Goal: Information Seeking & Learning: Find contact information

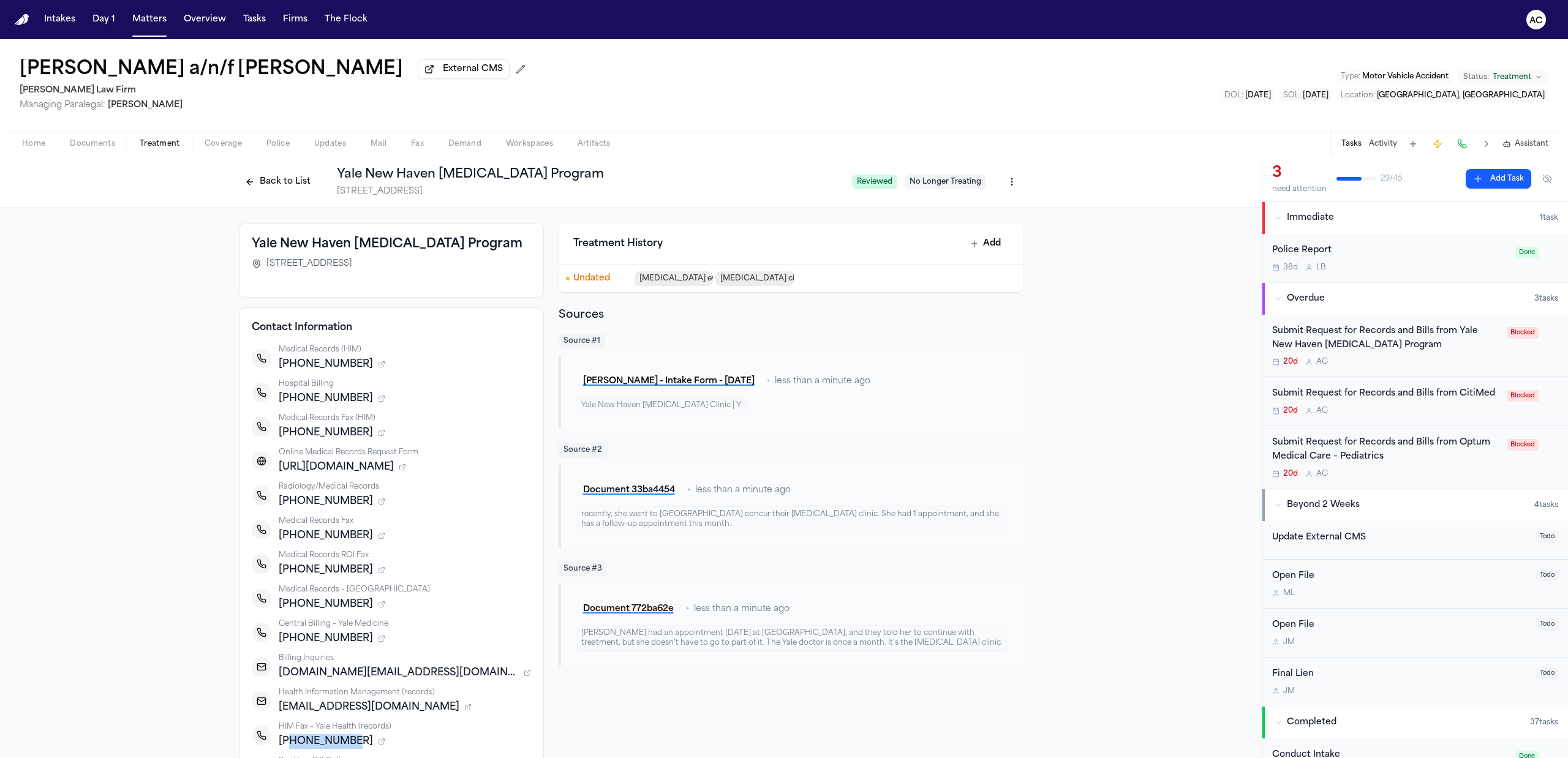
click at [271, 173] on button "Back to List" at bounding box center [278, 182] width 78 height 19
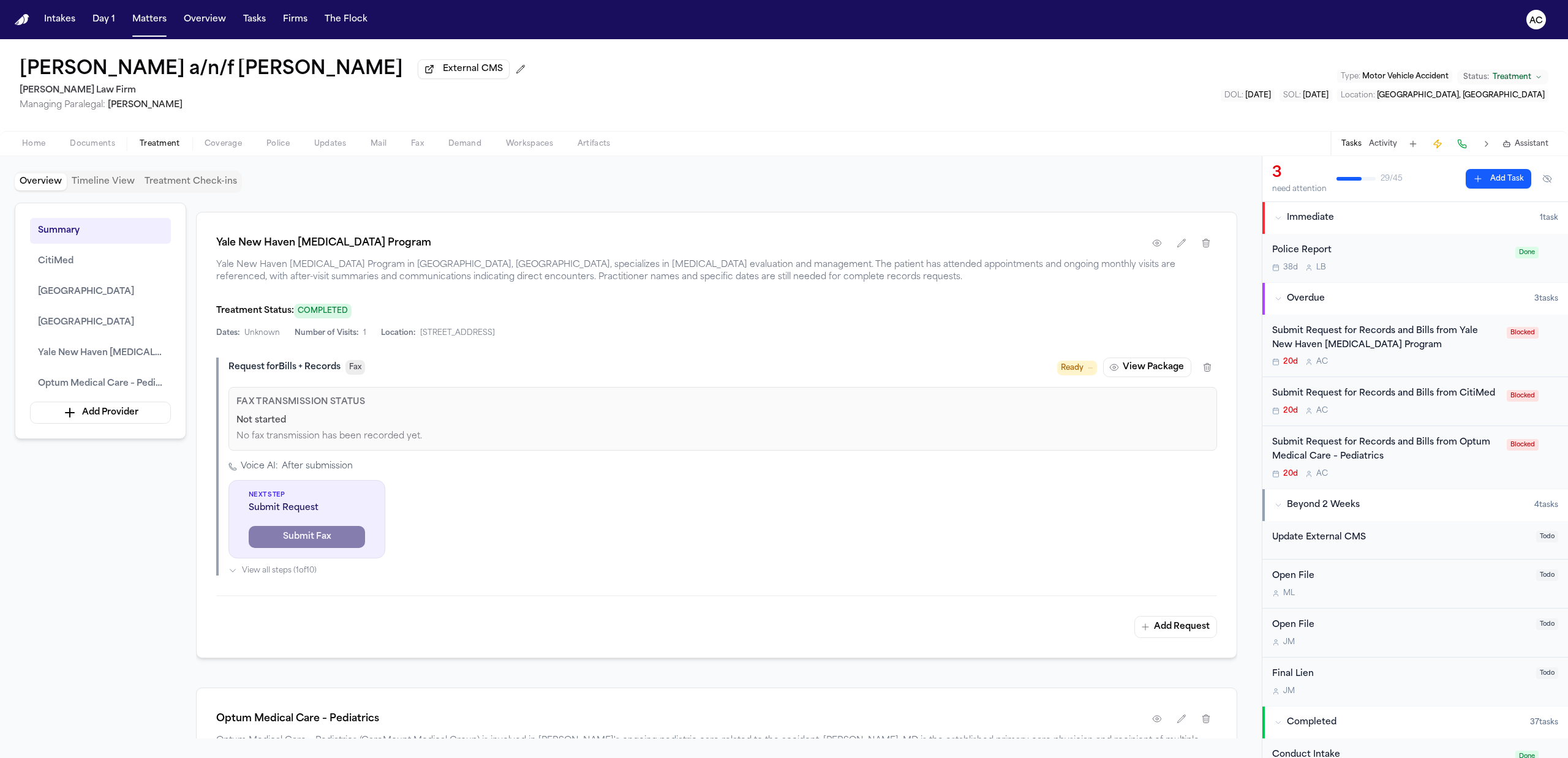
scroll to position [2203, 0]
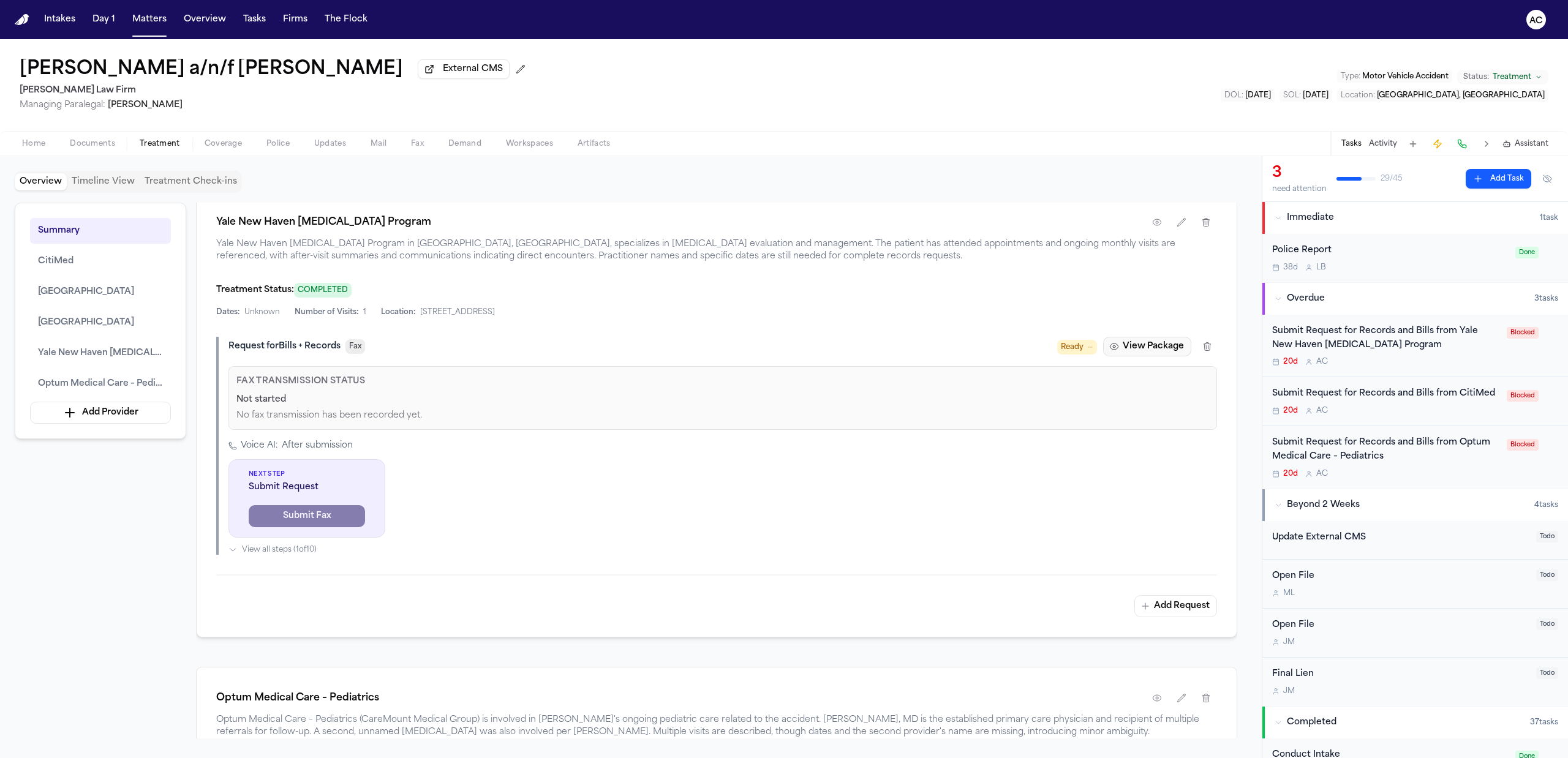
click at [1147, 353] on button "View Package" at bounding box center [1147, 346] width 88 height 19
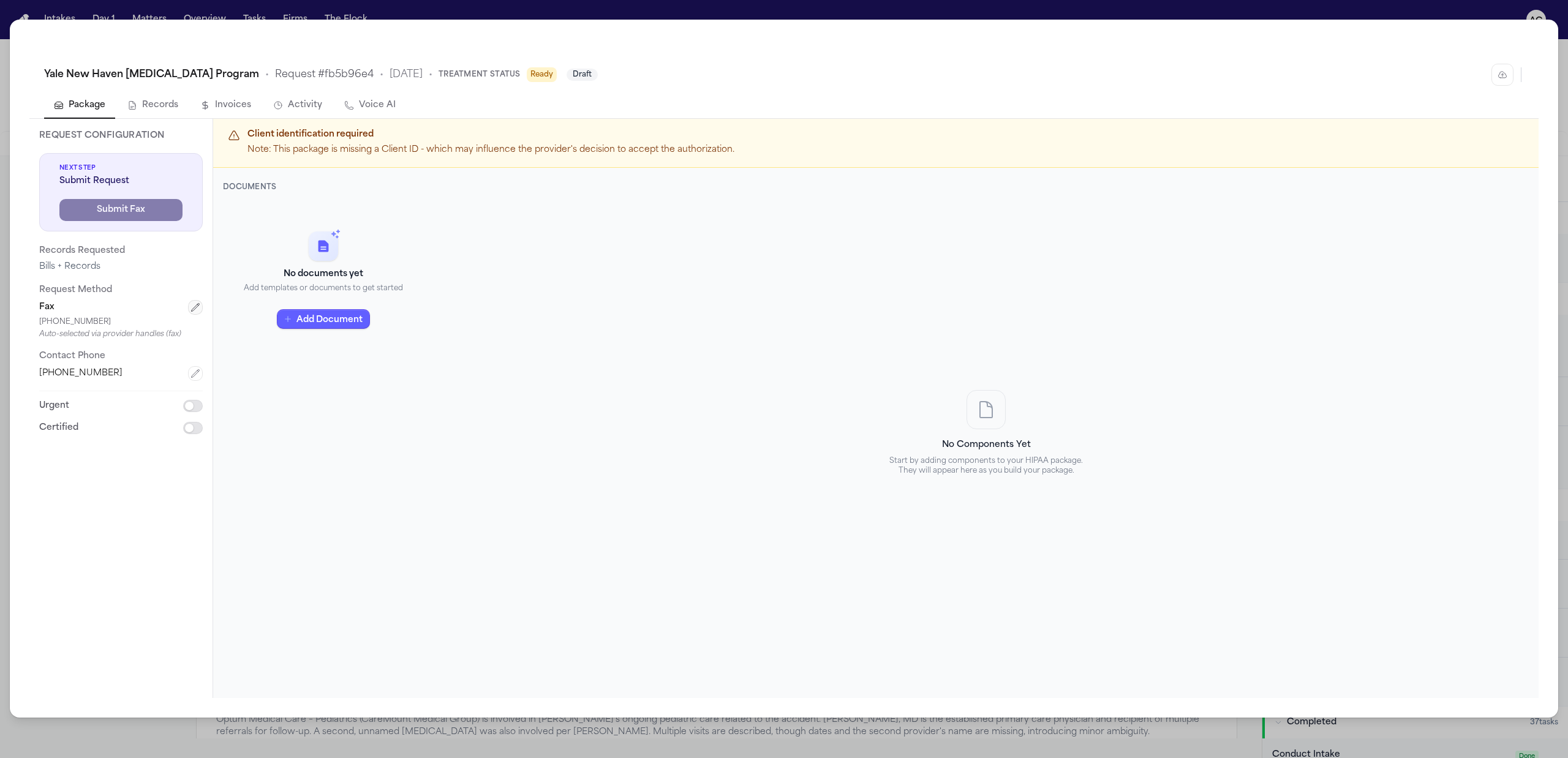
click at [195, 306] on icon "button" at bounding box center [195, 307] width 8 height 8
click at [1560, 15] on div "**********" at bounding box center [784, 379] width 1568 height 758
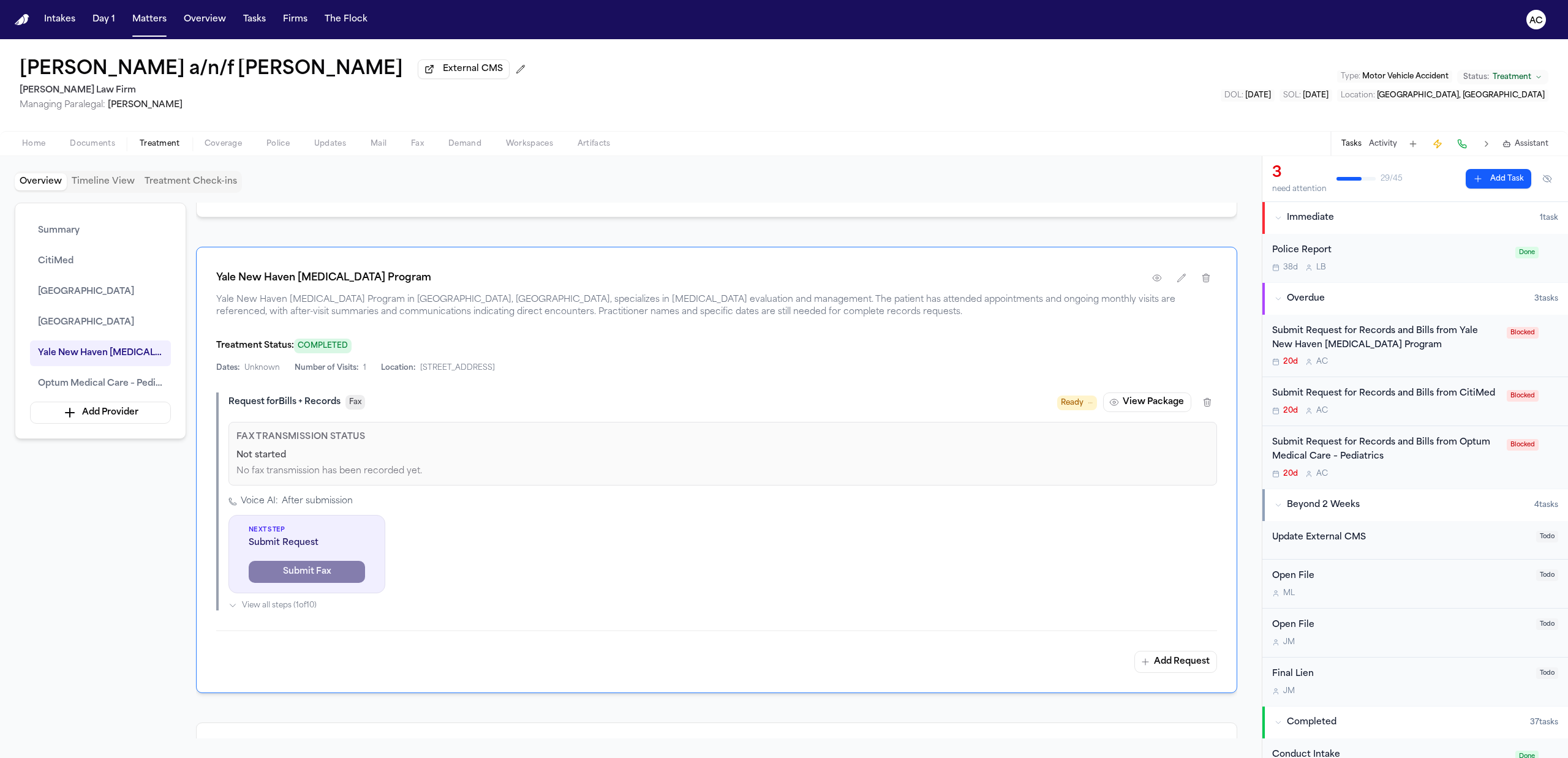
scroll to position [2122, 0]
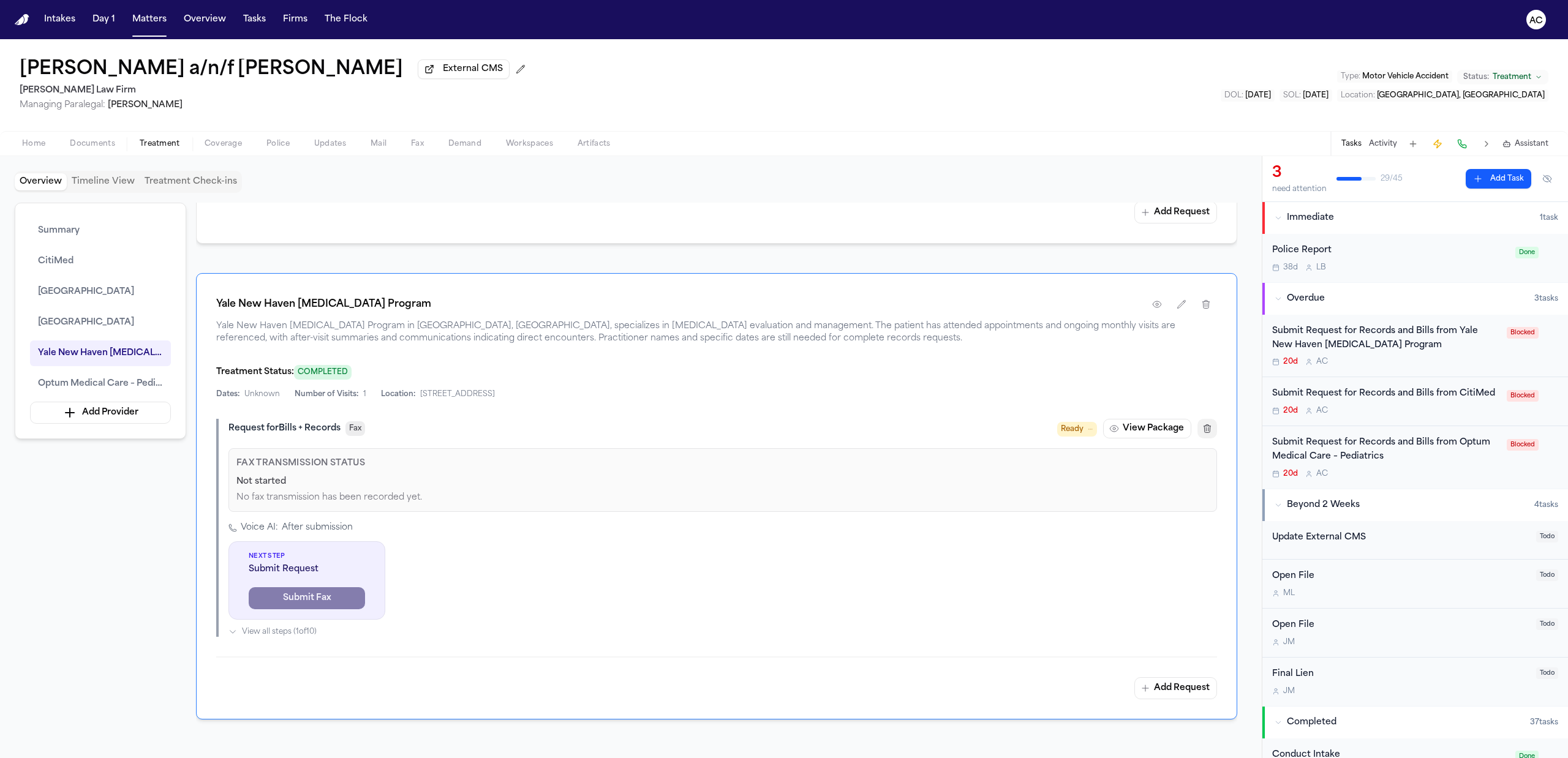
click at [1211, 438] on button "button" at bounding box center [1206, 428] width 19 height 19
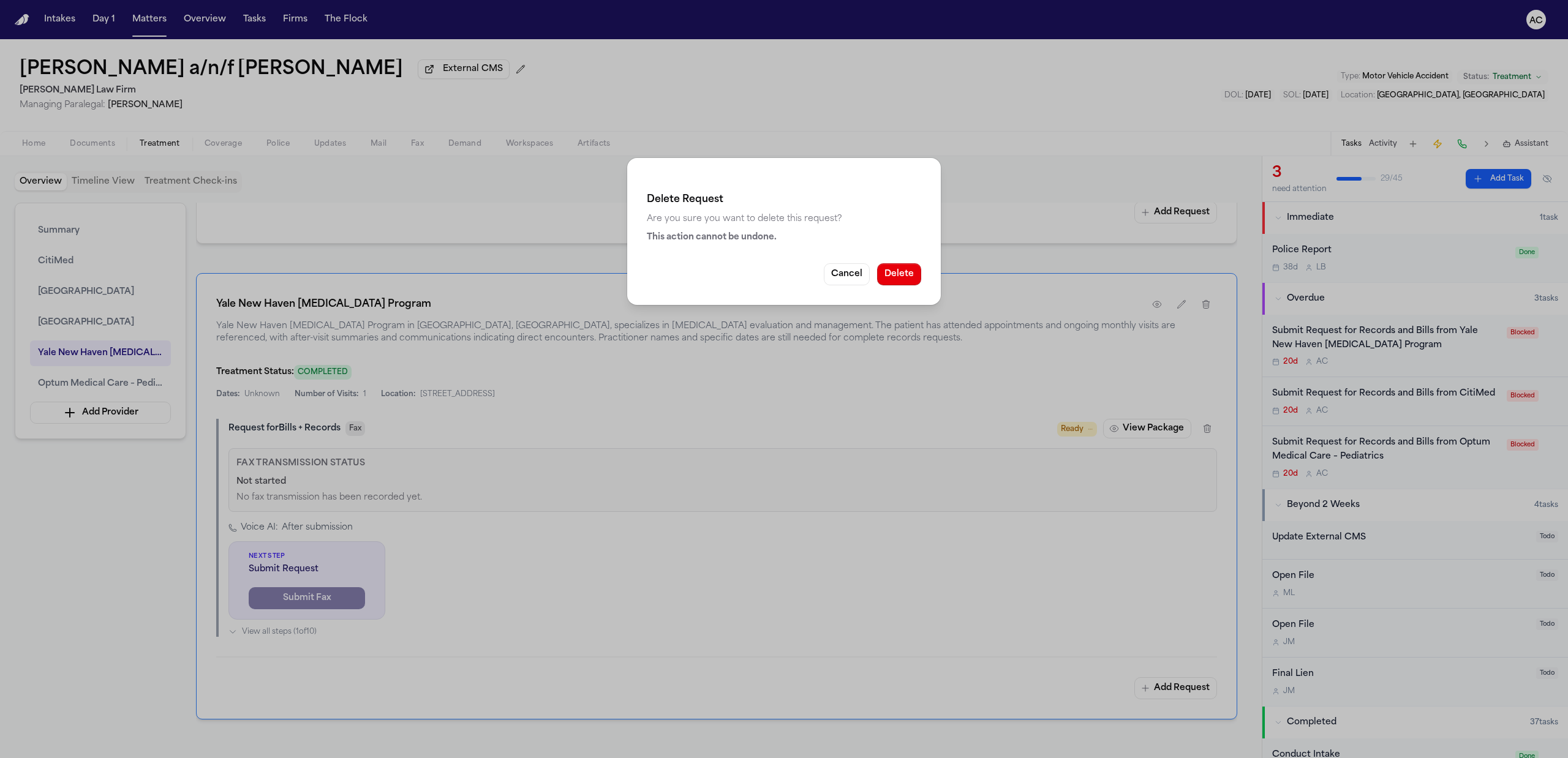
click at [905, 275] on button "Delete" at bounding box center [899, 274] width 44 height 22
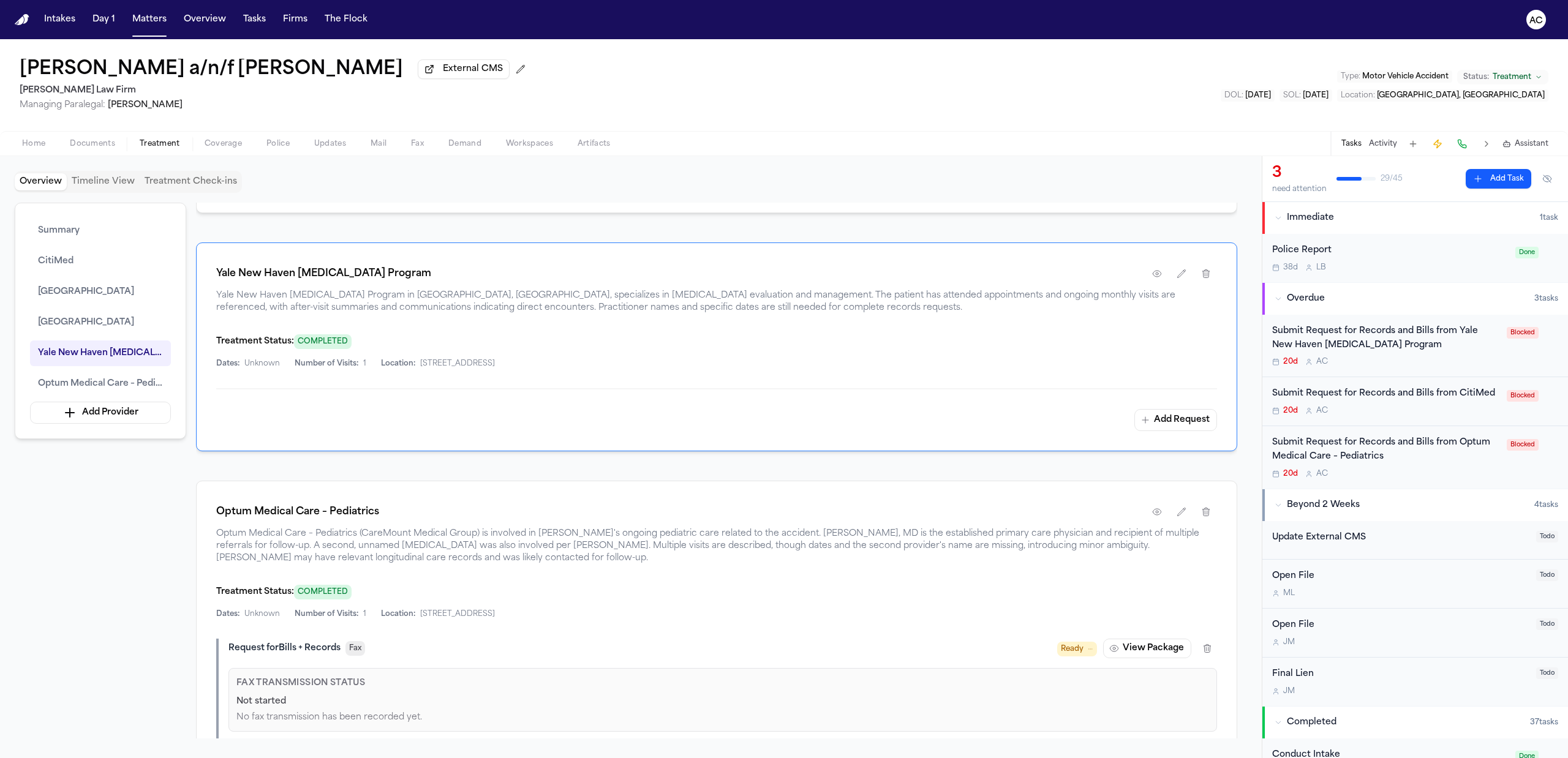
scroll to position [2091, 0]
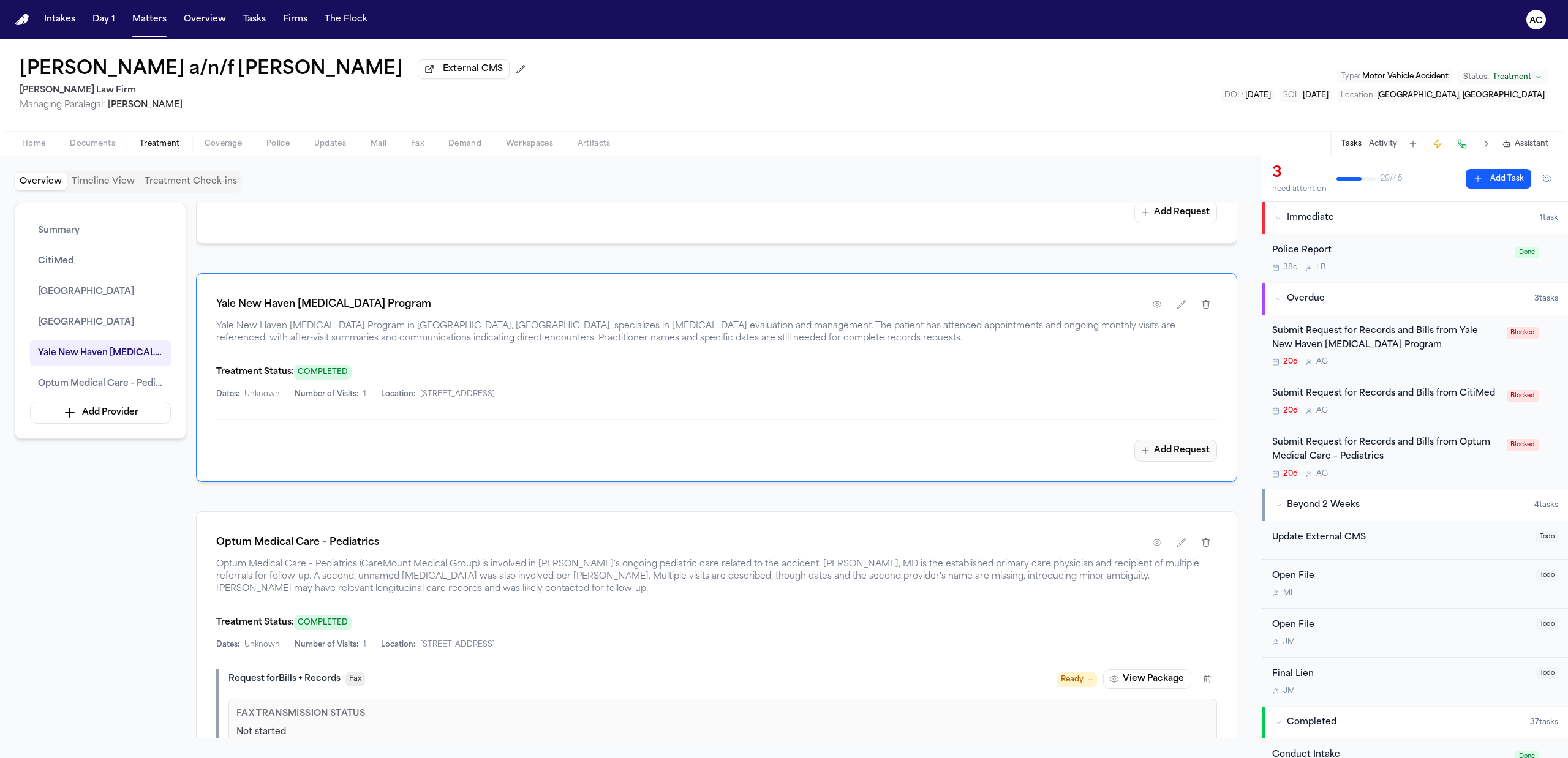
click at [1186, 457] on button "Add Request" at bounding box center [1176, 450] width 83 height 22
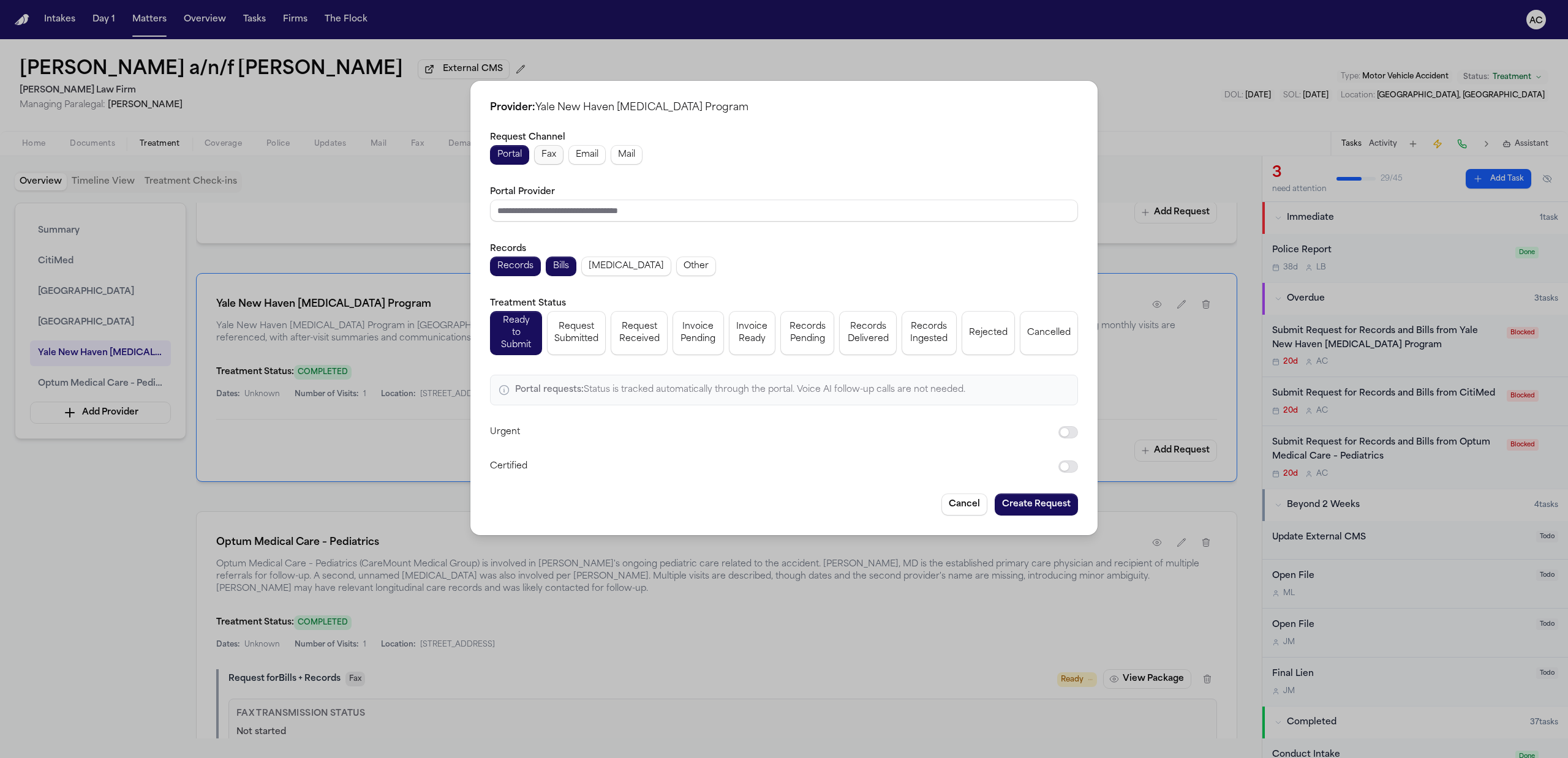
click at [542, 158] on span "Fax" at bounding box center [549, 155] width 15 height 12
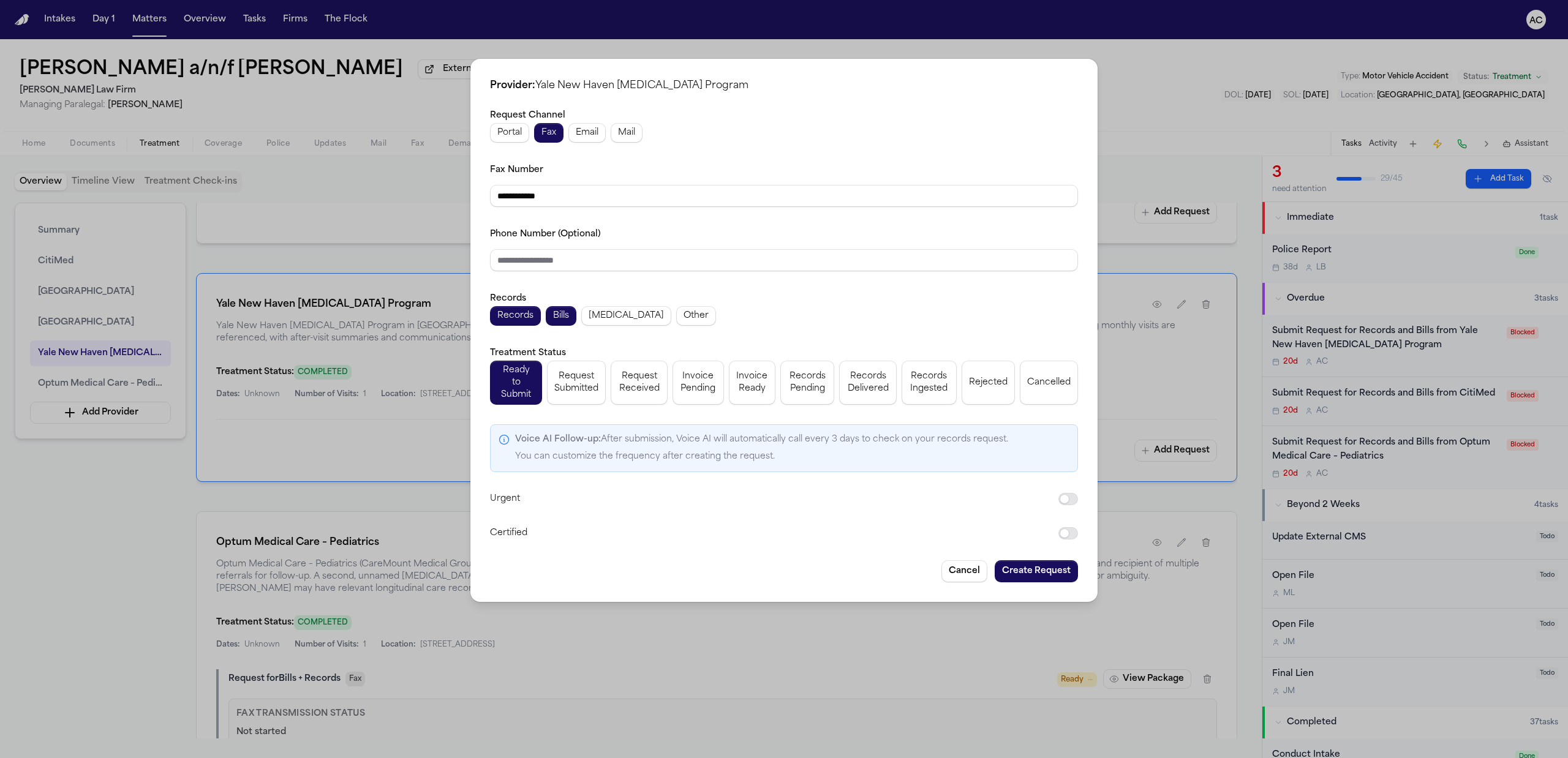
drag, startPoint x: 584, startPoint y: 194, endPoint x: 429, endPoint y: 201, distance: 155.2
click at [429, 201] on div "**********" at bounding box center [784, 379] width 1568 height 758
paste input "**"
type input "**********"
click at [546, 257] on input "Phone Number (Optional)" at bounding box center [783, 260] width 588 height 22
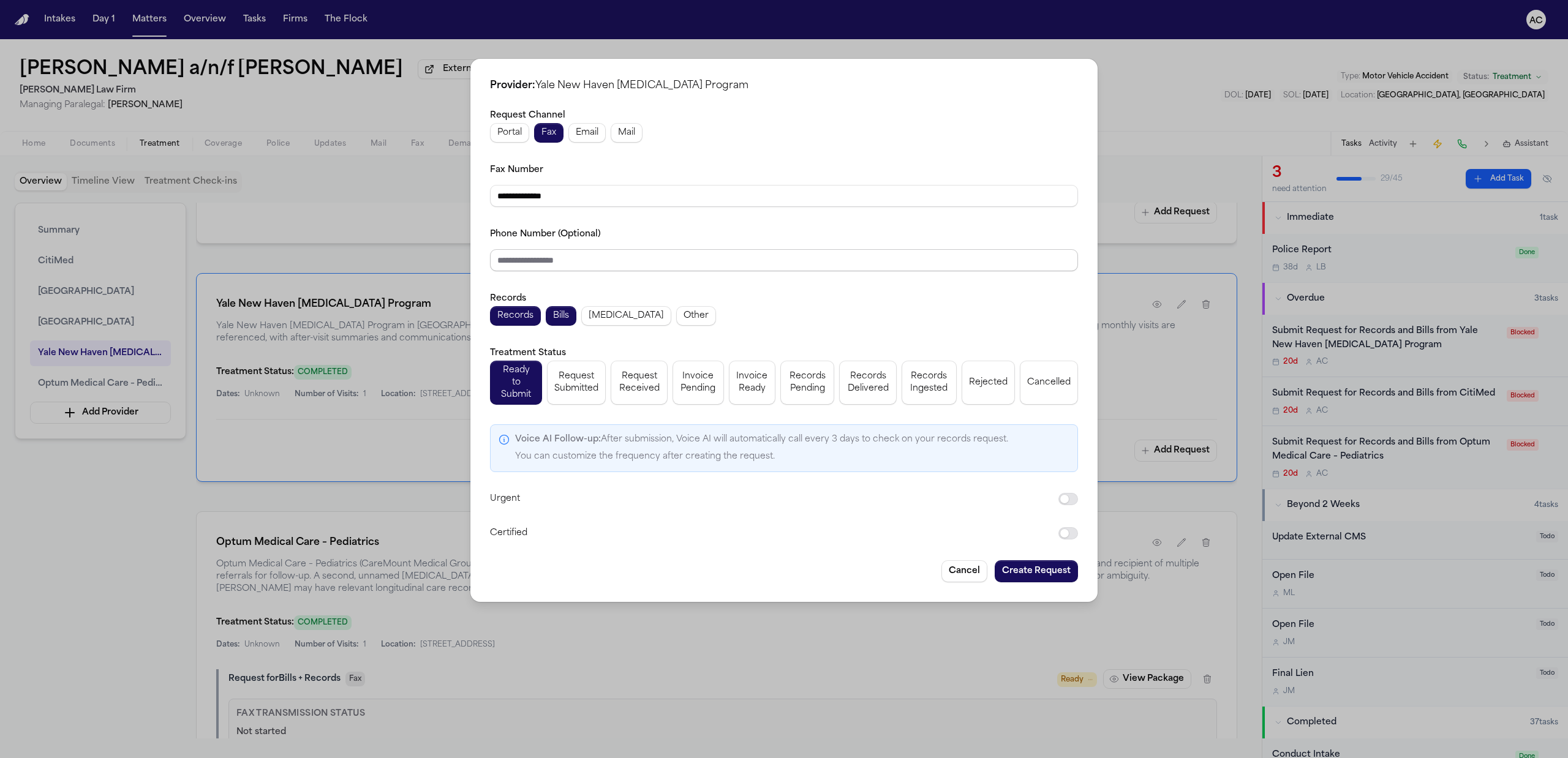
paste input "**********"
type input "**********"
click at [568, 377] on span "Request Submitted" at bounding box center [576, 383] width 44 height 25
click at [1051, 566] on button "Create Request" at bounding box center [1036, 570] width 83 height 22
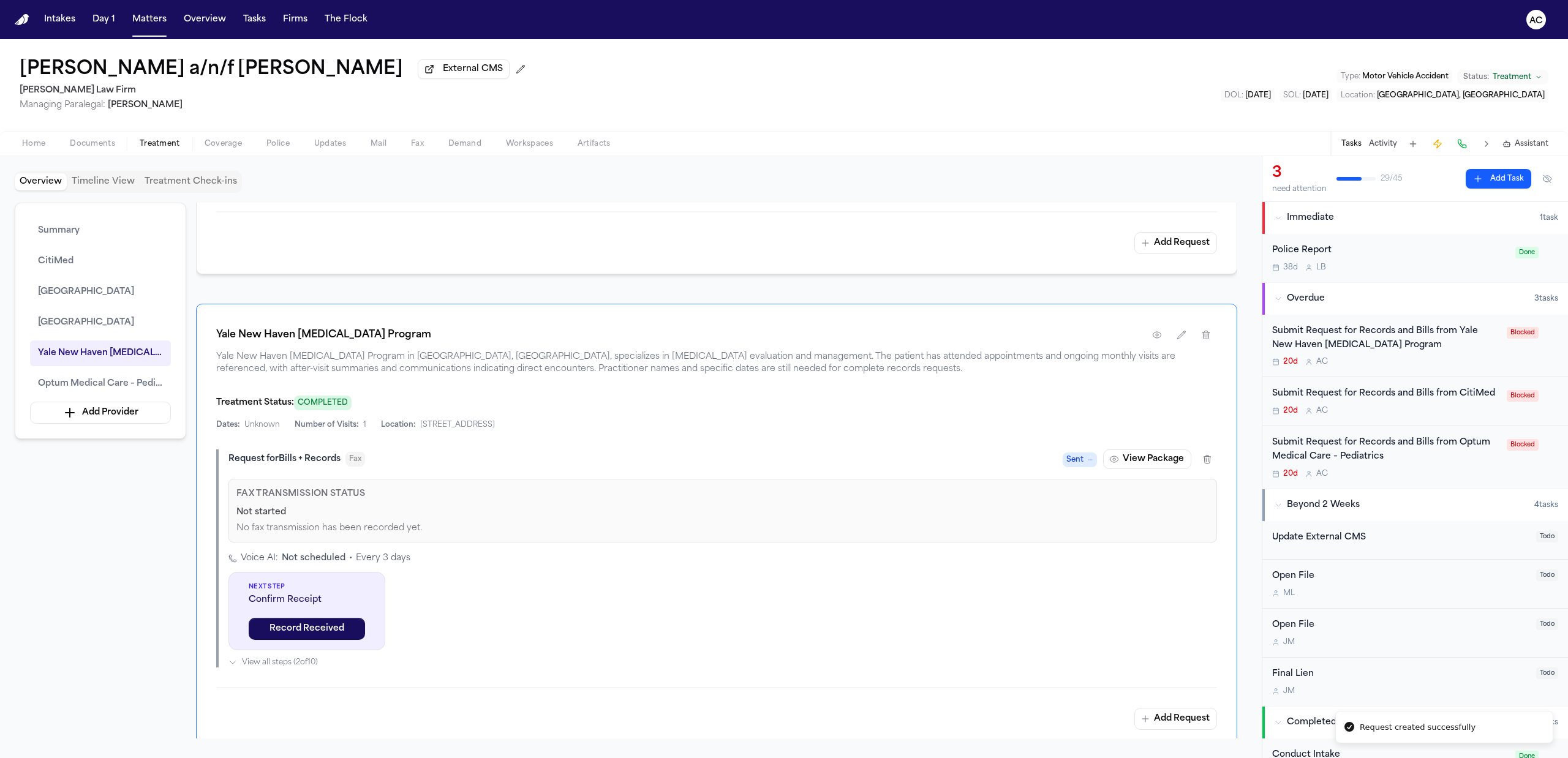
scroll to position [2122, 0]
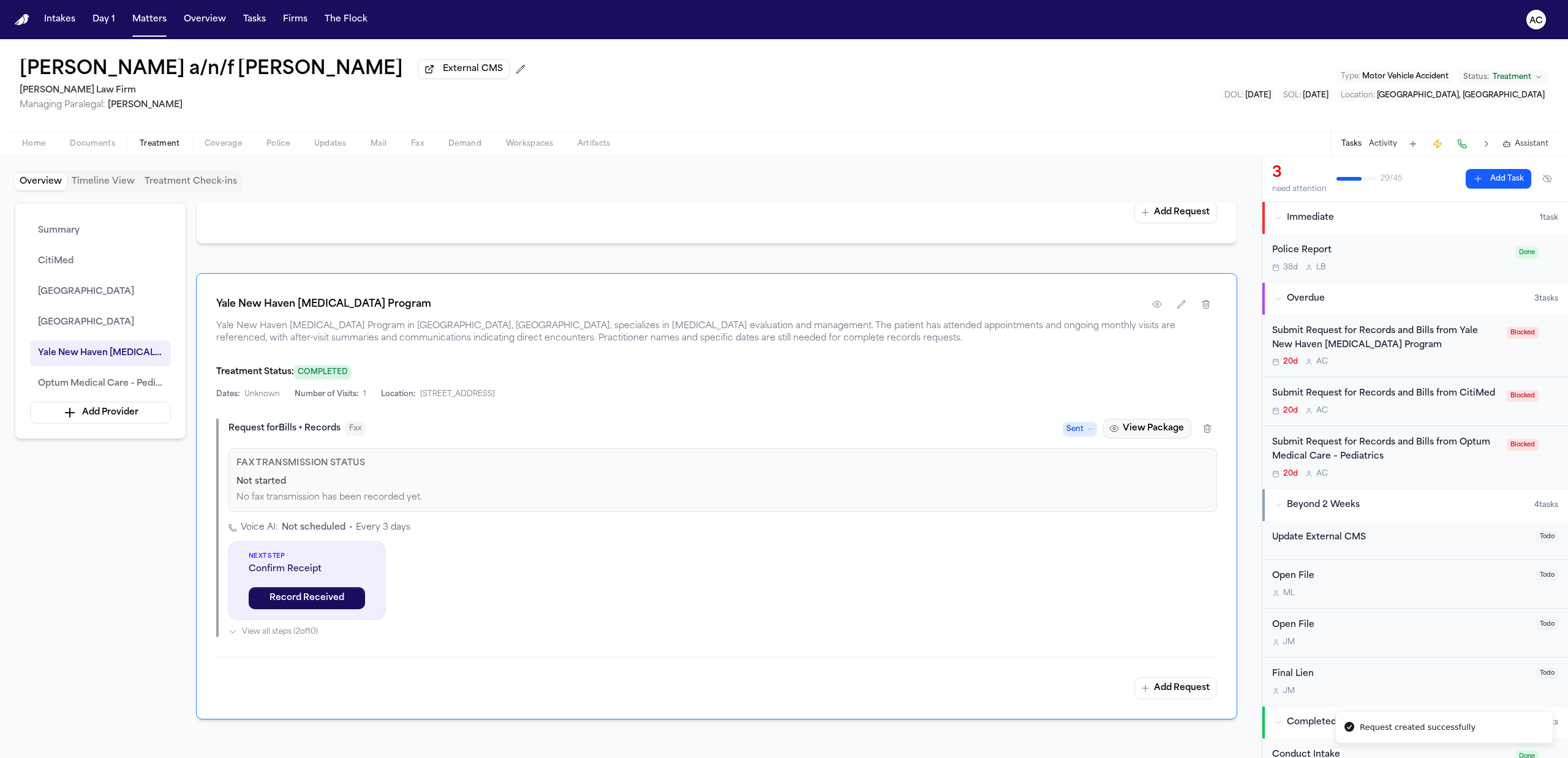
click at [1137, 432] on button "View Package" at bounding box center [1147, 428] width 88 height 19
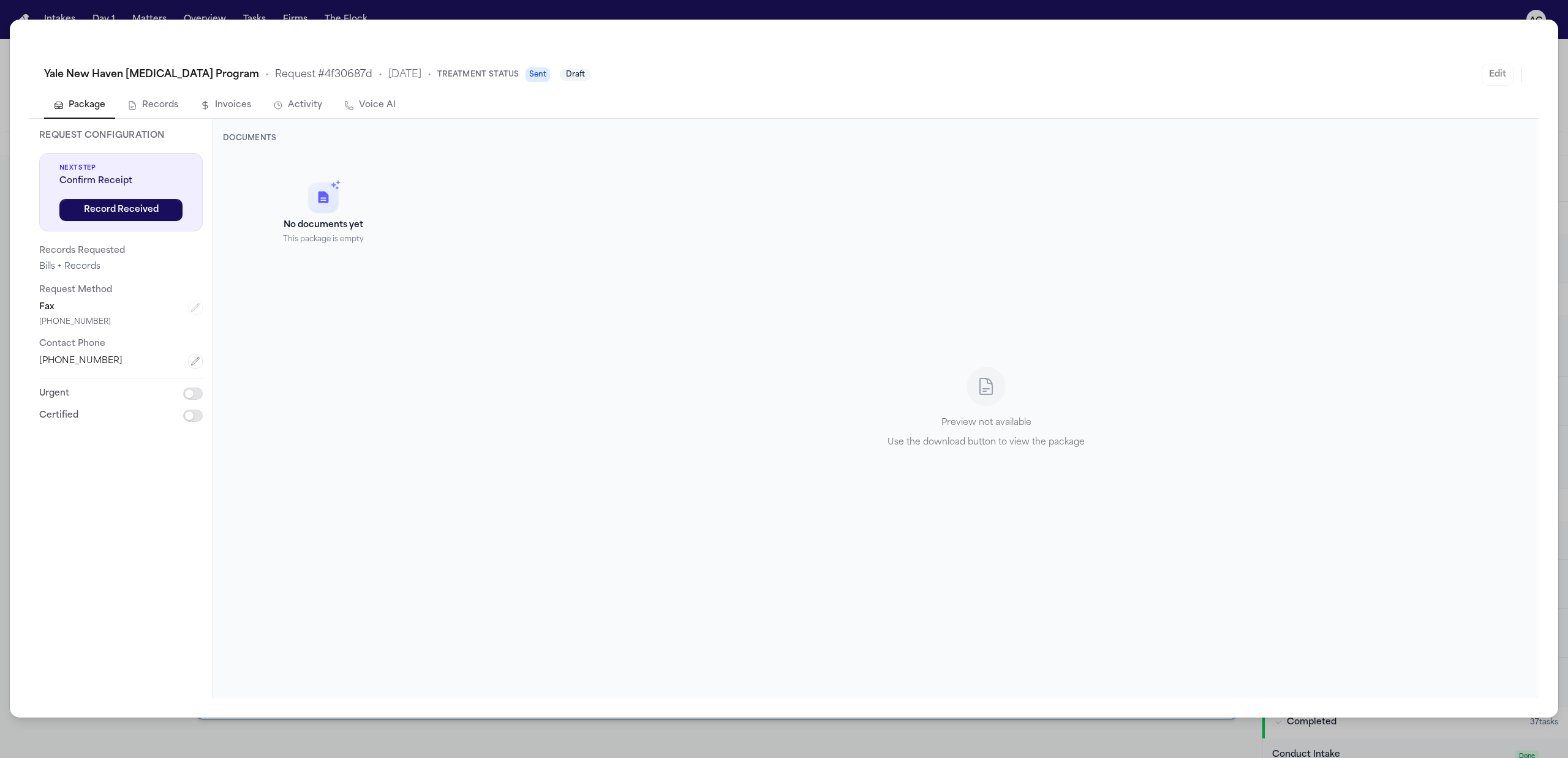
click at [613, 7] on div "Yale New Haven Concussion Program • Request # 4f30687d • 10/10/2025 • Treatment…" at bounding box center [784, 379] width 1568 height 758
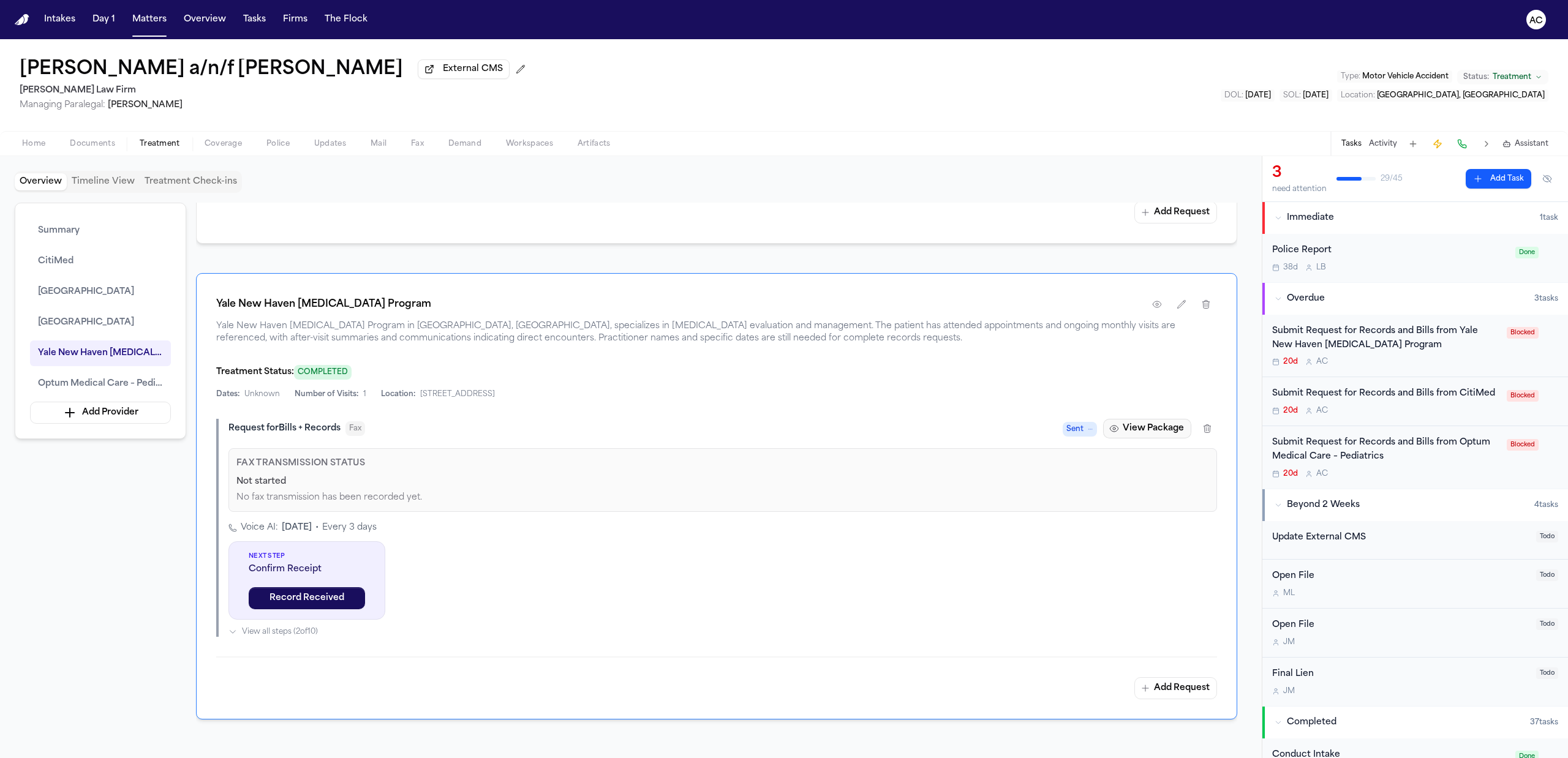
click at [1132, 438] on button "View Package" at bounding box center [1147, 428] width 88 height 19
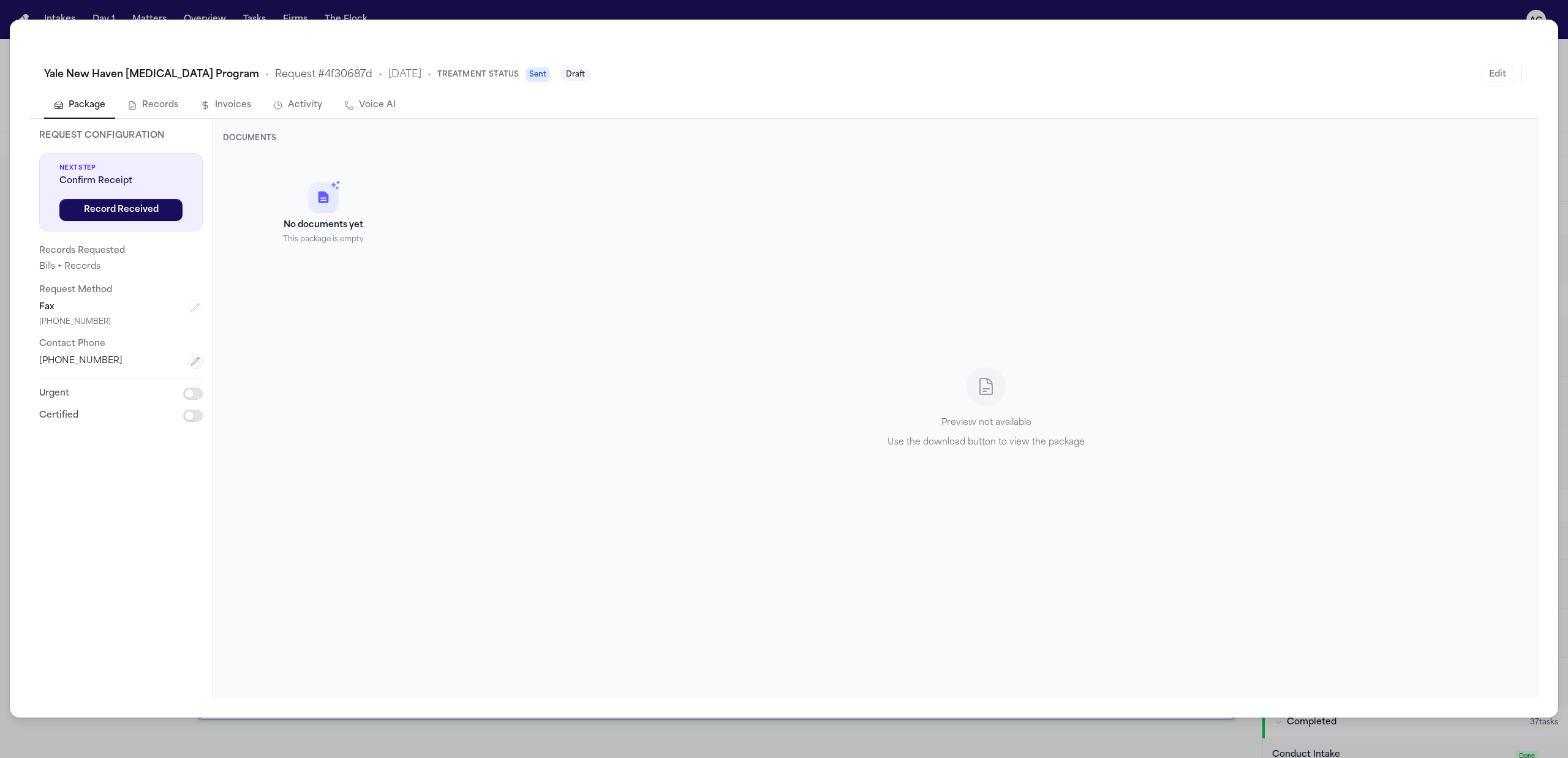
click at [105, 77] on span "Yale New Haven Concussion Program" at bounding box center [152, 74] width 215 height 15
click at [453, 15] on div "Yale New Haven Concussion Program • Request # 4f30687d • 10/10/2025 • Treatment…" at bounding box center [784, 379] width 1568 height 758
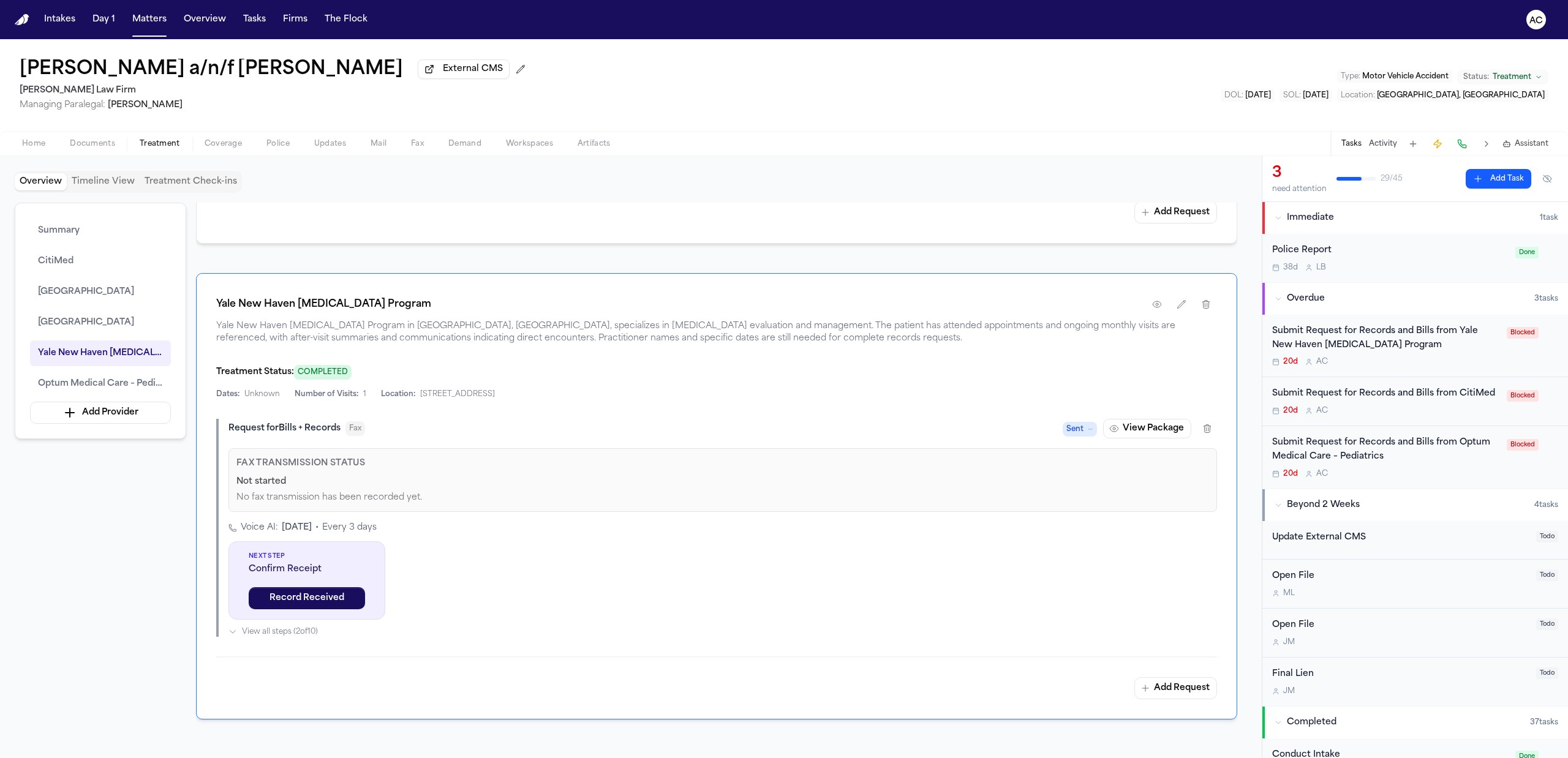
click at [1509, 329] on span "Blocked" at bounding box center [1522, 332] width 32 height 11
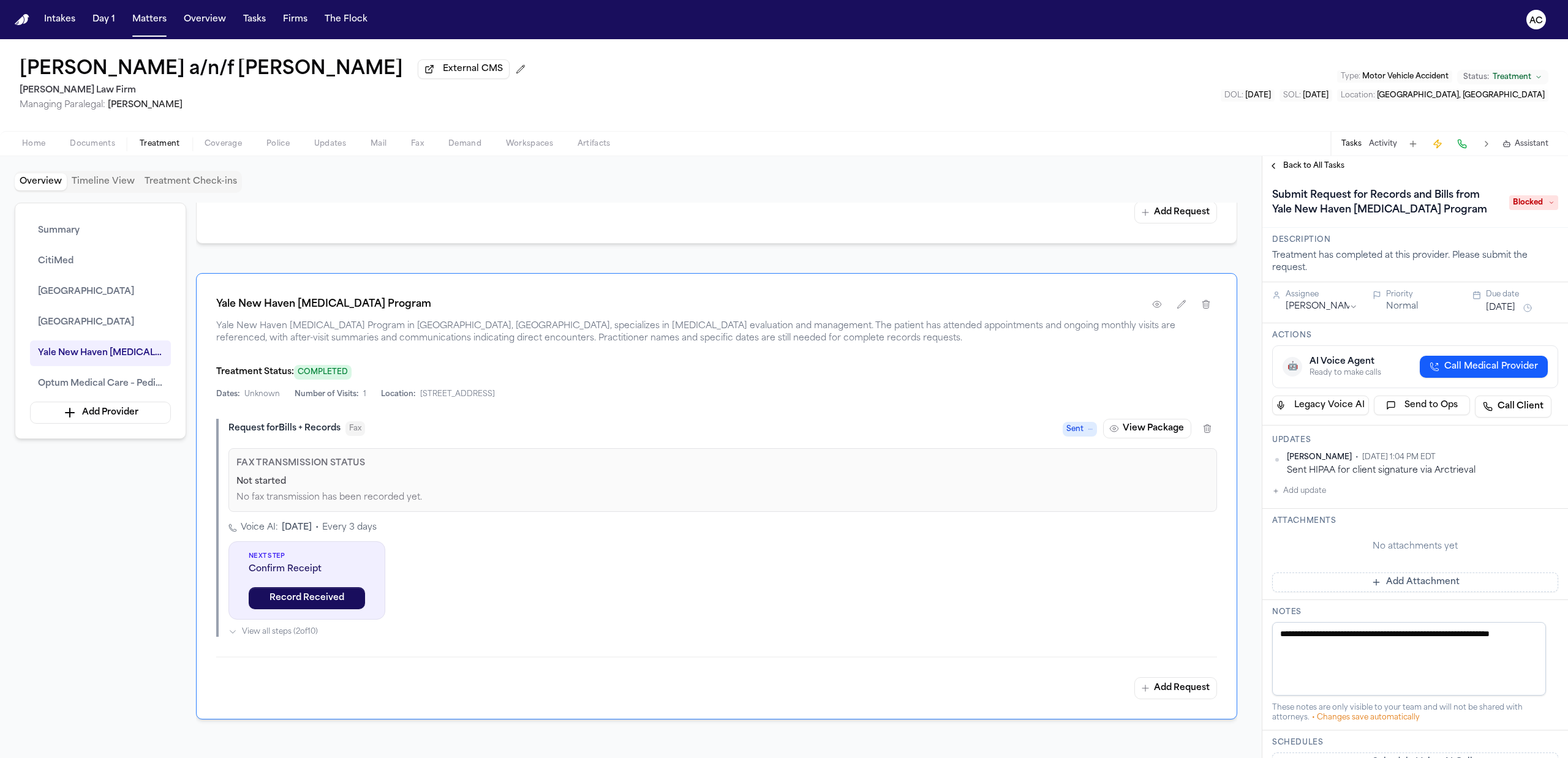
click at [1519, 202] on span "Blocked" at bounding box center [1534, 203] width 49 height 15
click at [1502, 347] on div "Requested" at bounding box center [1489, 350] width 128 height 15
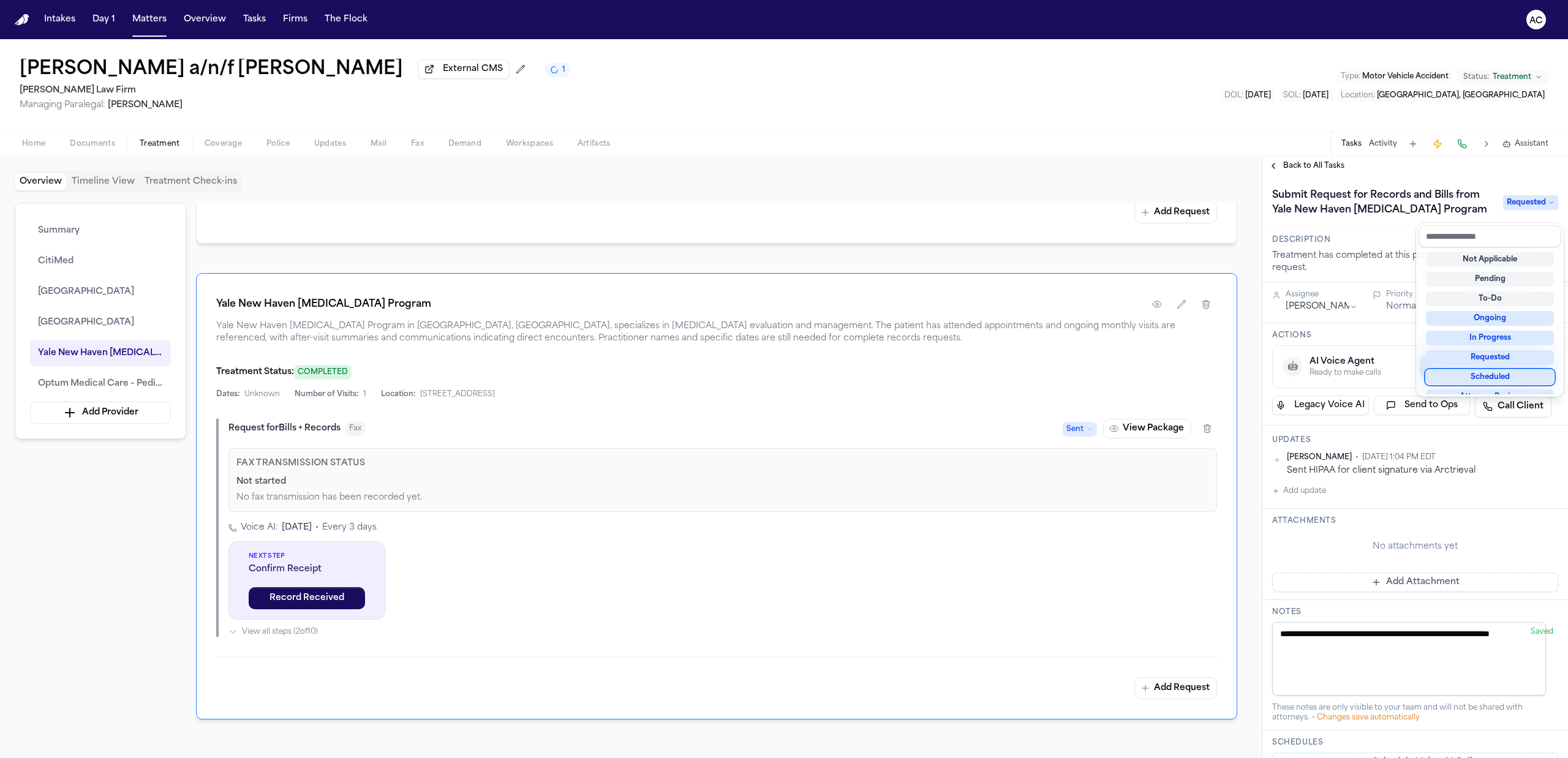
click at [1311, 490] on div "**********" at bounding box center [1415, 573] width 305 height 796
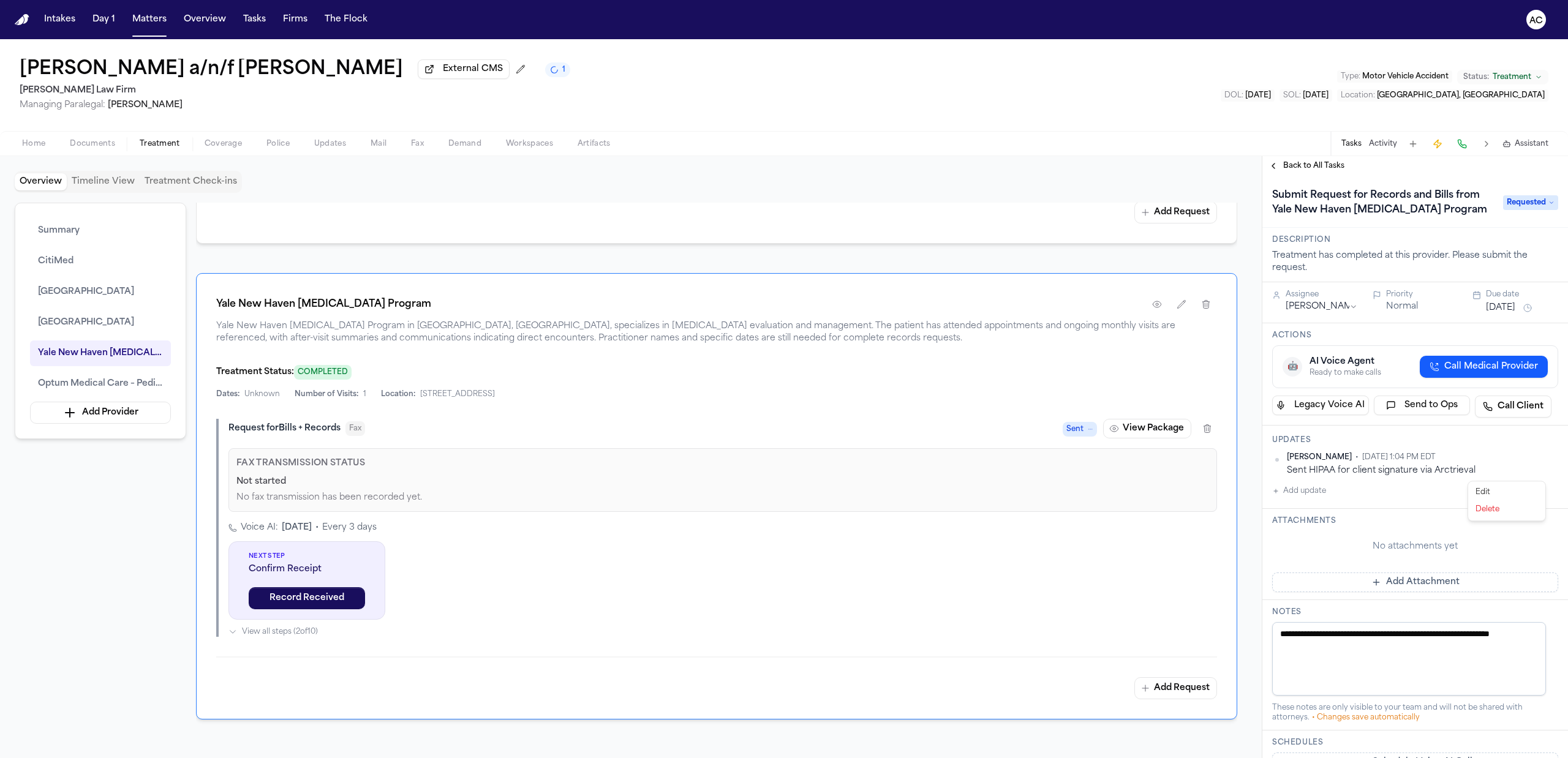
click at [1542, 473] on html "Intakes Day 1 Matters Overview Tasks Firms The Flock AC Juan Carlos Becerra a/n…" at bounding box center [784, 379] width 1568 height 758
click at [1488, 515] on div "Delete" at bounding box center [1506, 509] width 72 height 17
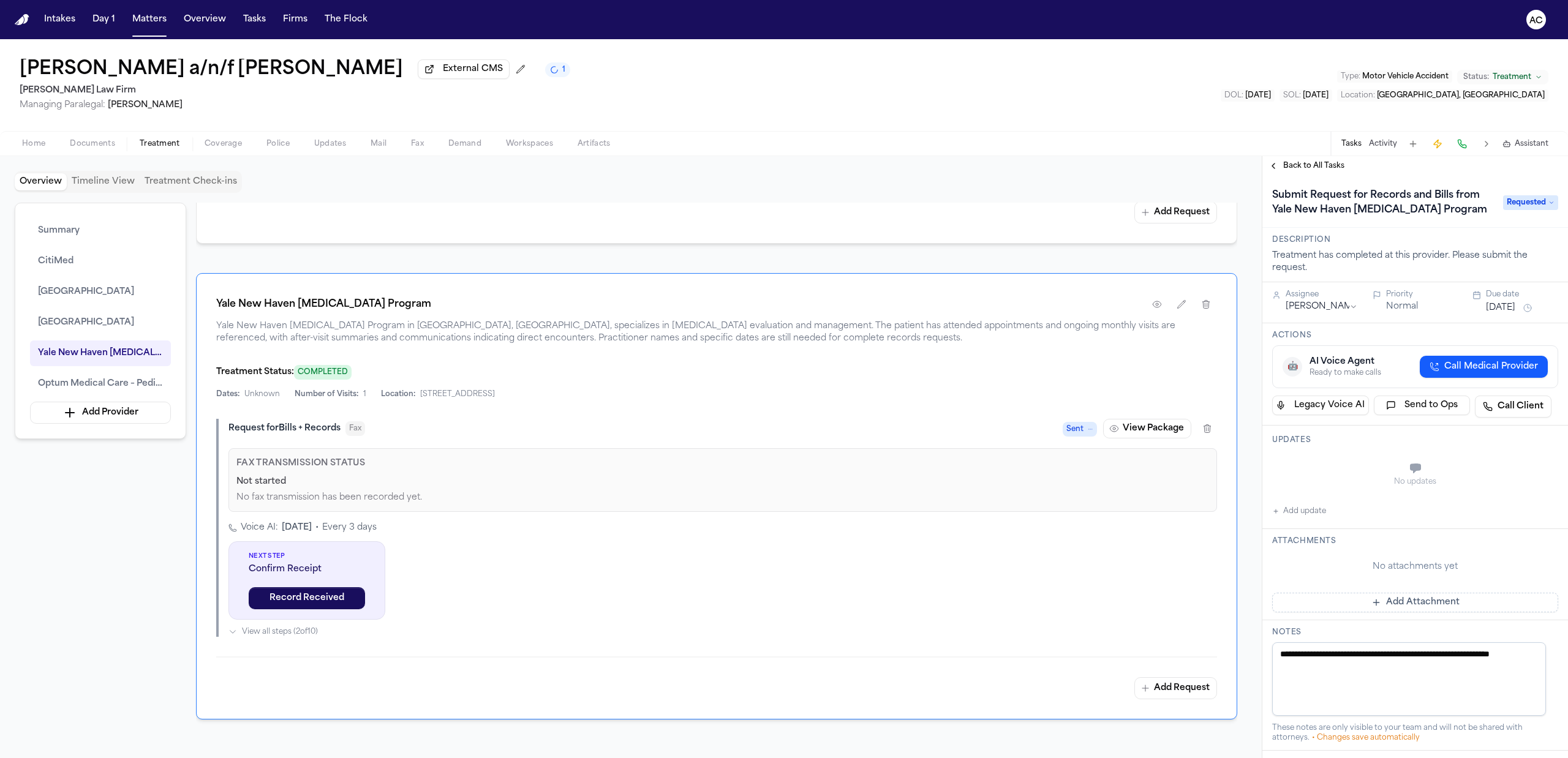
click at [1305, 518] on button "Add update" at bounding box center [1298, 510] width 54 height 15
click at [1297, 503] on button "Private" at bounding box center [1295, 498] width 10 height 10
click at [1303, 481] on textarea "Add your update" at bounding box center [1422, 470] width 261 height 25
type textarea "**********"
click at [1527, 506] on button "Add" at bounding box center [1540, 499] width 25 height 15
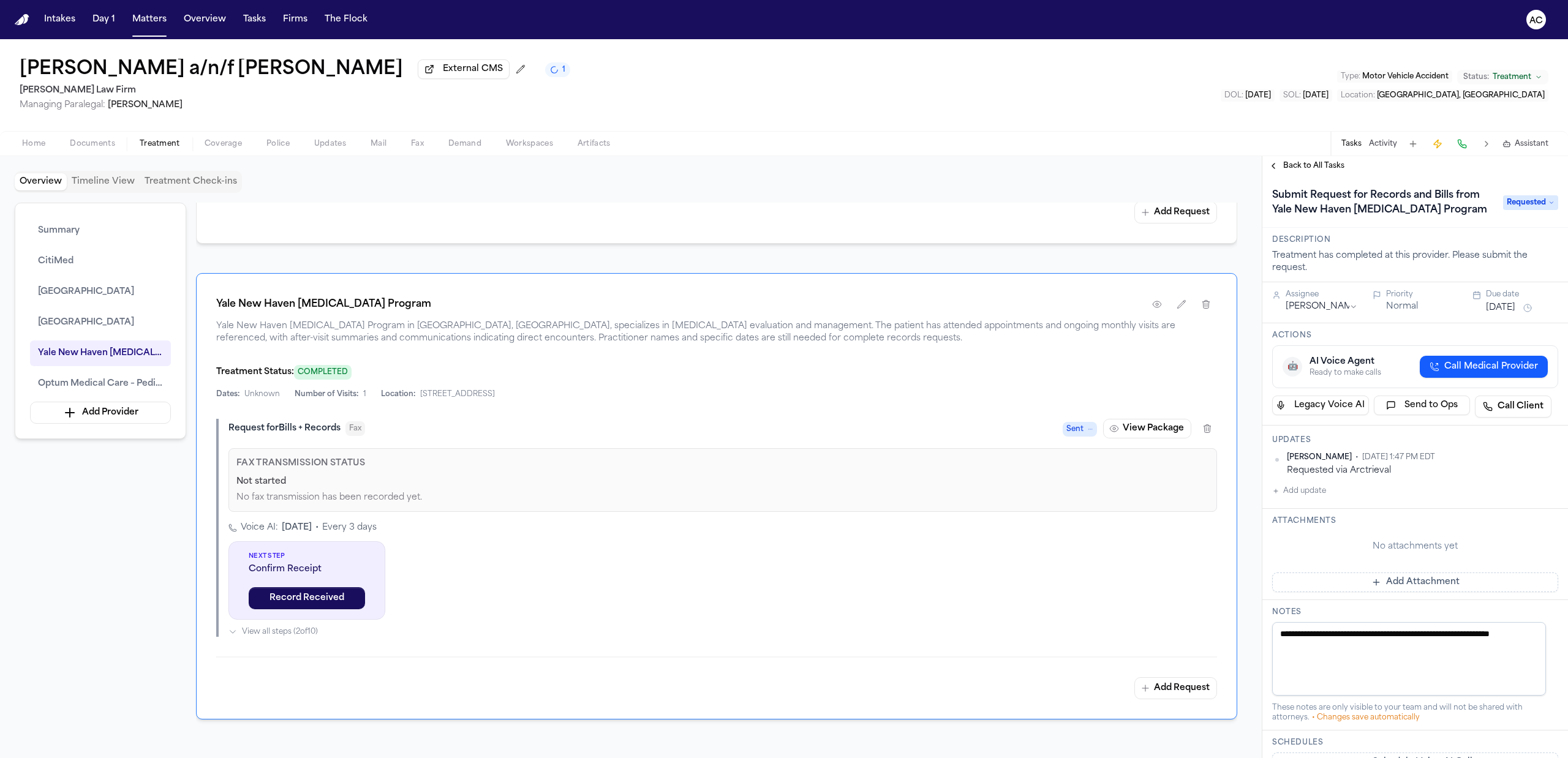
click at [1316, 165] on span "Back to All Tasks" at bounding box center [1313, 166] width 61 height 10
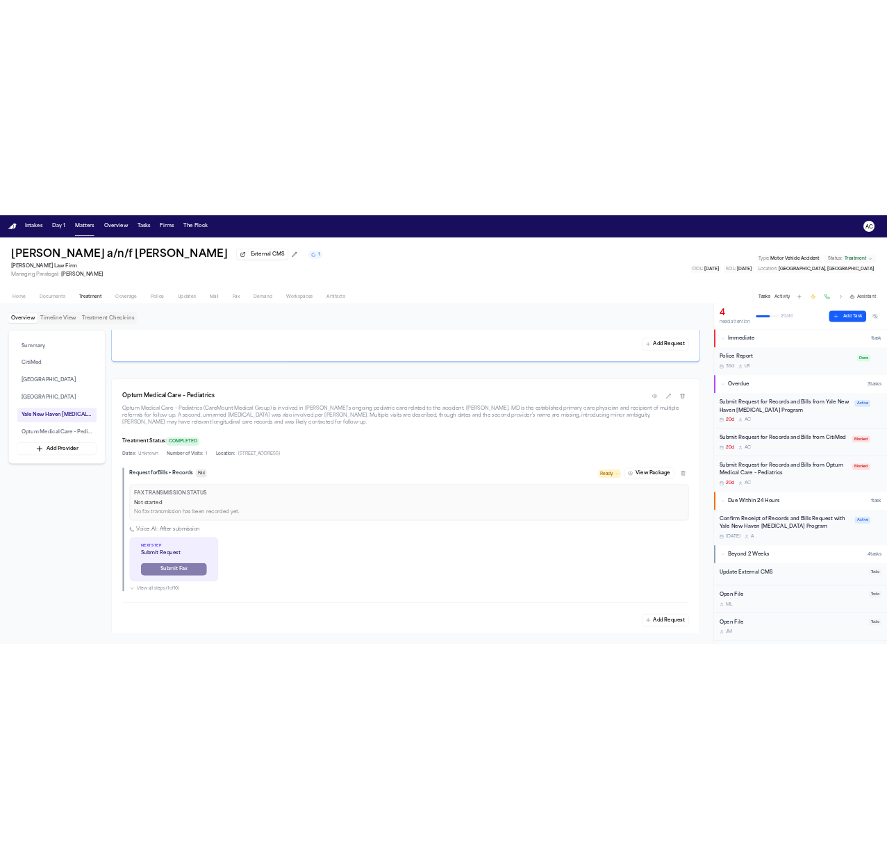
scroll to position [2962, 0]
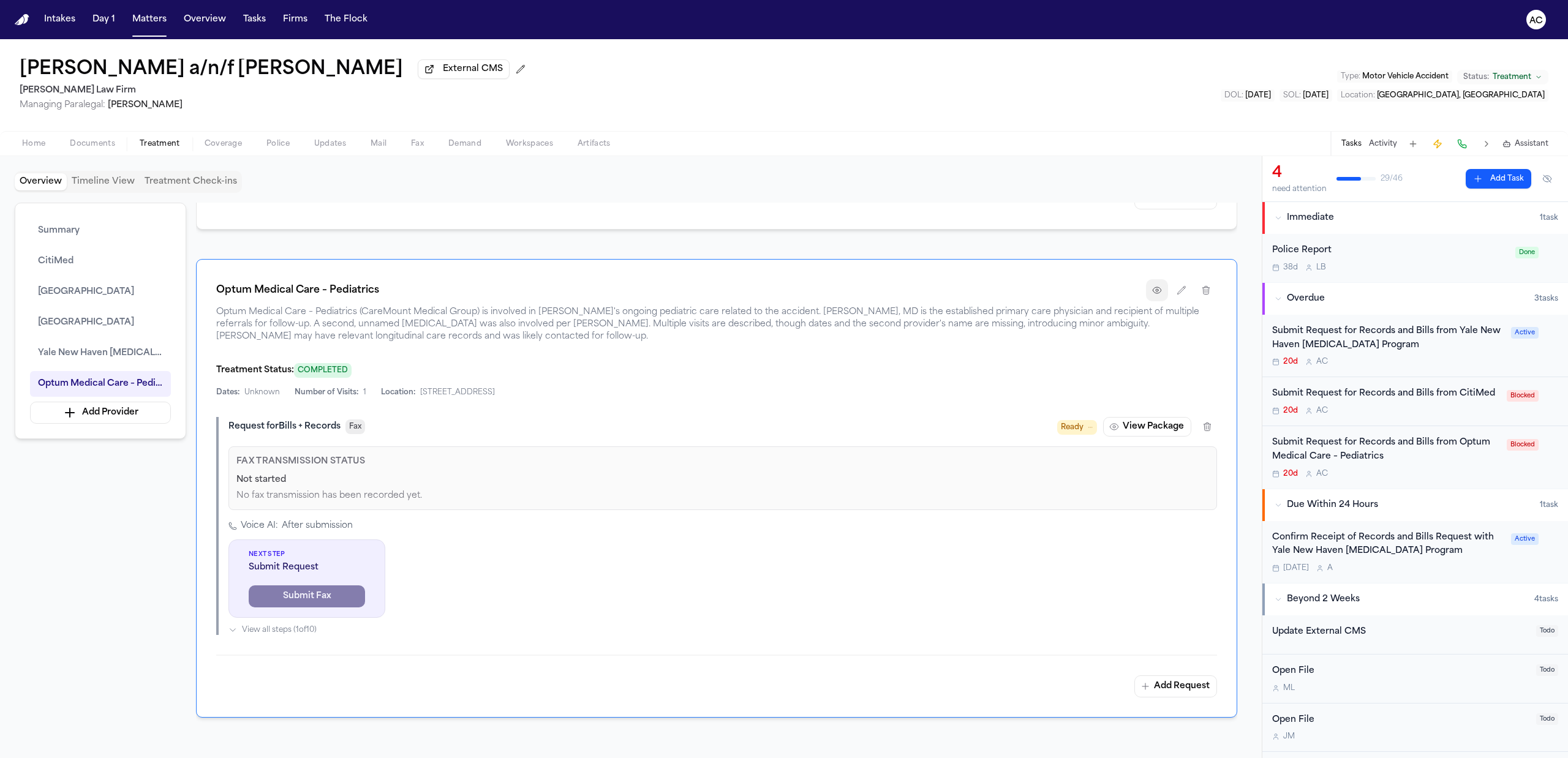
click at [1159, 295] on icon "button" at bounding box center [1156, 290] width 10 height 10
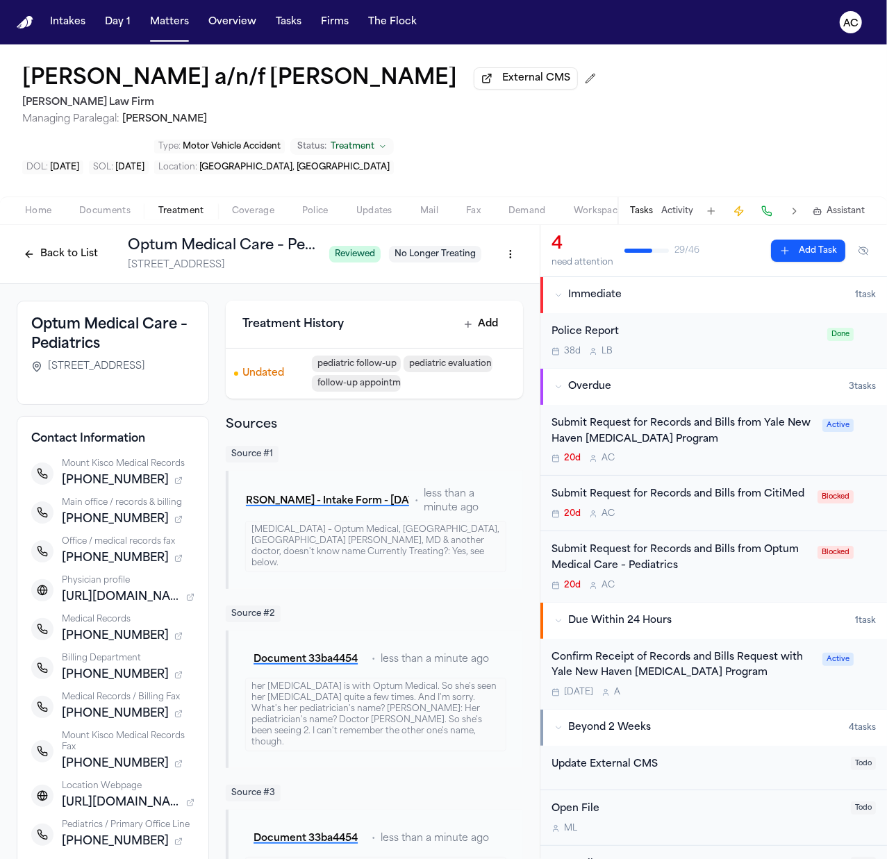
drag, startPoint x: 40, startPoint y: 367, endPoint x: 159, endPoint y: 365, distance: 118.8
click at [159, 365] on div "110 South Bedford Road, Mount Kisco, NY 10549" at bounding box center [112, 367] width 163 height 14
copy span "110 South Bedford Road"
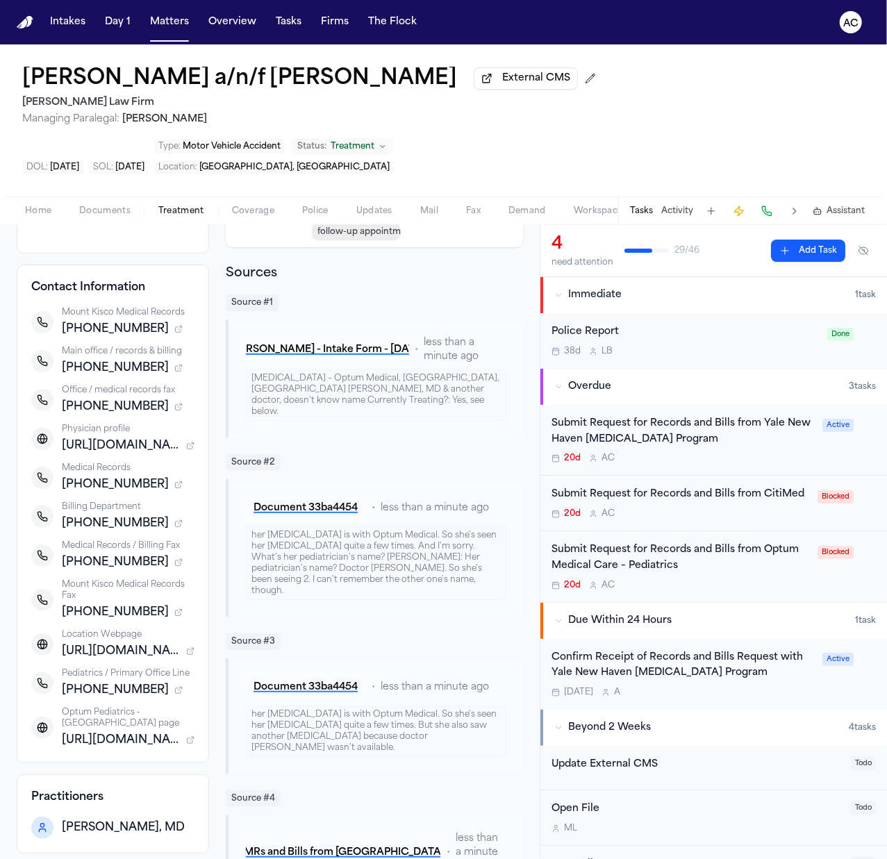
scroll to position [185, 0]
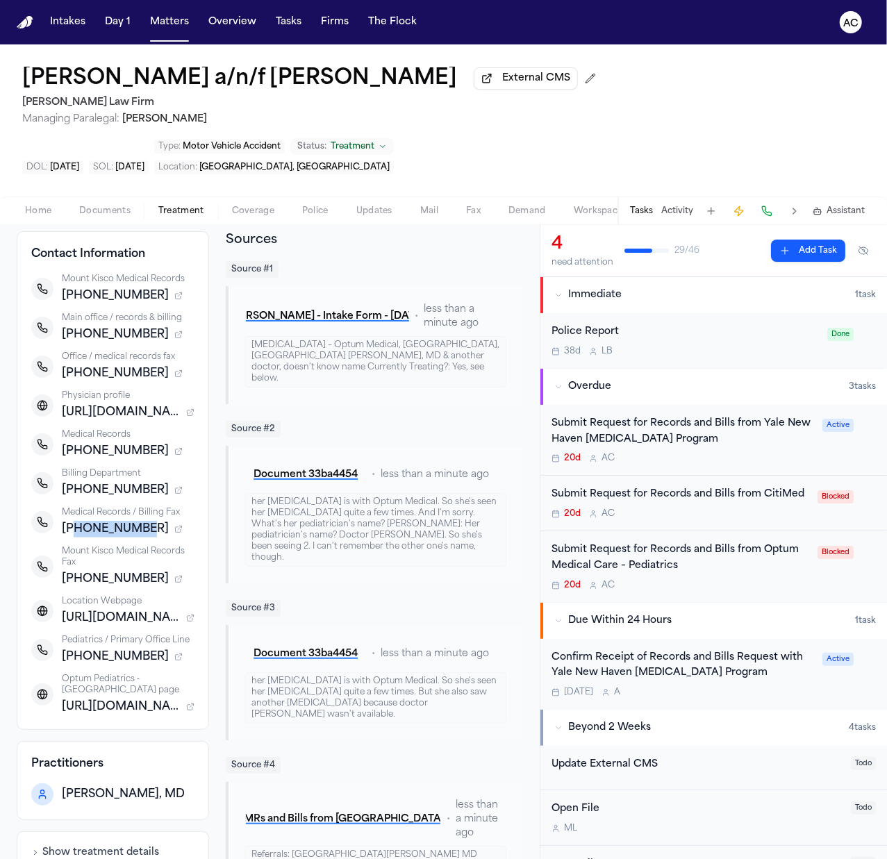
drag, startPoint x: 137, startPoint y: 545, endPoint x: 73, endPoint y: 542, distance: 64.6
click at [73, 537] on span "+19142421550" at bounding box center [115, 529] width 107 height 17
copy span "9142421550"
drag, startPoint x: 142, startPoint y: 467, endPoint x: 73, endPoint y: 467, distance: 69.4
click at [73, 460] on span "+18446384825" at bounding box center [115, 451] width 107 height 17
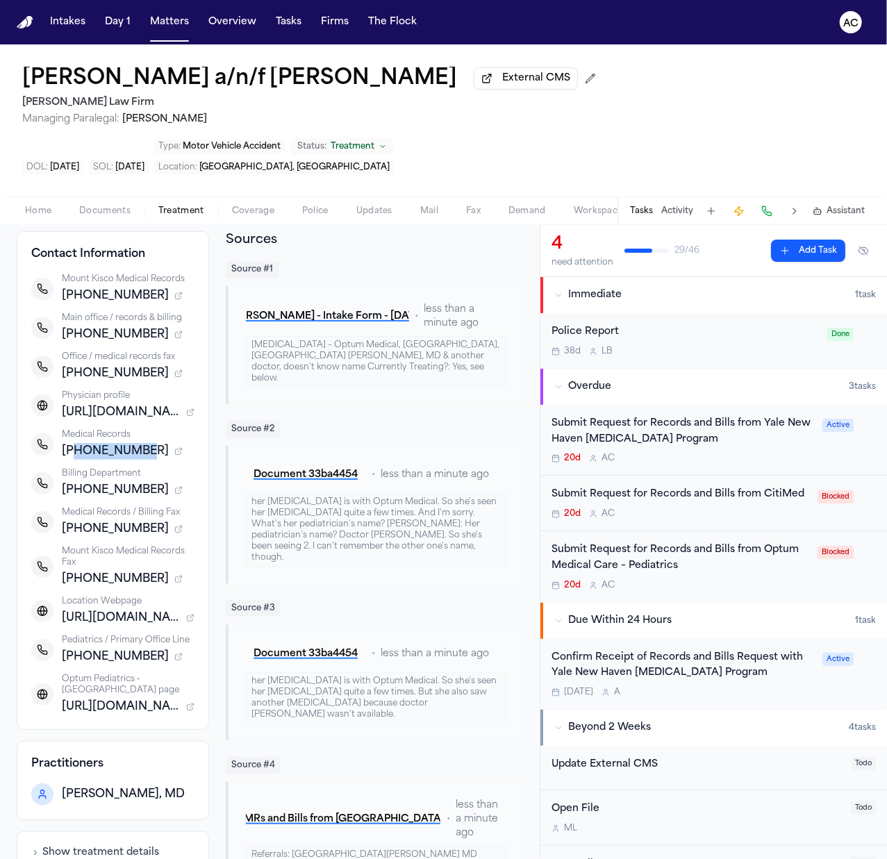
copy span "8446384825"
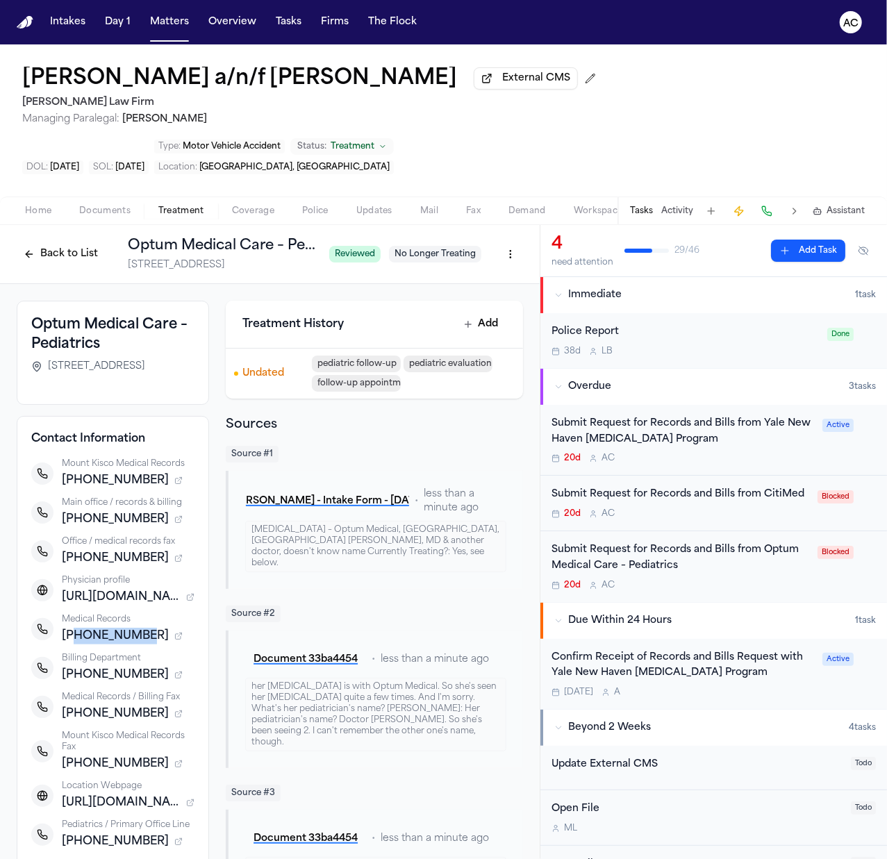
click at [69, 247] on button "Back to List" at bounding box center [61, 254] width 88 height 22
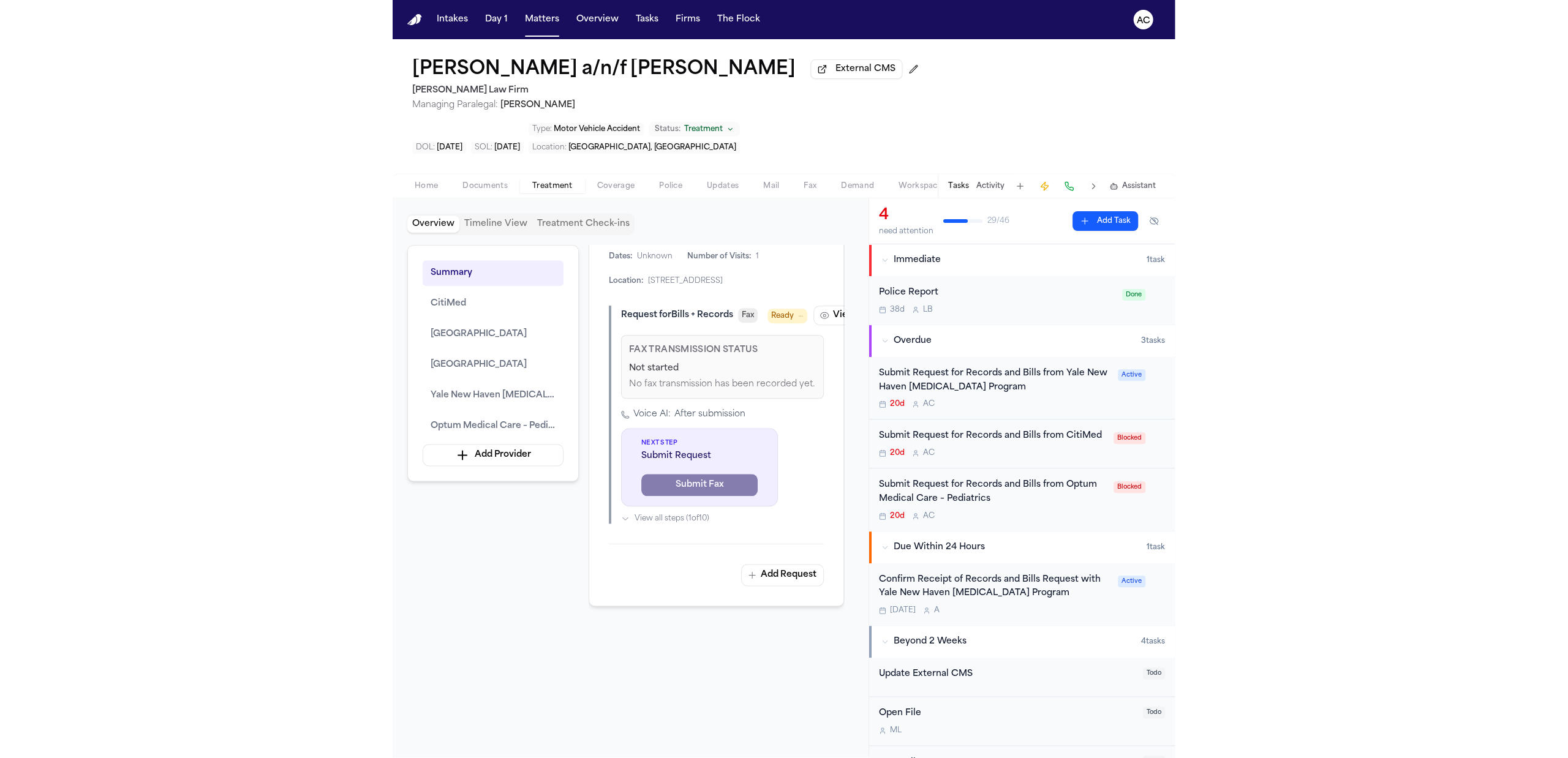
scroll to position [2768, 0]
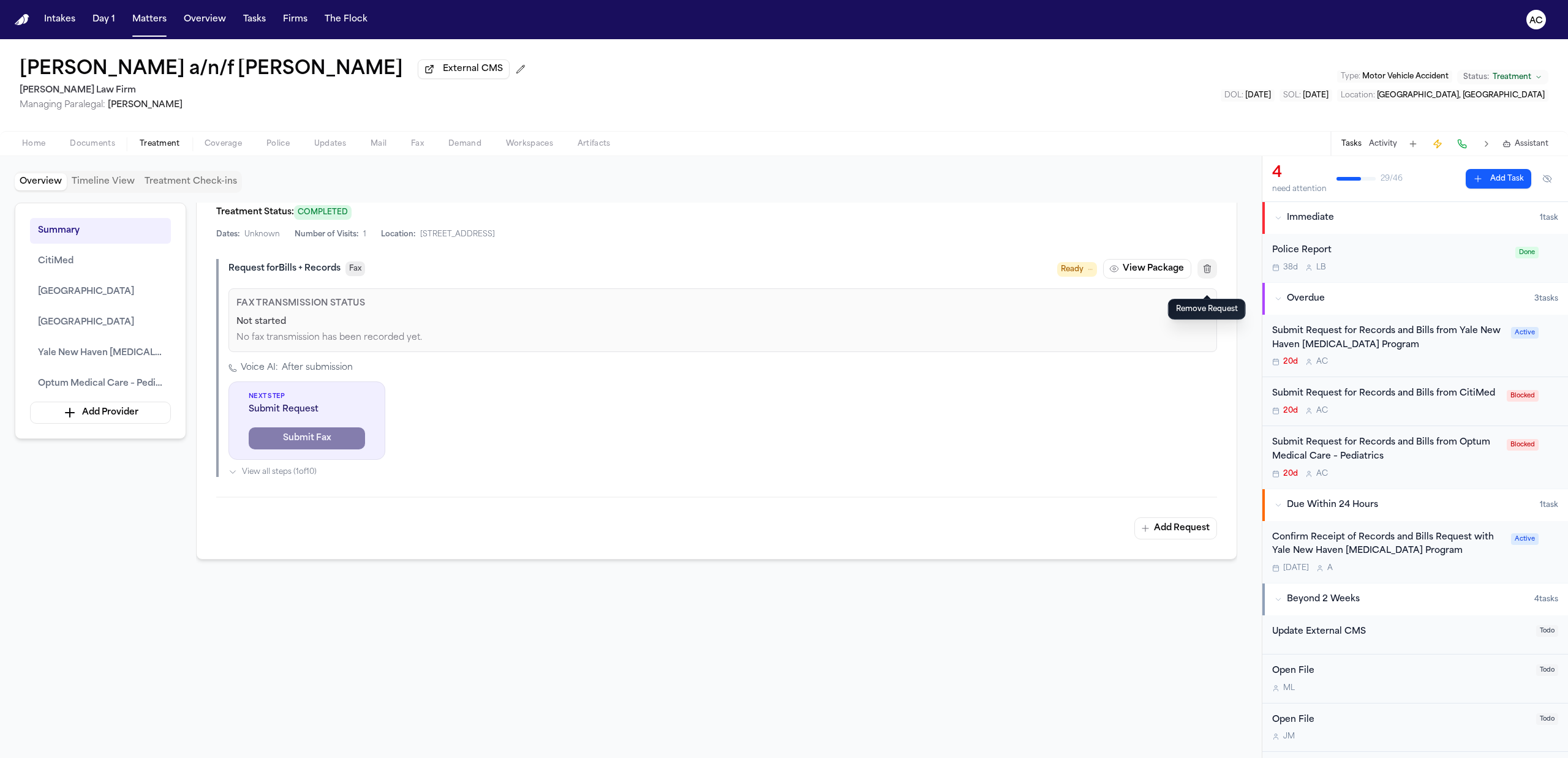
click at [1210, 273] on icon "button" at bounding box center [1206, 268] width 10 height 10
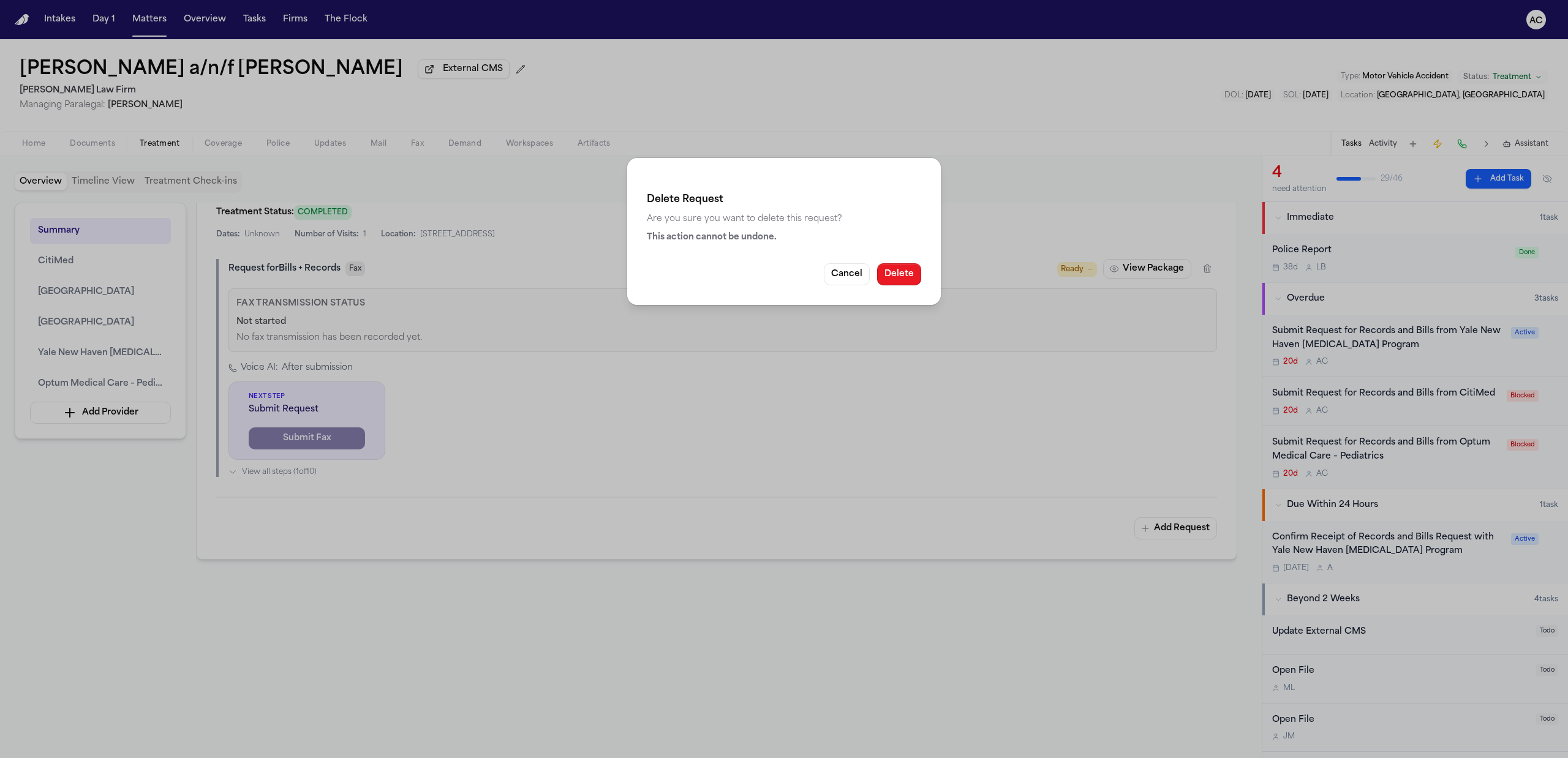
click at [900, 281] on button "Delete" at bounding box center [899, 274] width 44 height 22
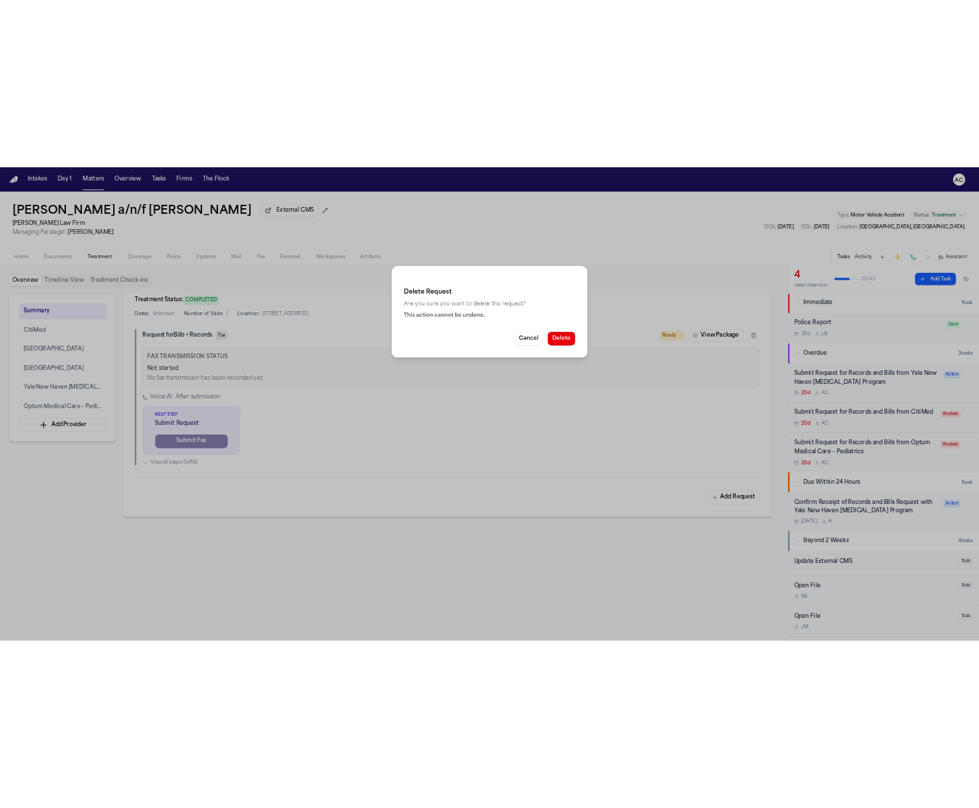
scroll to position [2858, 0]
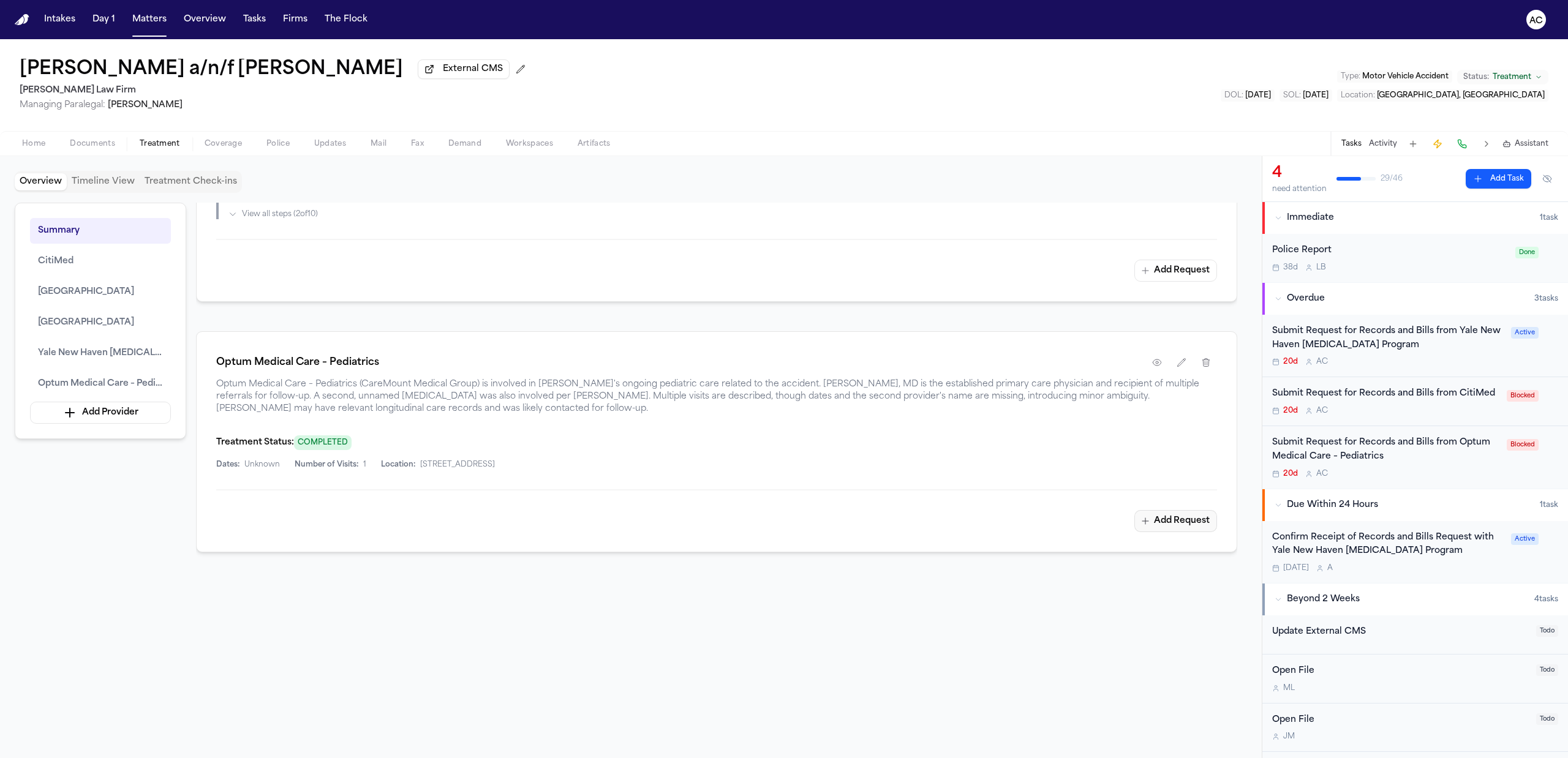
click at [1198, 519] on button "Add Request" at bounding box center [1176, 520] width 83 height 22
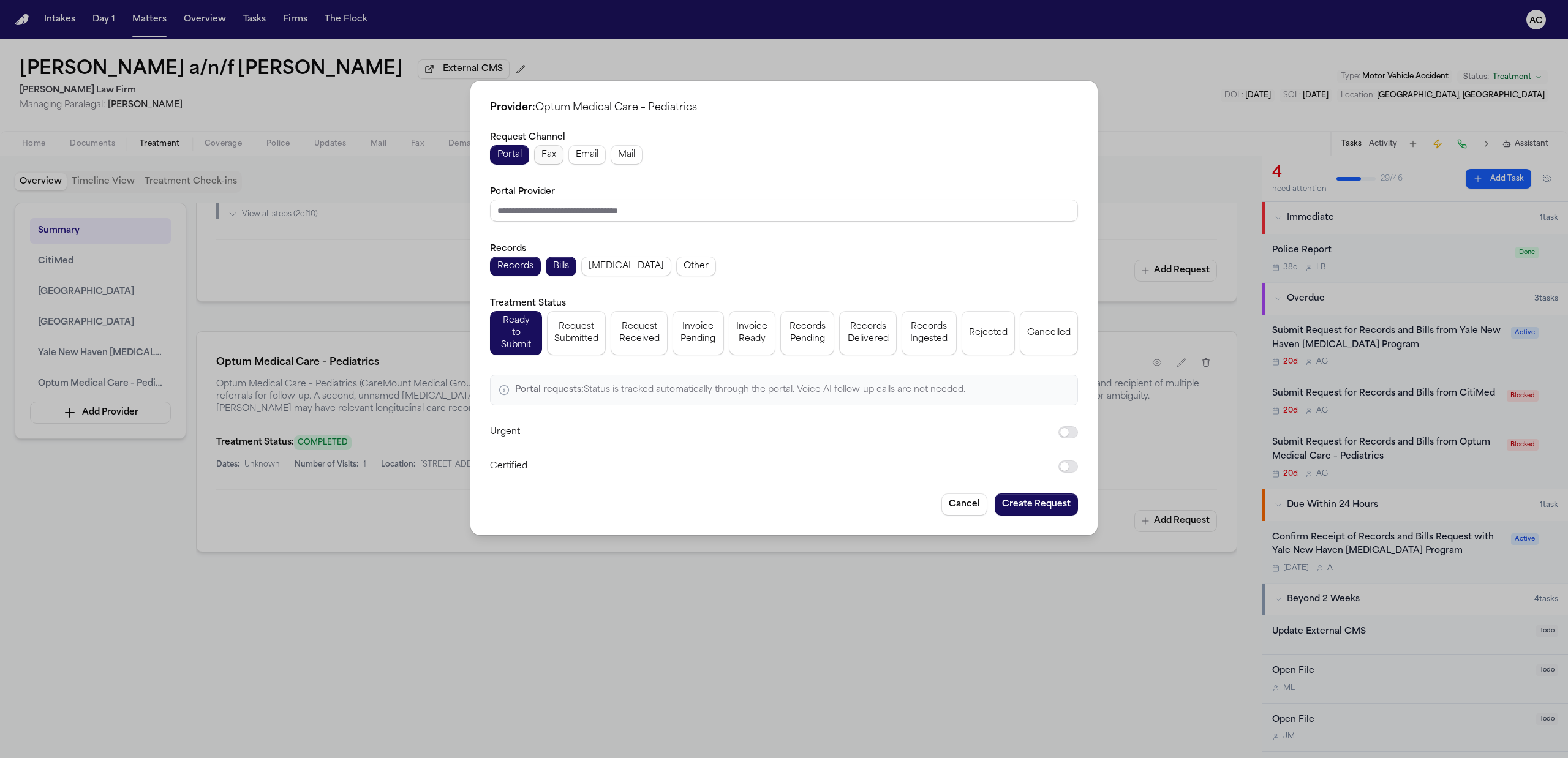
click at [552, 157] on span "Fax" at bounding box center [549, 155] width 15 height 12
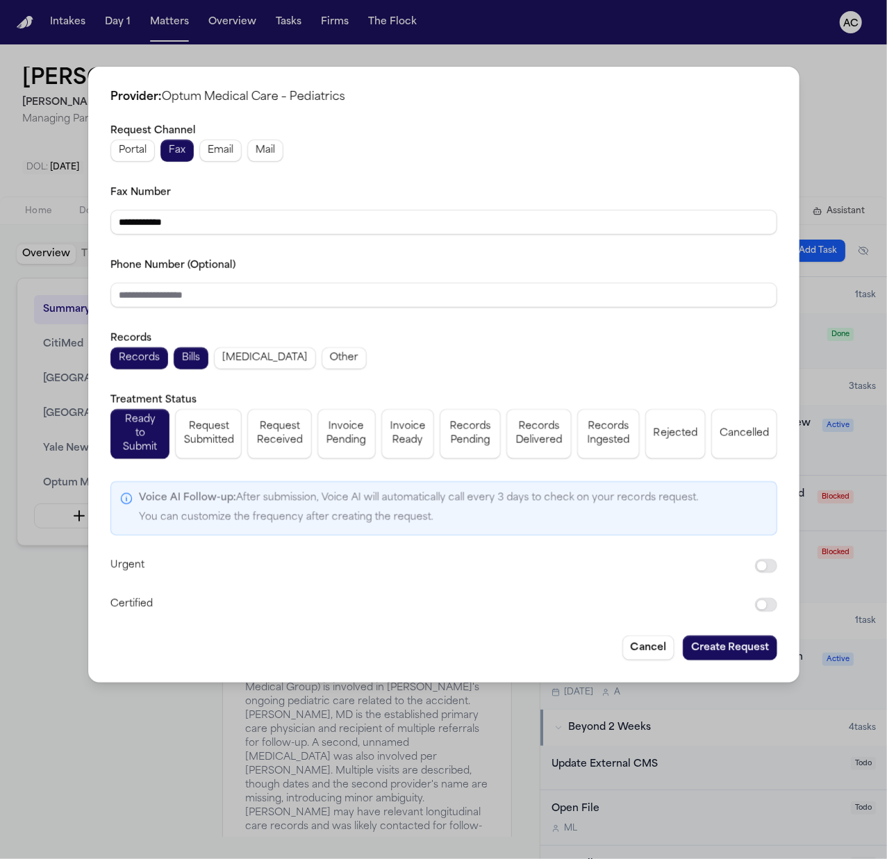
scroll to position [3572, 0]
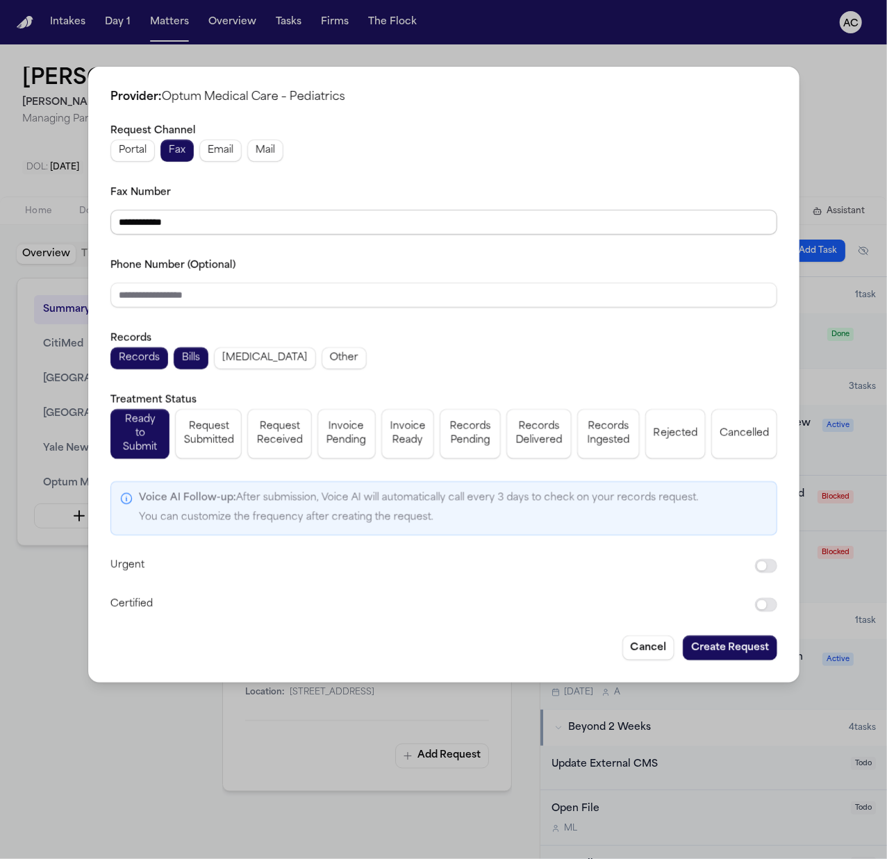
drag, startPoint x: 203, startPoint y: 223, endPoint x: -2, endPoint y: 217, distance: 204.9
click at [0, 217] on html "Intakes Day 1 Matters Overview Tasks Firms The Flock AC Juan Carlos Becerra a/n…" at bounding box center [443, 429] width 887 height 859
paste input "**"
type input "**********"
click at [167, 298] on input "Phone Number (Optional)" at bounding box center [443, 295] width 667 height 25
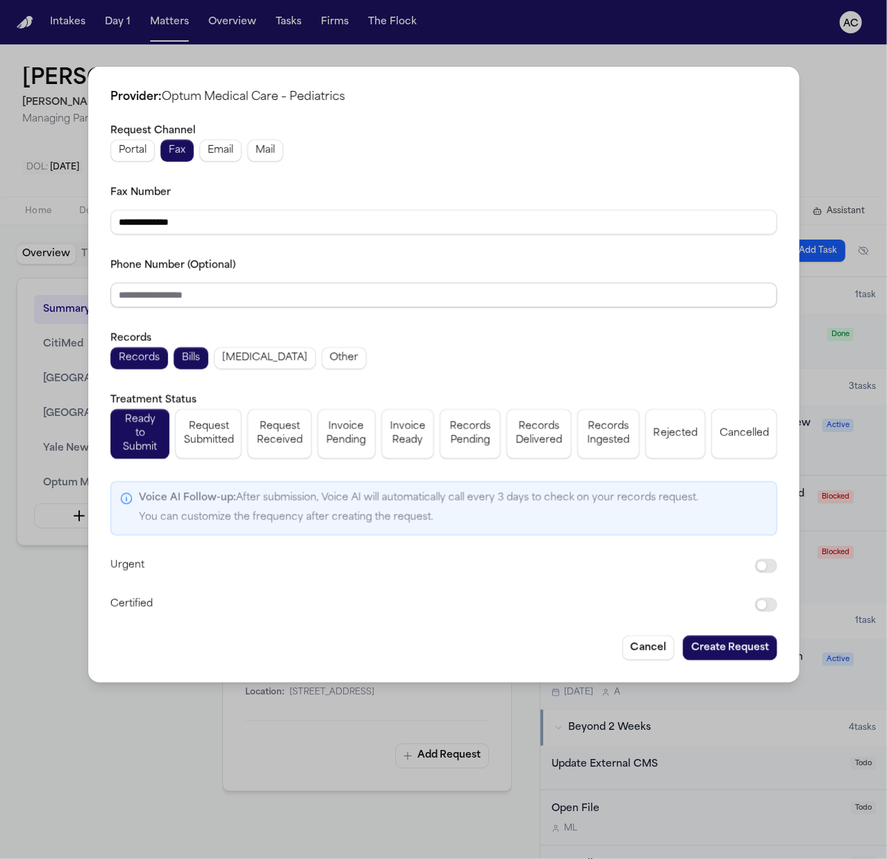
paste input "**********"
type input "**********"
click at [212, 434] on span "Request Submitted" at bounding box center [208, 434] width 50 height 28
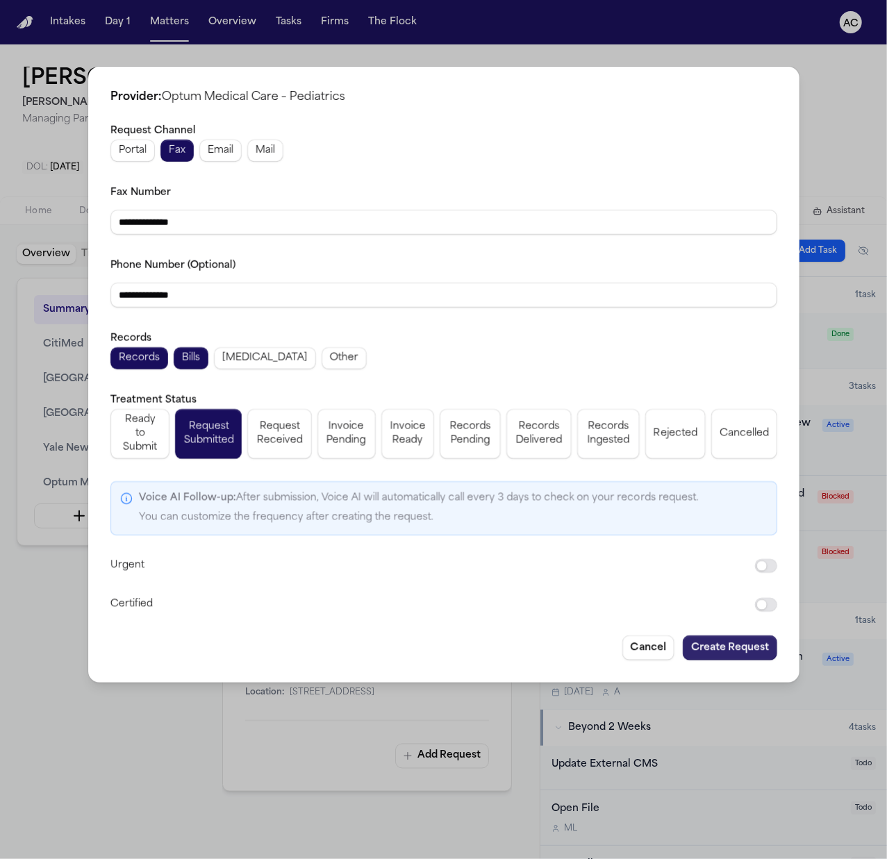
click at [743, 637] on button "Create Request" at bounding box center [730, 647] width 94 height 25
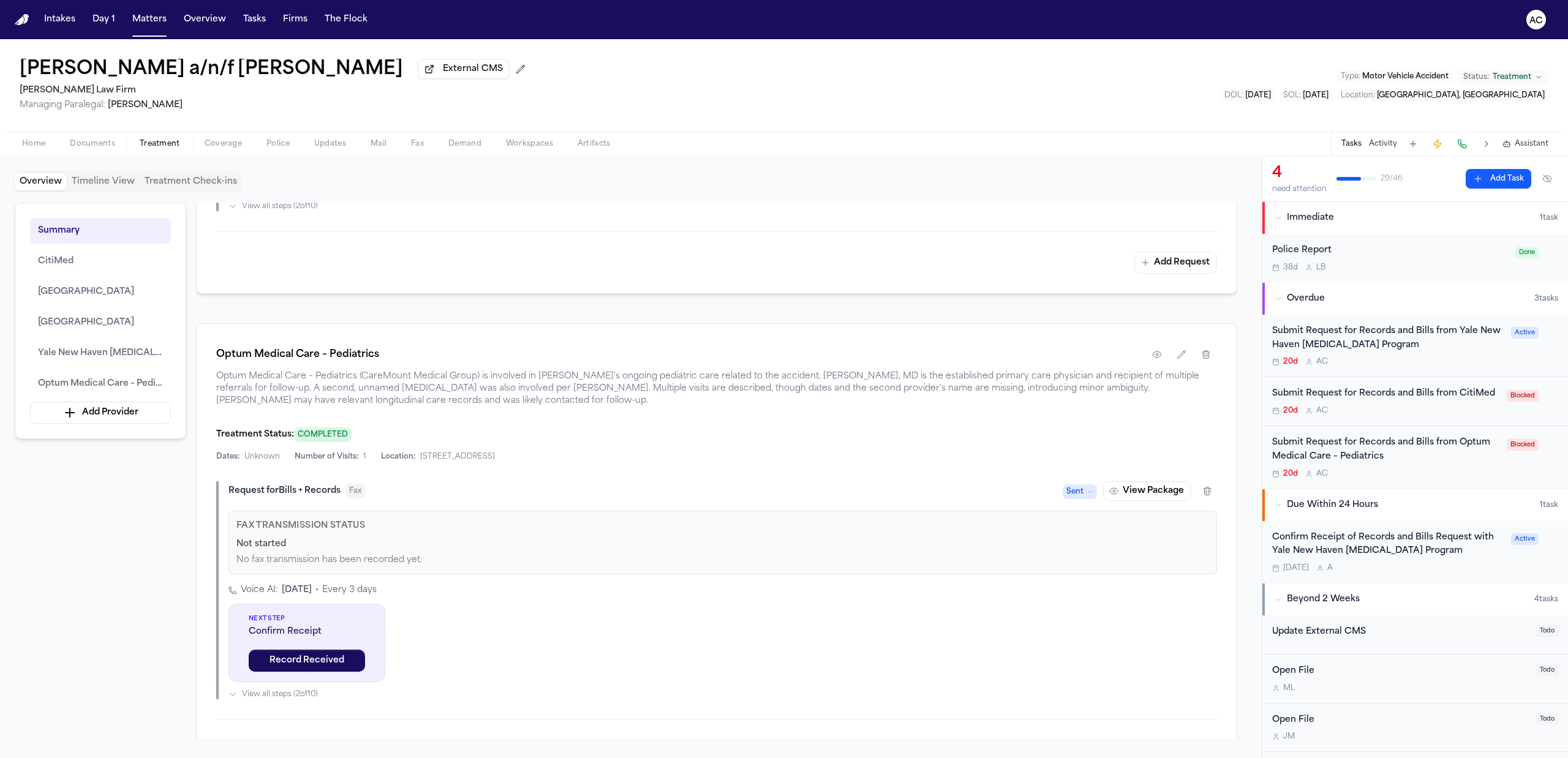
scroll to position [2542, 0]
click at [1355, 457] on div "Submit Request for Records and Bills from Optum Medical Care – Pediatrics" at bounding box center [1385, 450] width 228 height 28
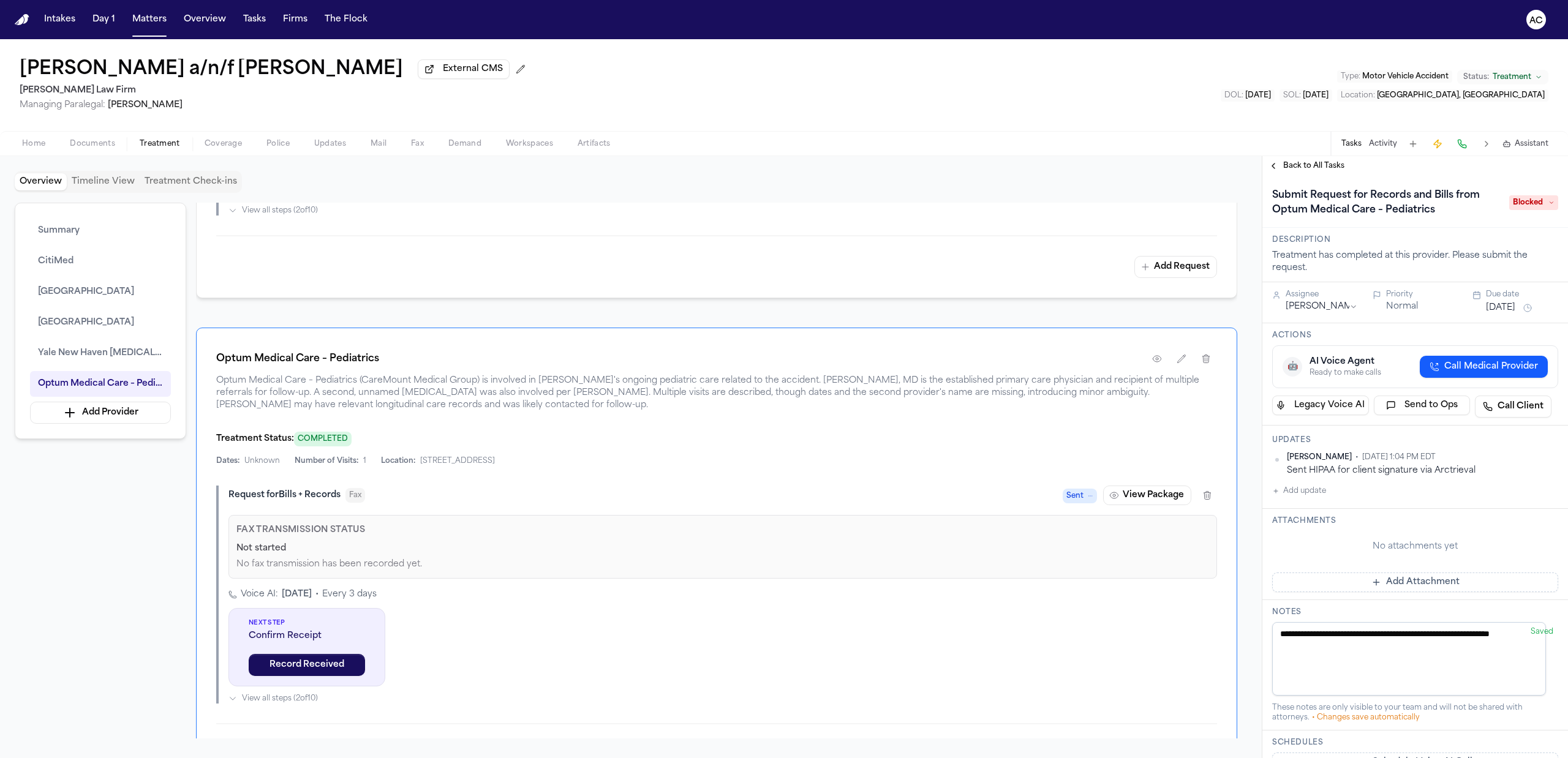
click at [1541, 458] on html "Intakes Day 1 Matters Overview Tasks Firms The Flock AC Juan Carlos Becerra a/n…" at bounding box center [784, 379] width 1568 height 758
click at [1502, 493] on div "Delete" at bounding box center [1506, 494] width 72 height 17
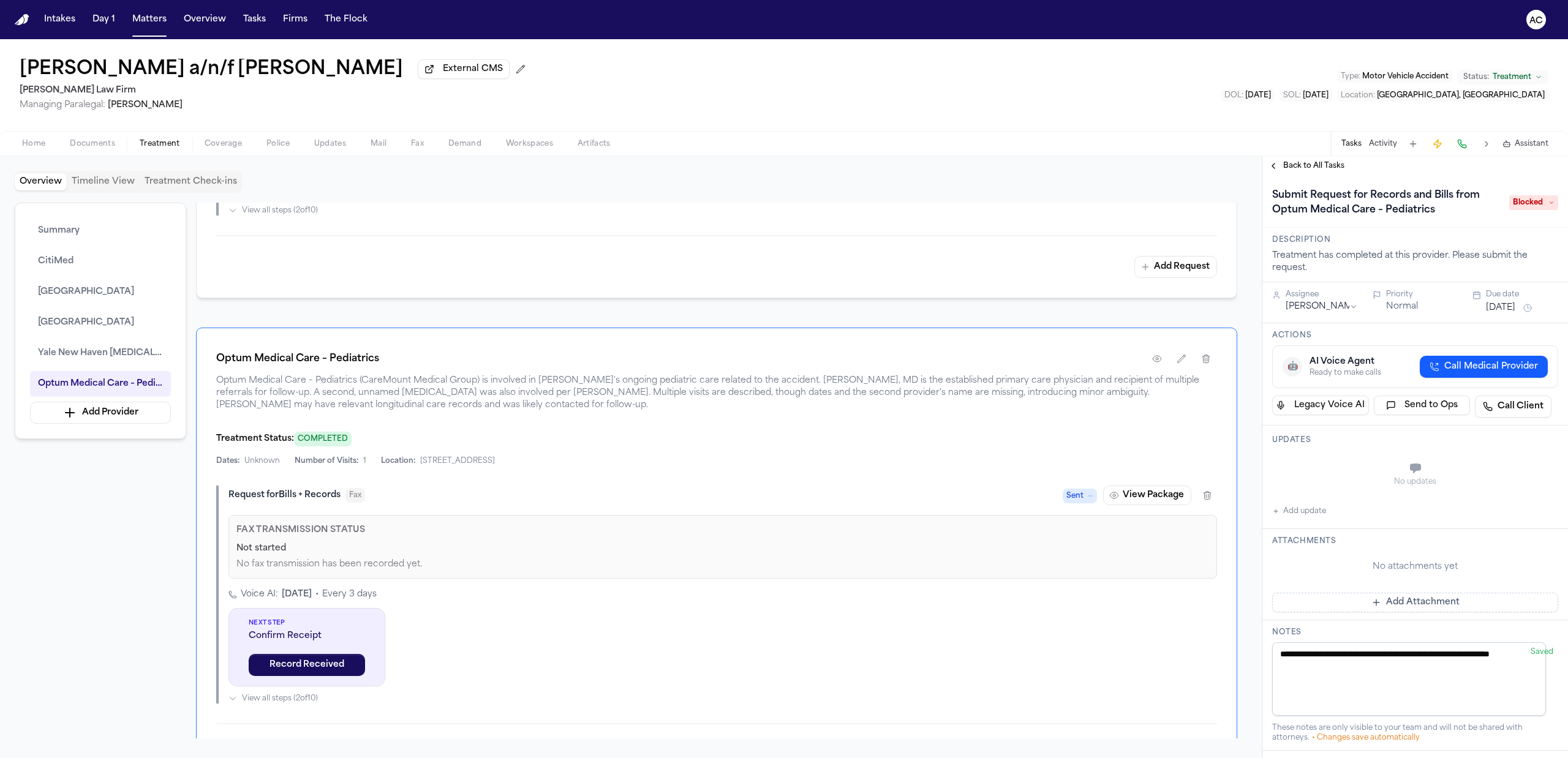
click at [1305, 508] on button "Add update" at bounding box center [1298, 510] width 54 height 15
drag, startPoint x: 1299, startPoint y: 495, endPoint x: 1317, endPoint y: 476, distance: 26.2
click at [1299, 495] on button "Private" at bounding box center [1295, 498] width 10 height 10
click at [1318, 475] on textarea "Add your update" at bounding box center [1422, 470] width 261 height 25
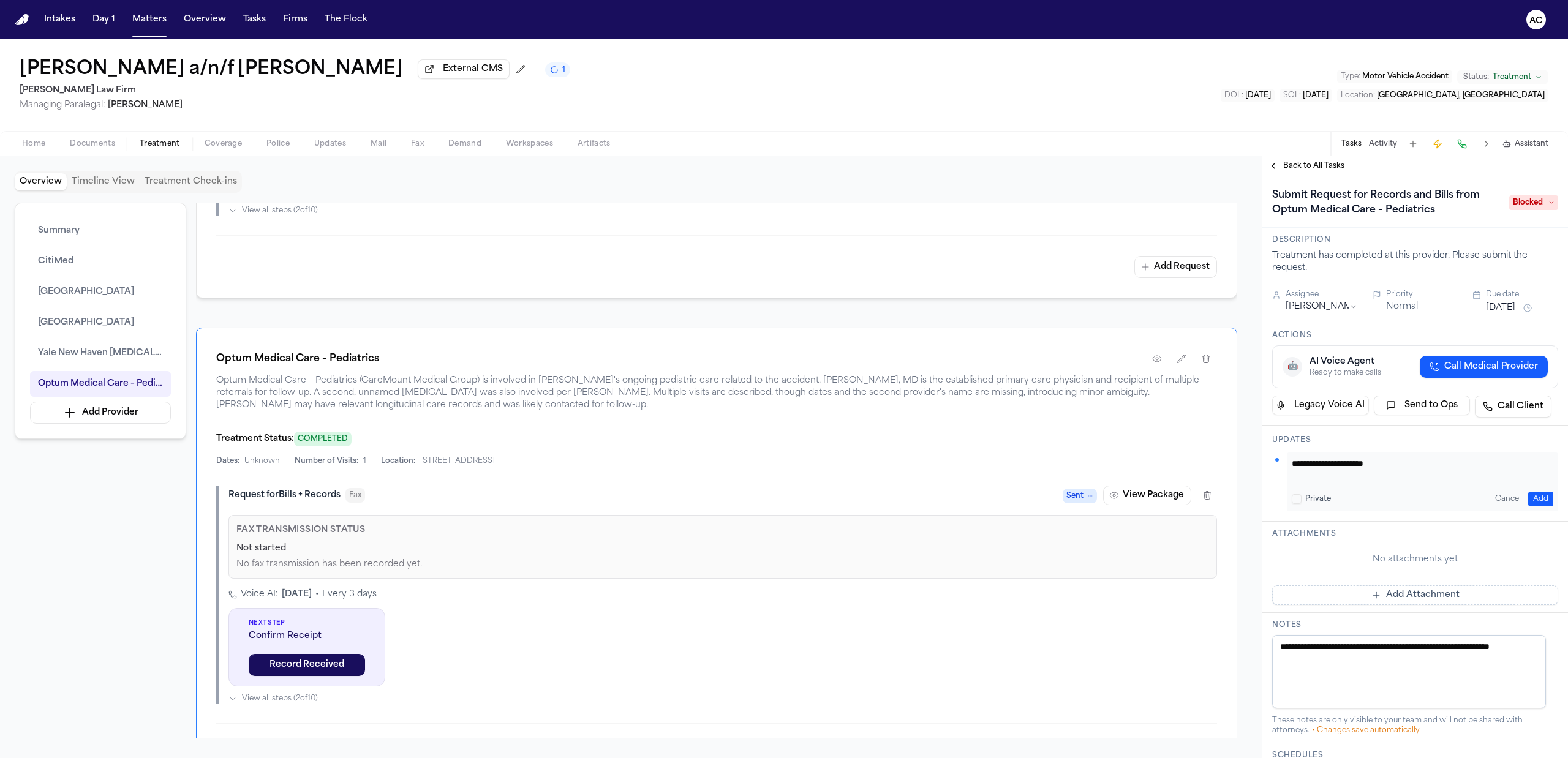
type textarea "**********"
click at [1531, 501] on button "Add" at bounding box center [1540, 499] width 25 height 15
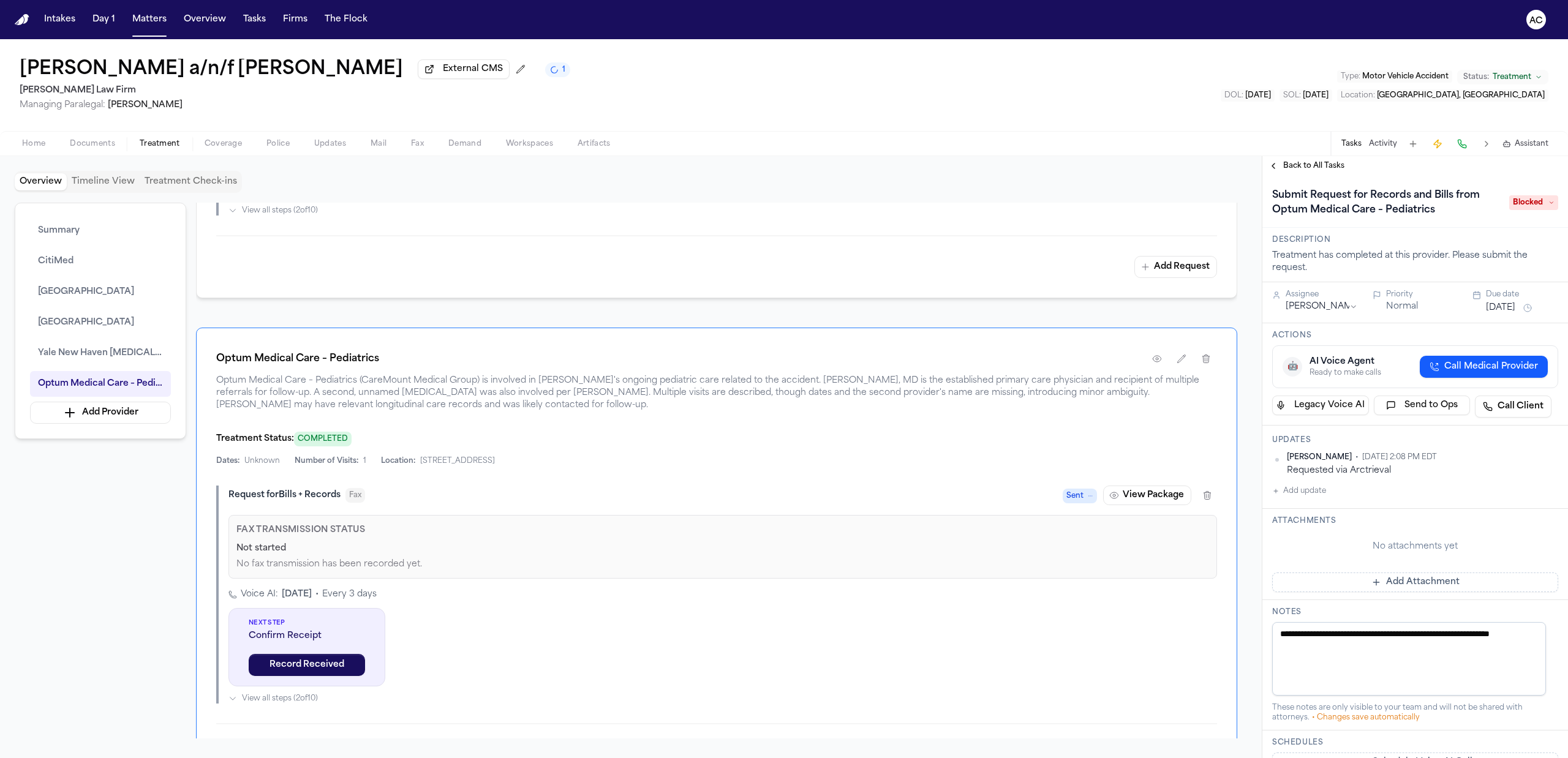
click at [1518, 207] on span "Blocked" at bounding box center [1534, 203] width 49 height 15
click at [1504, 347] on div "Requested" at bounding box center [1489, 350] width 128 height 15
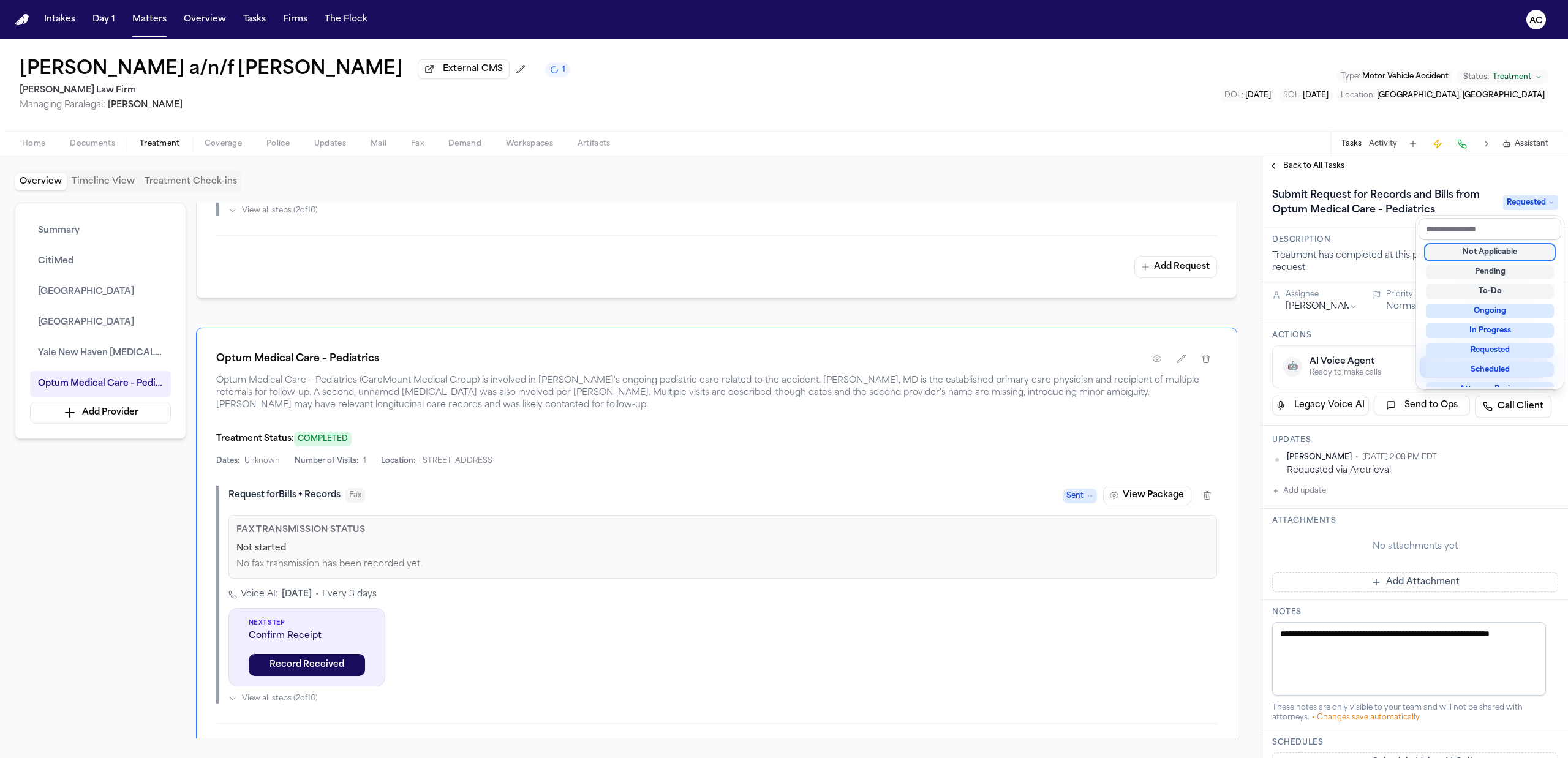
click at [1311, 164] on div "**********" at bounding box center [1415, 457] width 305 height 602
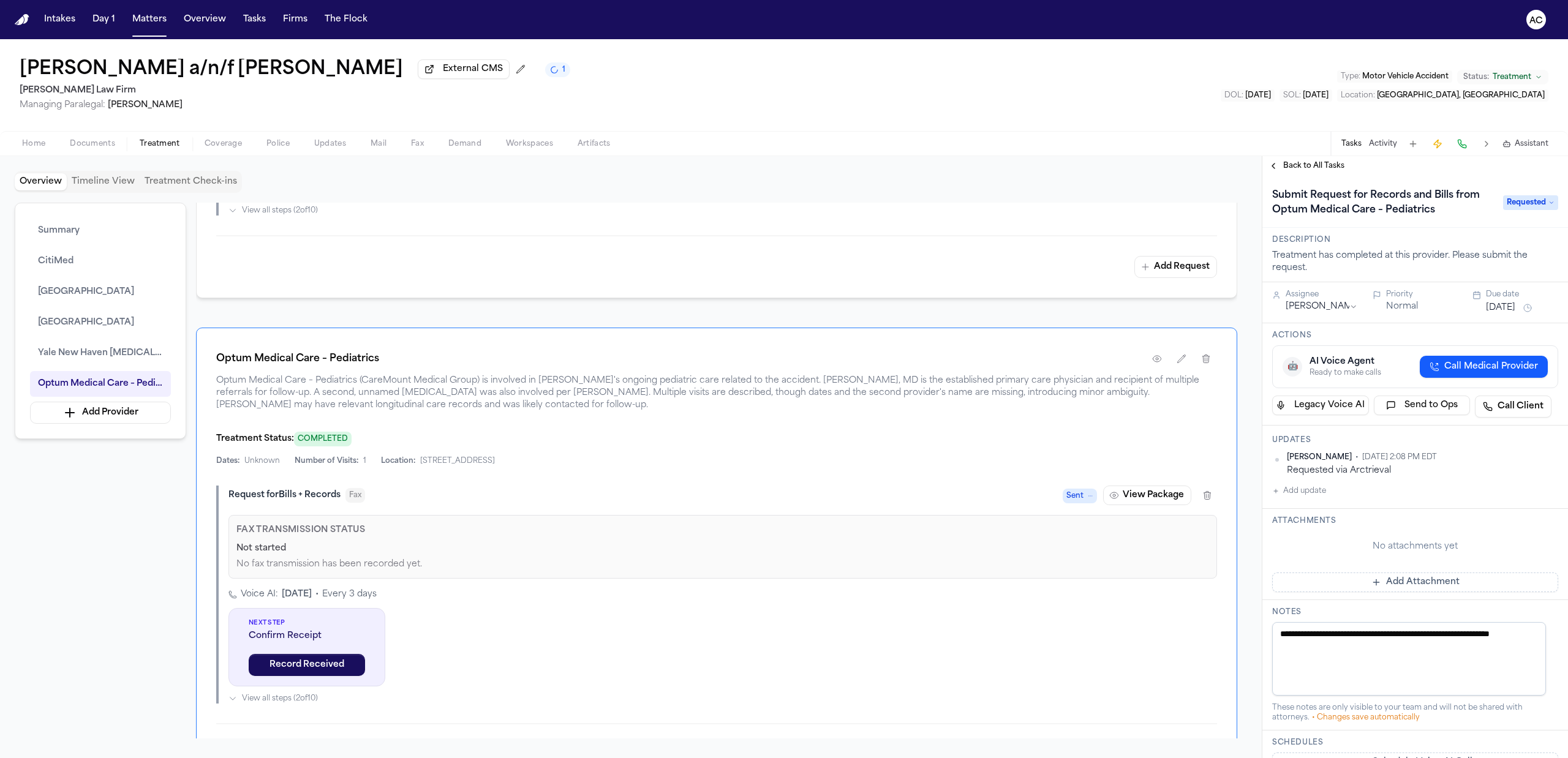
click at [1311, 169] on span "Back to All Tasks" at bounding box center [1313, 166] width 61 height 10
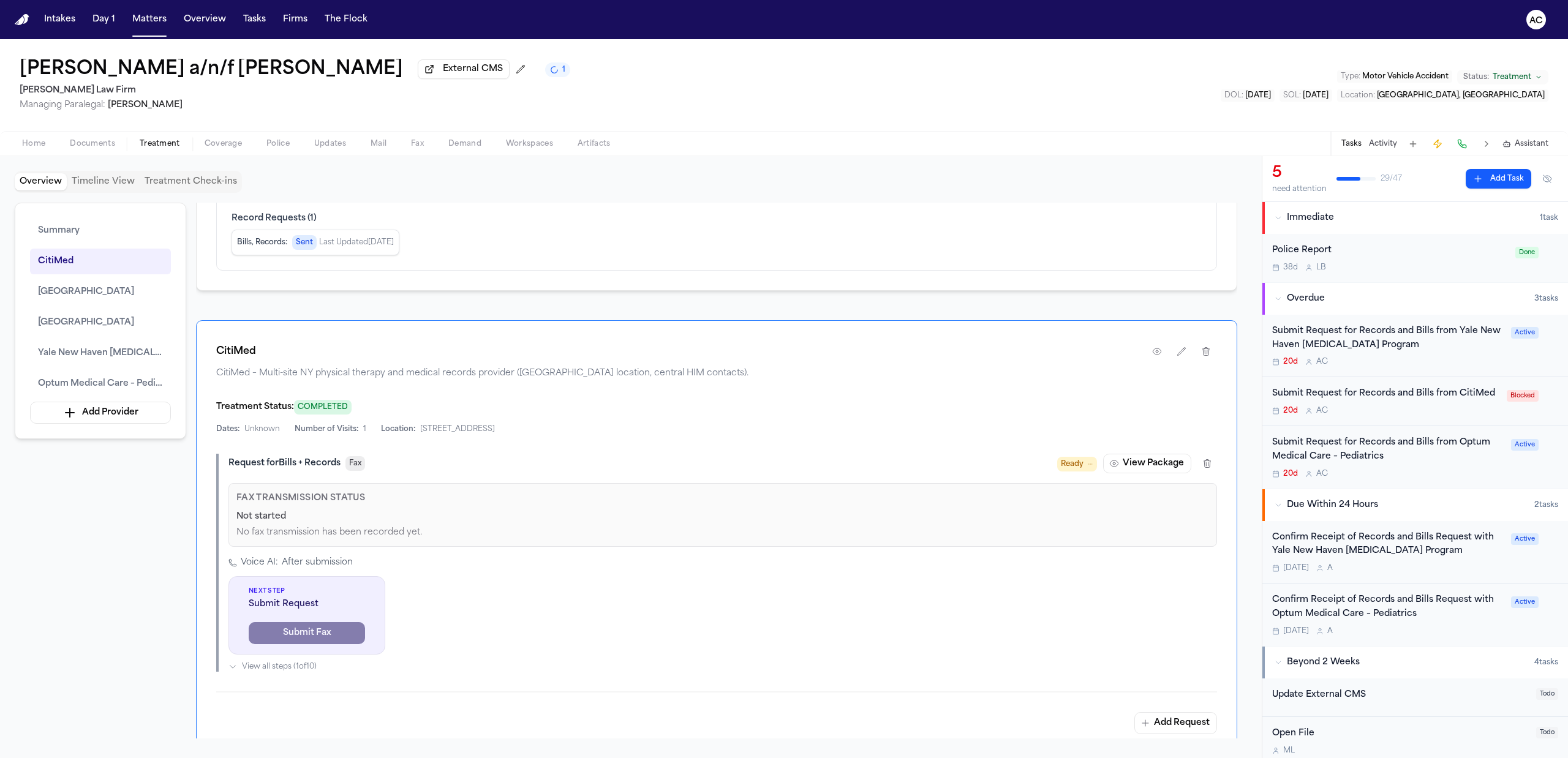
scroll to position [665, 0]
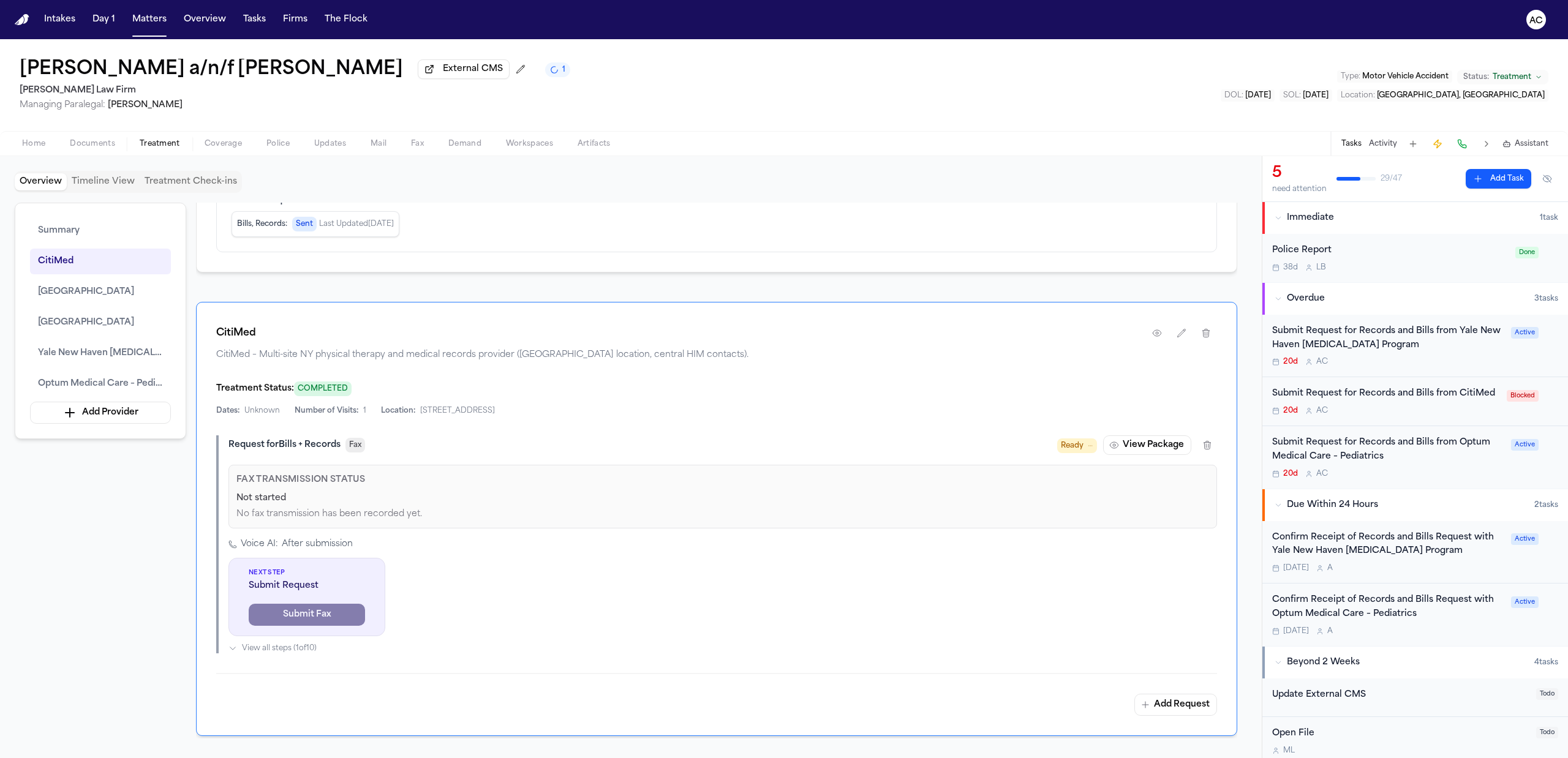
click at [1153, 350] on div "CitiMed CitiMed – Multi-site NY physical therapy and medical records provider (…" at bounding box center [716, 341] width 1001 height 39
click at [1155, 333] on icon "button" at bounding box center [1156, 332] width 10 height 10
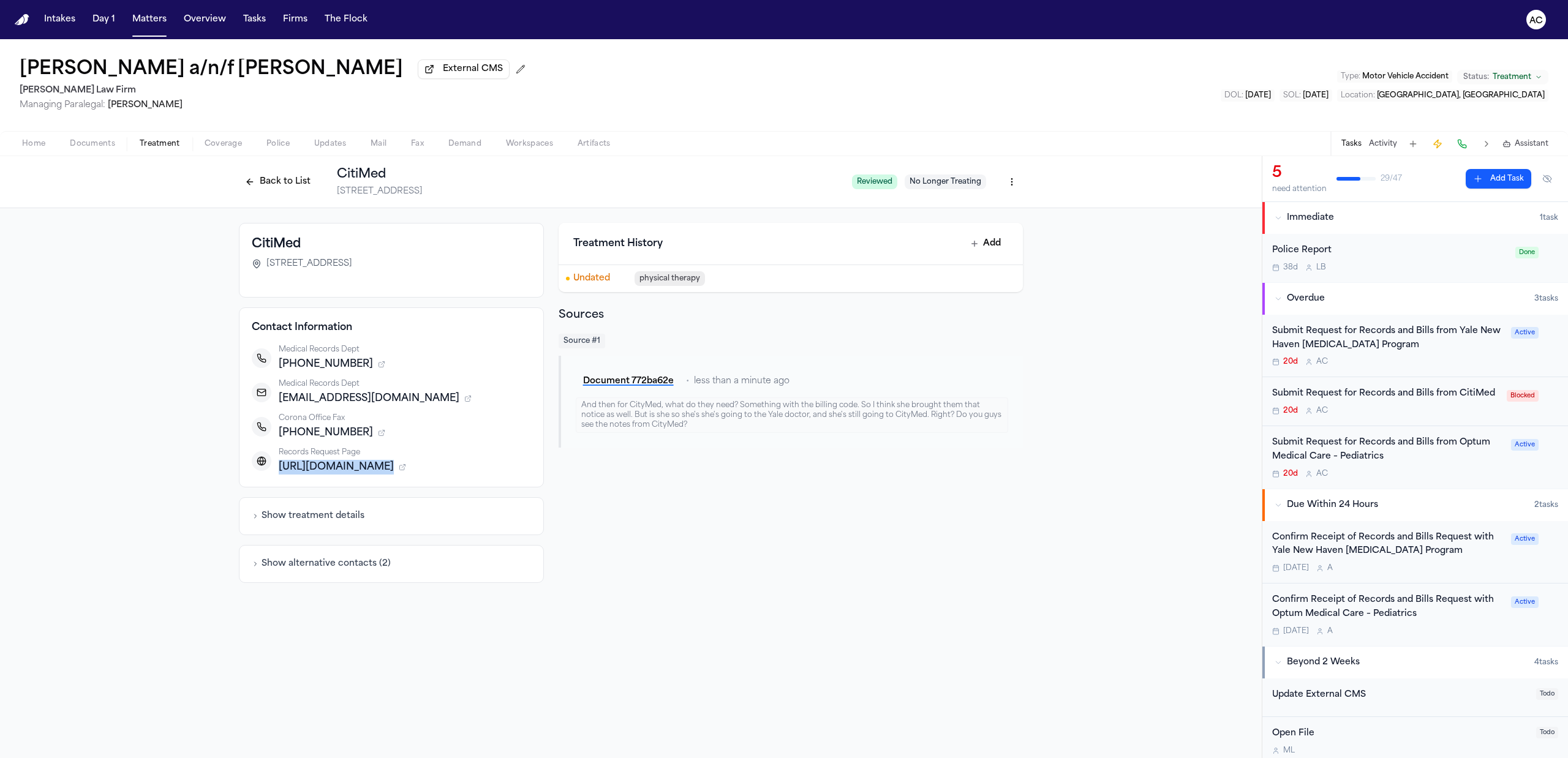
drag, startPoint x: 280, startPoint y: 469, endPoint x: 530, endPoint y: 475, distance: 250.1
click at [530, 475] on div "Contact Information Medical Records Dept +17185099424 Medical Records Dept medr…" at bounding box center [392, 398] width 305 height 180
copy div "https://www.citimedny.com/medical-records"
drag, startPoint x: 419, startPoint y: 397, endPoint x: 275, endPoint y: 402, distance: 144.1
click at [275, 402] on div "Medical Records Dept medrecords@citimedny.com" at bounding box center [391, 392] width 280 height 27
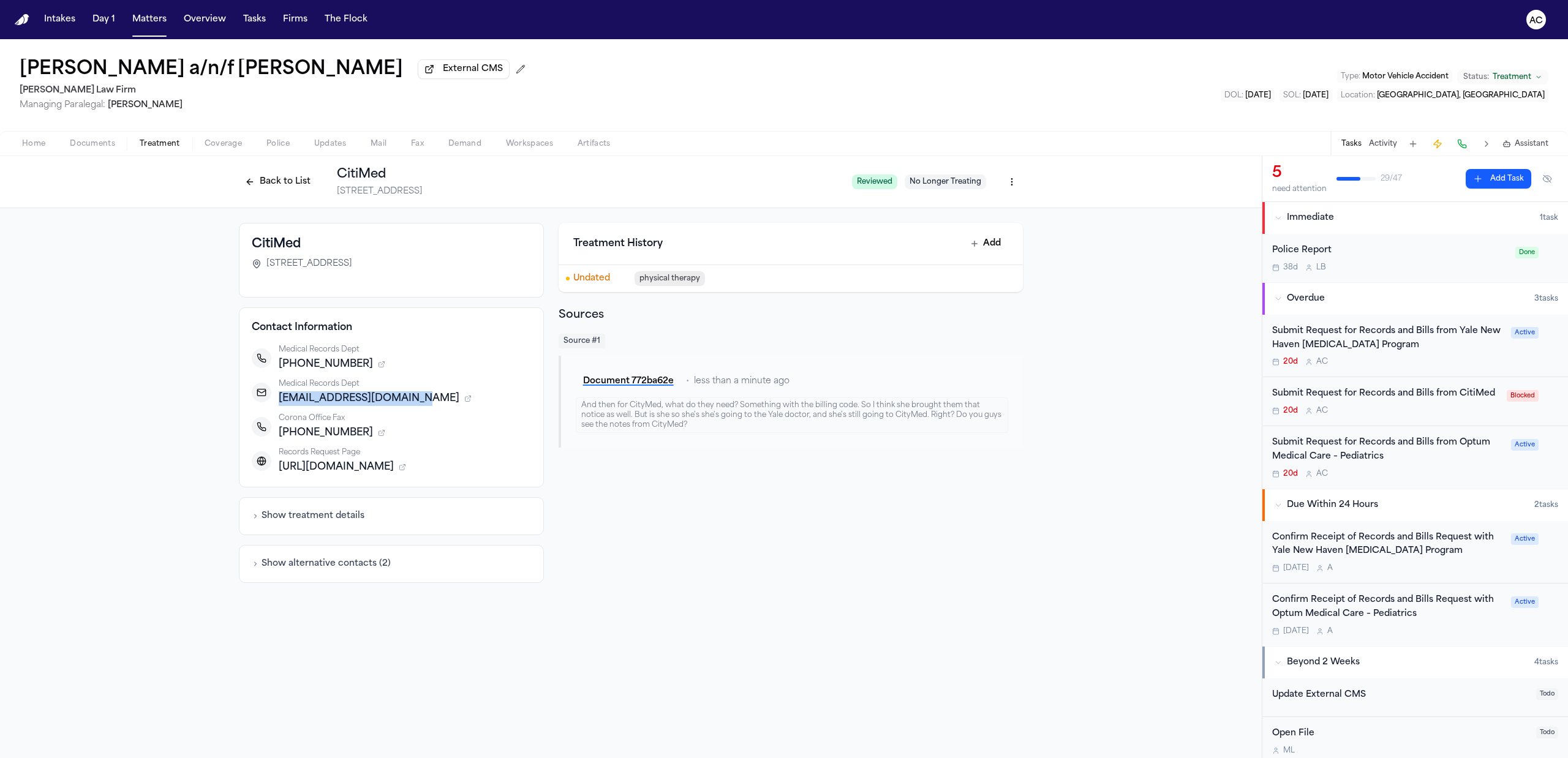
copy span "medrecords@citimedny.com"
drag, startPoint x: 484, startPoint y: 190, endPoint x: 326, endPoint y: 196, distance: 158.1
click at [326, 196] on div "Back to List CitiMed 100-05 Roosevelt Avenue, Suite 102, Corona, NY 11368" at bounding box center [541, 182] width 603 height 32
copy span "100-05 Roosevelt Avenue, Suite 102"
click at [1332, 396] on div "Submit Request for Records and Bills from CitiMed" at bounding box center [1385, 394] width 228 height 14
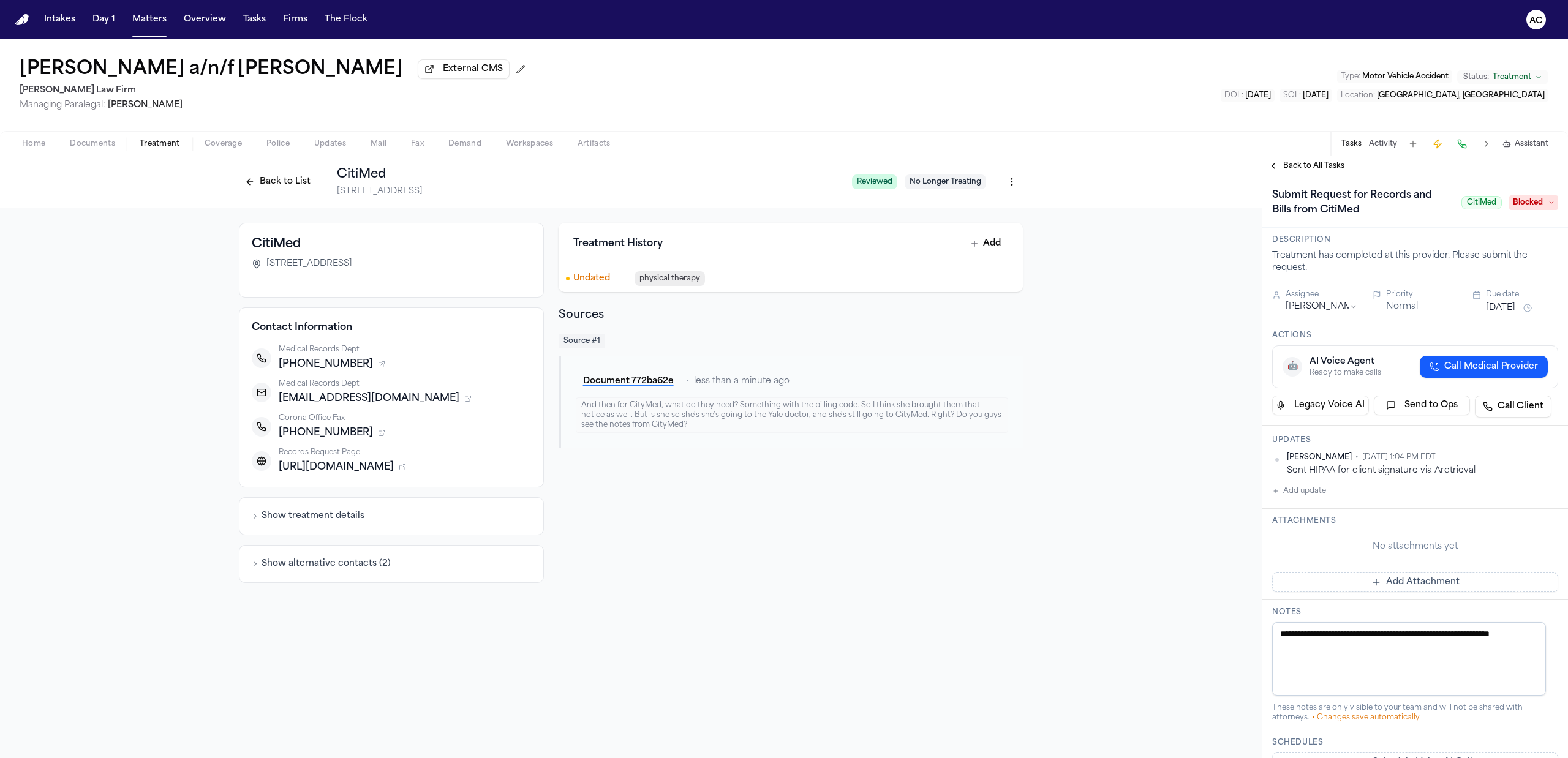
click at [294, 170] on div "Back to List CitiMed 100-05 Roosevelt Avenue, Suite 102, Corona, NY 11368" at bounding box center [541, 182] width 603 height 32
click at [292, 177] on button "Back to List" at bounding box center [278, 182] width 78 height 19
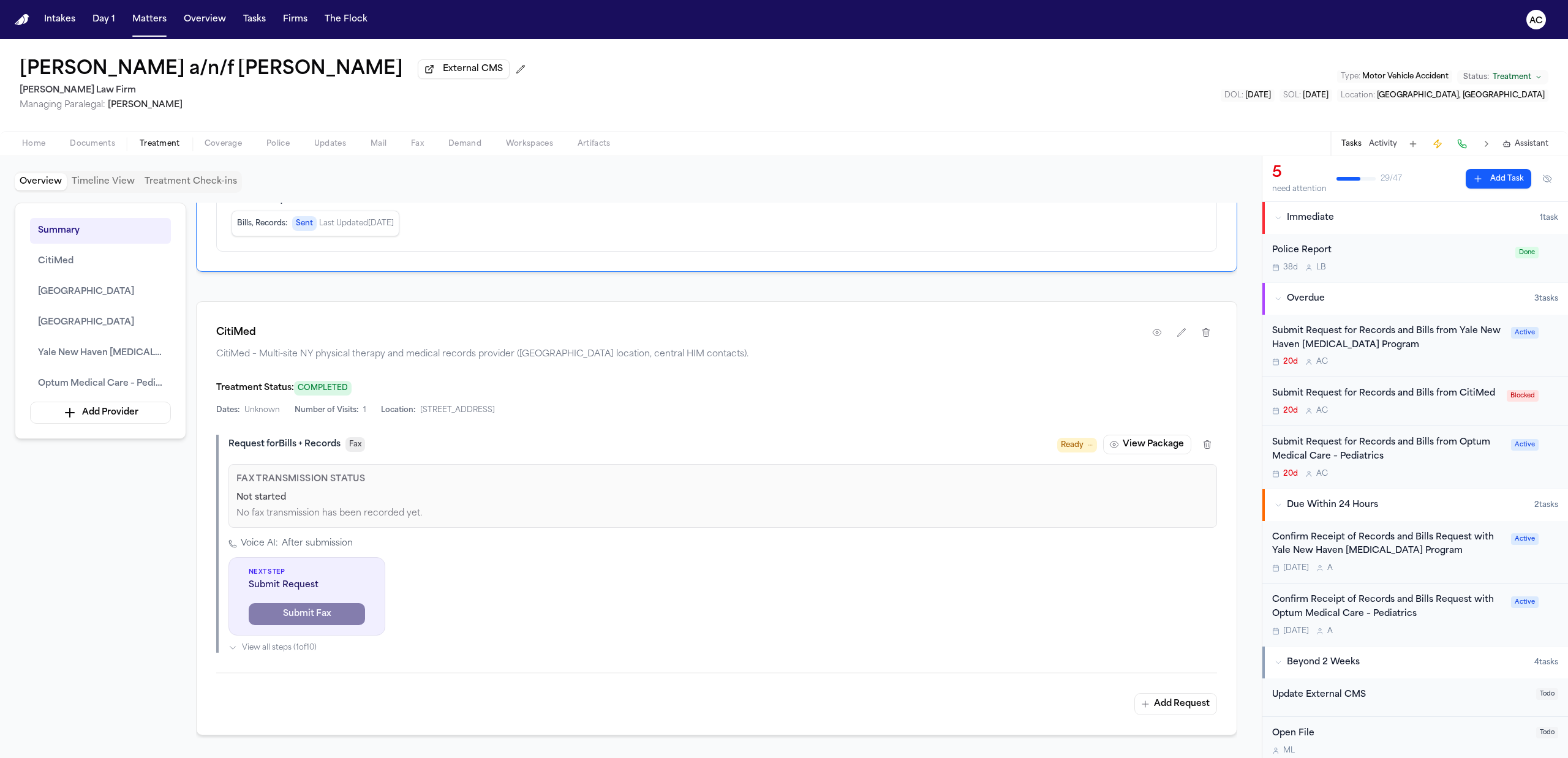
scroll to position [585, 0]
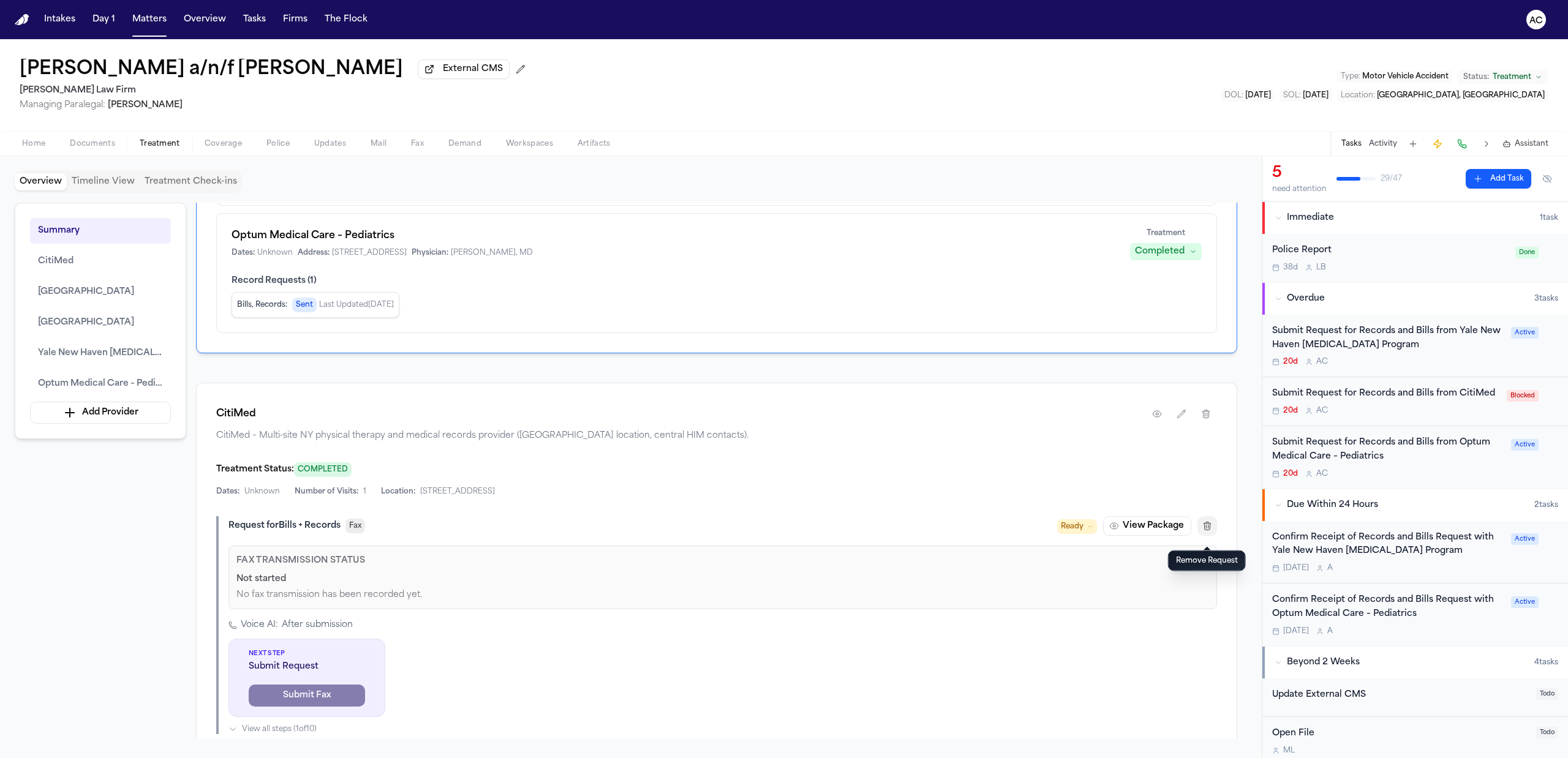
click at [1203, 531] on icon "button" at bounding box center [1206, 525] width 10 height 10
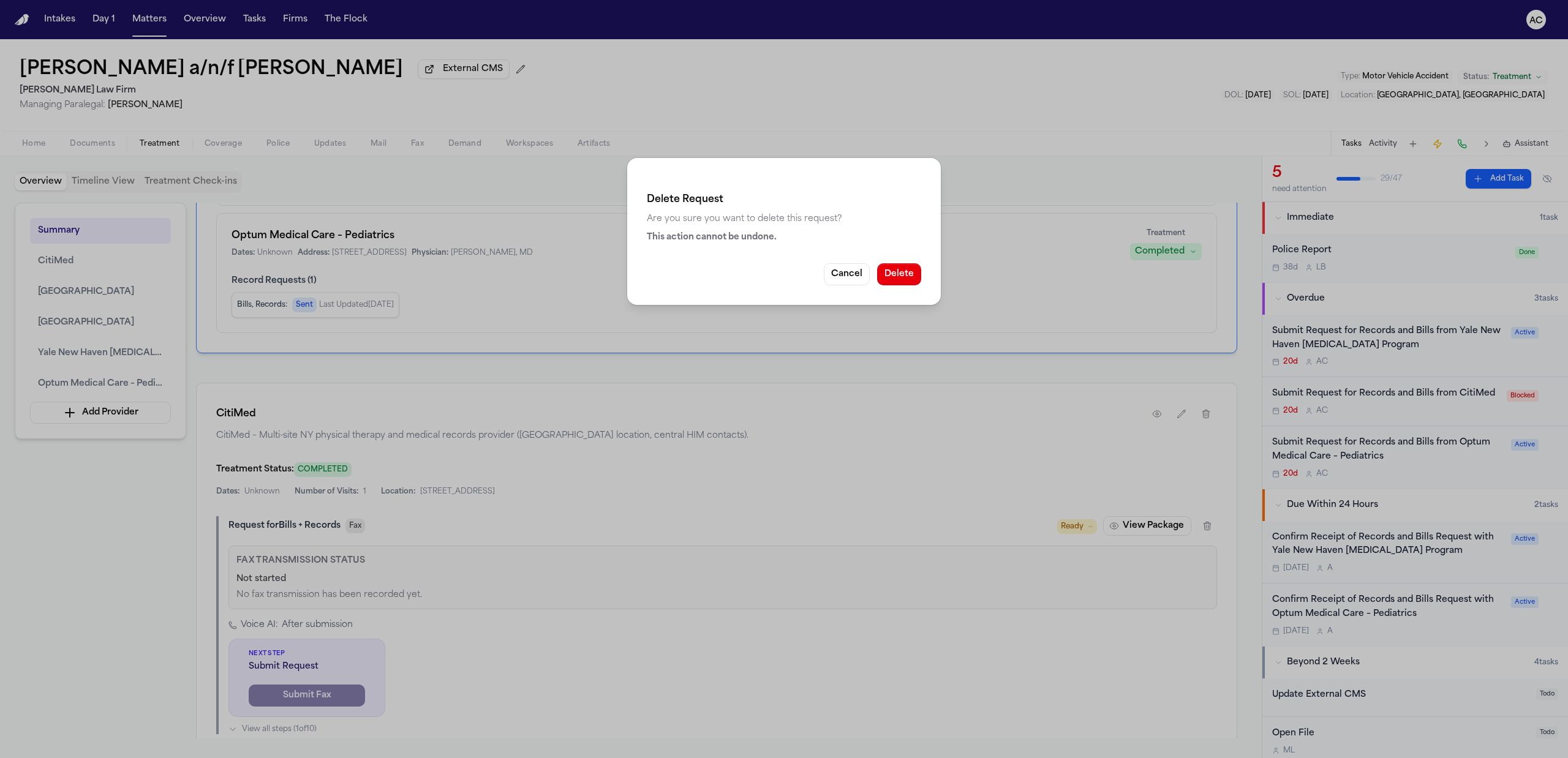
click at [894, 267] on button "Delete" at bounding box center [899, 274] width 44 height 22
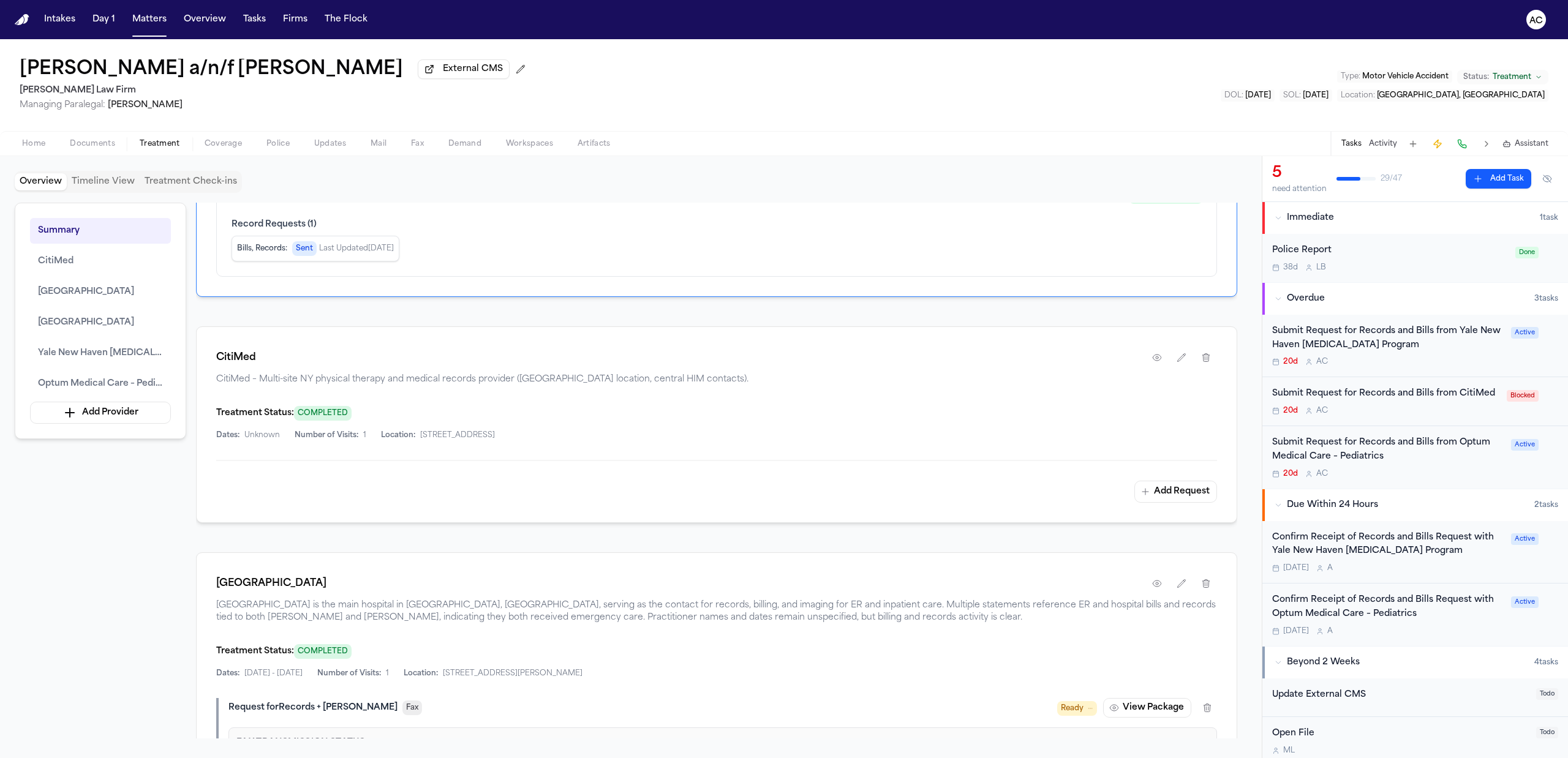
scroll to position [635, 0]
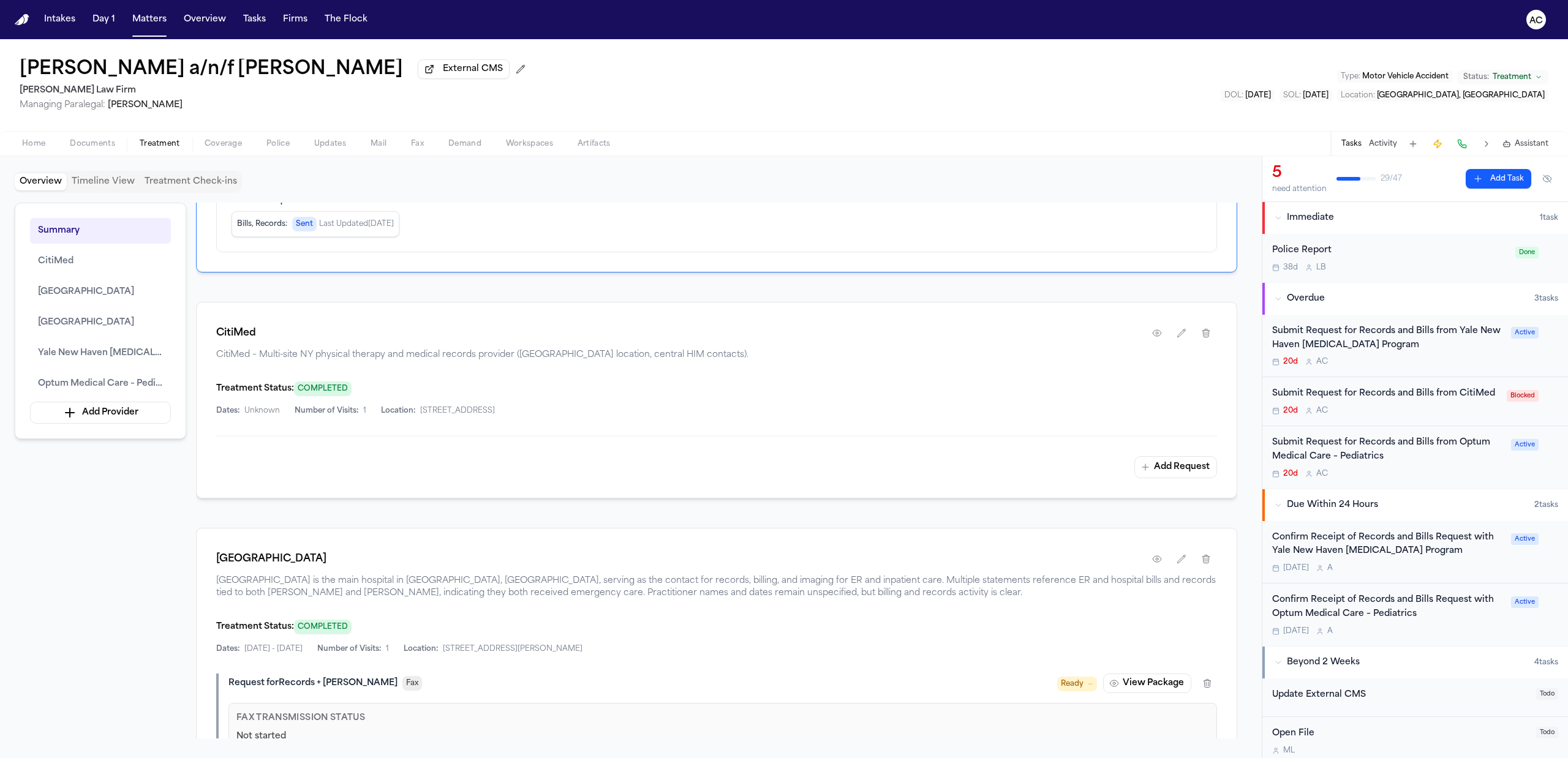
click at [1176, 466] on button "Add Request" at bounding box center [1176, 466] width 83 height 22
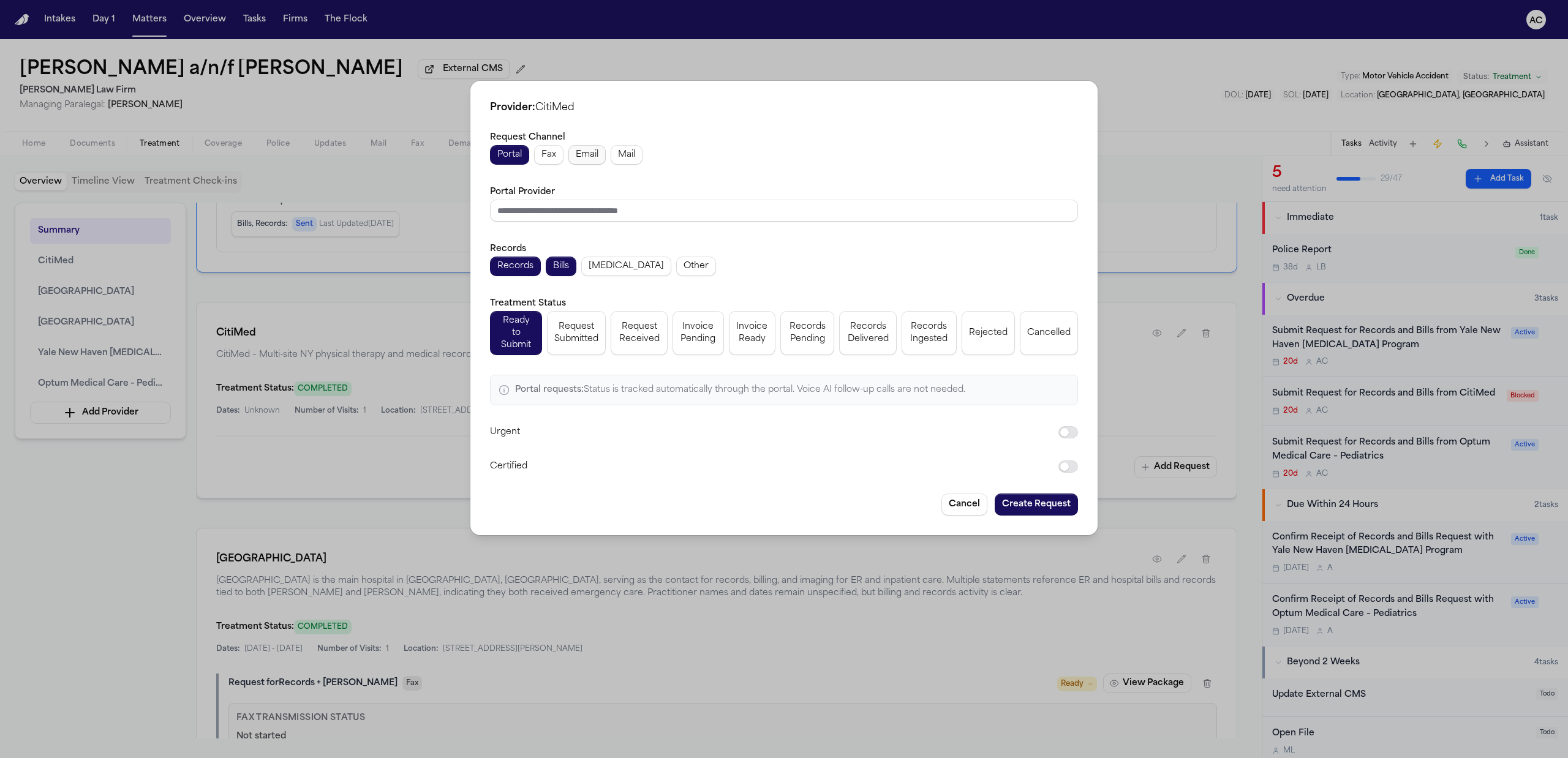
click at [577, 158] on span "Email" at bounding box center [587, 155] width 23 height 12
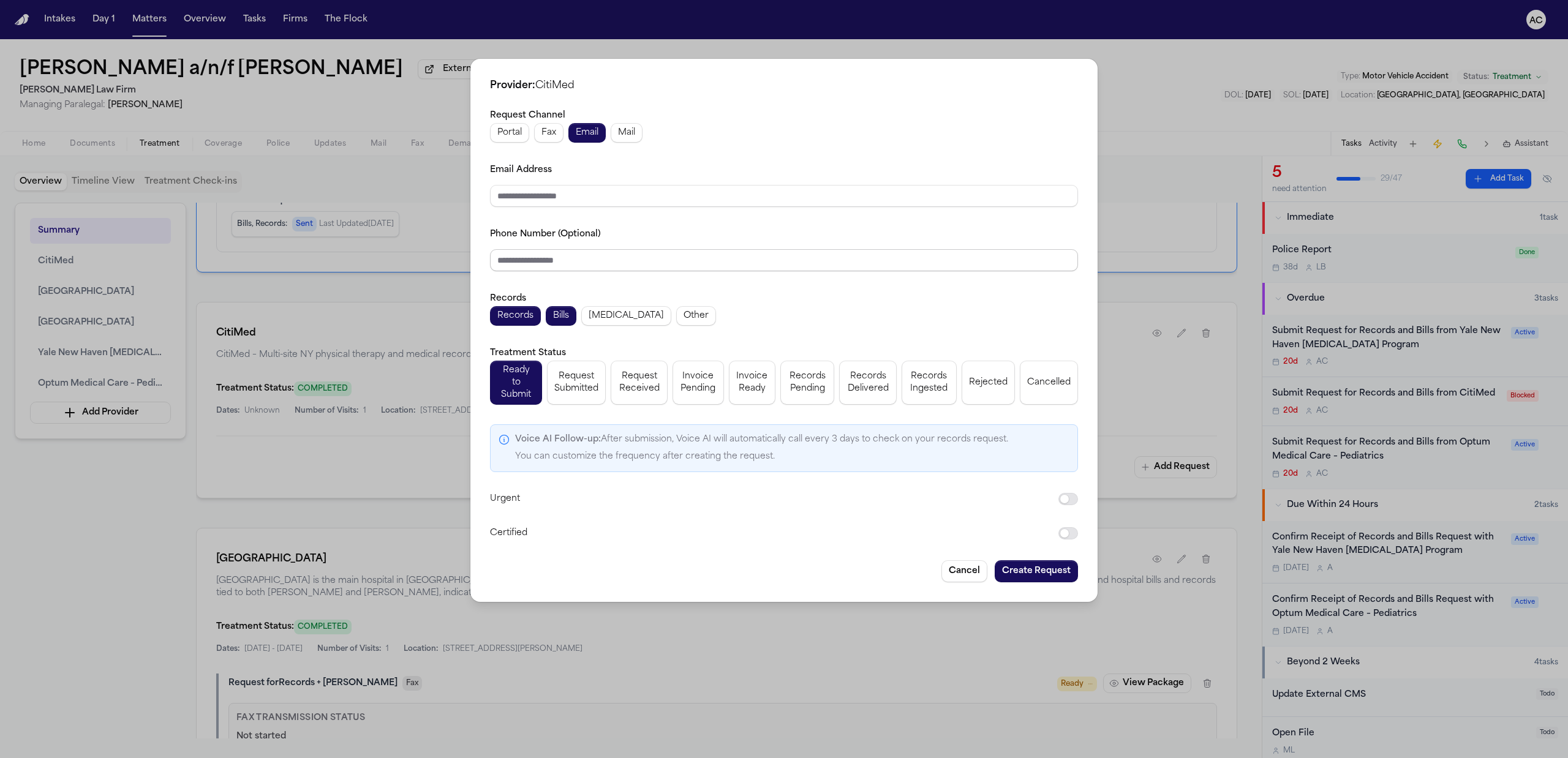
click at [538, 265] on input "Phone Number (Optional)" at bounding box center [783, 260] width 588 height 22
click at [541, 196] on input "Email Address" at bounding box center [783, 196] width 588 height 22
paste input "**********"
type input "**********"
drag, startPoint x: 530, startPoint y: 198, endPoint x: 403, endPoint y: 192, distance: 127.1
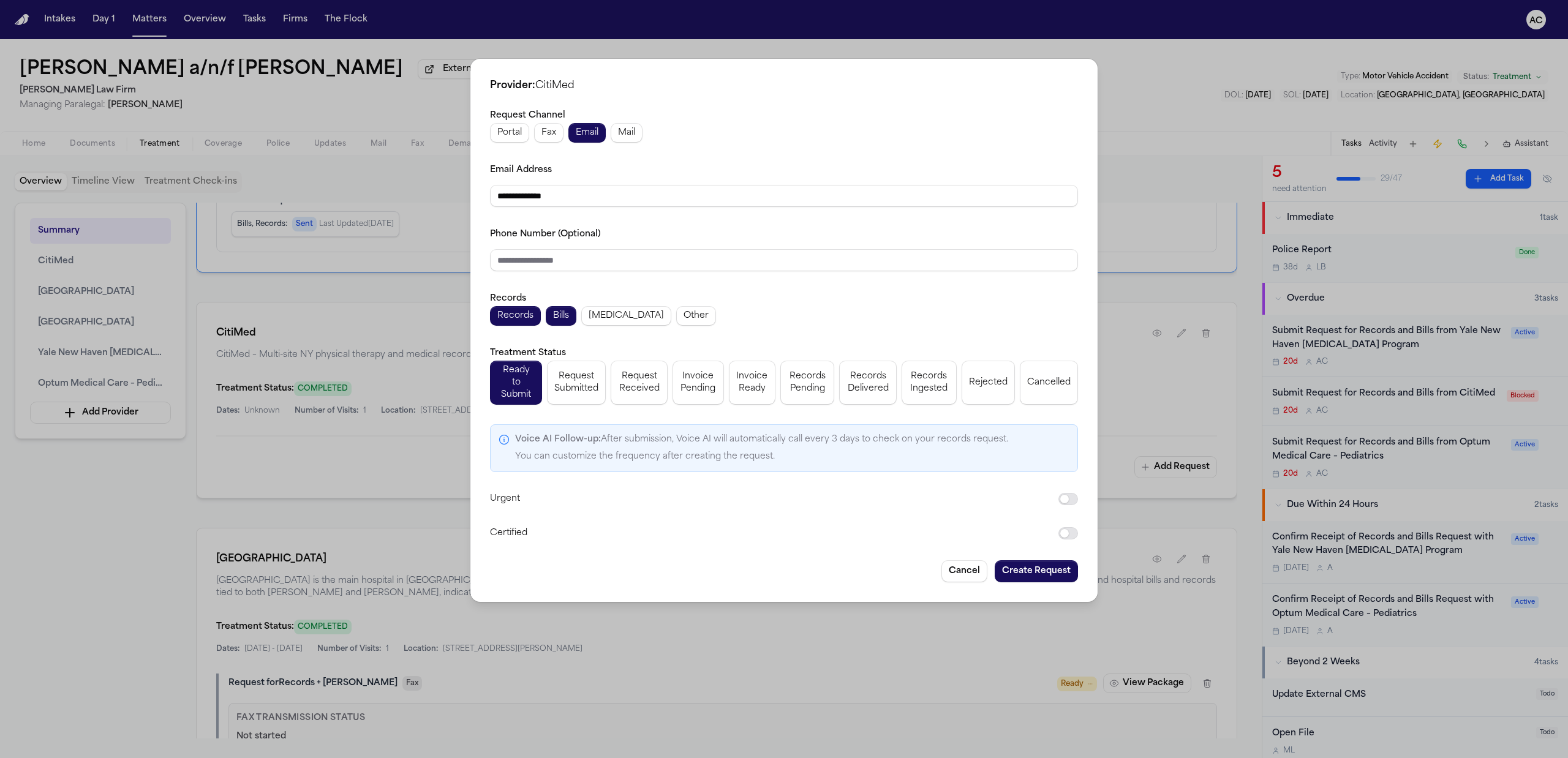
click at [403, 193] on div "**********" at bounding box center [784, 379] width 1568 height 758
click at [724, 264] on input "Phone Number (Optional)" at bounding box center [783, 260] width 588 height 22
paste input "**********"
type input "**********"
click at [584, 204] on input "Email Address" at bounding box center [783, 196] width 588 height 22
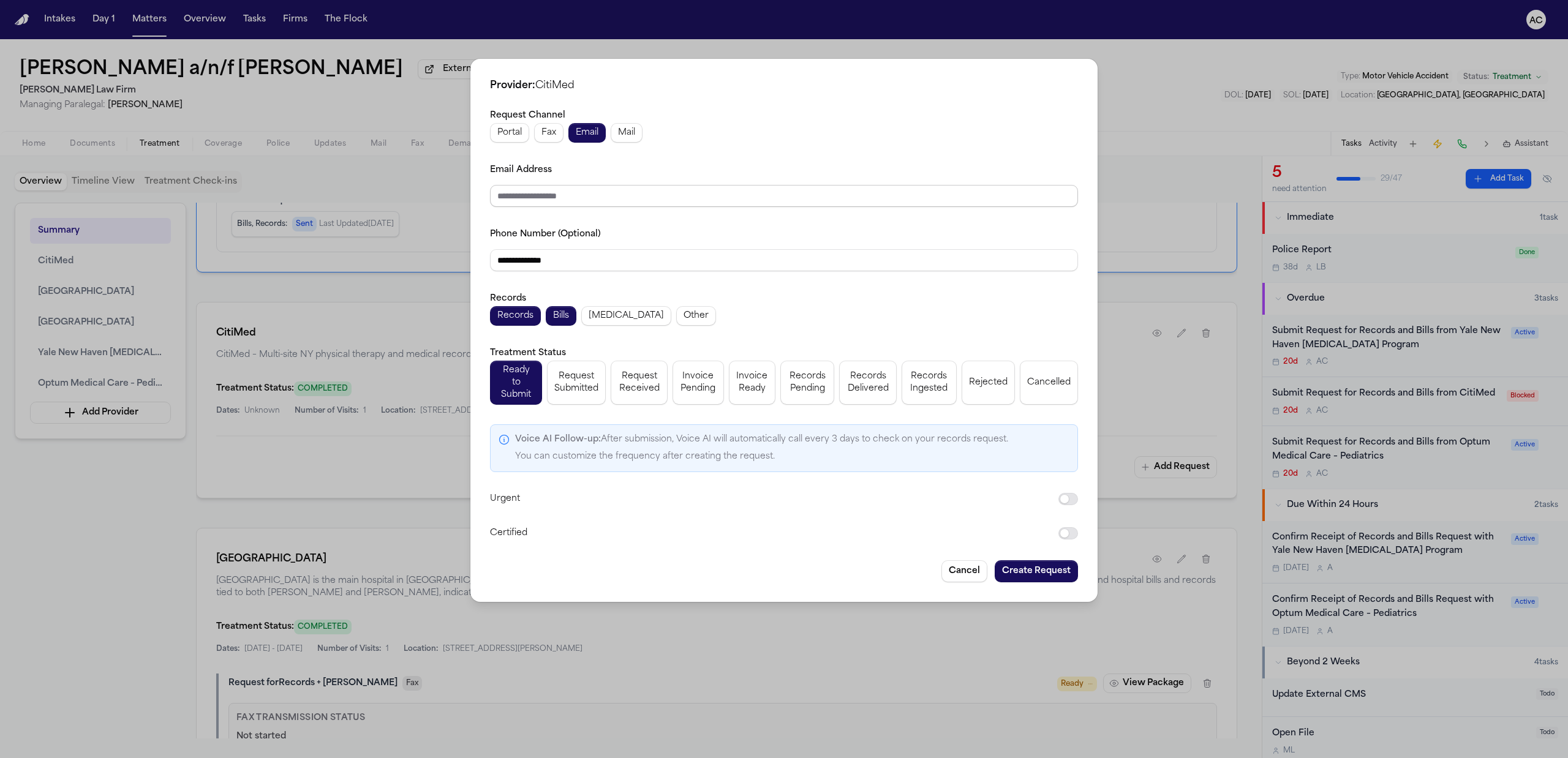
paste input "**********"
type input "**********"
click at [796, 227] on div "**********" at bounding box center [783, 323] width 588 height 433
click at [588, 394] on button "Request Submitted" at bounding box center [576, 383] width 59 height 44
click at [1039, 564] on button "Create Request" at bounding box center [1036, 570] width 83 height 22
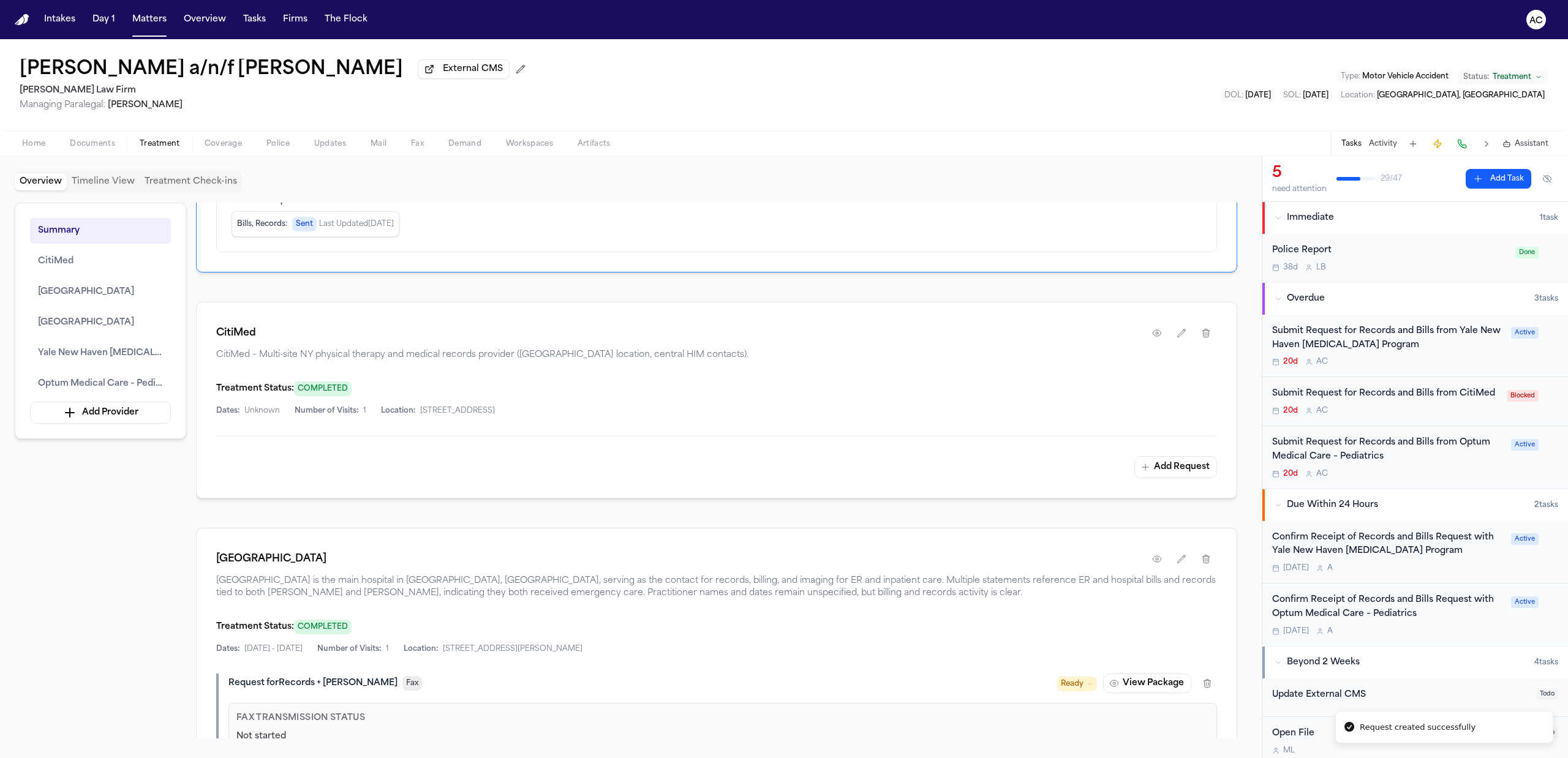
scroll to position [666, 0]
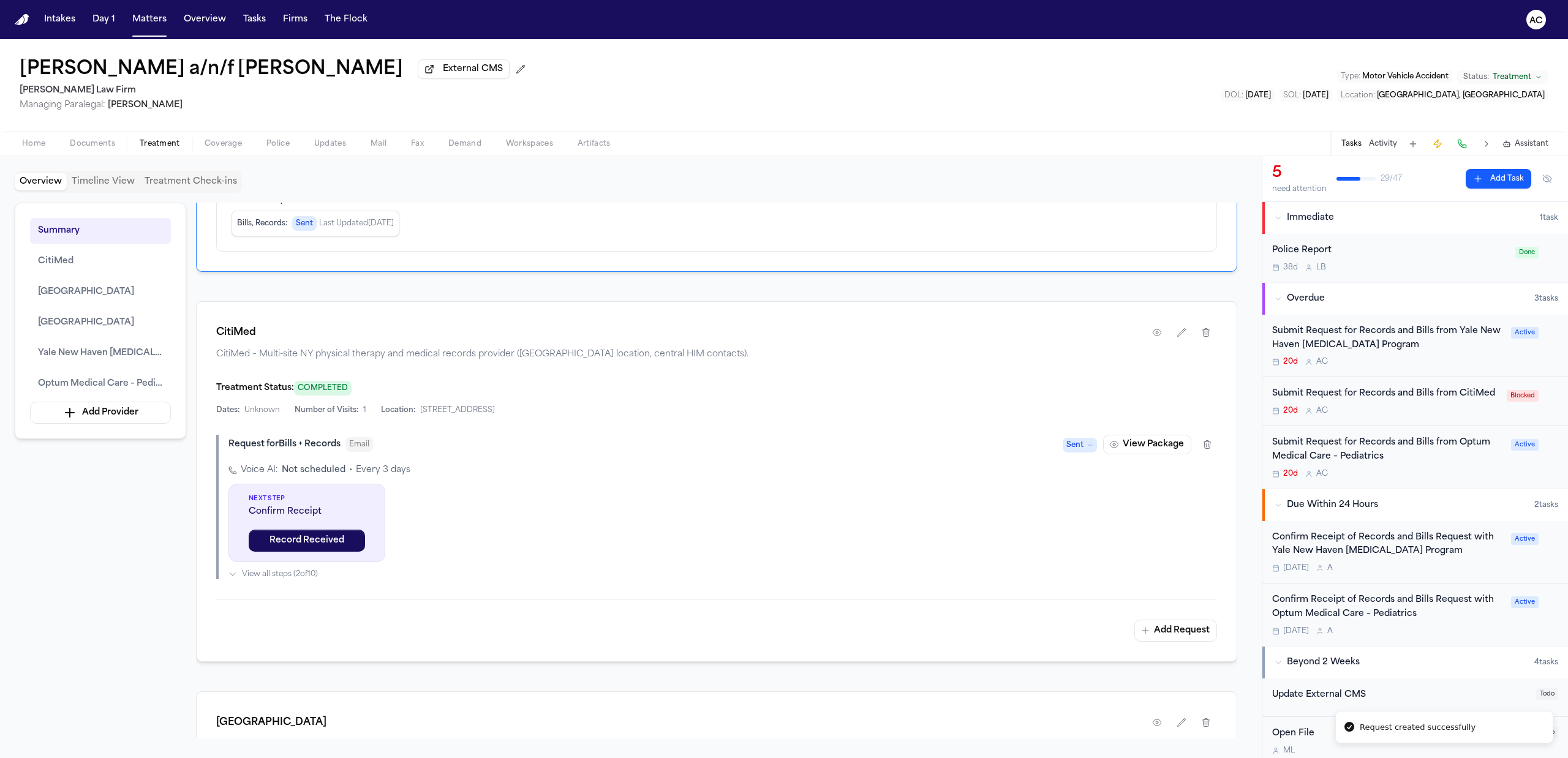
click at [1307, 397] on div "Submit Request for Records and Bills from CitiMed" at bounding box center [1385, 394] width 228 height 14
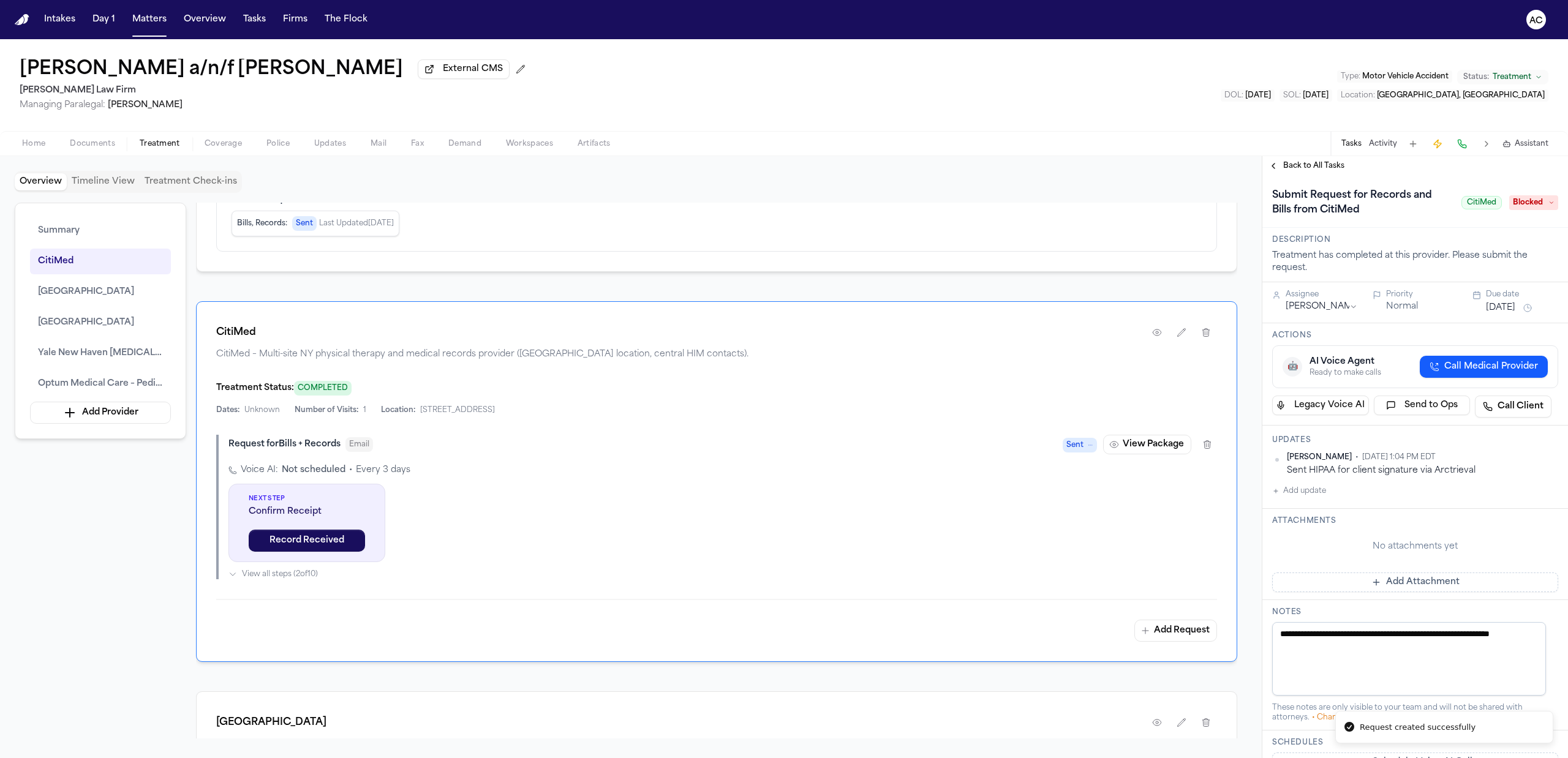
click at [1513, 206] on span "Blocked" at bounding box center [1534, 203] width 49 height 15
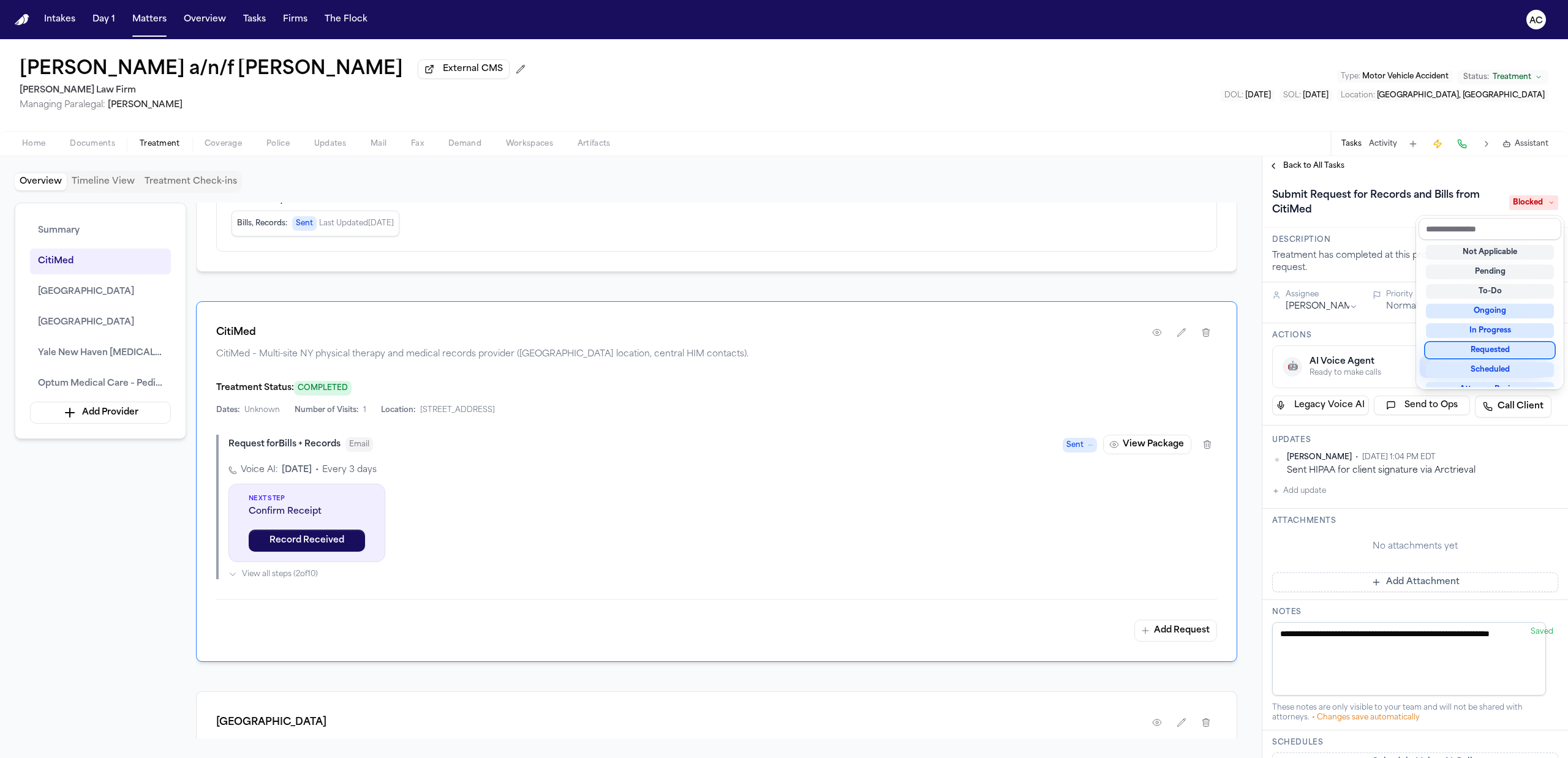
click at [1488, 352] on div "Requested" at bounding box center [1489, 350] width 128 height 15
click at [1534, 471] on div "**********" at bounding box center [1415, 573] width 305 height 796
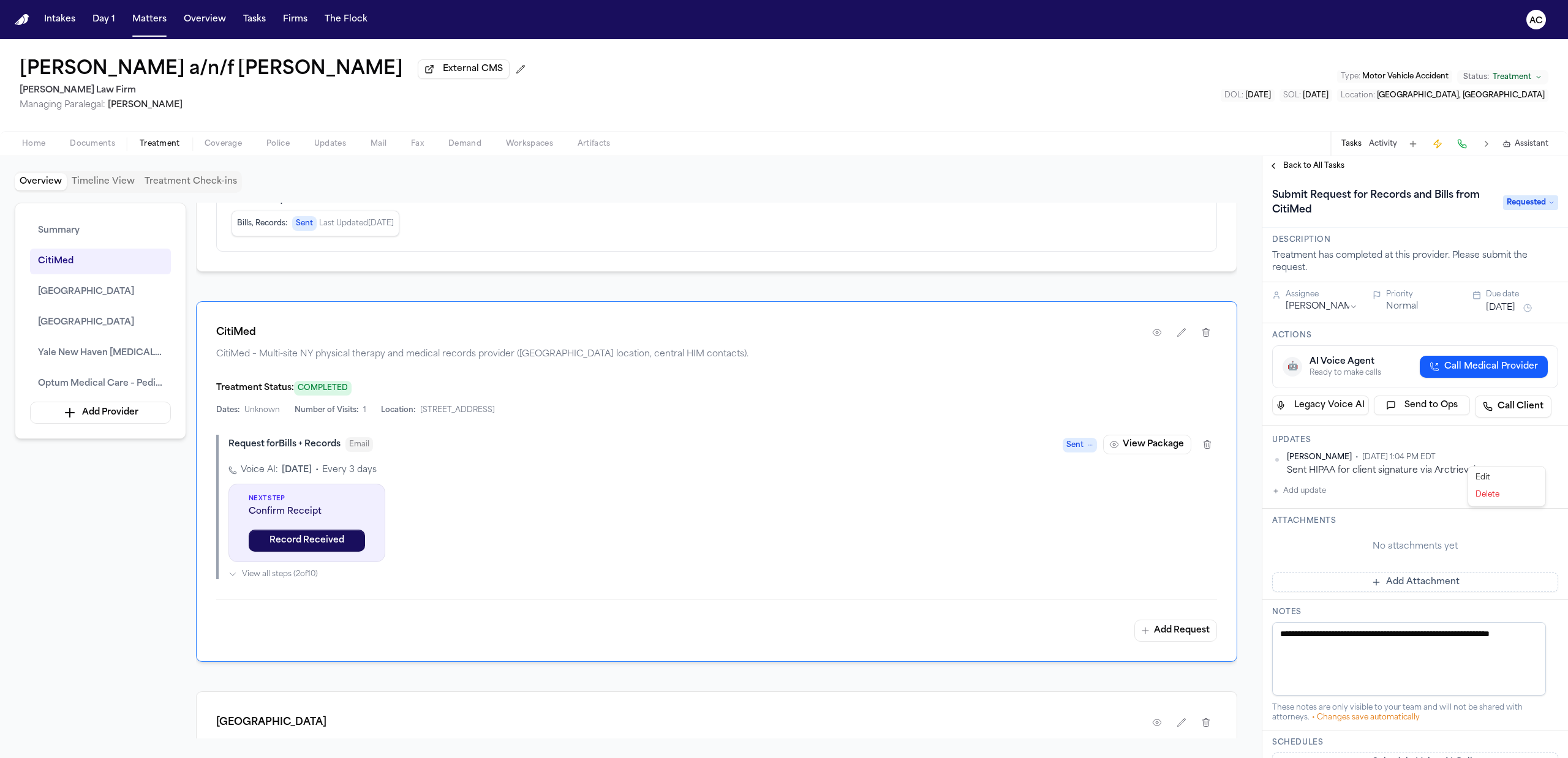
click at [1542, 462] on html "Intakes Day 1 Matters Overview Tasks Firms The Flock AC Juan Carlos Becerra a/n…" at bounding box center [784, 379] width 1568 height 758
drag, startPoint x: 1499, startPoint y: 494, endPoint x: 1373, endPoint y: 501, distance: 126.2
click at [1497, 494] on div "Delete" at bounding box center [1506, 494] width 72 height 17
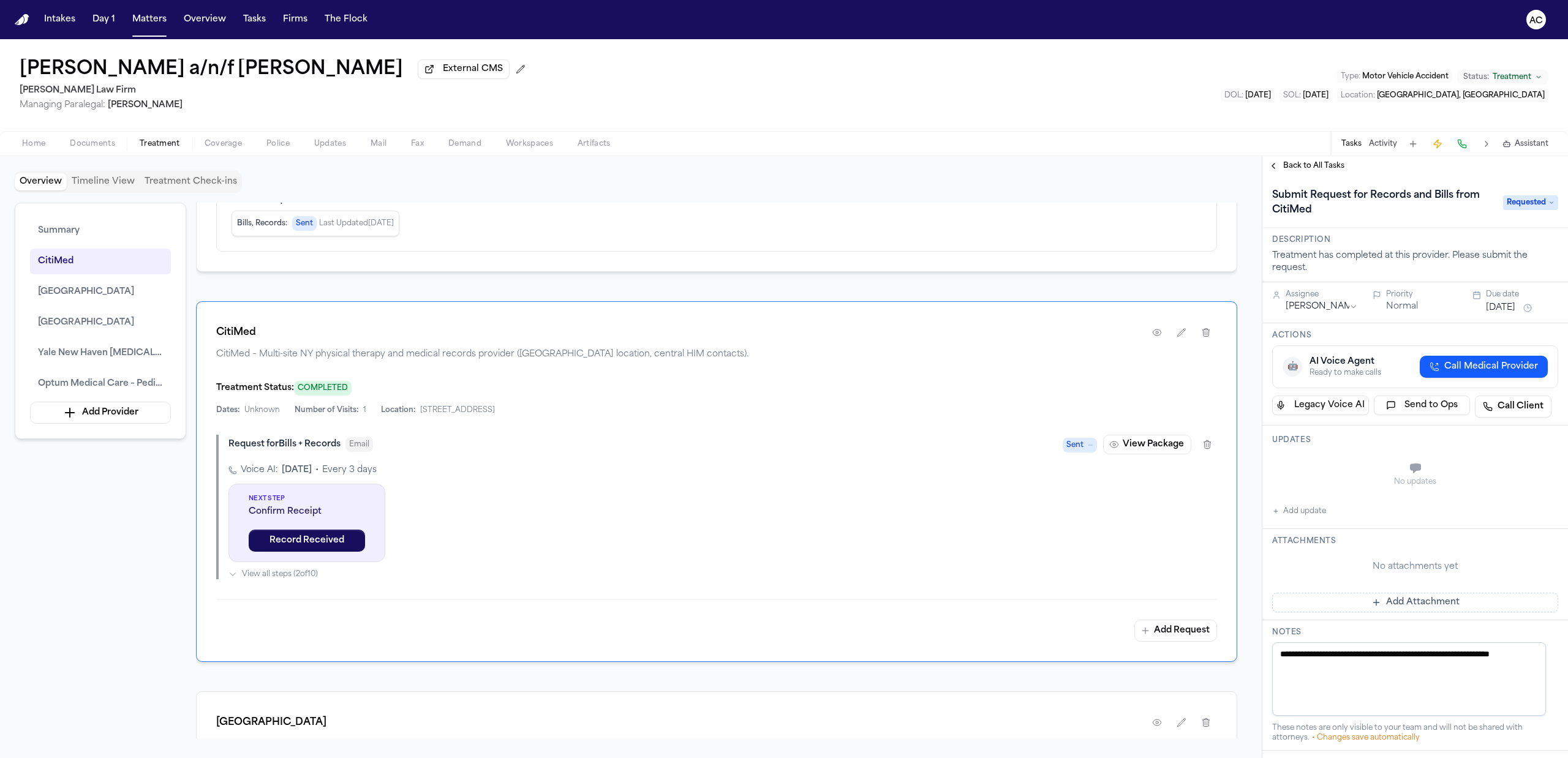
click at [1307, 510] on button "Add update" at bounding box center [1298, 510] width 54 height 15
click at [1302, 468] on textarea "Add your update" at bounding box center [1422, 470] width 261 height 25
click at [1295, 497] on button "Private" at bounding box center [1295, 498] width 10 height 10
click at [1318, 471] on textarea "Add your update" at bounding box center [1422, 470] width 261 height 25
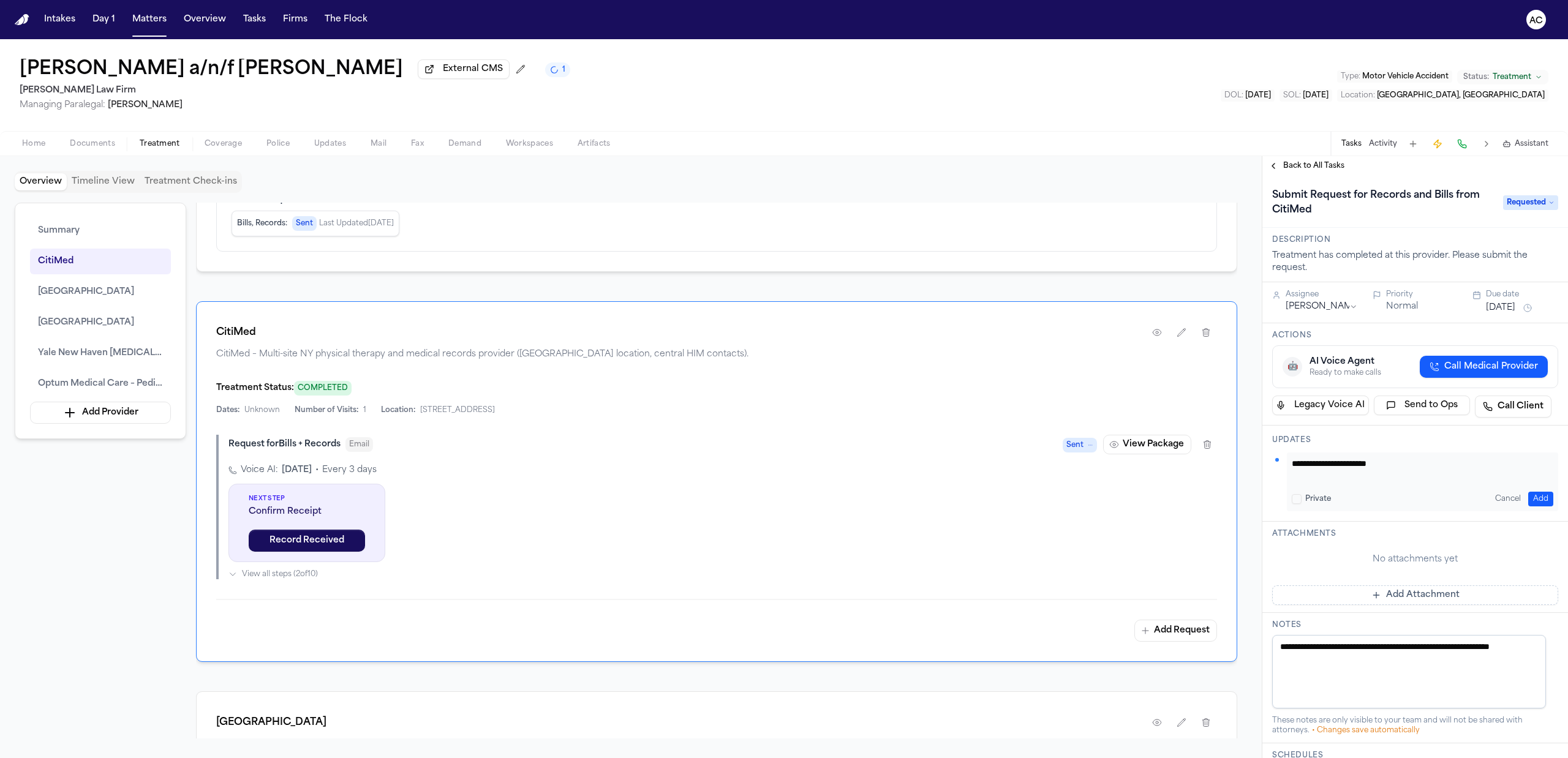
type textarea "**********"
click at [1534, 500] on button "Add" at bounding box center [1540, 499] width 25 height 15
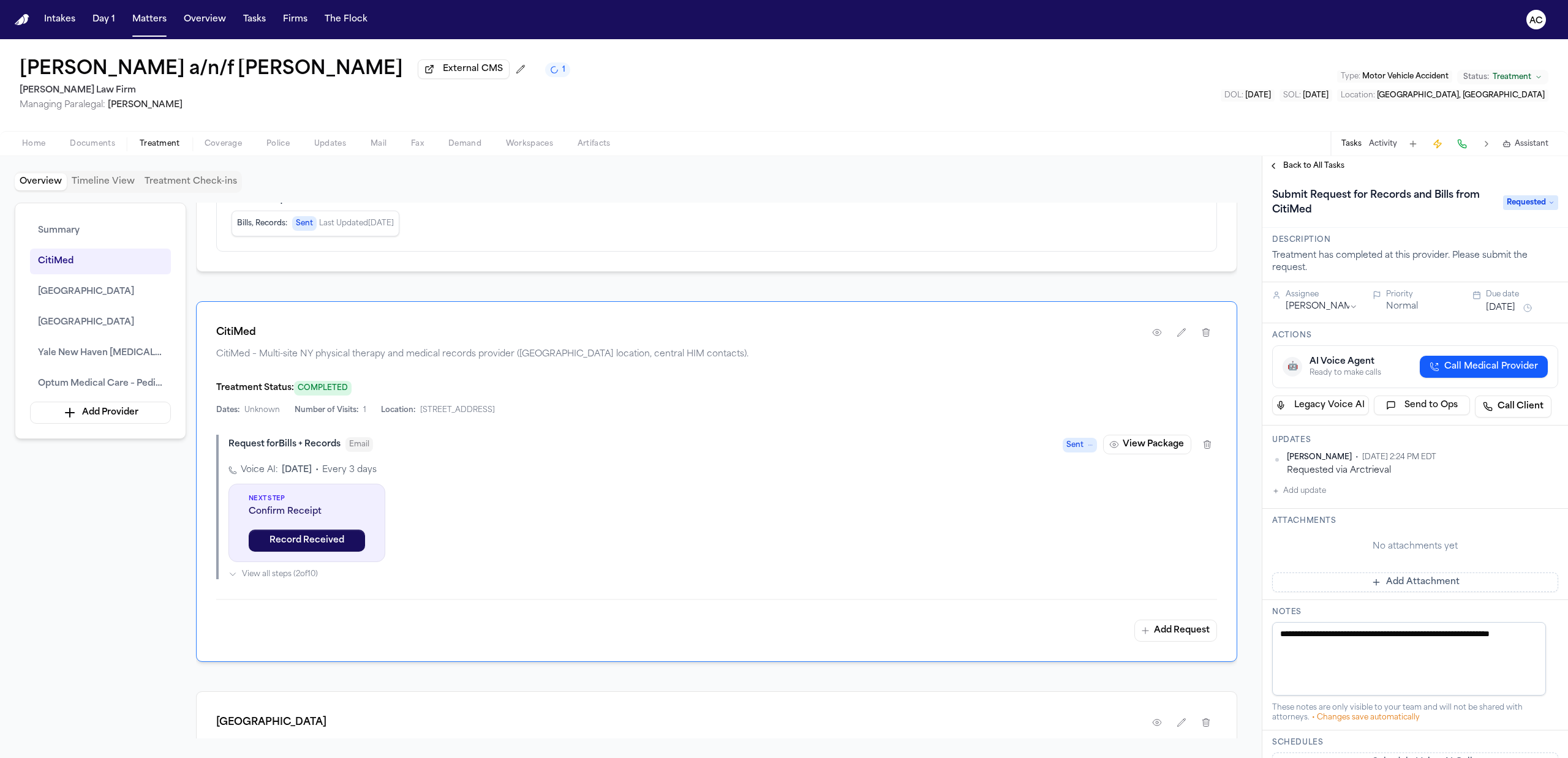
click at [1328, 164] on span "Back to All Tasks" at bounding box center [1313, 166] width 61 height 10
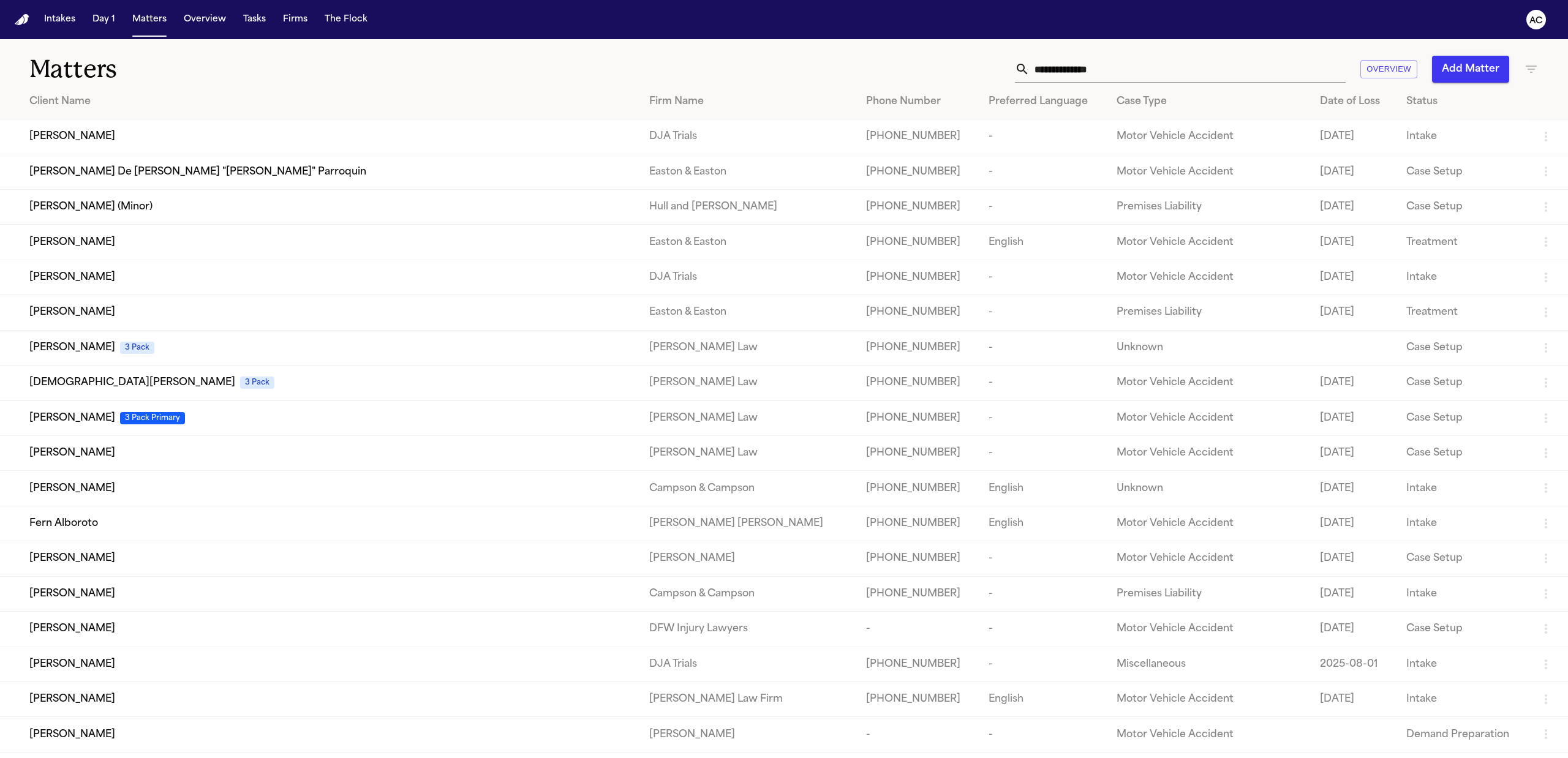
click at [1156, 52] on div "Matters Overview Add Matter" at bounding box center [784, 61] width 1568 height 45
click at [1159, 70] on input "text" at bounding box center [1187, 69] width 316 height 27
paste input "**********"
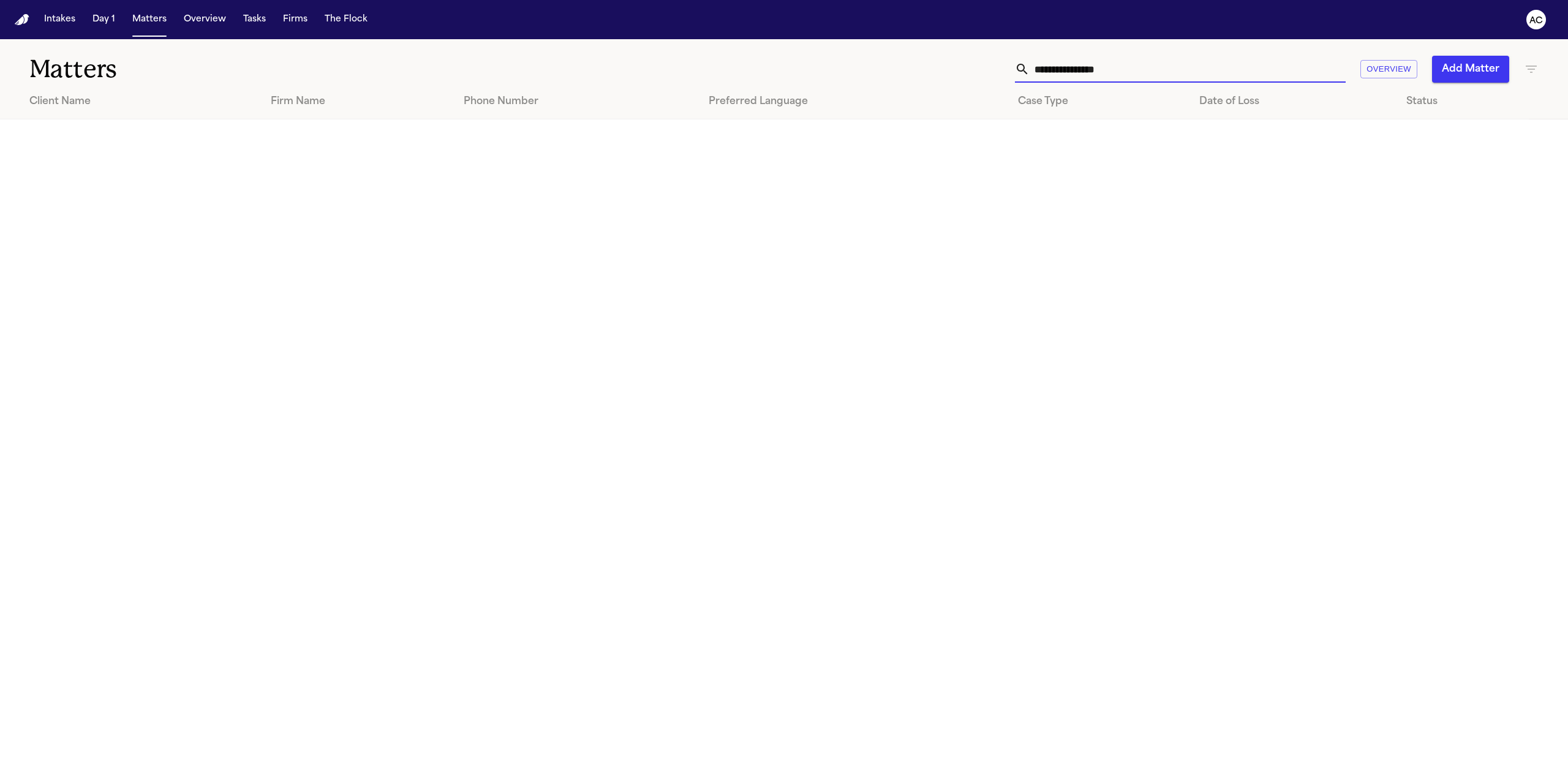
drag, startPoint x: 1111, startPoint y: 69, endPoint x: 1079, endPoint y: 67, distance: 32.1
click at [1079, 67] on input "**********" at bounding box center [1187, 69] width 316 height 27
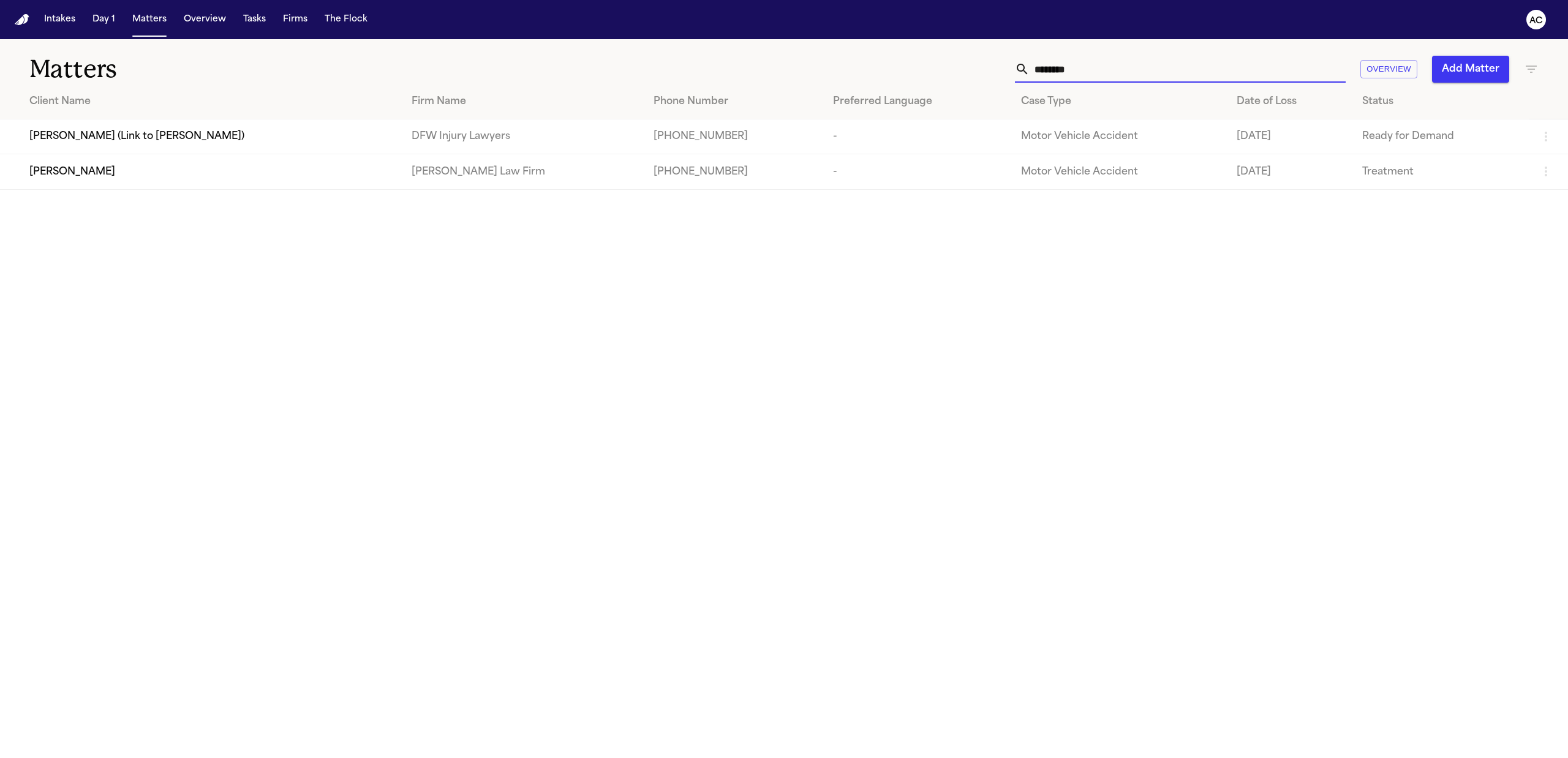
type input "*******"
click at [95, 167] on span "[PERSON_NAME]" at bounding box center [71, 172] width 86 height 15
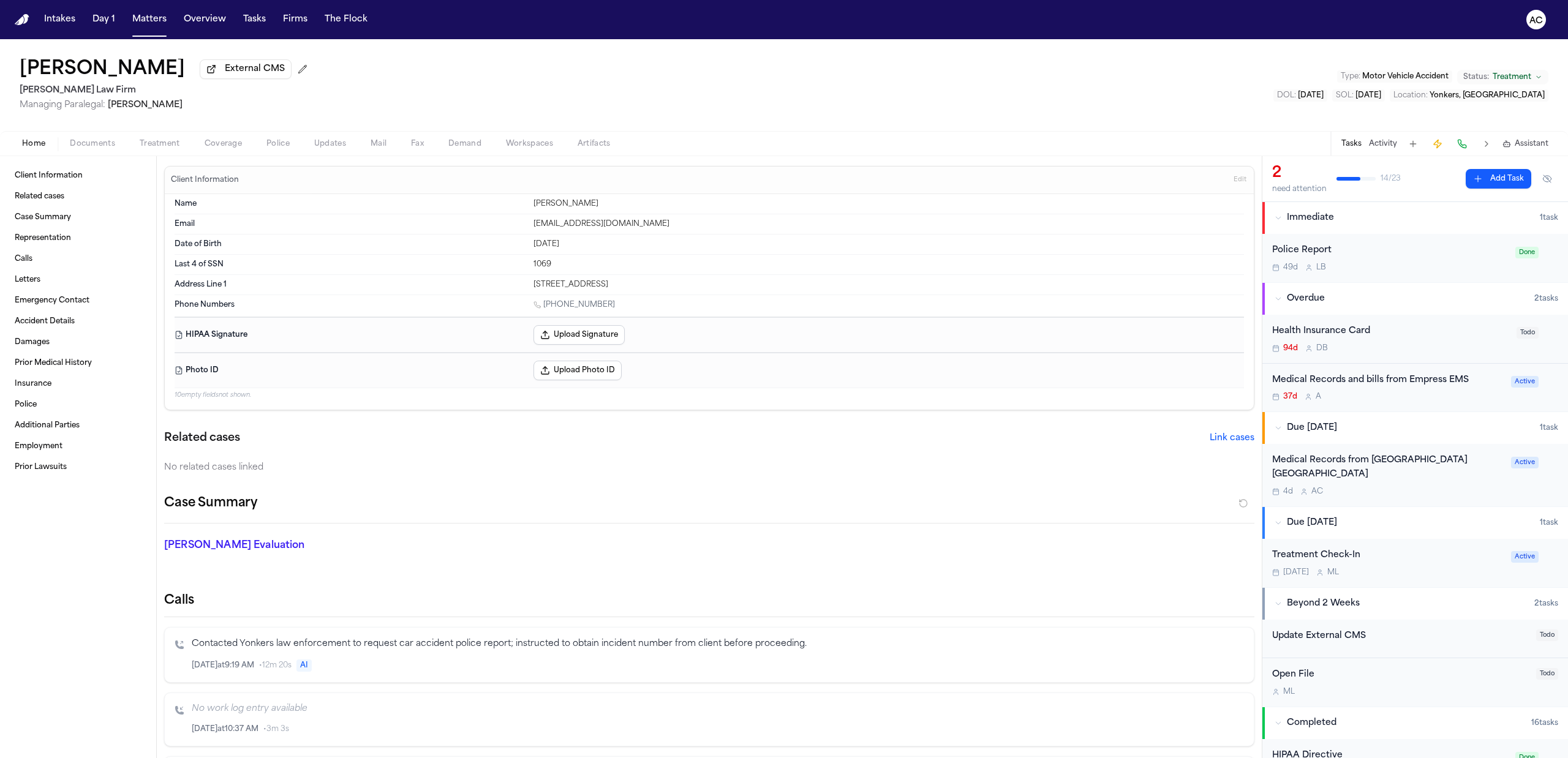
click at [1304, 463] on div "Medical Records from [GEOGRAPHIC_DATA] [GEOGRAPHIC_DATA]" at bounding box center [1387, 468] width 231 height 28
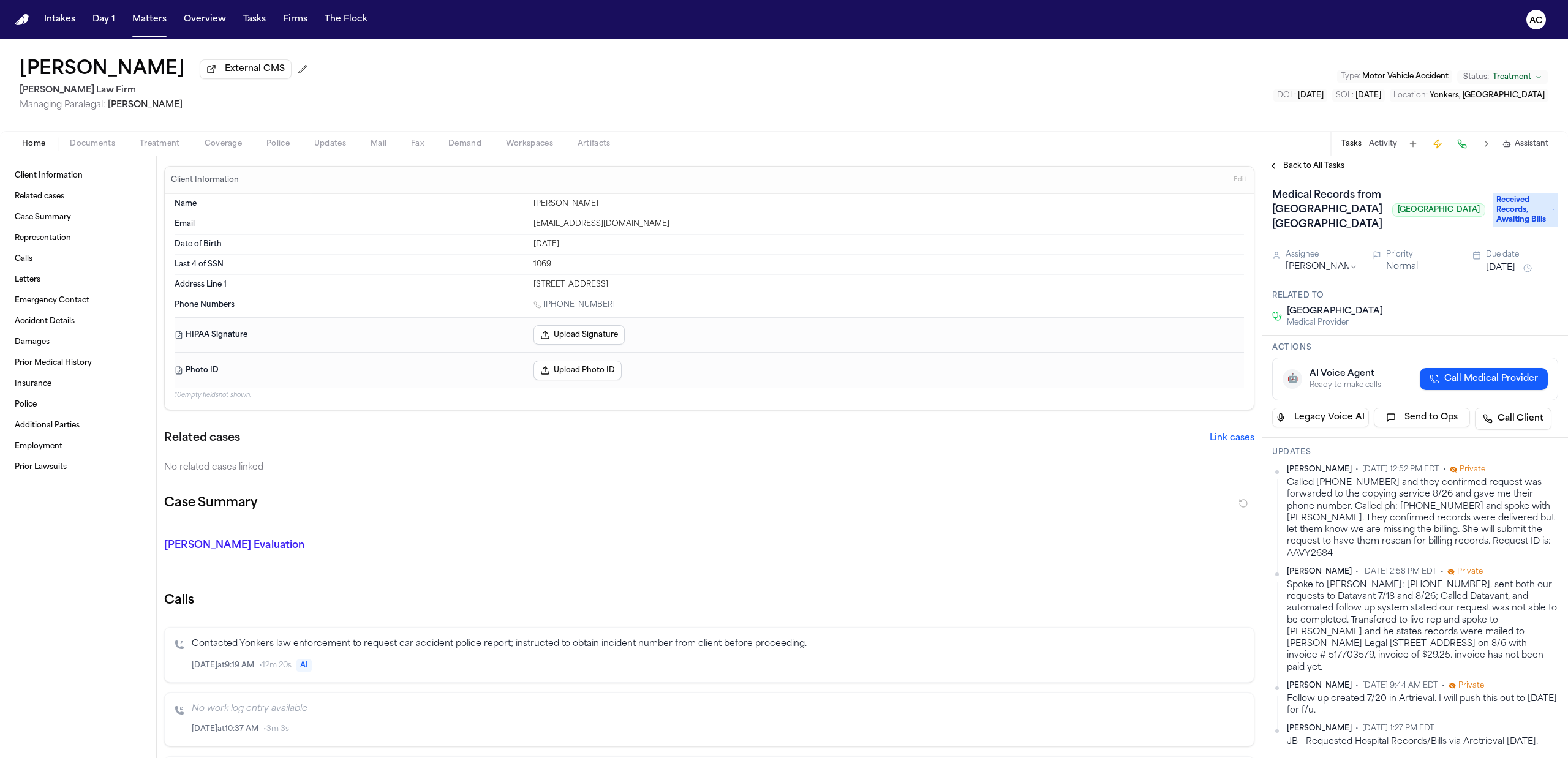
click at [1306, 165] on span "Back to All Tasks" at bounding box center [1313, 166] width 61 height 10
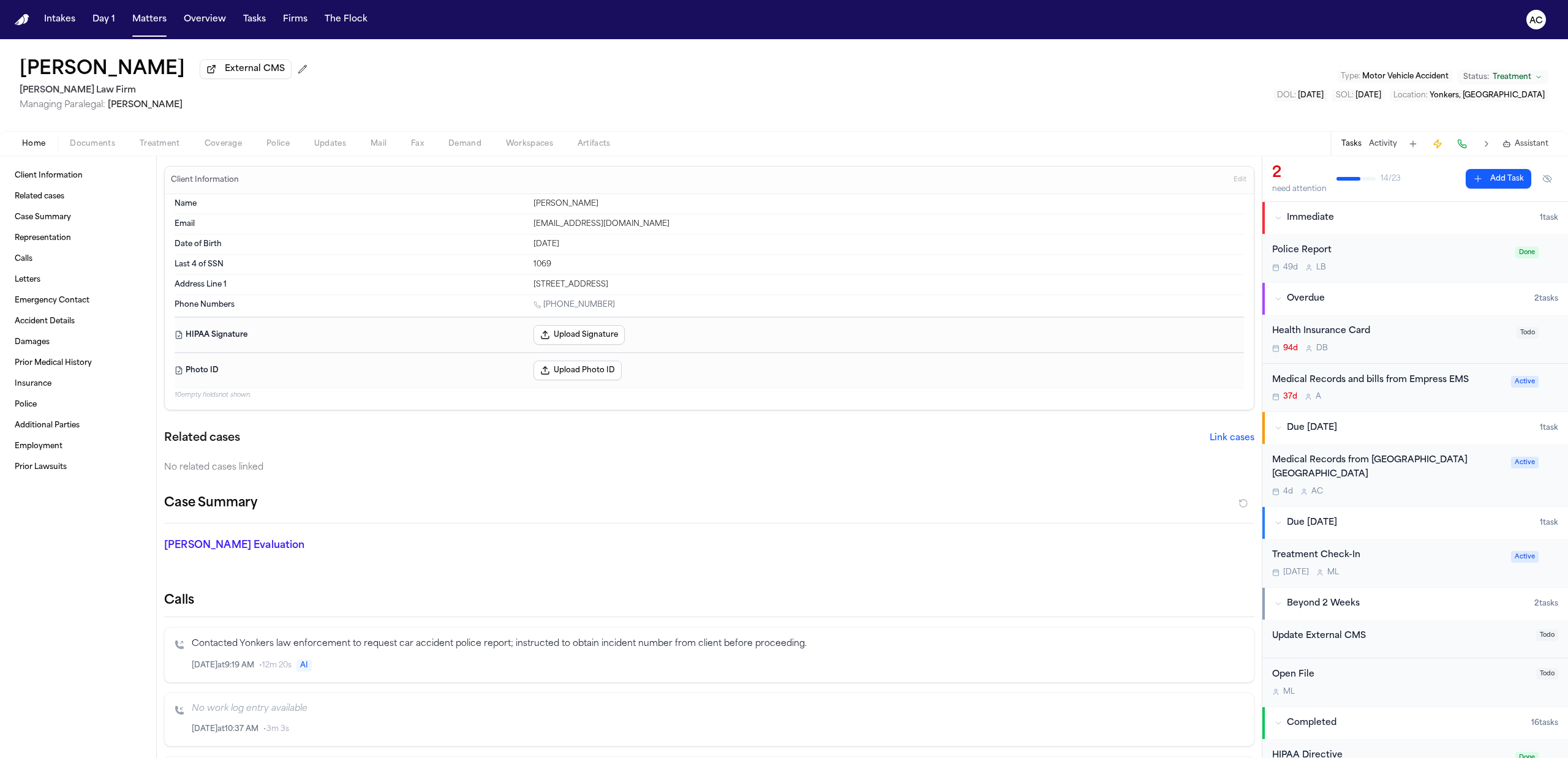
click at [1357, 380] on div "Medical Records and bills from Empress EMS" at bounding box center [1387, 381] width 231 height 14
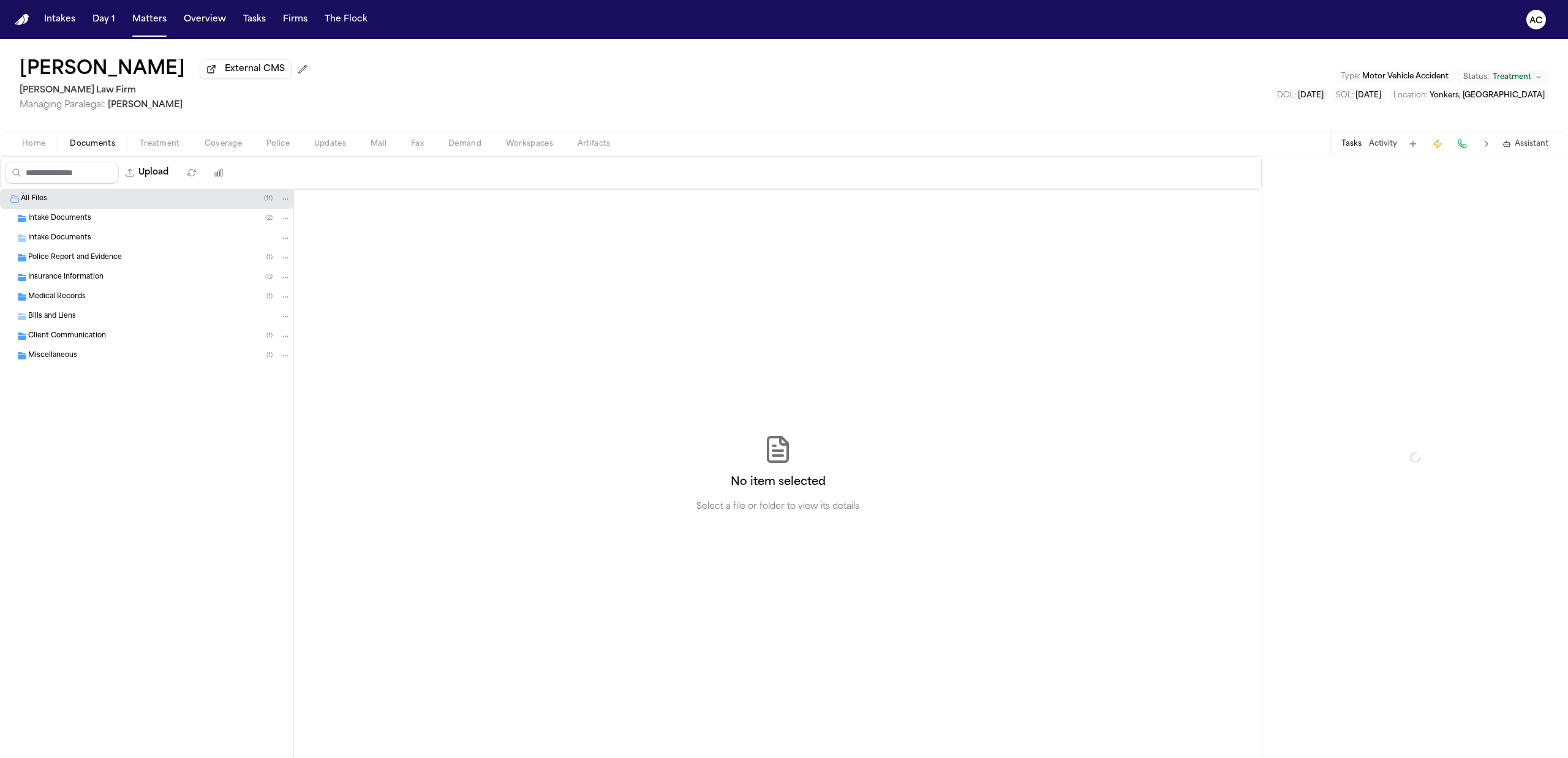
click at [92, 143] on span "Documents" at bounding box center [92, 144] width 45 height 10
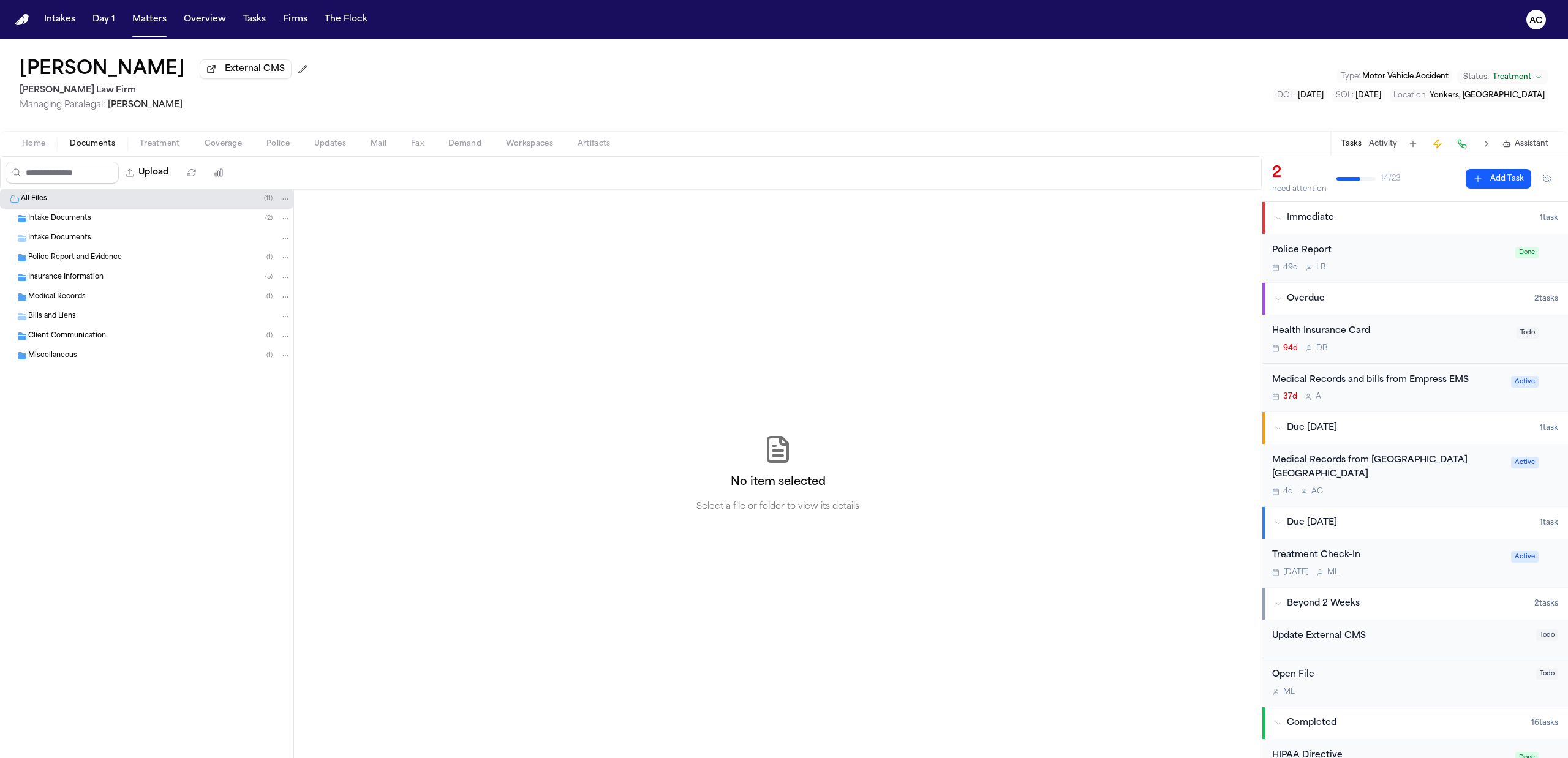
click at [77, 292] on span "Medical Records" at bounding box center [56, 297] width 57 height 11
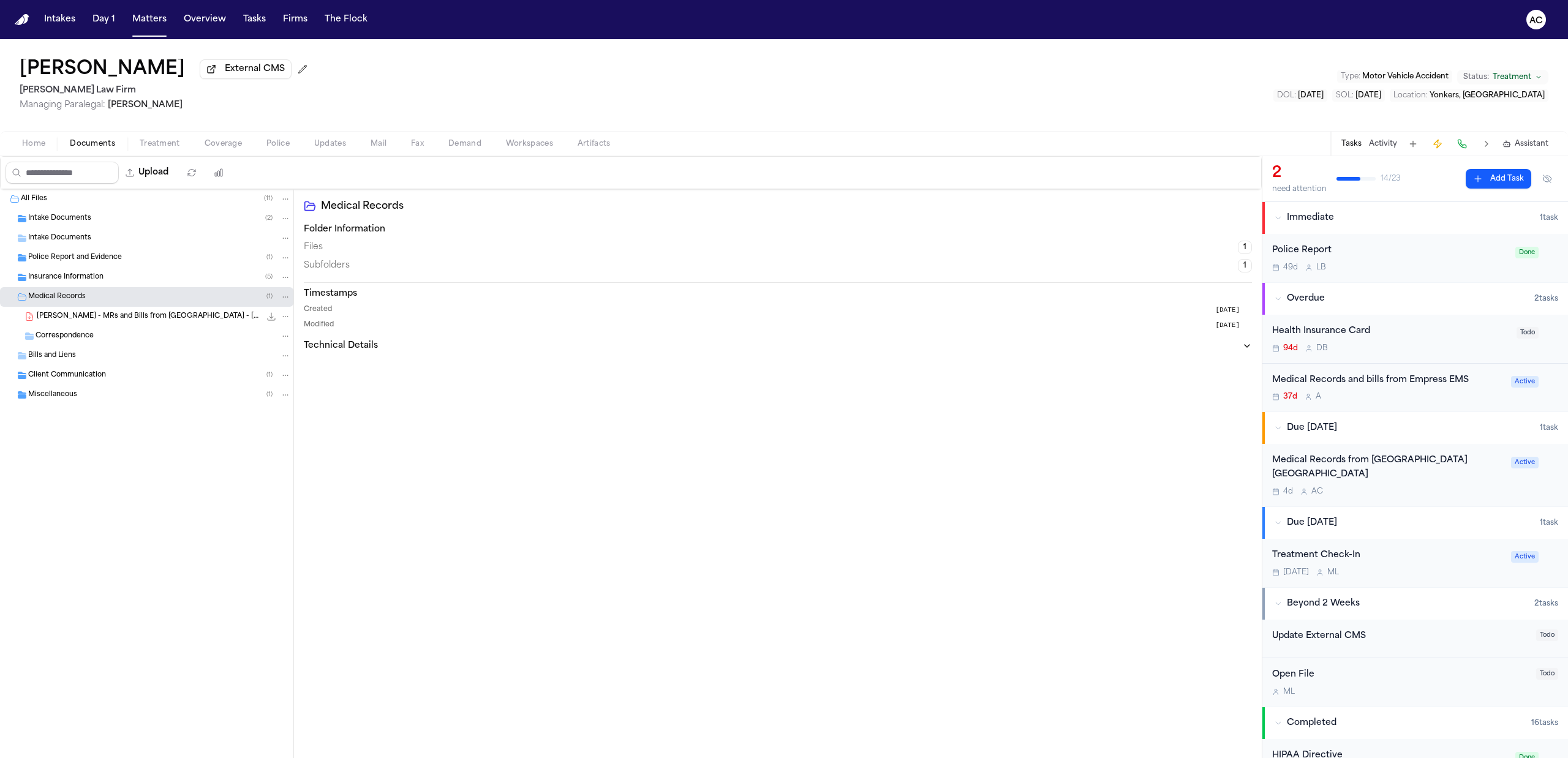
click at [78, 292] on span "Medical Records" at bounding box center [56, 297] width 57 height 11
click at [65, 323] on div "Bills and Liens" at bounding box center [146, 316] width 294 height 19
click at [66, 315] on span "Bills and Liens" at bounding box center [52, 316] width 48 height 11
click at [154, 137] on button "Treatment" at bounding box center [160, 144] width 65 height 15
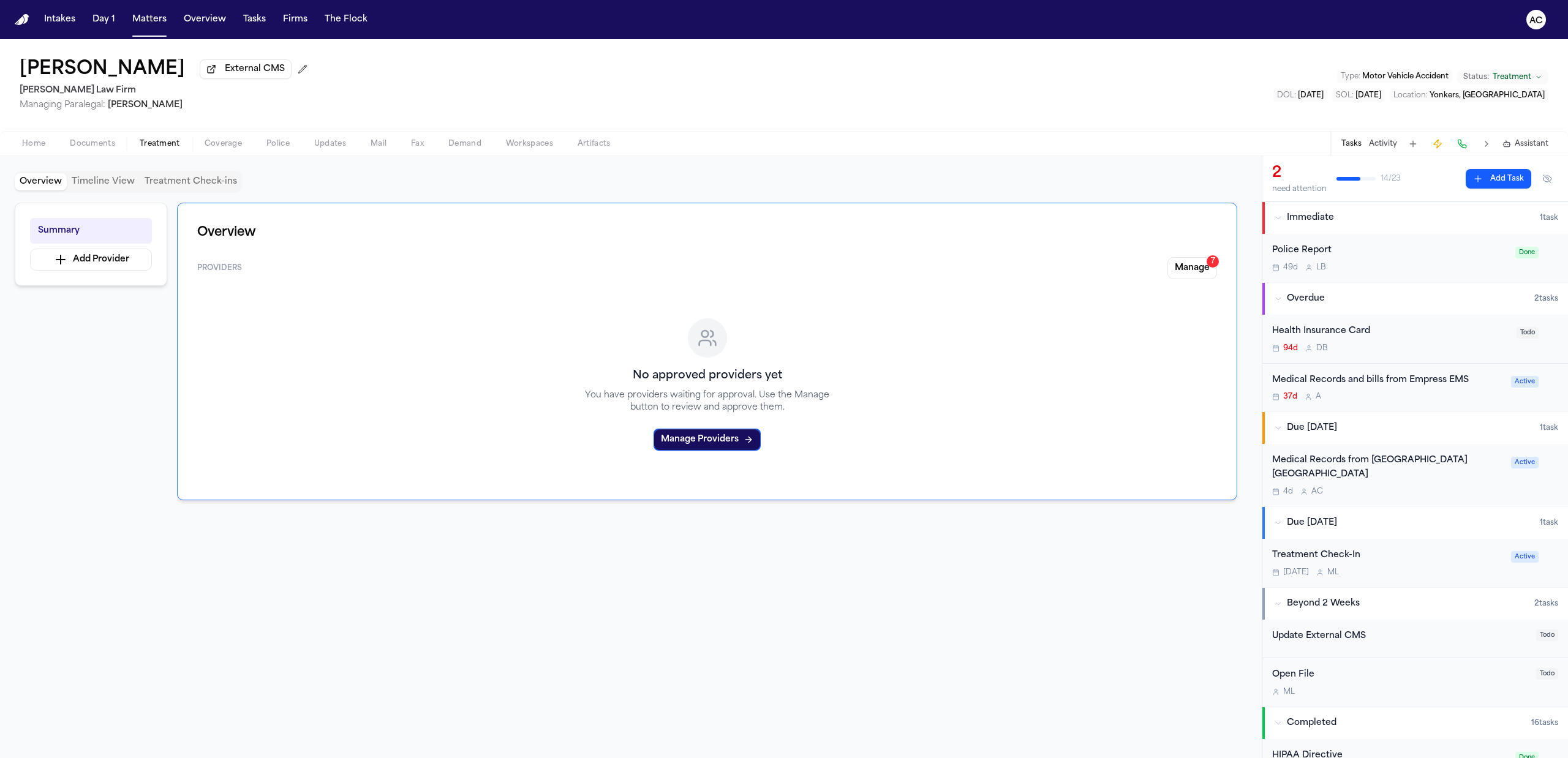
click at [1184, 271] on button "Manage 7" at bounding box center [1191, 268] width 49 height 22
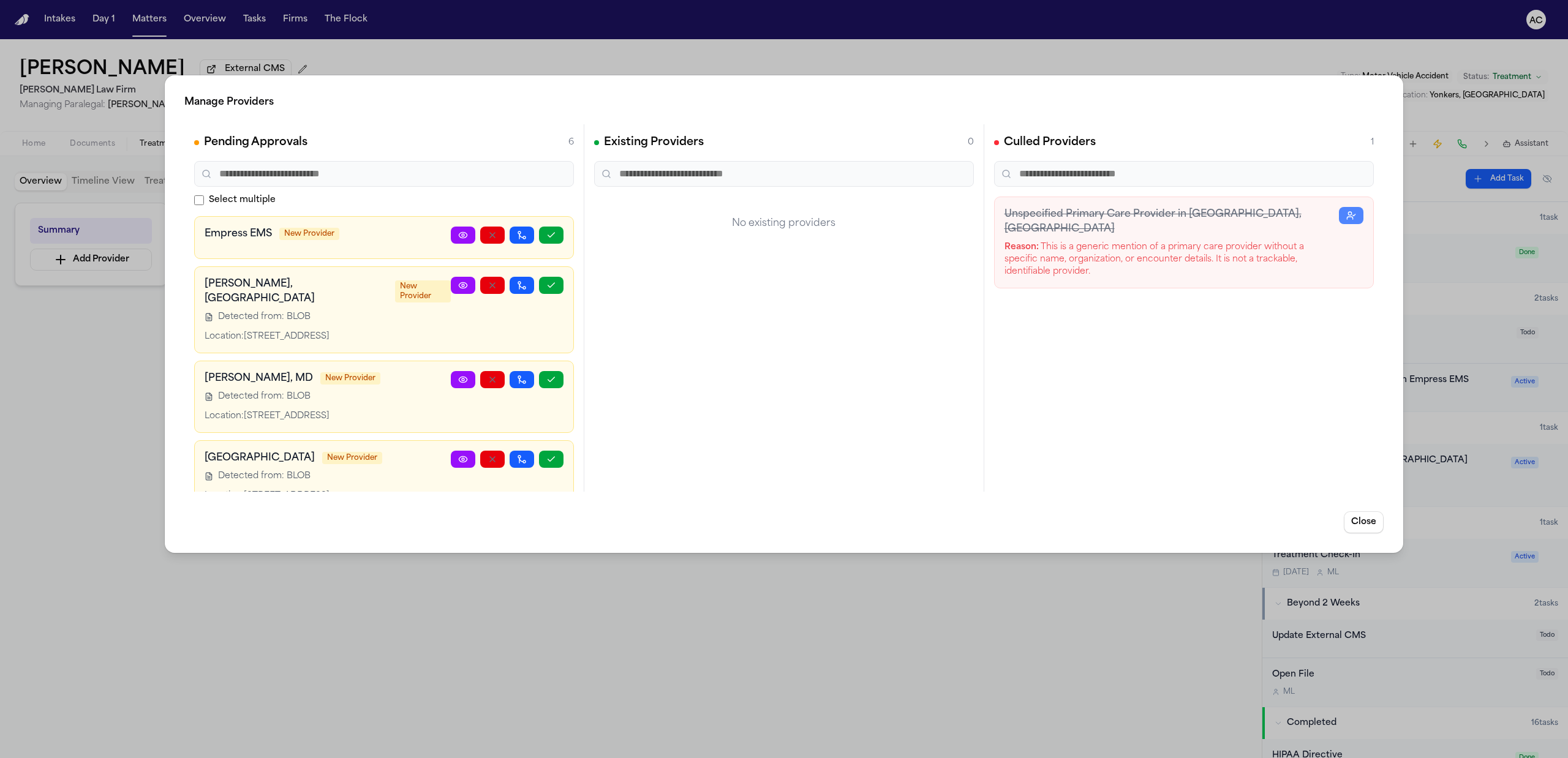
click at [98, 509] on div "Manage Providers Pending Approvals 6 Select multiple Empress EMS New Provider […" at bounding box center [784, 379] width 1568 height 758
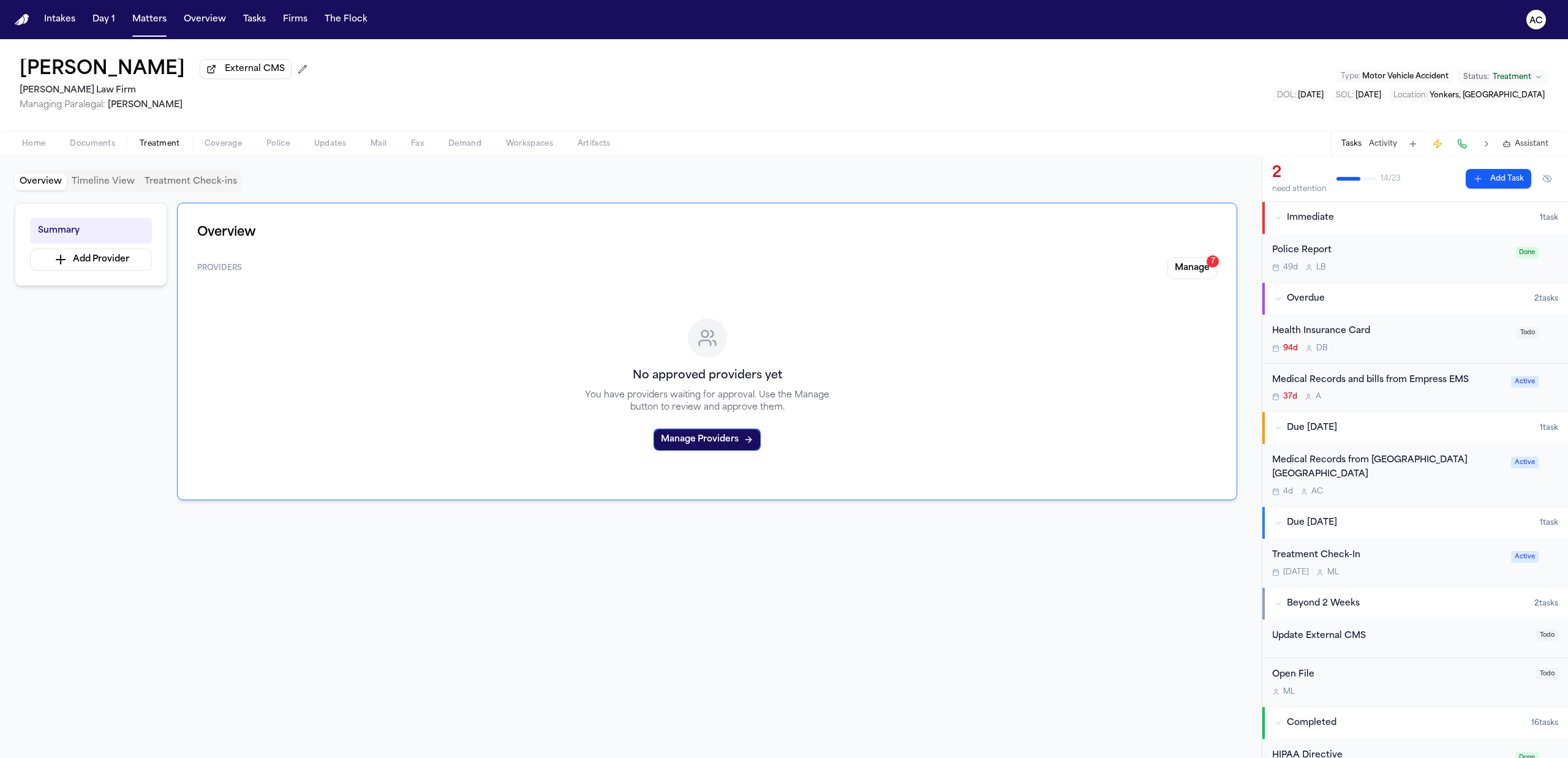
click at [91, 588] on div "Summary Add Provider Overview Providers Manage 7 No approved providers yet You …" at bounding box center [631, 471] width 1232 height 536
click at [1295, 466] on div "Medical Records from [GEOGRAPHIC_DATA] [GEOGRAPHIC_DATA]" at bounding box center [1387, 468] width 231 height 28
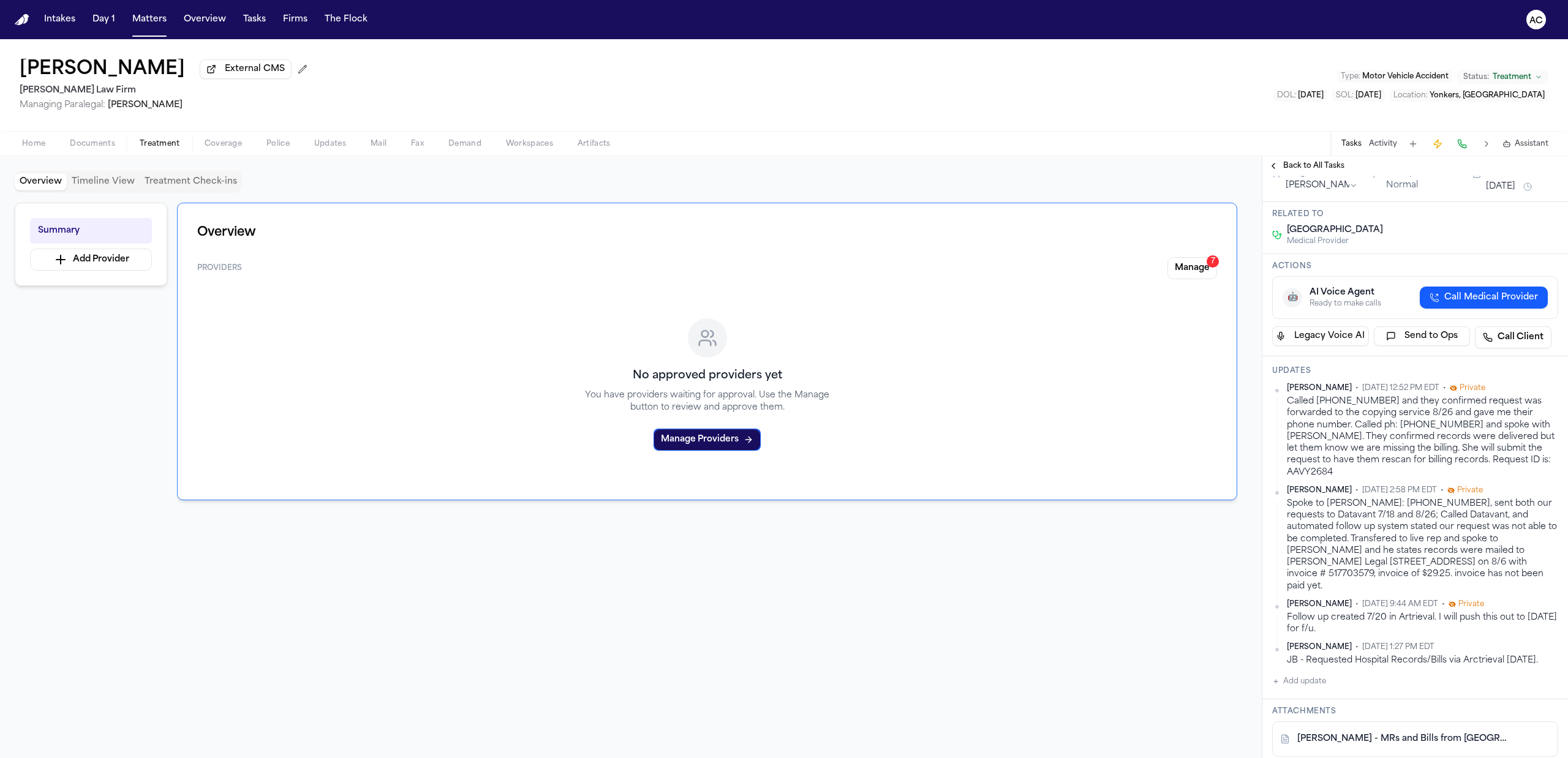
scroll to position [163, 0]
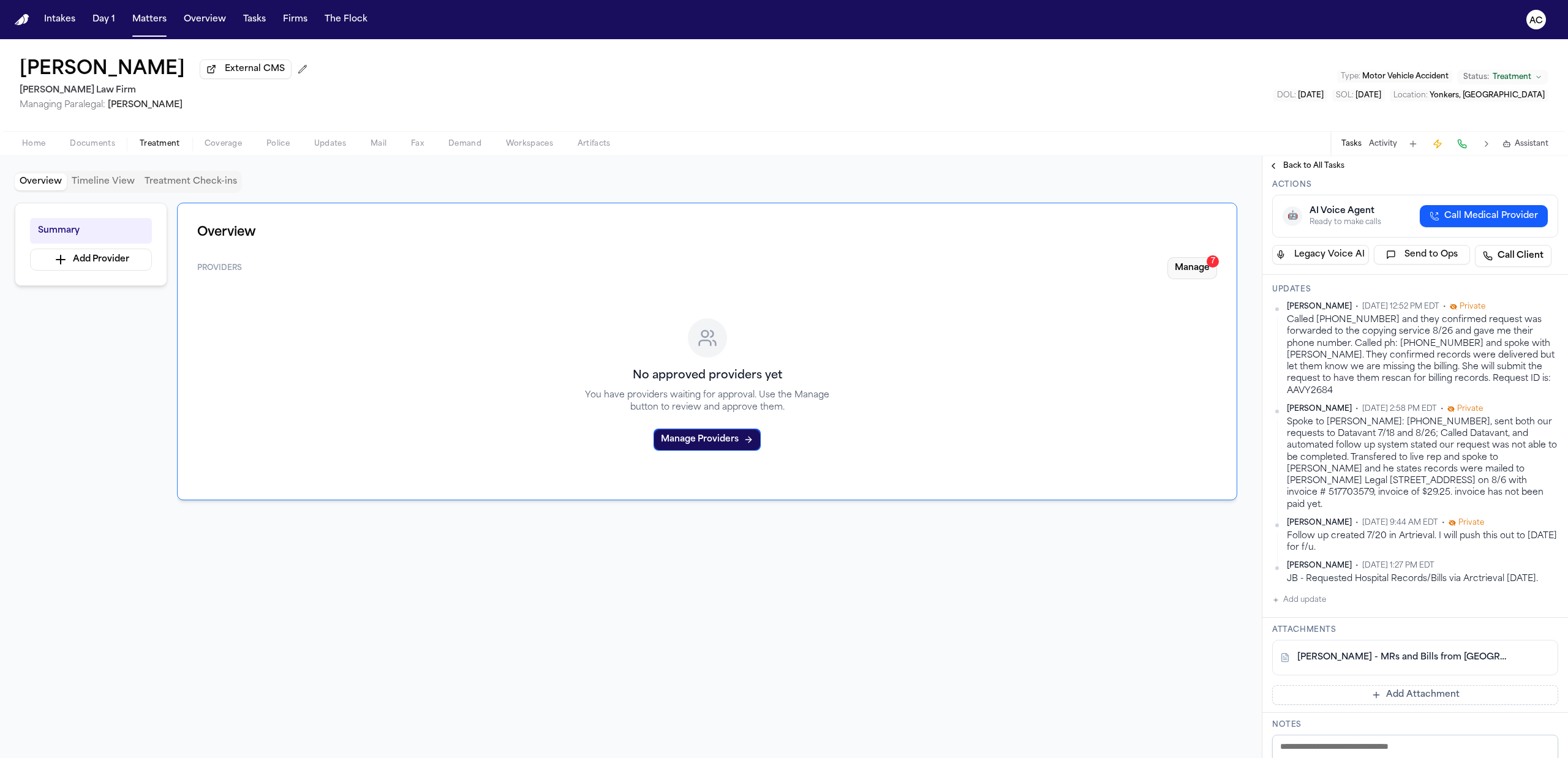
click at [1197, 271] on button "Manage 7" at bounding box center [1191, 268] width 49 height 22
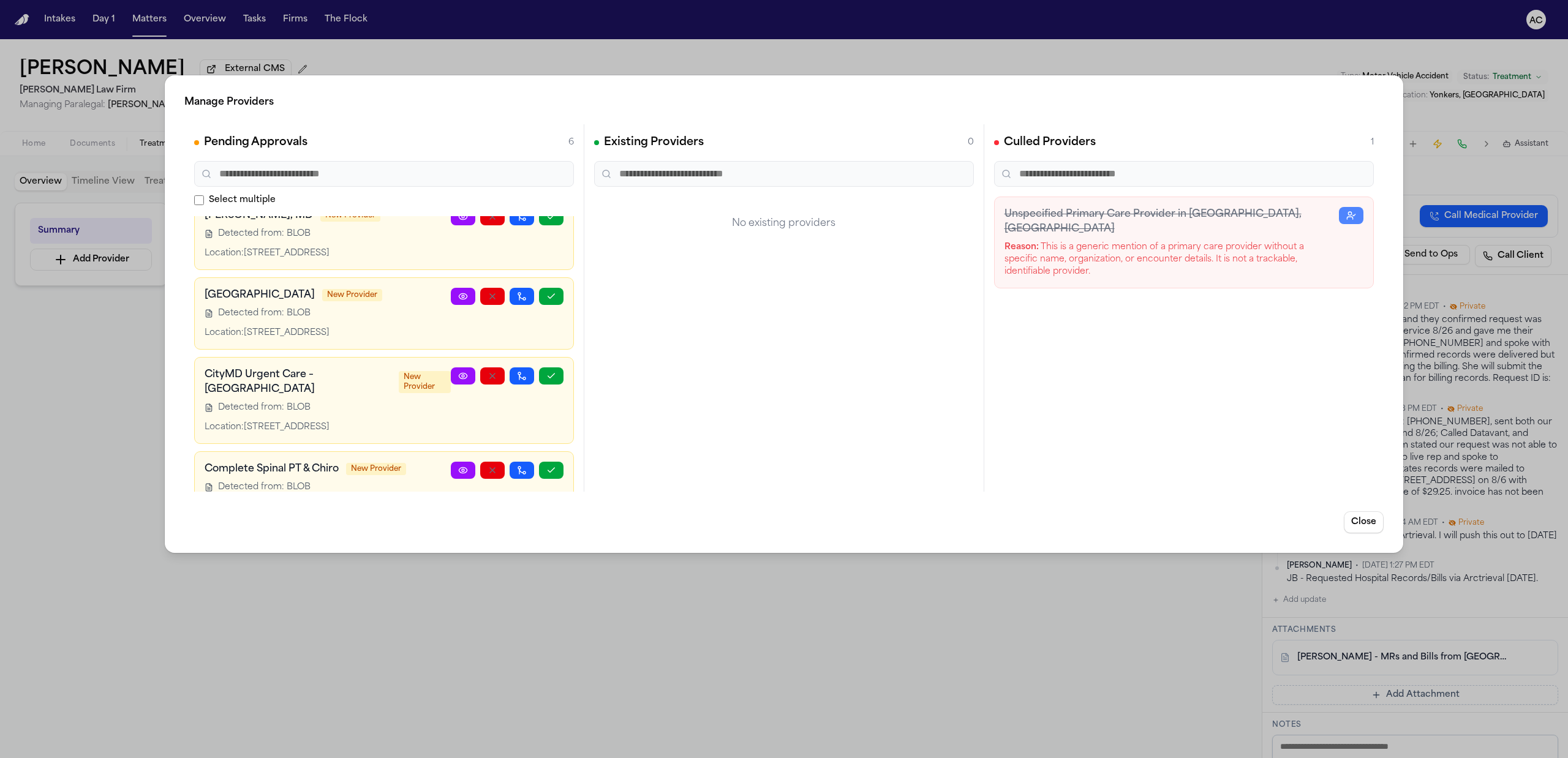
click at [1137, 64] on div "Manage Providers Pending Approvals 6 Select multiple Empress EMS New Provider […" at bounding box center [784, 379] width 1568 height 758
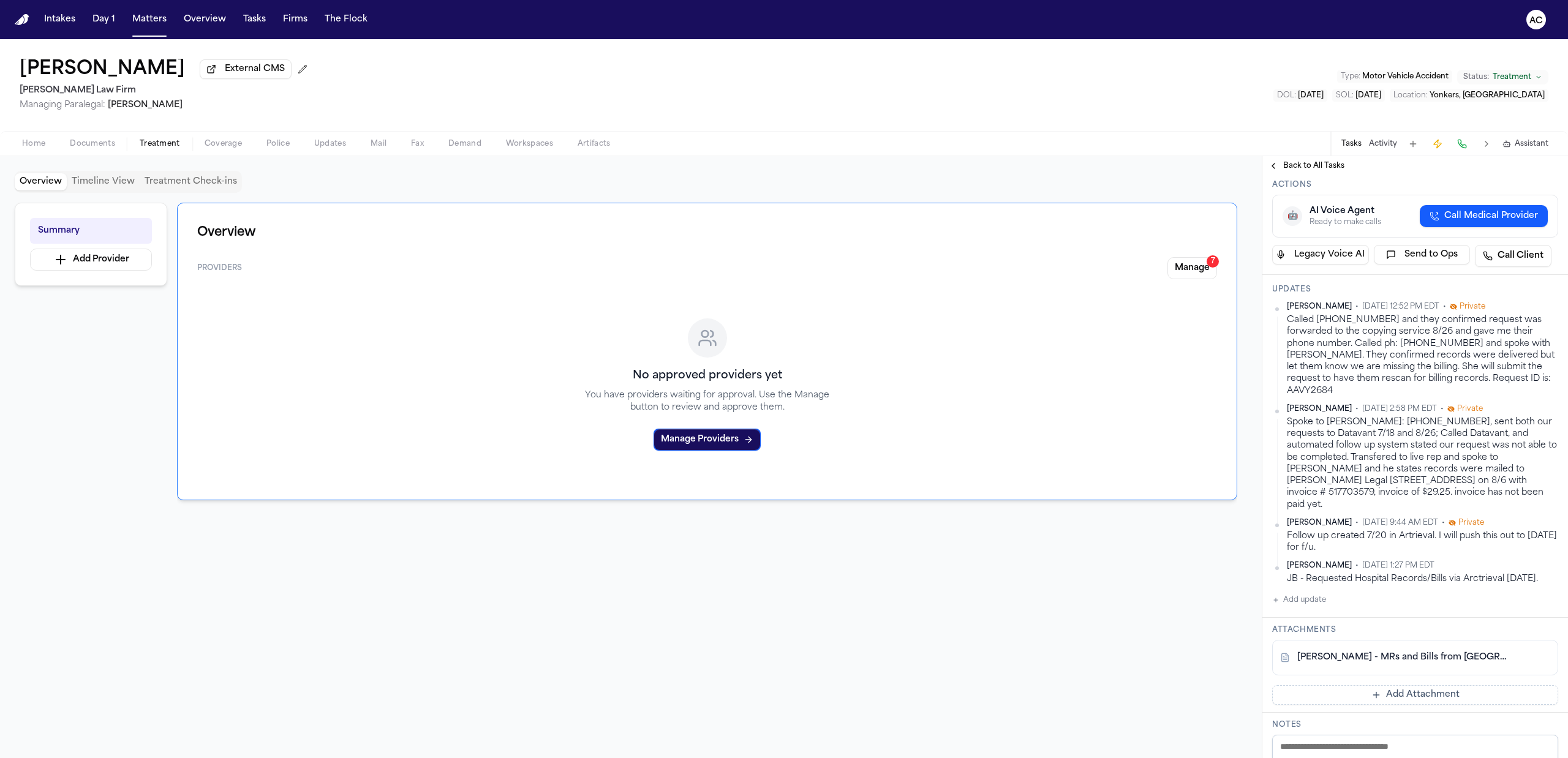
click at [1196, 271] on button "Manage 7" at bounding box center [1191, 268] width 49 height 22
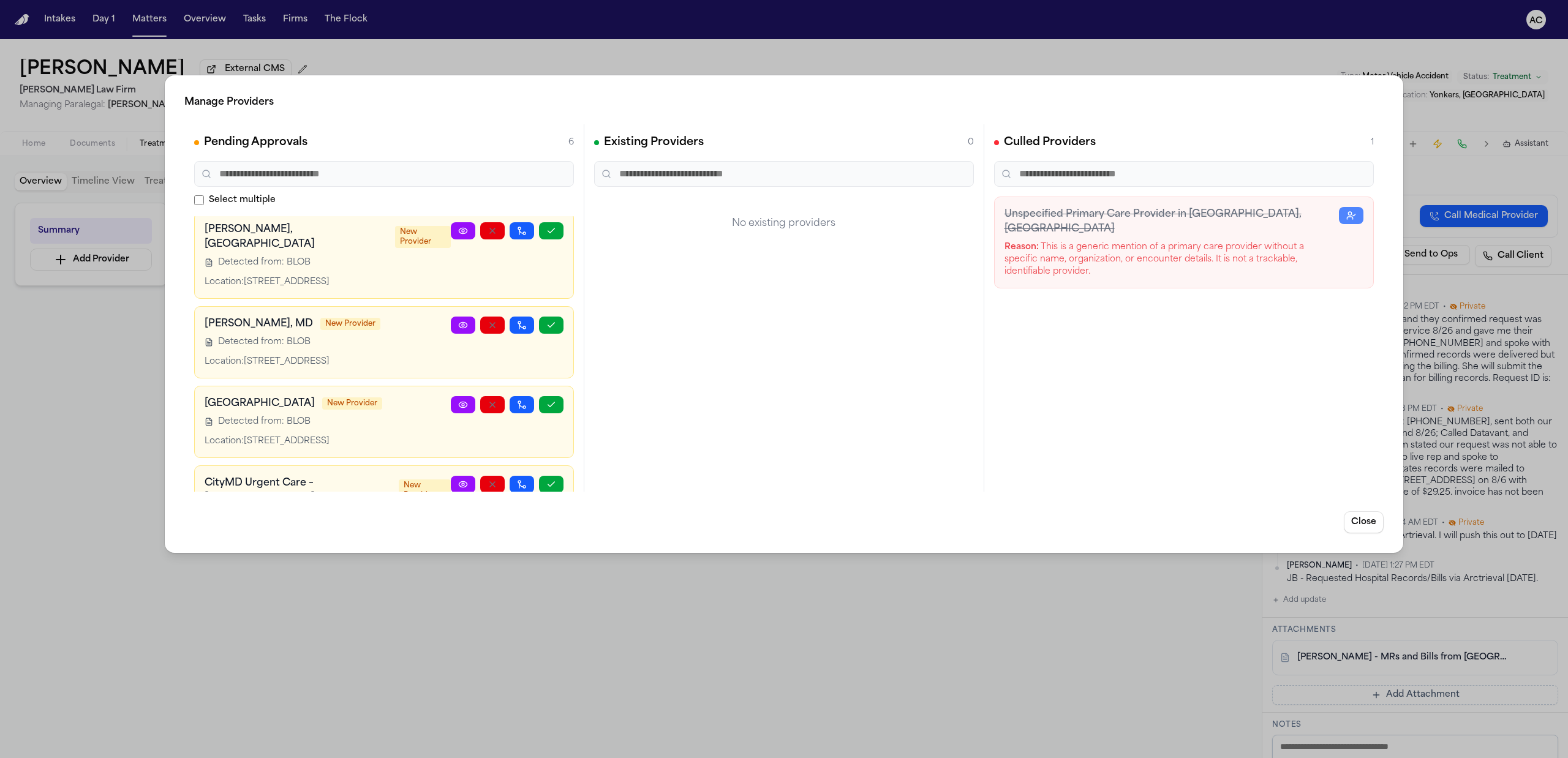
scroll to position [81, 0]
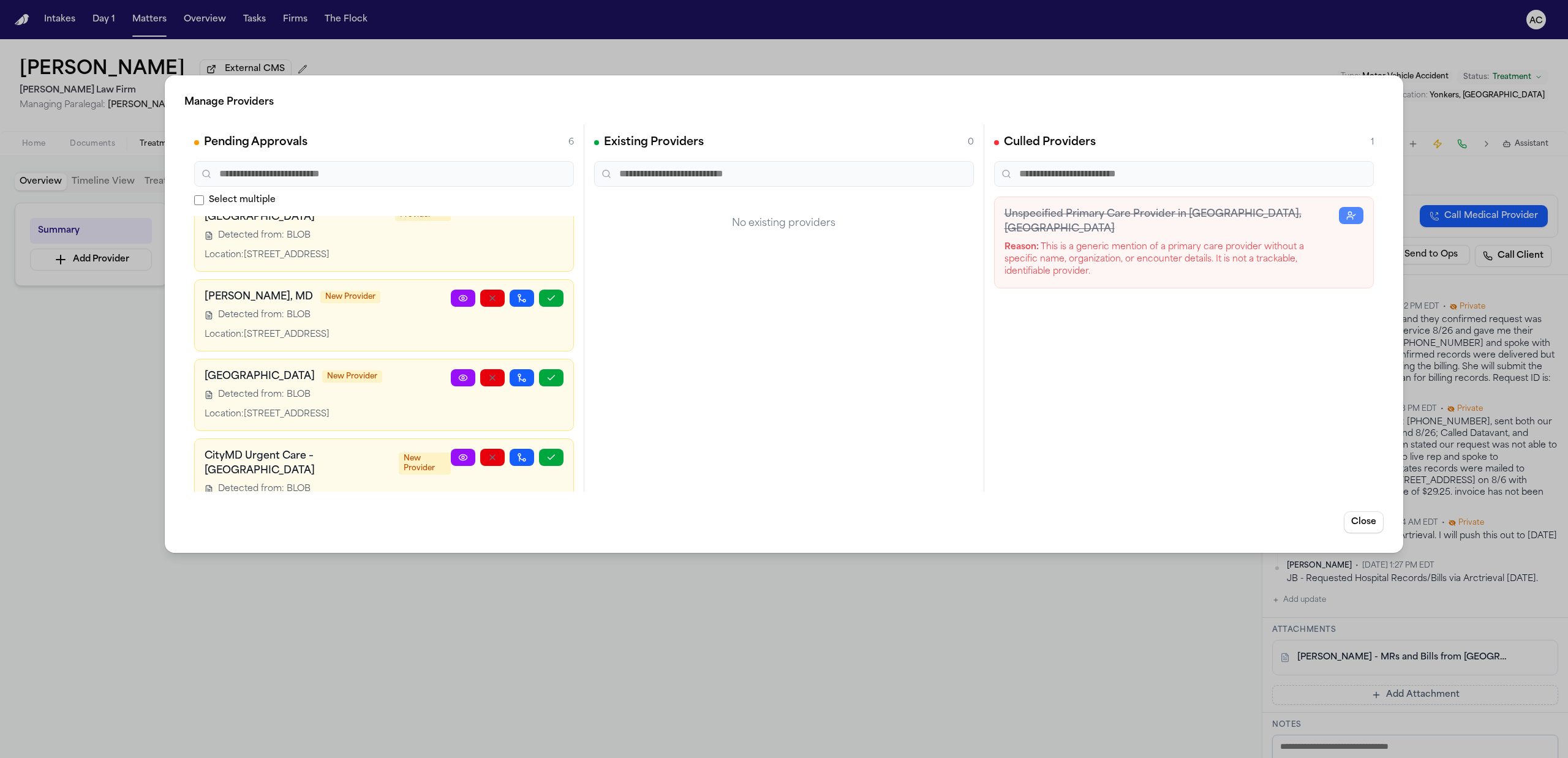
click at [458, 377] on icon at bounding box center [462, 377] width 10 height 10
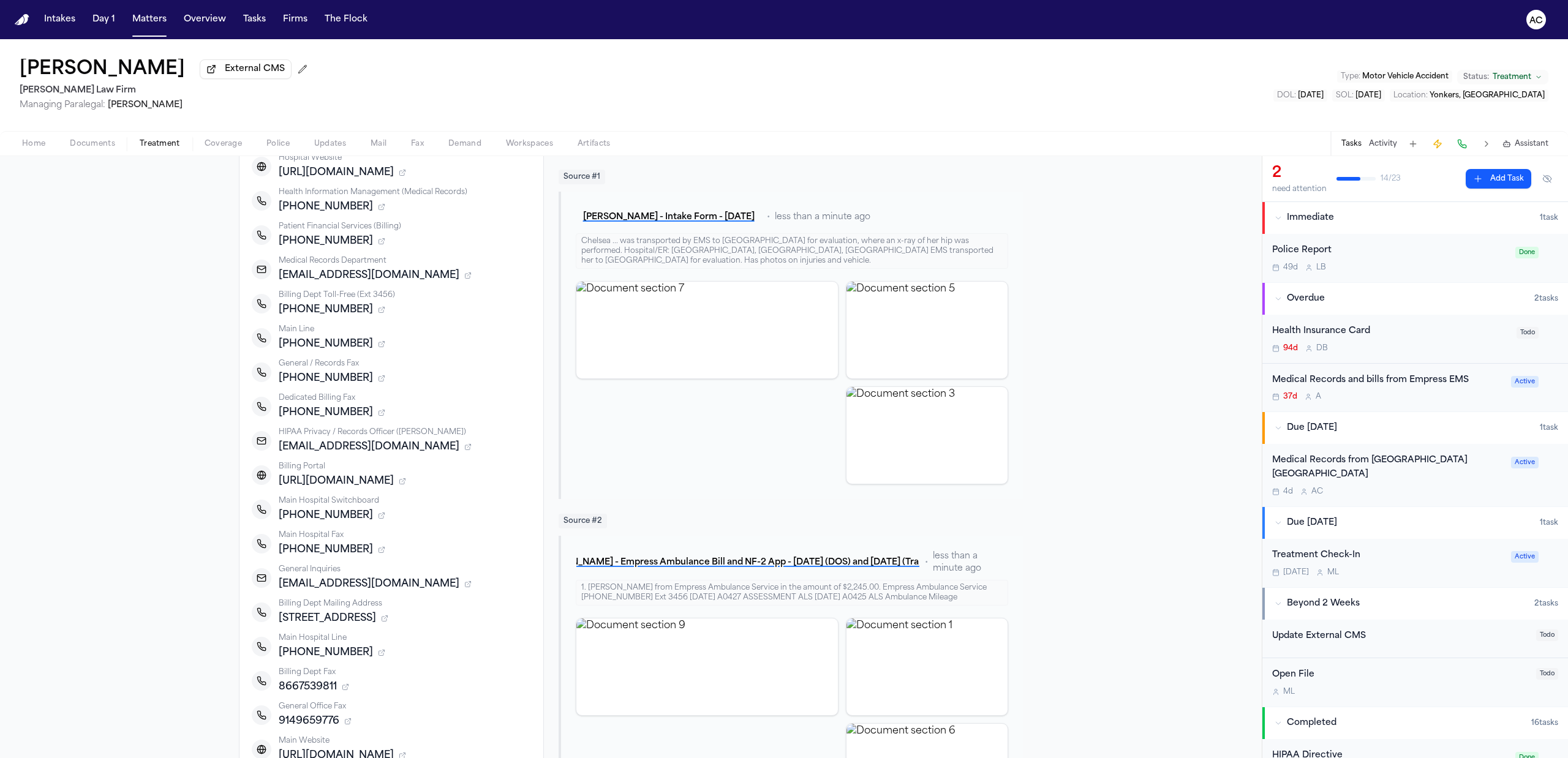
scroll to position [163, 0]
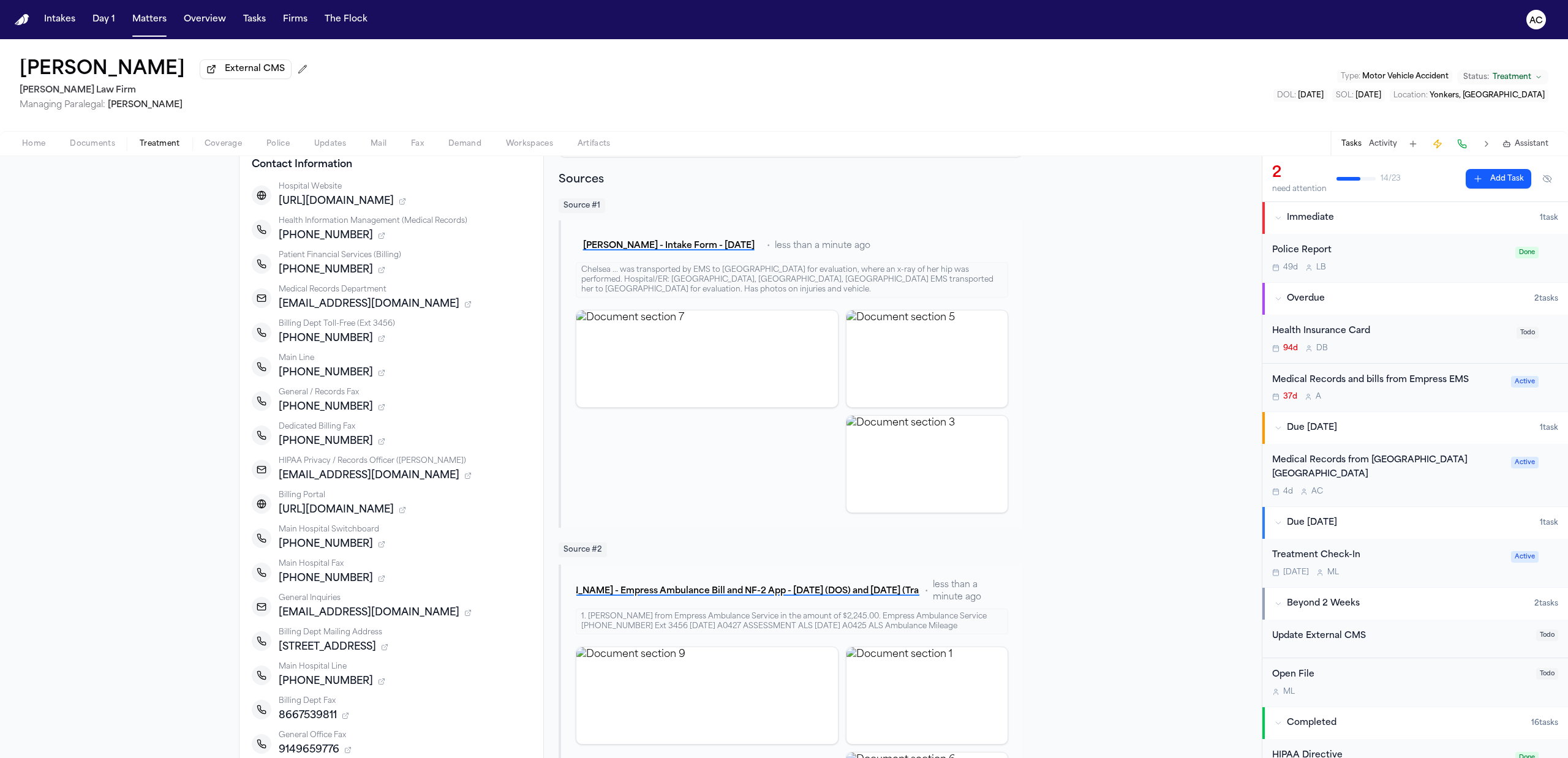
click at [1361, 383] on div "Medical Records and bills from Empress EMS" at bounding box center [1387, 381] width 231 height 14
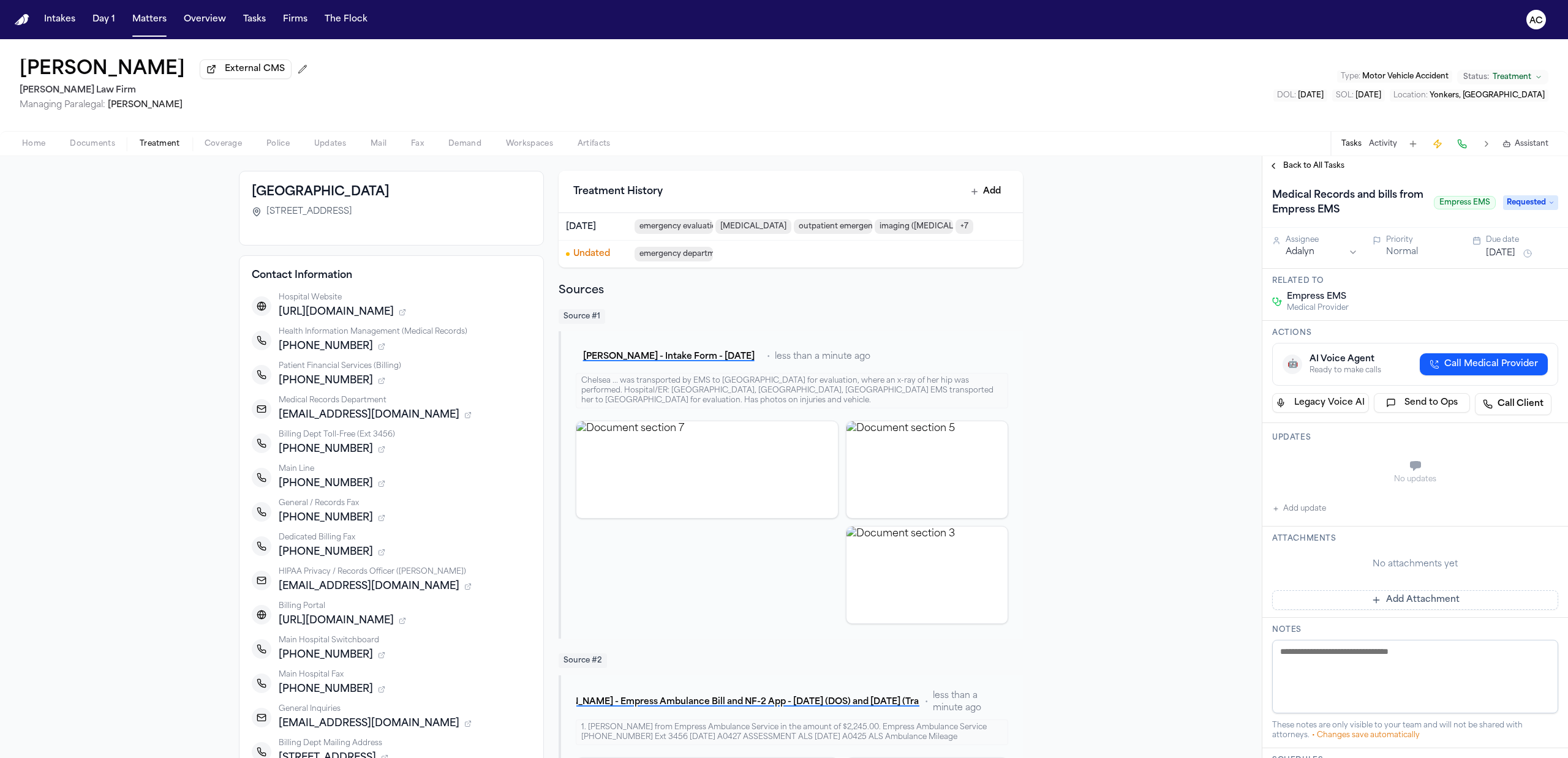
scroll to position [81, 0]
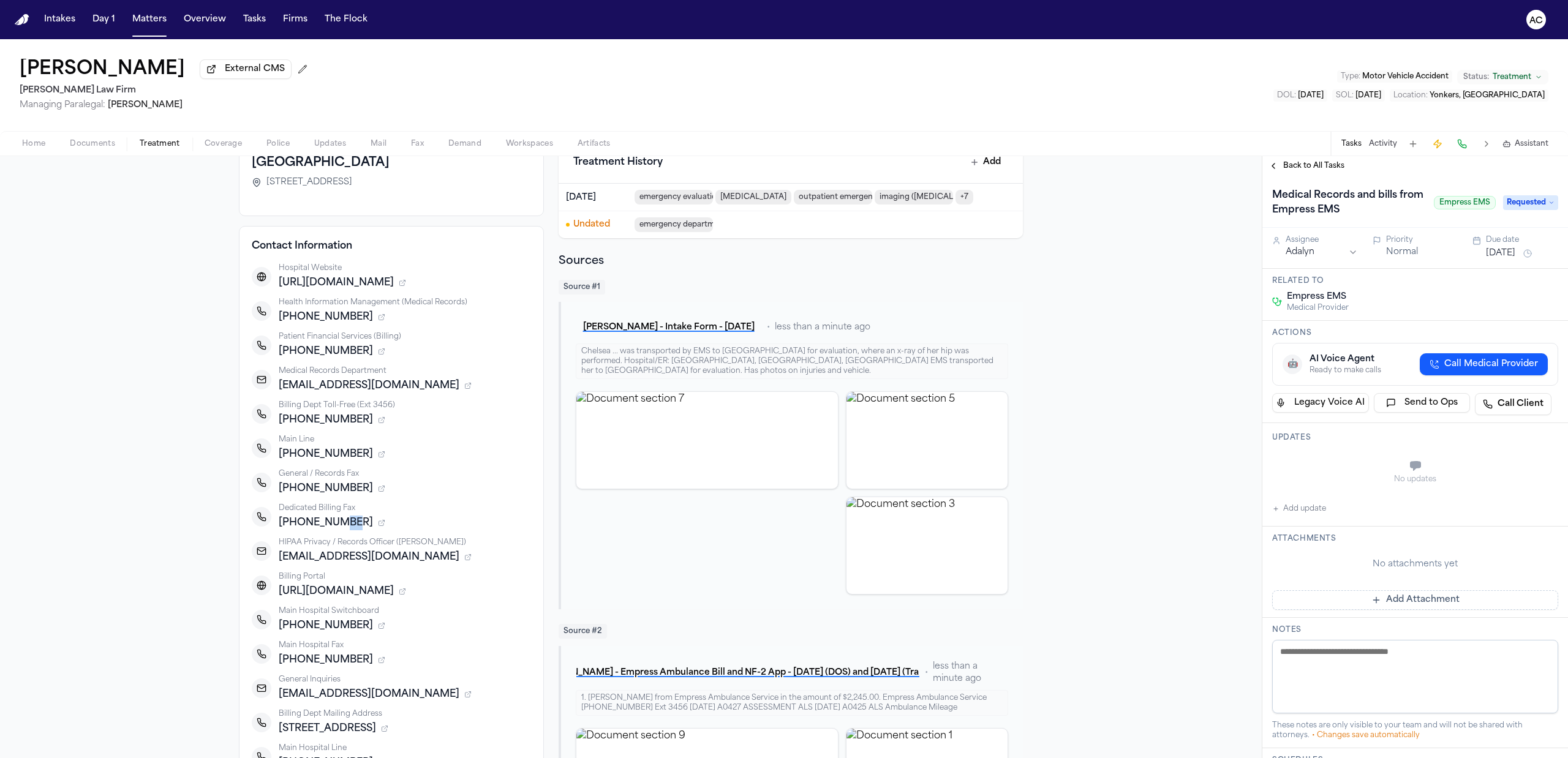
drag, startPoint x: 340, startPoint y: 522, endPoint x: 332, endPoint y: 522, distance: 8.0
click at [332, 522] on div "+18667539811" at bounding box center [405, 523] width 252 height 15
click at [518, 585] on div "https://empressems.com/billing/" at bounding box center [405, 591] width 252 height 15
drag, startPoint x: 346, startPoint y: 418, endPoint x: 314, endPoint y: 432, distance: 34.9
click at [283, 420] on span "+18889655040" at bounding box center [325, 420] width 94 height 15
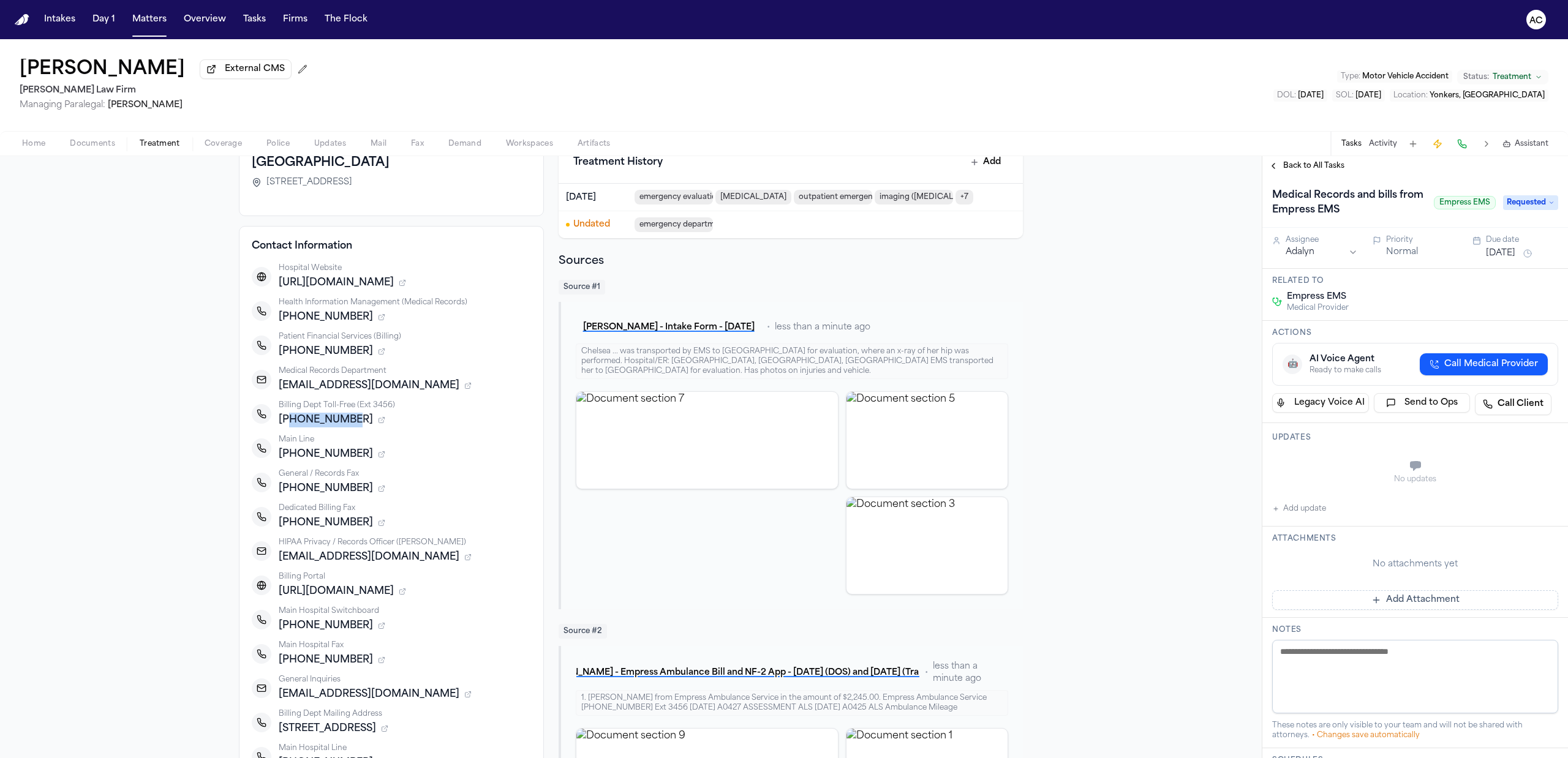
copy span "8889655040"
click at [59, 140] on button "Documents" at bounding box center [92, 144] width 70 height 15
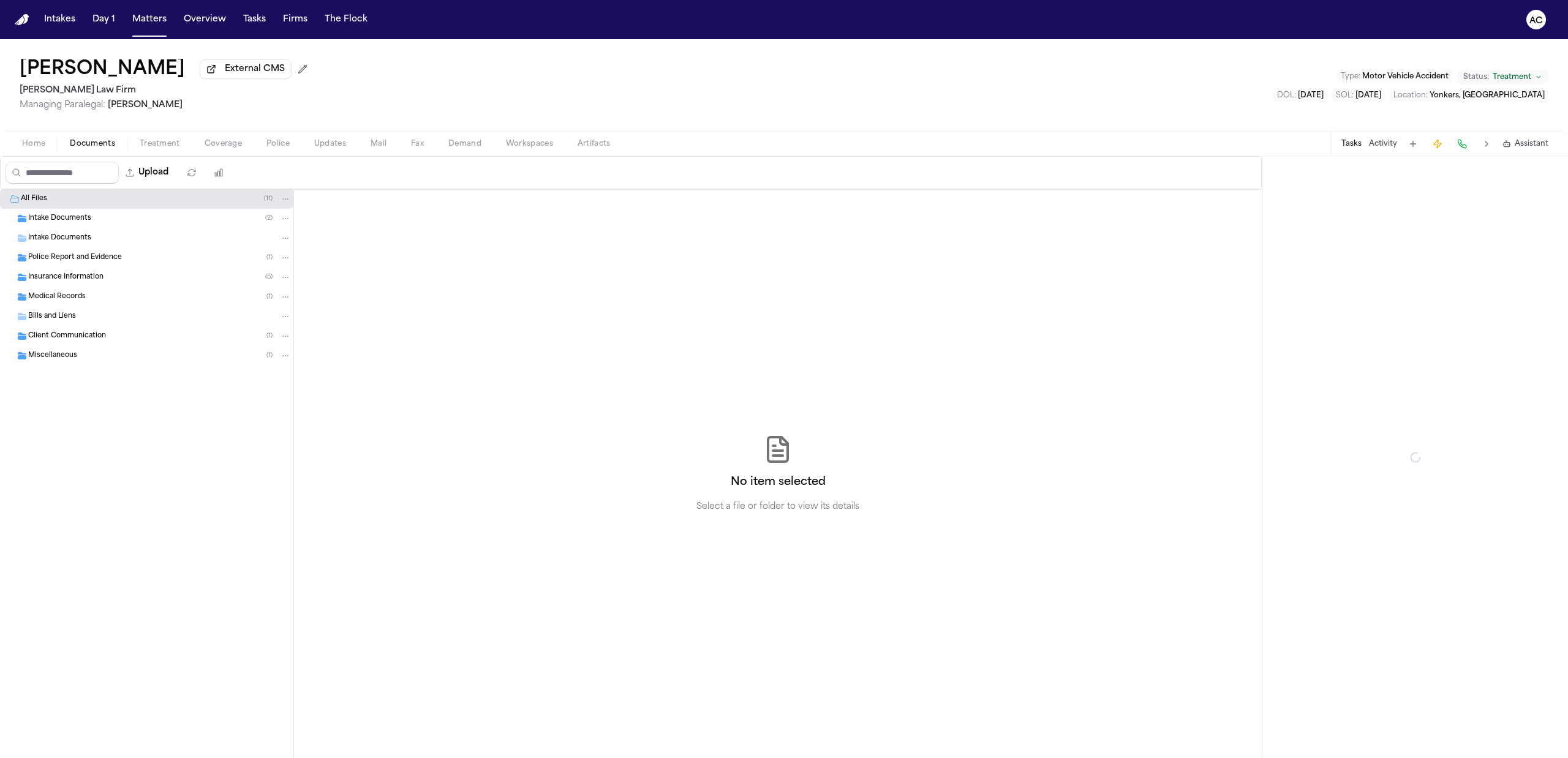
click at [37, 145] on span "Home" at bounding box center [34, 144] width 23 height 10
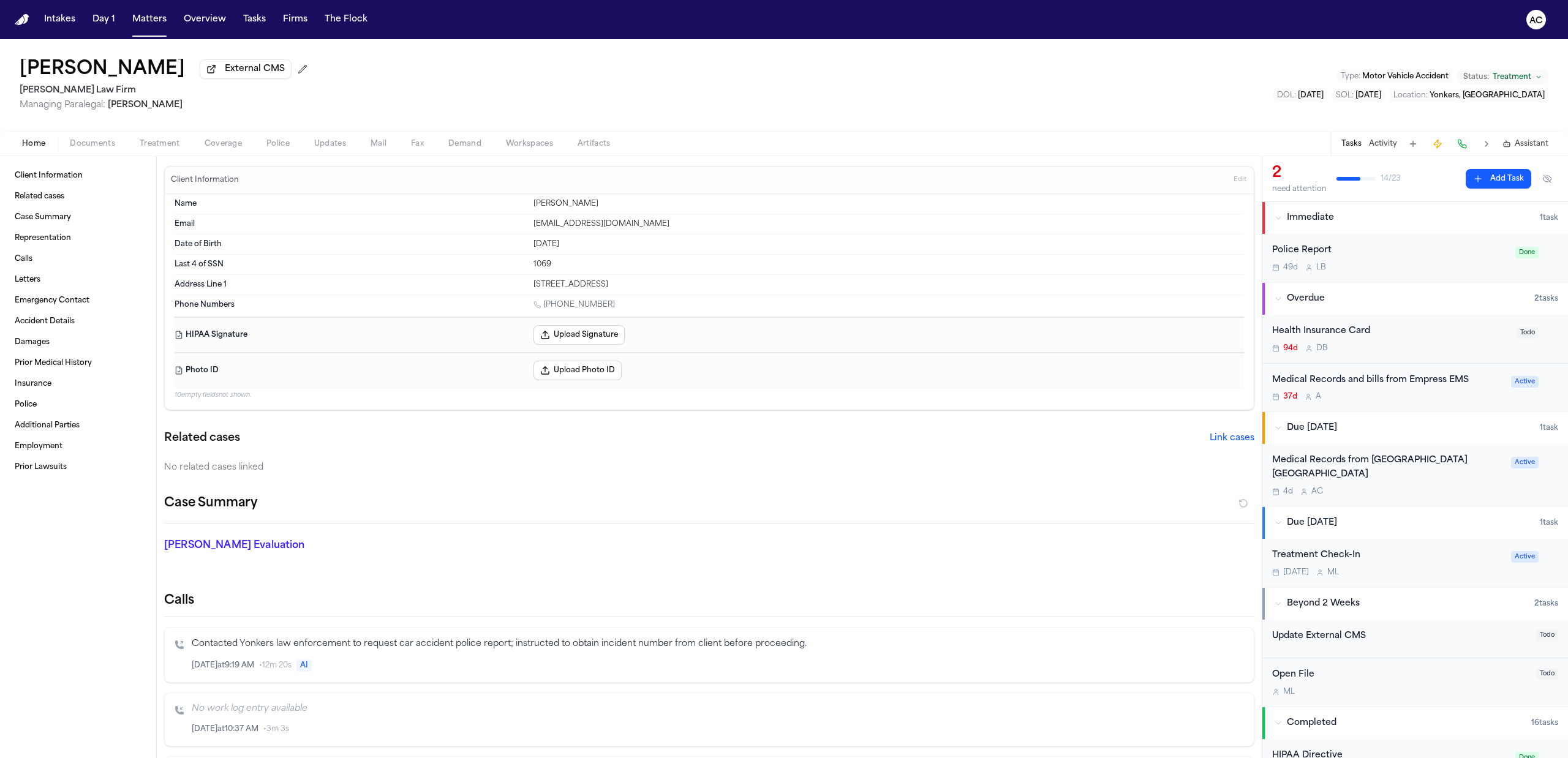
drag, startPoint x: 577, startPoint y: 248, endPoint x: 525, endPoint y: 239, distance: 52.8
click at [525, 239] on div "Date of Birth Dec 9, 1999" at bounding box center [709, 244] width 1069 height 20
click at [616, 251] on div "Date of Birth Dec 9, 1999" at bounding box center [709, 244] width 1069 height 20
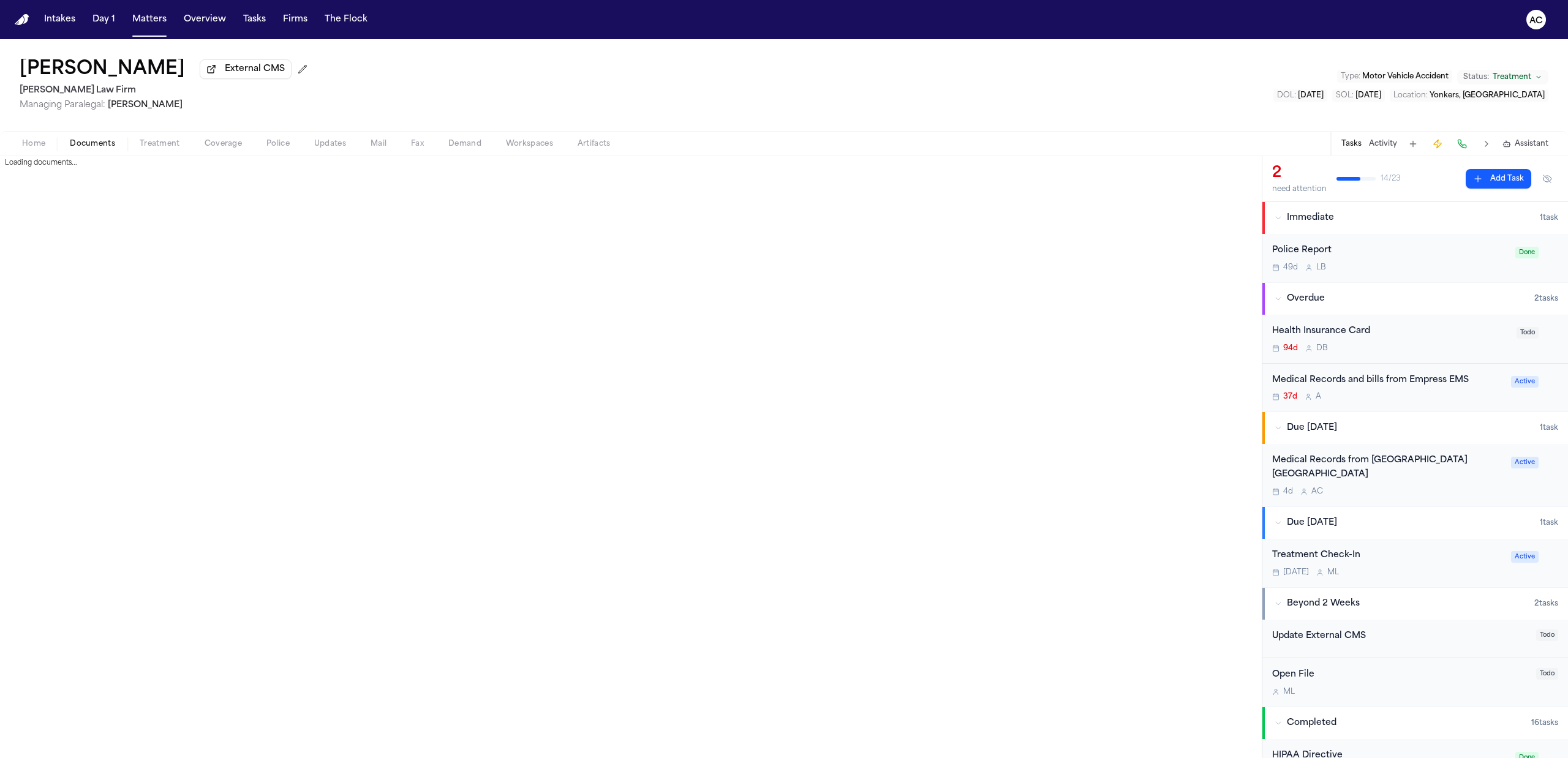
click at [95, 147] on span "Documents" at bounding box center [92, 144] width 45 height 10
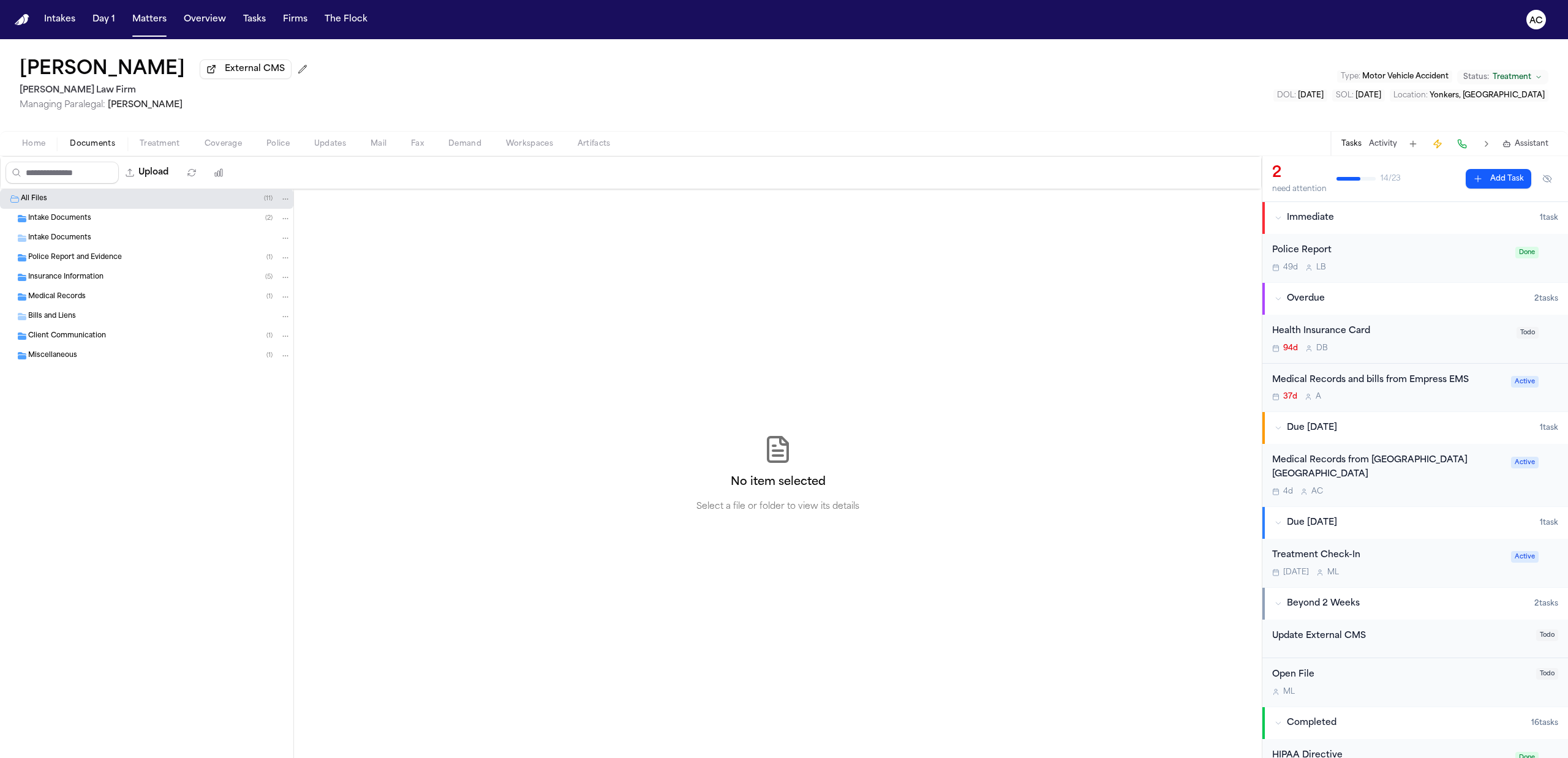
click at [1291, 462] on div "Medical Records from [GEOGRAPHIC_DATA] [GEOGRAPHIC_DATA]" at bounding box center [1387, 468] width 231 height 28
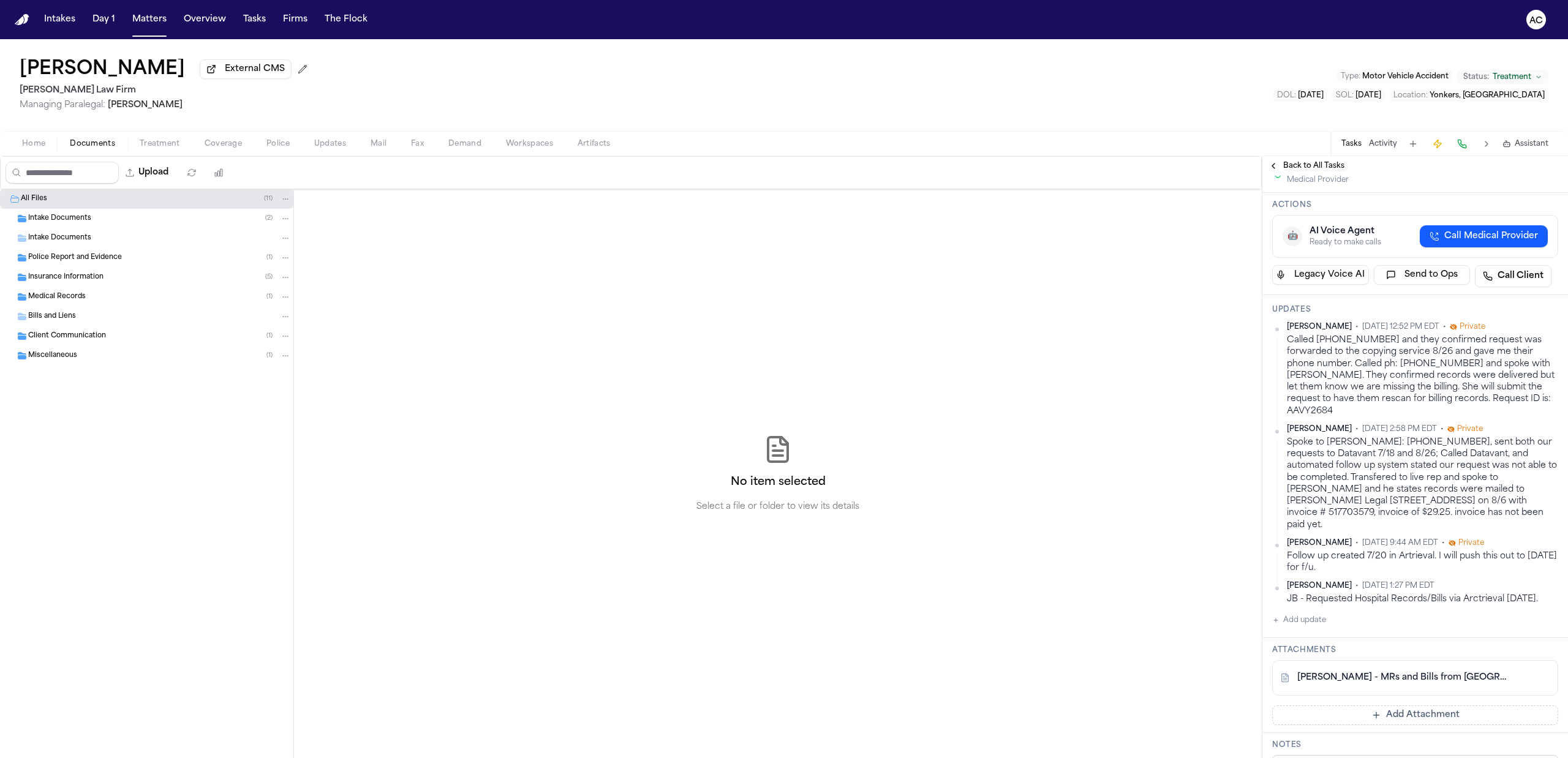
scroll to position [163, 0]
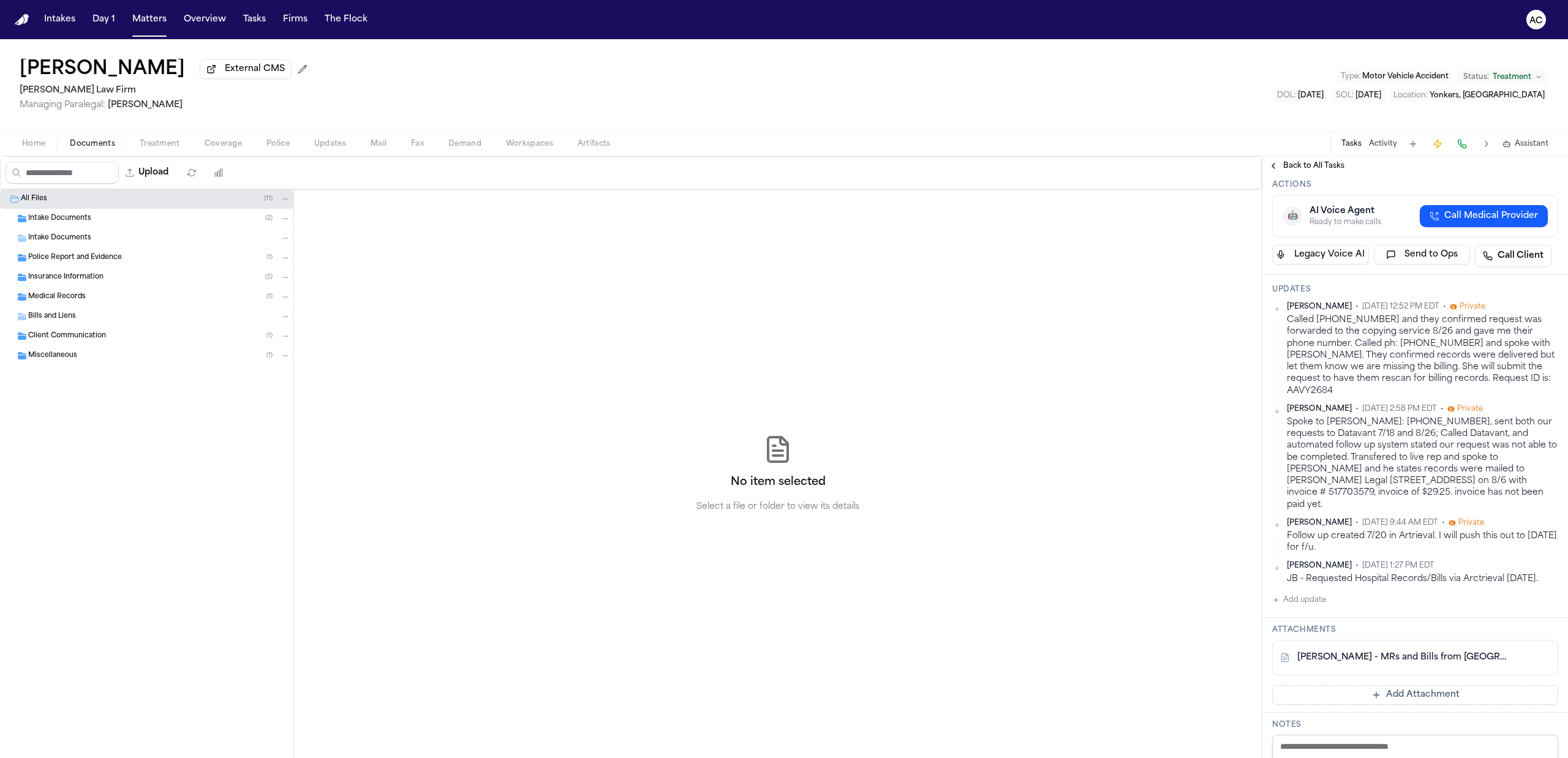
drag, startPoint x: 1546, startPoint y: 622, endPoint x: 1267, endPoint y: 629, distance: 279.1
click at [1267, 618] on div "Updates Anna Contreras • Oct 1, 2025 12:52 PM EDT • Private Called 914-964-4344…" at bounding box center [1415, 446] width 305 height 343
click at [1409, 506] on div "Spoke to Rosie T: 914-964-4344, sent both our requests to Datavant 7/18 and 8/2…" at bounding box center [1422, 463] width 272 height 94
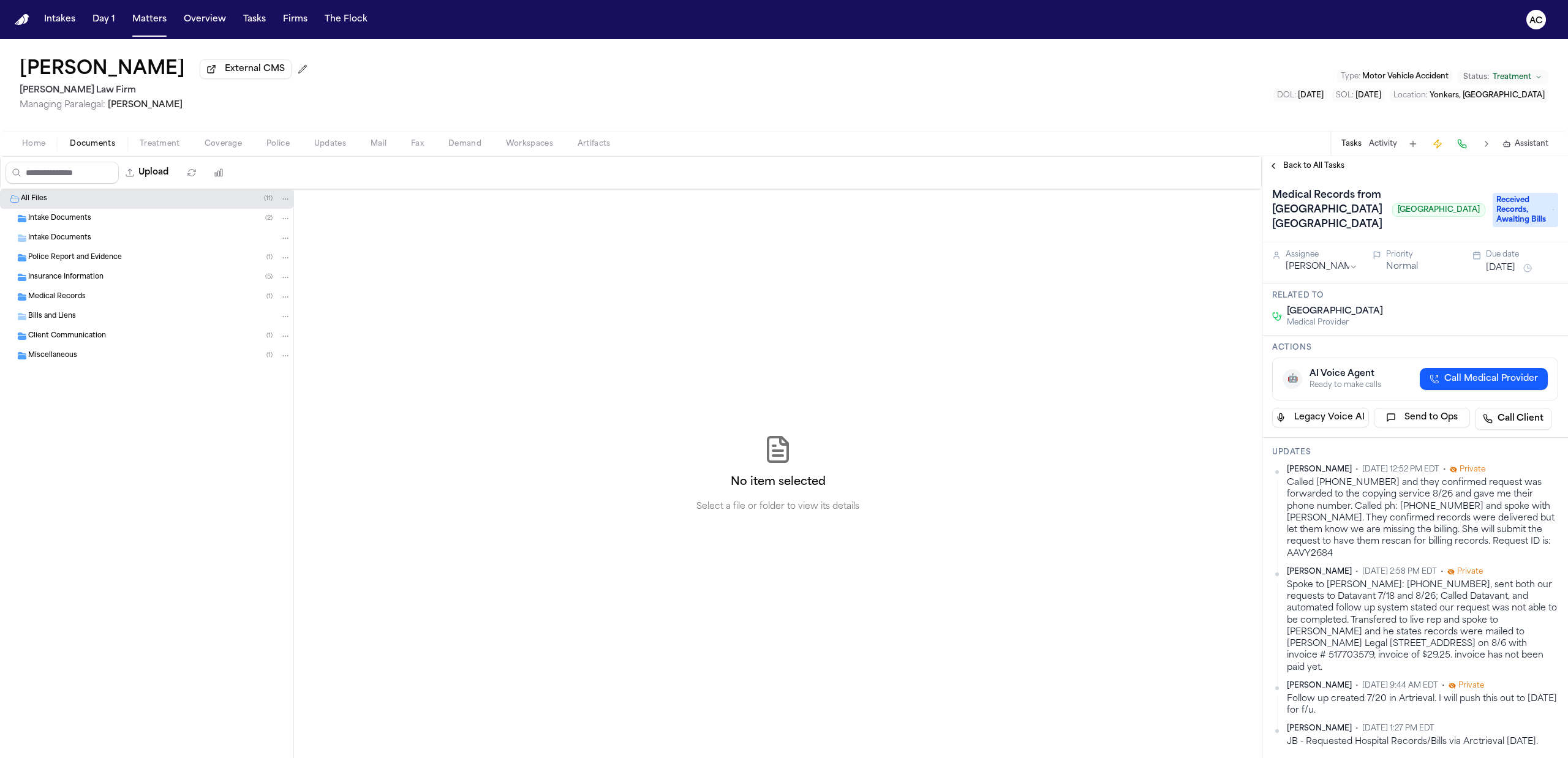
scroll to position [81, 0]
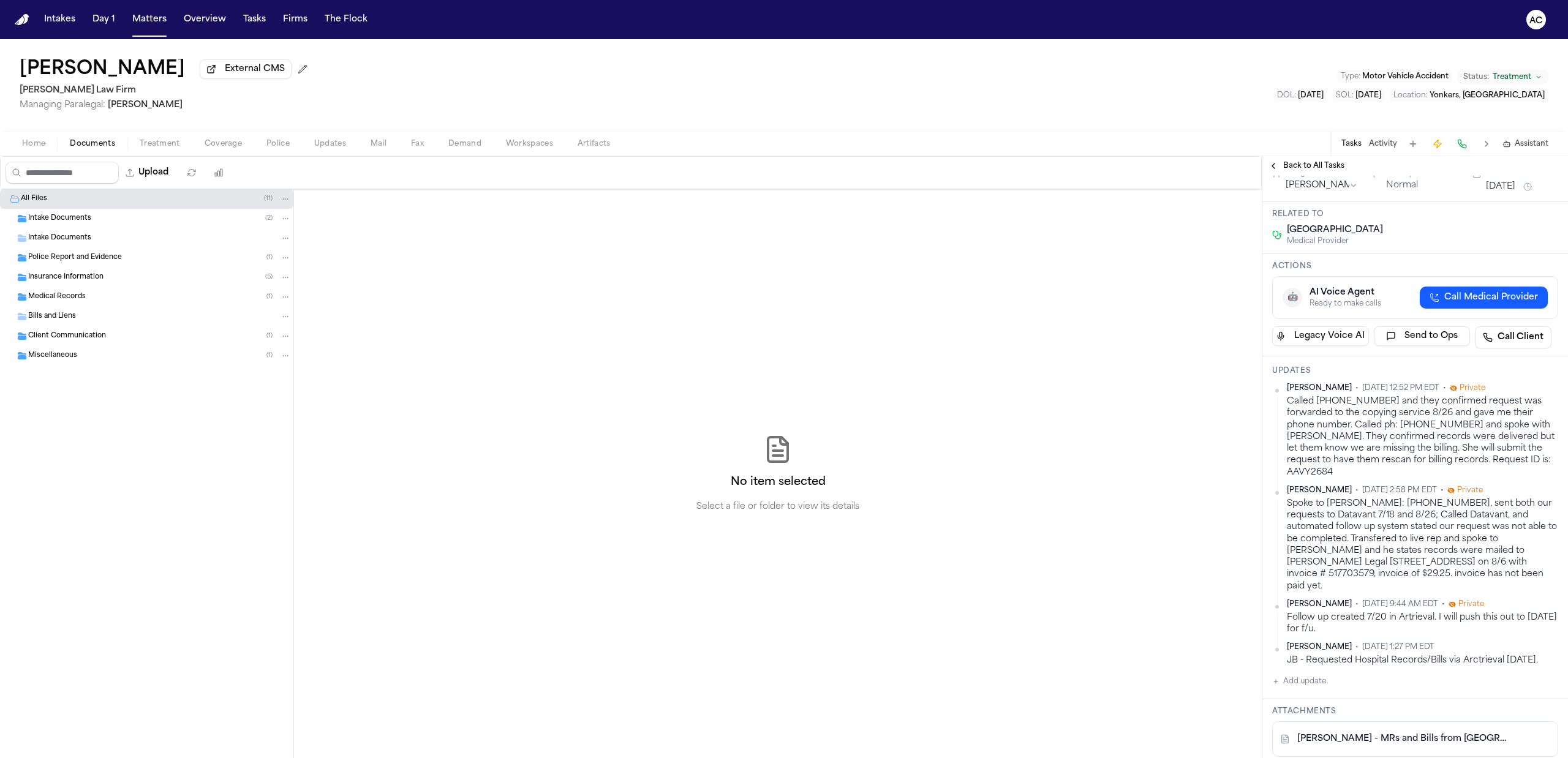
click at [79, 297] on span "Medical Records" at bounding box center [56, 297] width 57 height 11
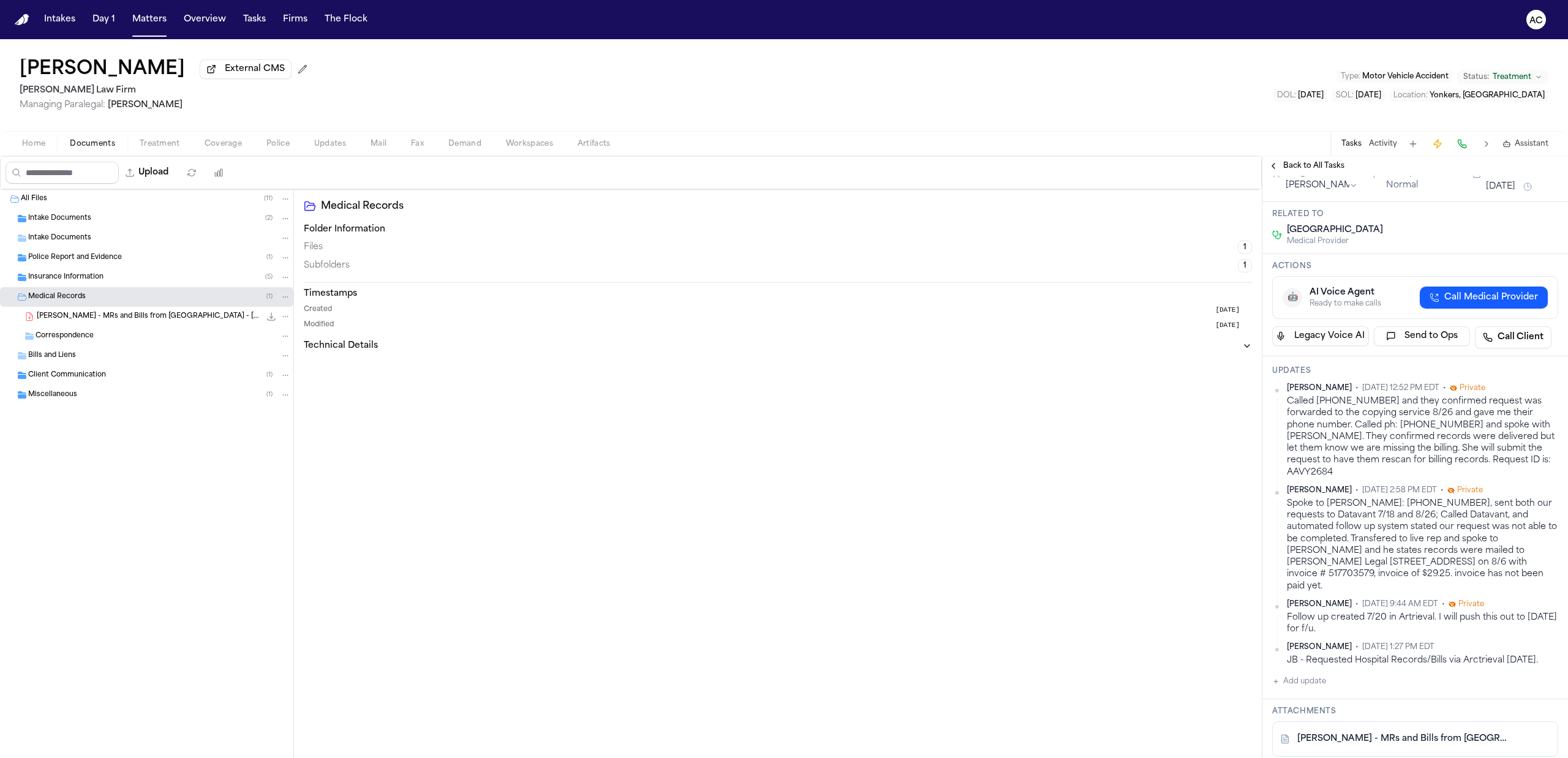
click at [142, 318] on span "C. Ilarraza - MRs and Bills from St. John's Riverside Hospital - 6.26.25" at bounding box center [148, 316] width 223 height 11
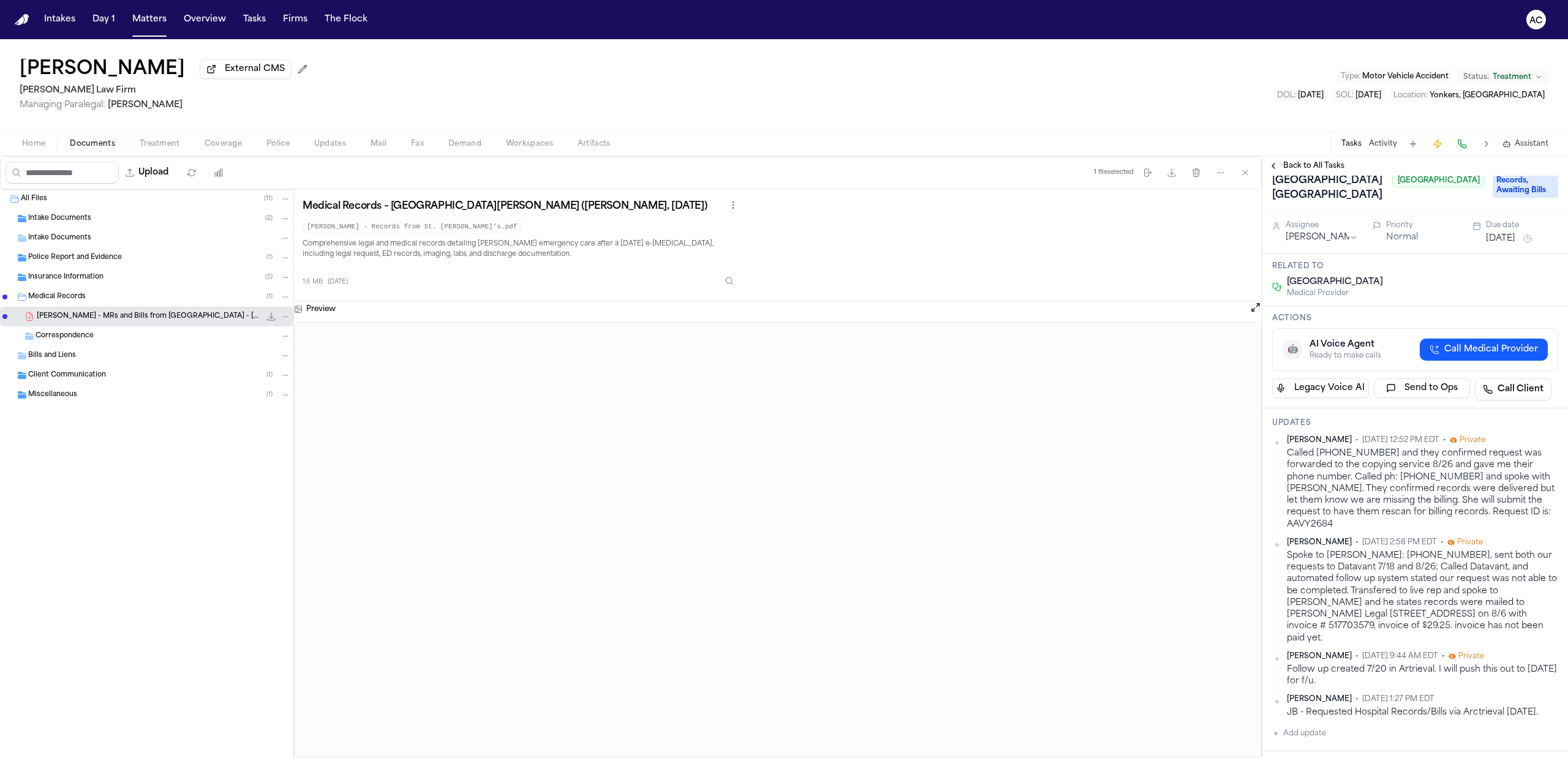
scroll to position [0, 0]
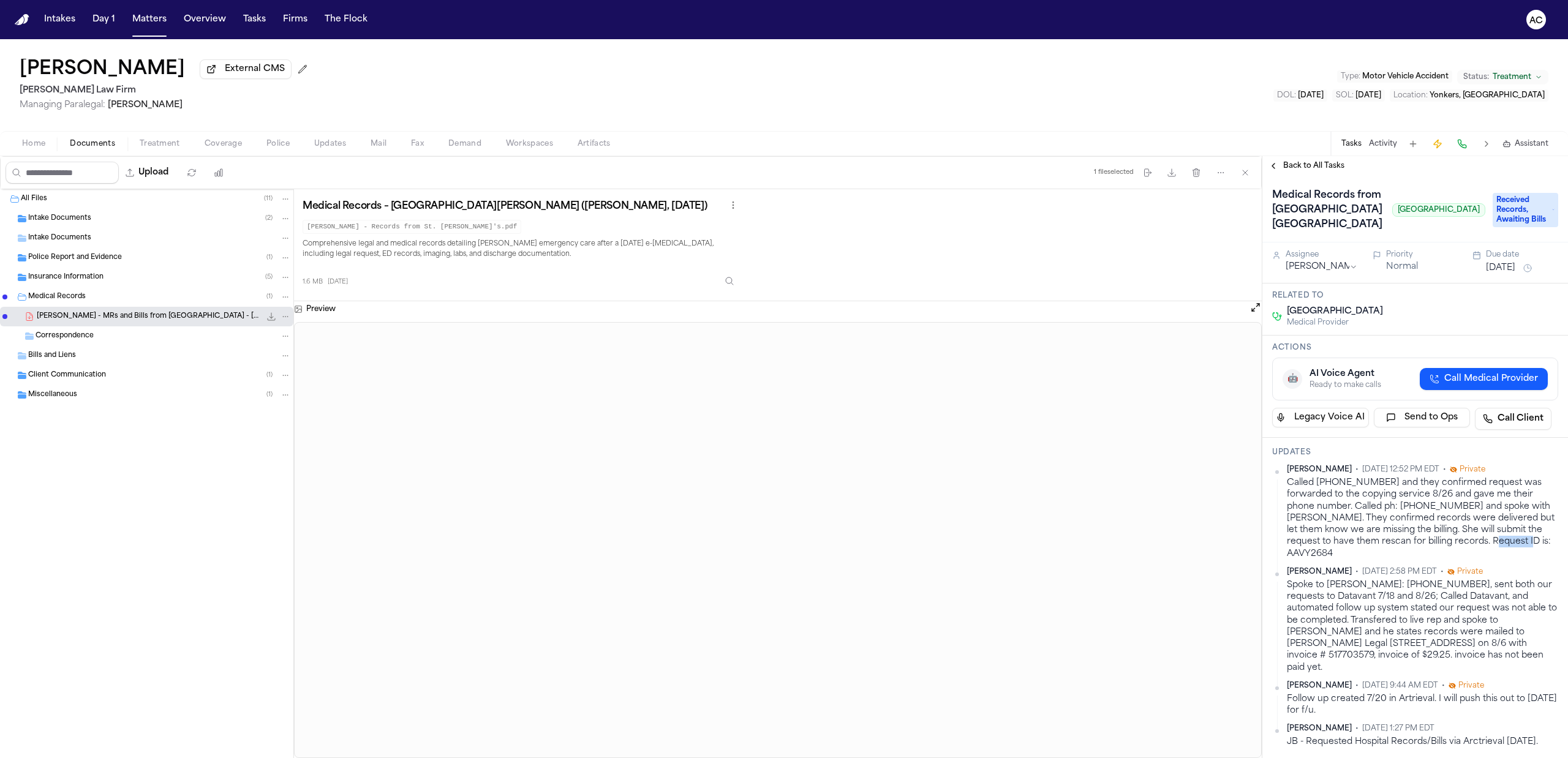
drag, startPoint x: 1351, startPoint y: 614, endPoint x: 1279, endPoint y: 613, distance: 72.0
click at [1275, 560] on div "Anna Contreras • Oct 1, 2025 12:52 PM EDT • Private Called 914-964-4344 and the…" at bounding box center [1415, 512] width 286 height 95
click at [1418, 560] on div "Called 914-964-4344 and they confirmed request was forwarded to the copying ser…" at bounding box center [1422, 518] width 272 height 83
drag, startPoint x: 1349, startPoint y: 616, endPoint x: 1283, endPoint y: 613, distance: 66.1
click at [1283, 560] on div "Anna Contreras • Oct 1, 2025 12:52 PM EDT • Private Called 914-964-4344 and the…" at bounding box center [1415, 512] width 286 height 95
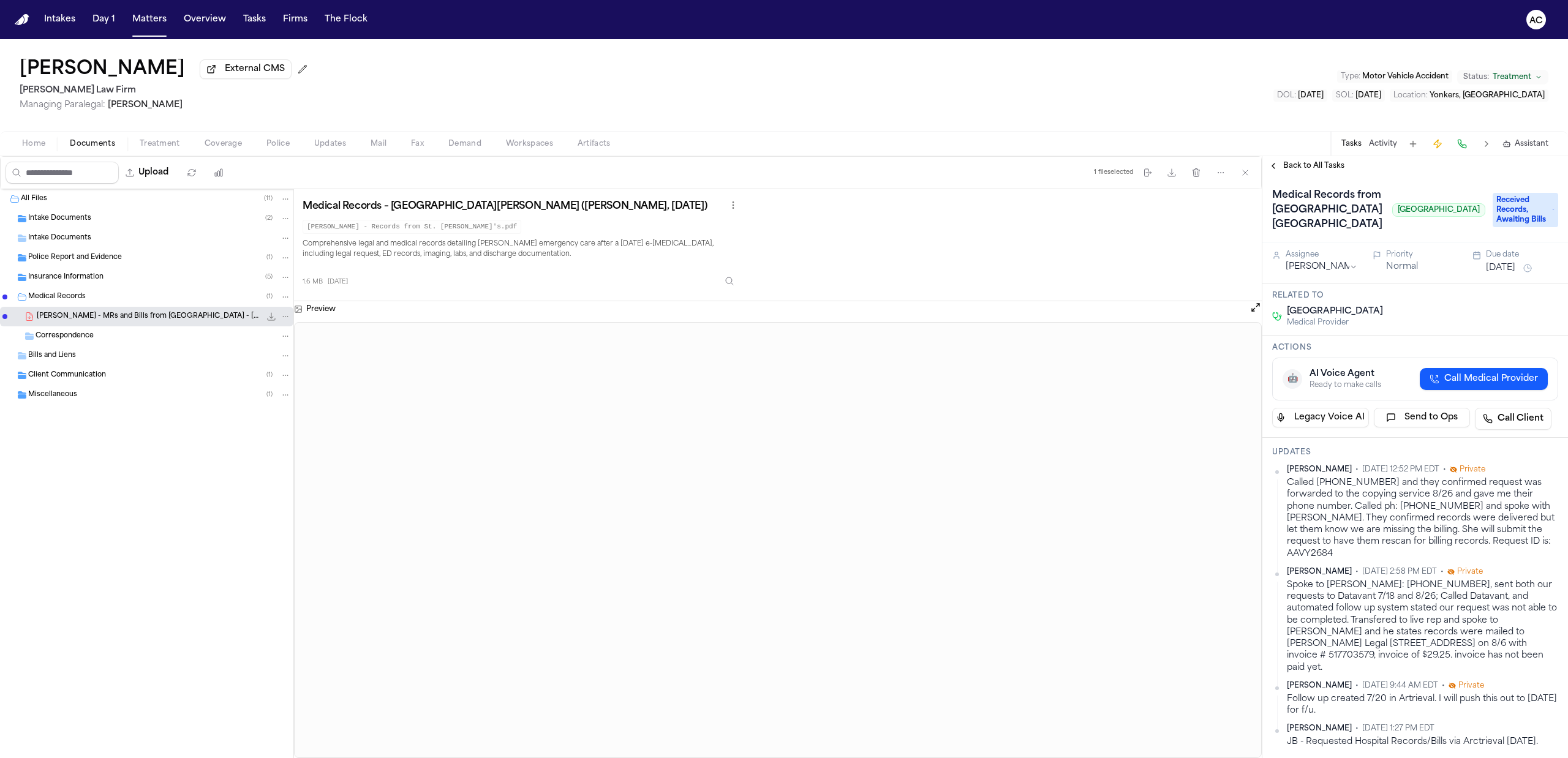
click at [1363, 560] on div "Called 914-964-4344 and they confirmed request was forwarded to the copying ser…" at bounding box center [1422, 518] width 272 height 83
drag, startPoint x: 1346, startPoint y: 614, endPoint x: 1282, endPoint y: 617, distance: 64.1
click at [1281, 560] on div "Anna Contreras • Oct 1, 2025 12:52 PM EDT • Private Called 914-964-4344 and the…" at bounding box center [1415, 512] width 286 height 95
click at [1355, 621] on div "Anna Contreras • Oct 1, 2025 12:52 PM EDT • Private Called 914-964-4344 and the…" at bounding box center [1415, 606] width 286 height 283
click at [1351, 560] on div "Called 914-964-4344 and they confirmed request was forwarded to the copying ser…" at bounding box center [1422, 518] width 272 height 83
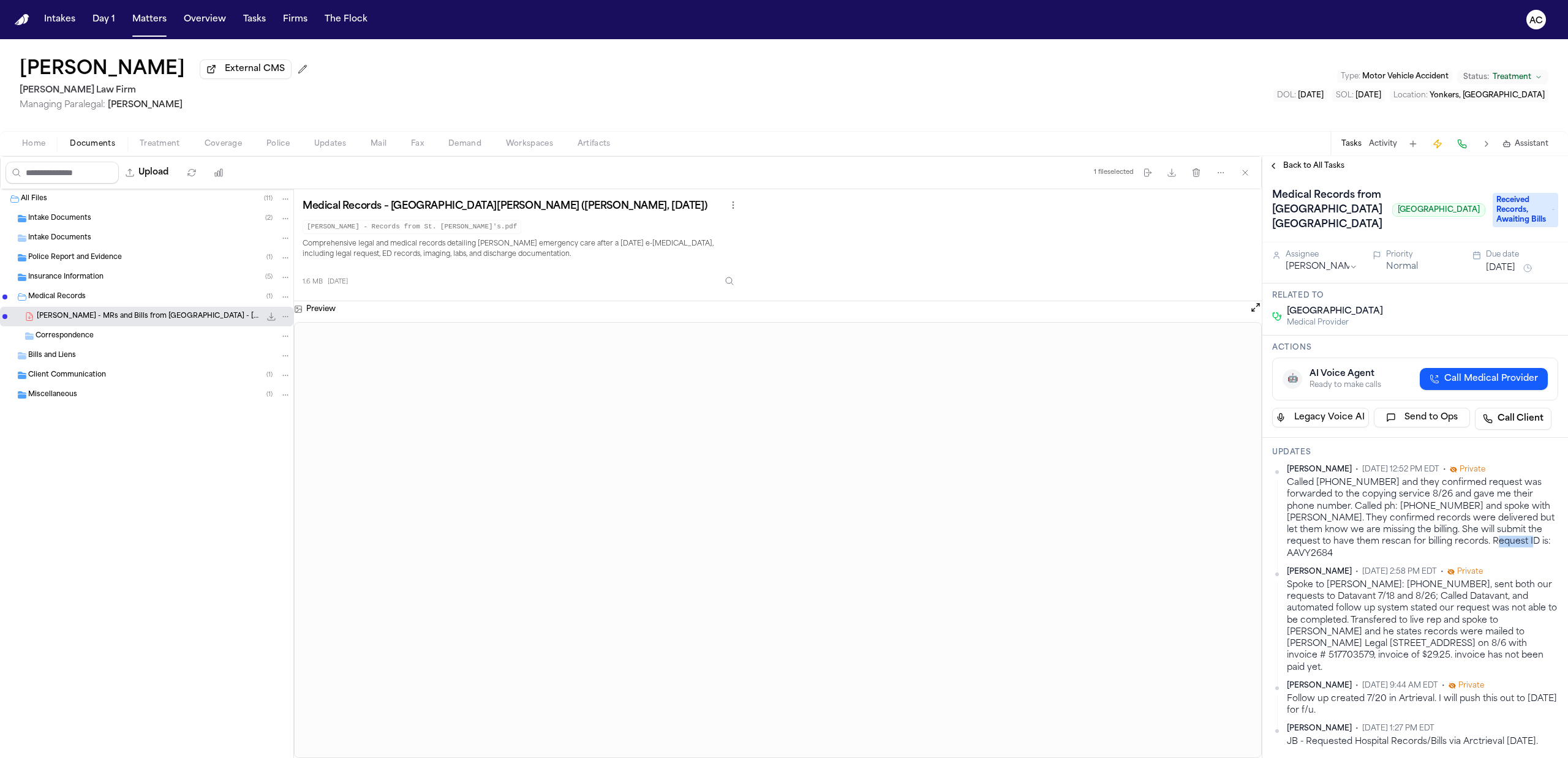
click at [1346, 560] on div "Called 914-964-4344 and they confirmed request was forwarded to the copying ser…" at bounding box center [1422, 518] width 272 height 83
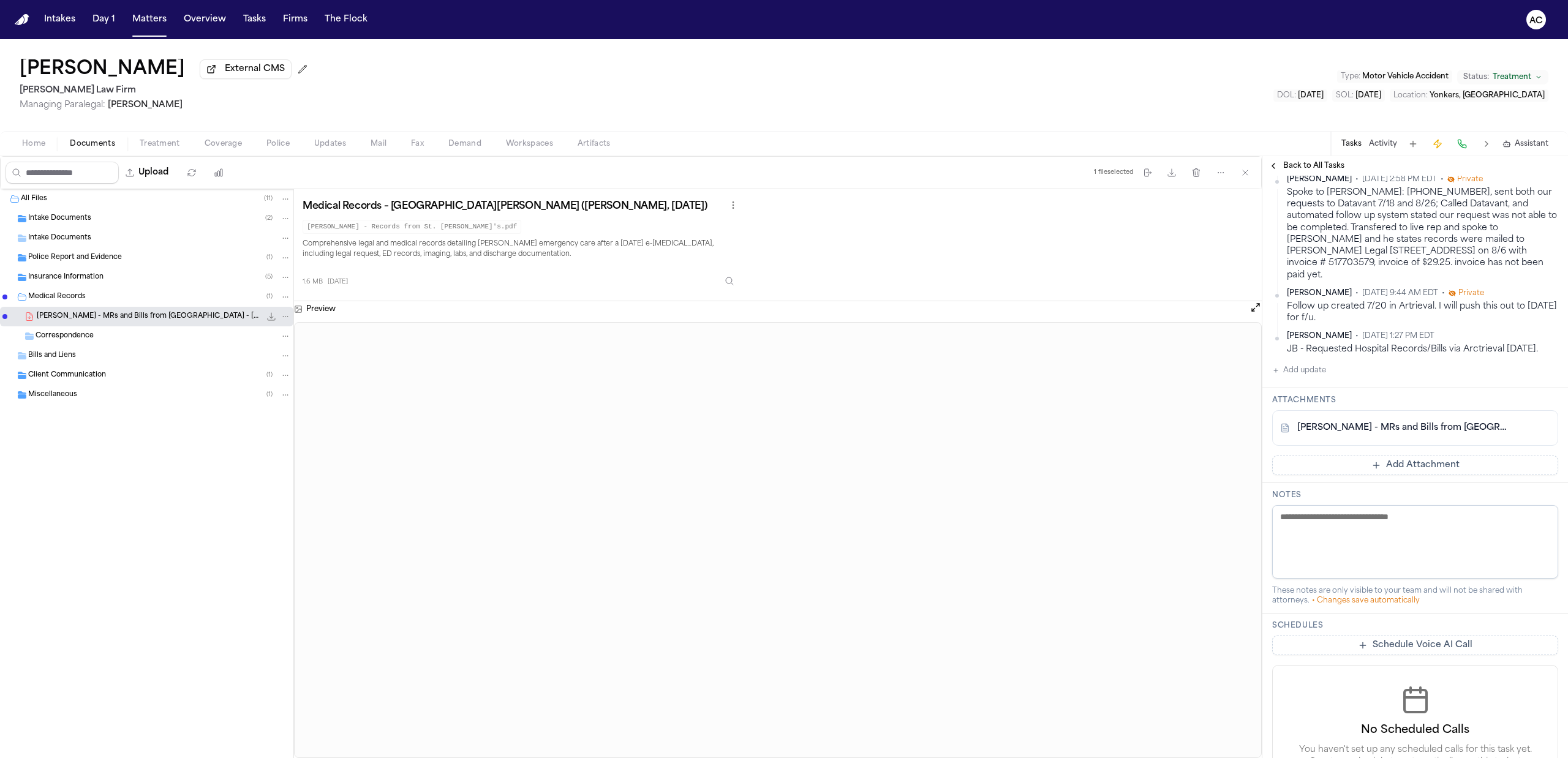
scroll to position [407, 0]
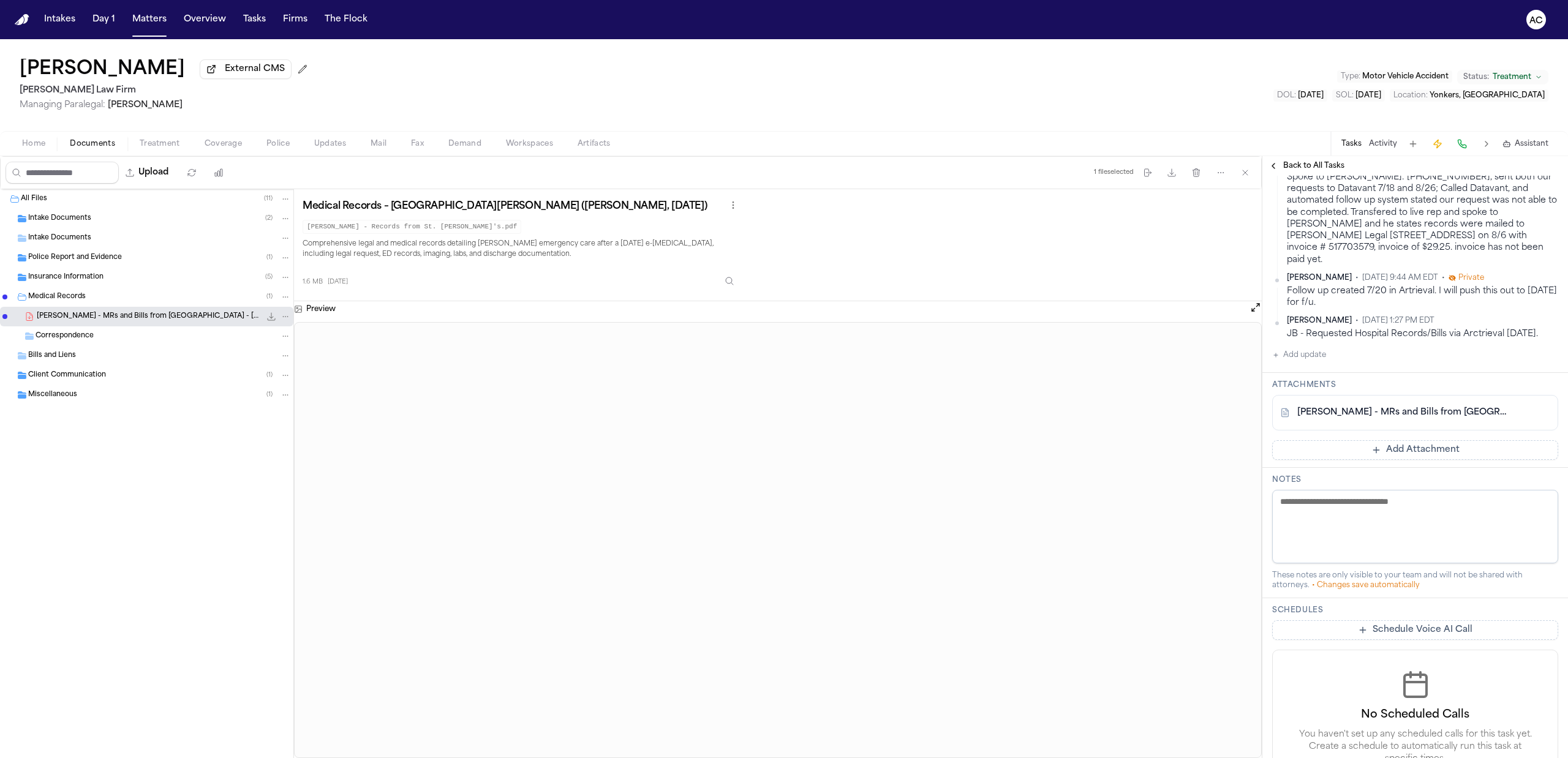
click at [1303, 362] on button "Add update" at bounding box center [1298, 354] width 54 height 15
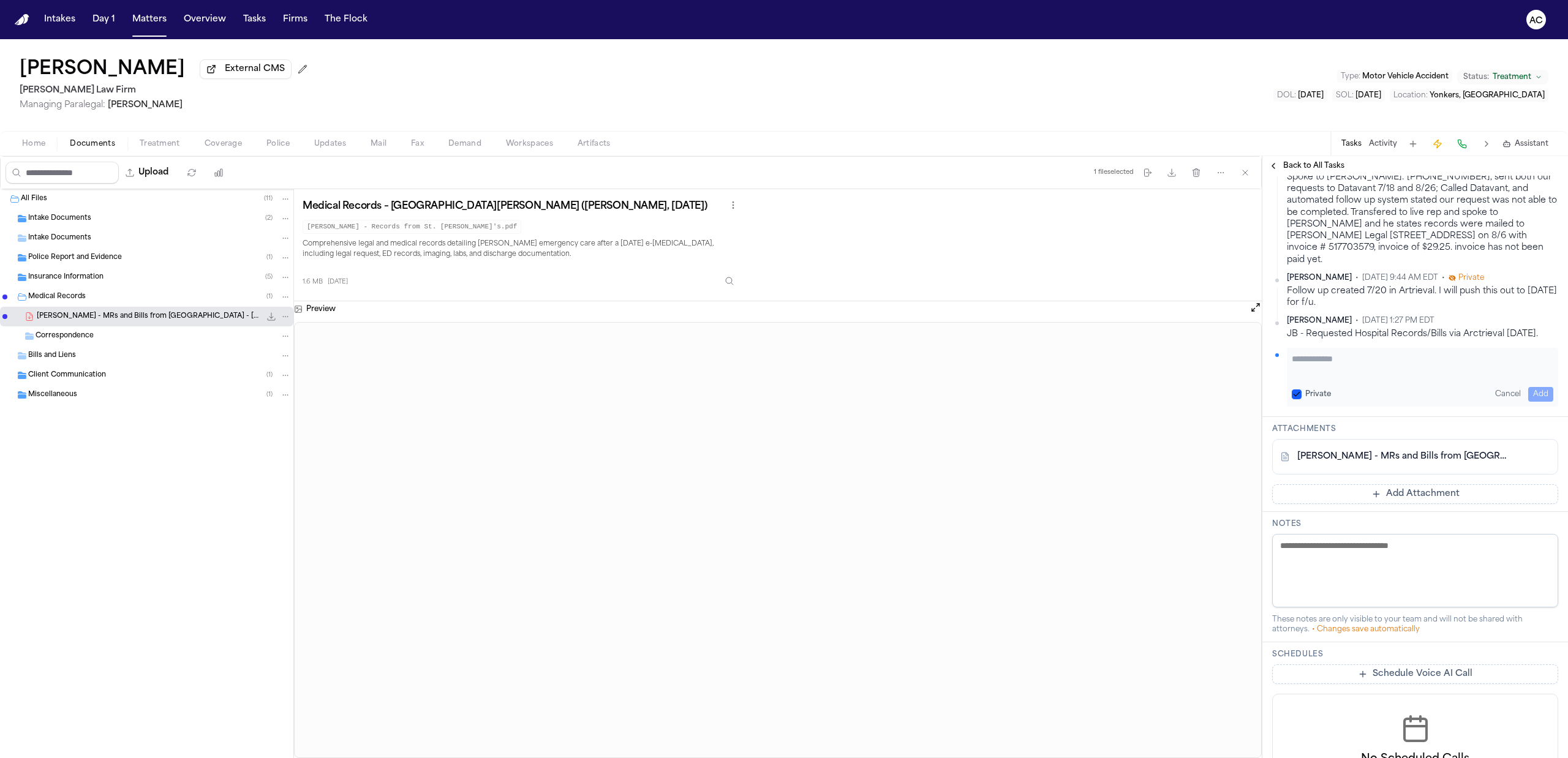
click at [1297, 399] on button "Private" at bounding box center [1295, 394] width 10 height 10
click at [1337, 377] on textarea "Add your update" at bounding box center [1422, 365] width 261 height 25
click at [1354, 377] on textarea "**********" at bounding box center [1415, 365] width 250 height 25
paste textarea "**********"
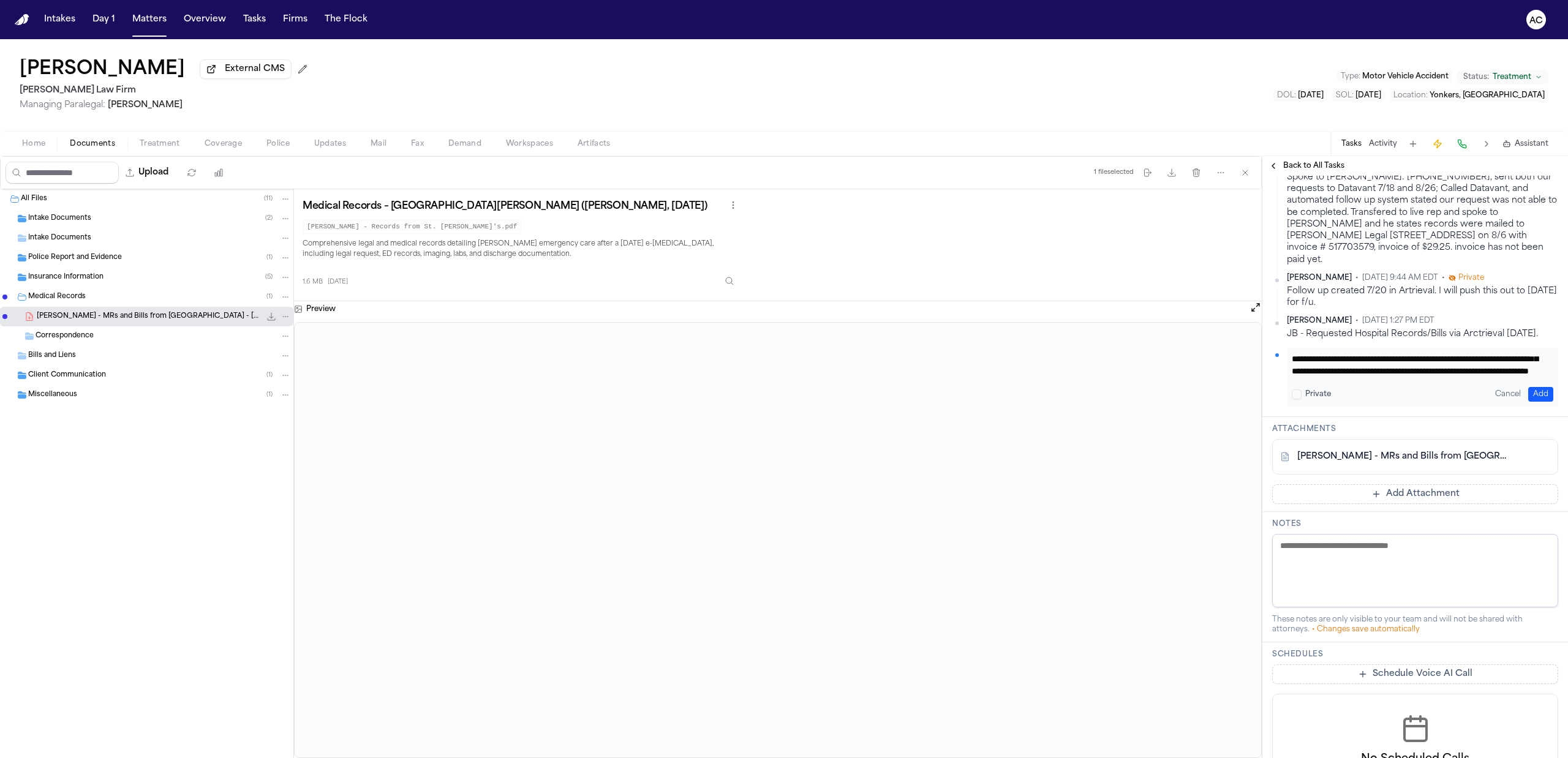
type textarea "**********"
drag, startPoint x: 1534, startPoint y: 442, endPoint x: 1502, endPoint y: 445, distance: 32.1
click at [1534, 402] on button "Add" at bounding box center [1540, 394] width 25 height 15
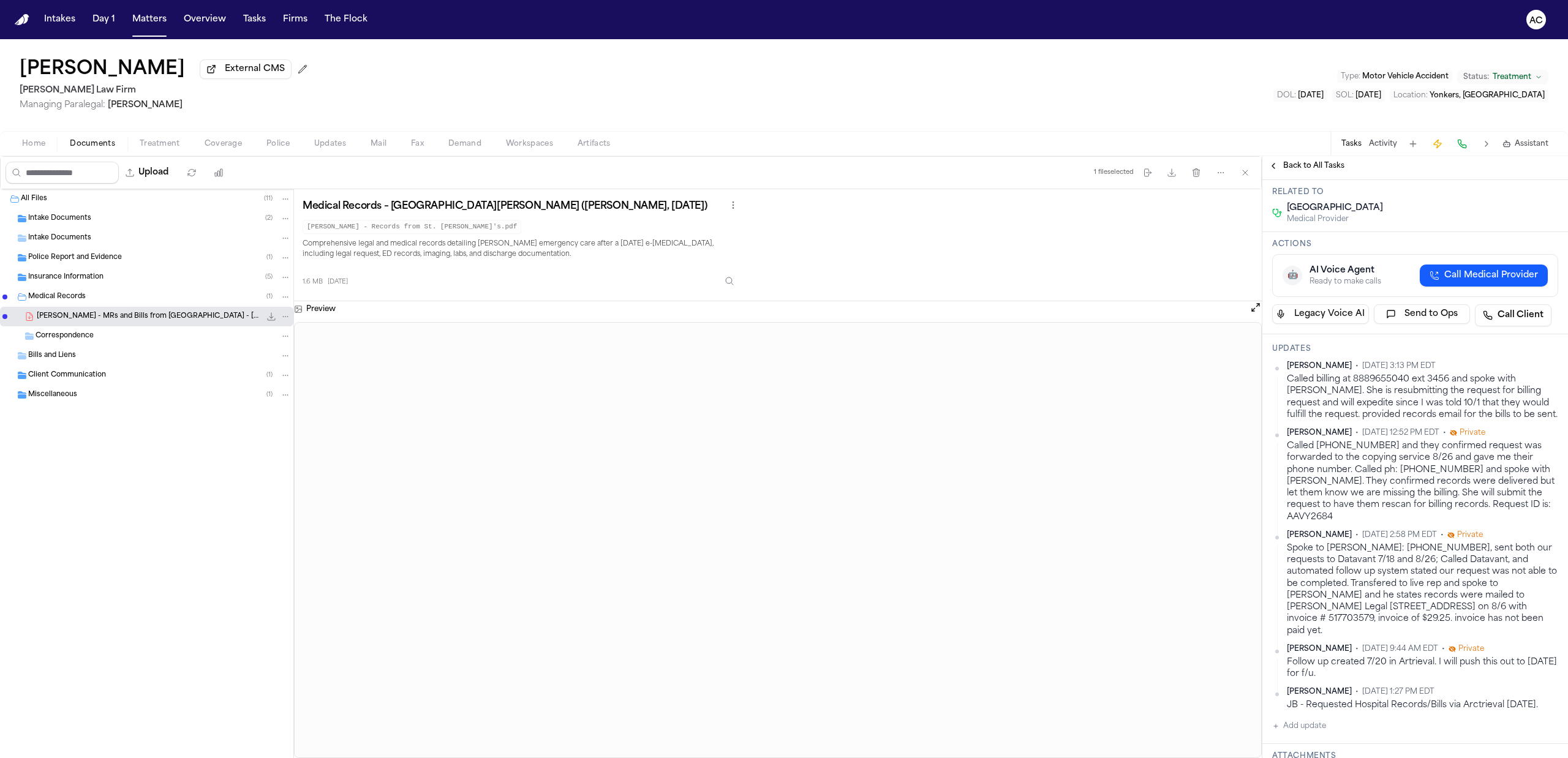
scroll to position [66, 0]
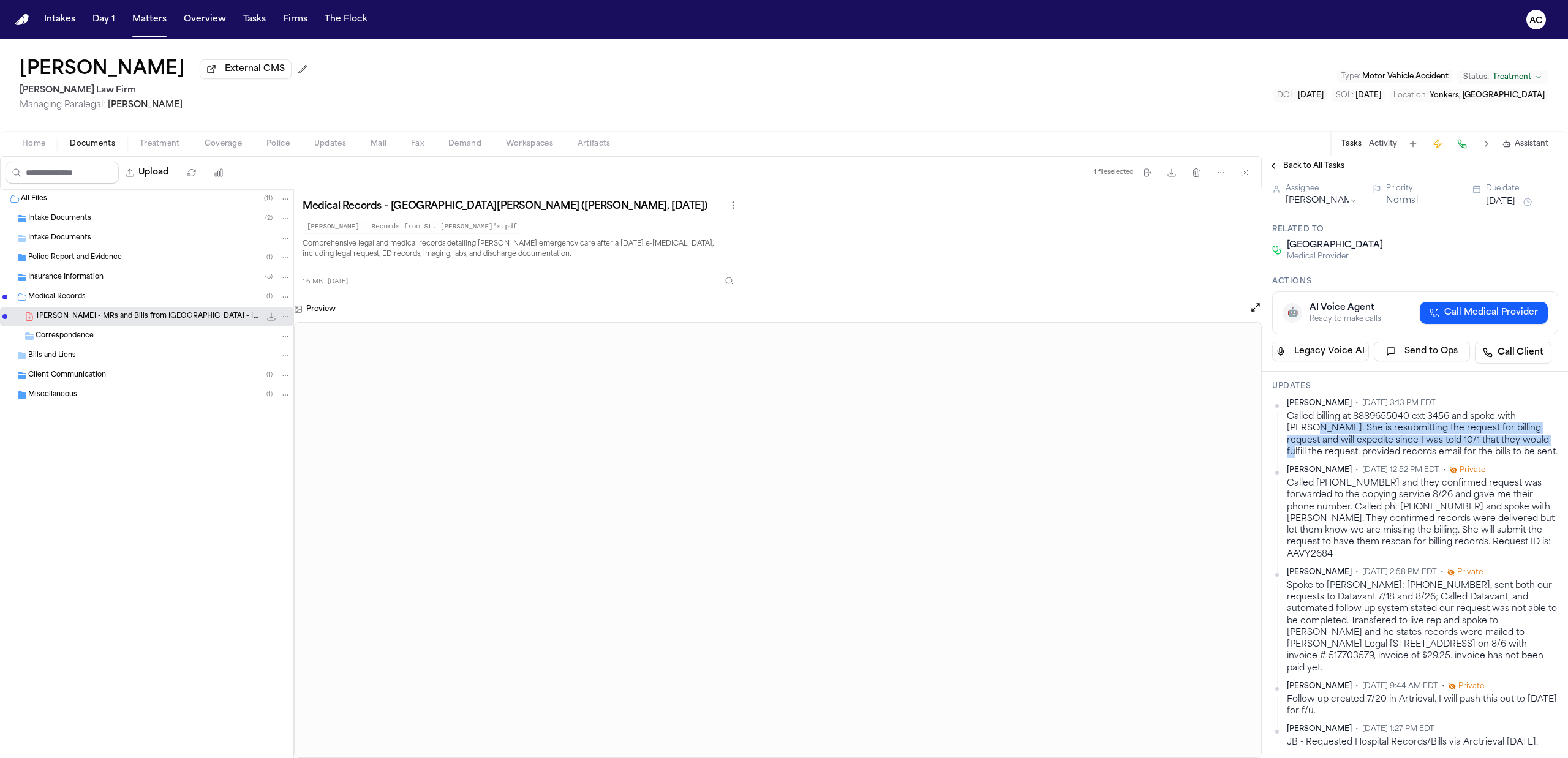
drag, startPoint x: 1518, startPoint y: 507, endPoint x: 1283, endPoint y: 487, distance: 235.8
click at [1283, 457] on div "Anna Contreras • Oct 10, 2025 3:13 PM EDT Called billing at 8889655040 ext 3456…" at bounding box center [1415, 427] width 286 height 59
drag, startPoint x: 1452, startPoint y: 515, endPoint x: 1534, endPoint y: 522, distance: 82.3
click at [1455, 457] on div "Called billing at 8889655040 ext 3456 and spoke with Lei. She is resubmitting t…" at bounding box center [1422, 434] width 272 height 47
drag, startPoint x: 1519, startPoint y: 510, endPoint x: 1288, endPoint y: 481, distance: 232.8
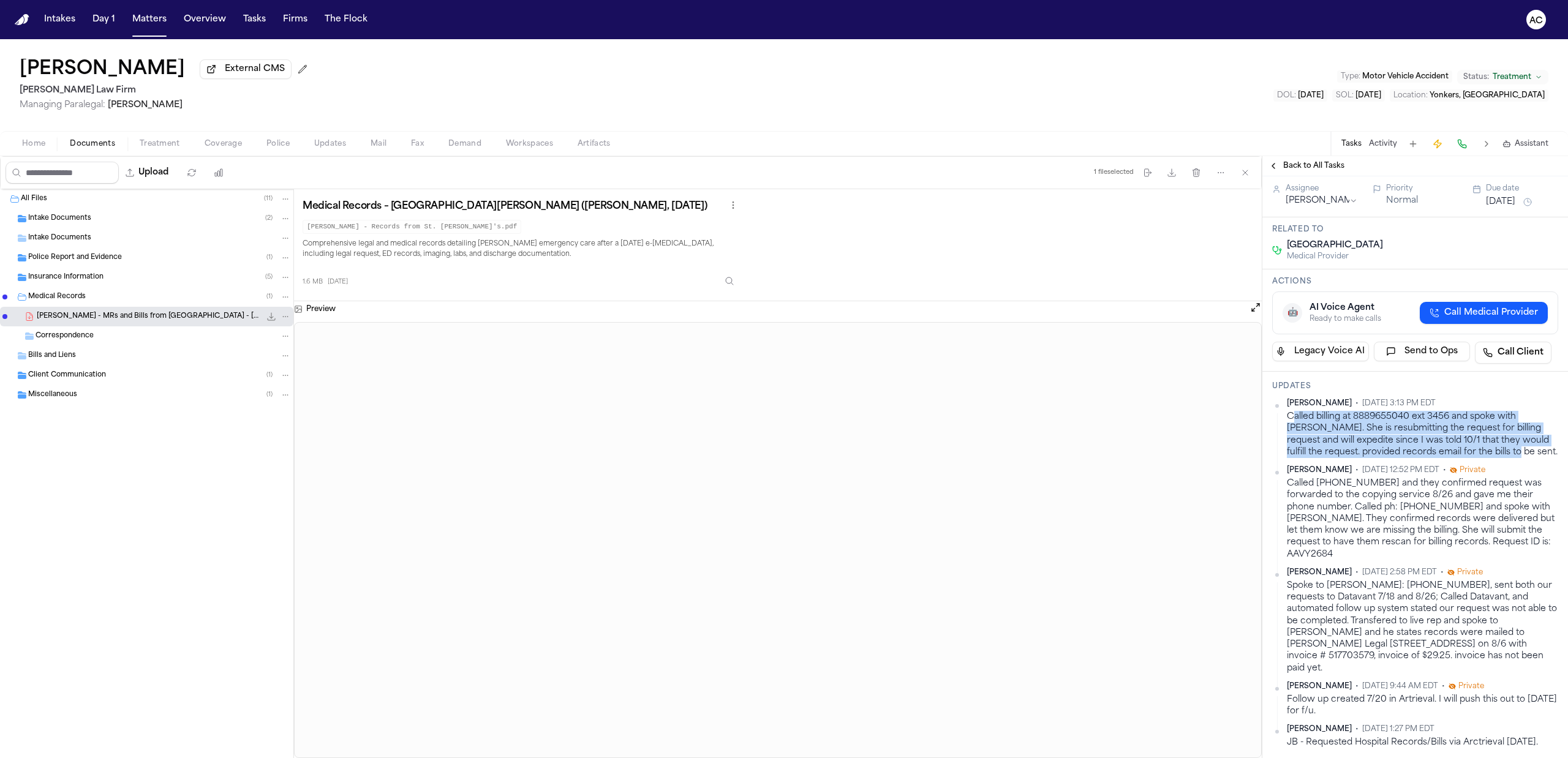
click at [1288, 457] on div "Called billing at 8889655040 ext 3456 and spoke with Lei. She is resubmitting t…" at bounding box center [1422, 434] width 272 height 47
copy div "Called billing at 8889655040 ext 3456 and spoke with Lei. She is resubmitting t…"
click at [1513, 457] on div "Called billing at 8889655040 ext 3456 and spoke with Lei. She is resubmitting t…" at bounding box center [1422, 434] width 272 height 47
click at [1524, 457] on div "Called billing at 8889655040 ext 3456 and spoke with Lei. She is resubmitting t…" at bounding box center [1422, 434] width 272 height 47
click at [1444, 457] on div "Called billing at 8889655040 ext 3456 and spoke with Lei. She is resubmitting t…" at bounding box center [1422, 434] width 272 height 47
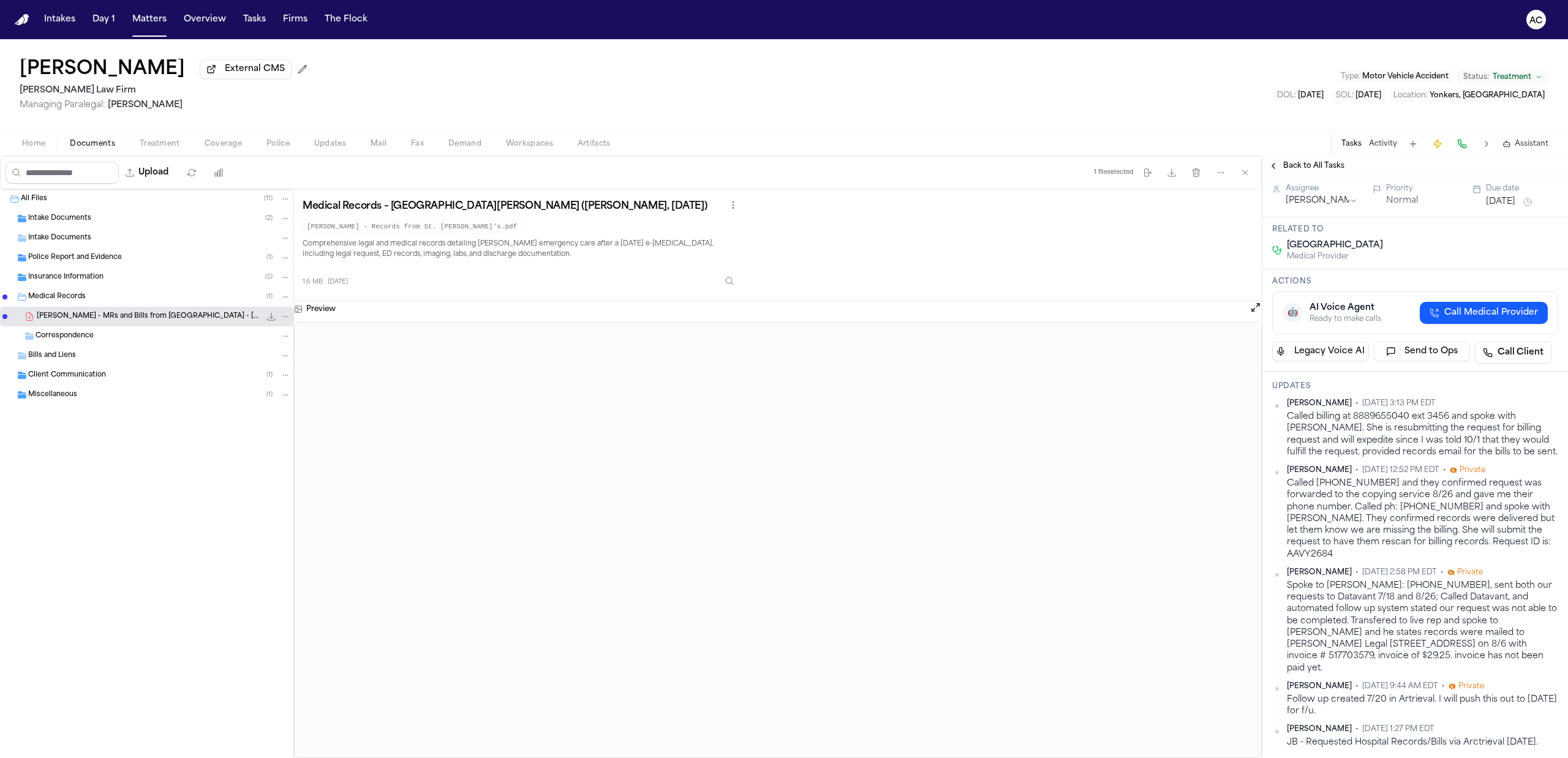
click at [1540, 462] on html "Intakes Day 1 Matters Overview Tasks Firms The Flock AC Chelsea Ilarraza Extern…" at bounding box center [784, 379] width 1568 height 758
click at [1474, 478] on div "Edit" at bounding box center [1506, 481] width 72 height 17
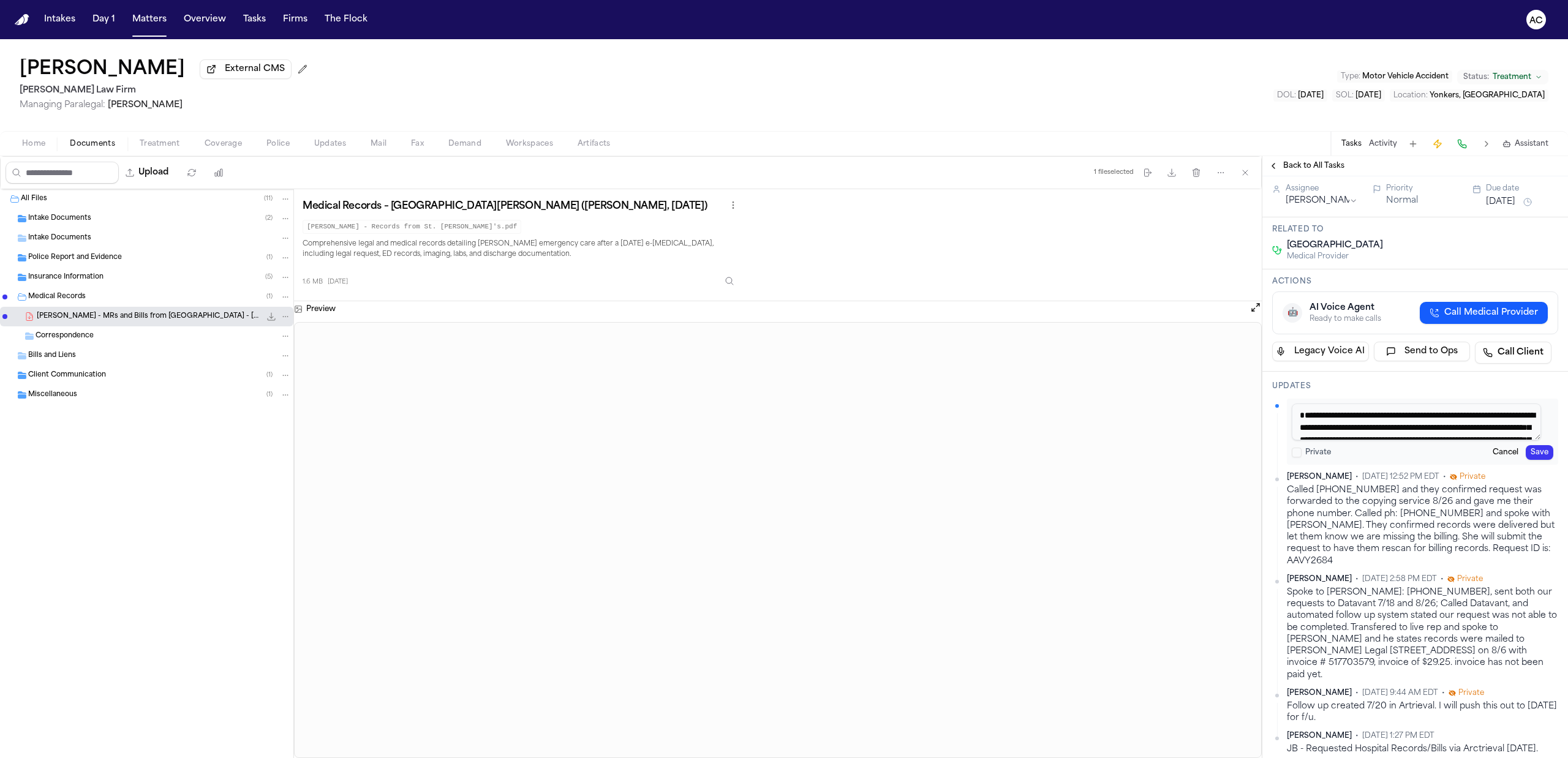
click at [1495, 440] on textarea "**********" at bounding box center [1415, 422] width 250 height 37
paste textarea "*"
type textarea "**********"
click at [1529, 459] on button "Save" at bounding box center [1539, 452] width 27 height 15
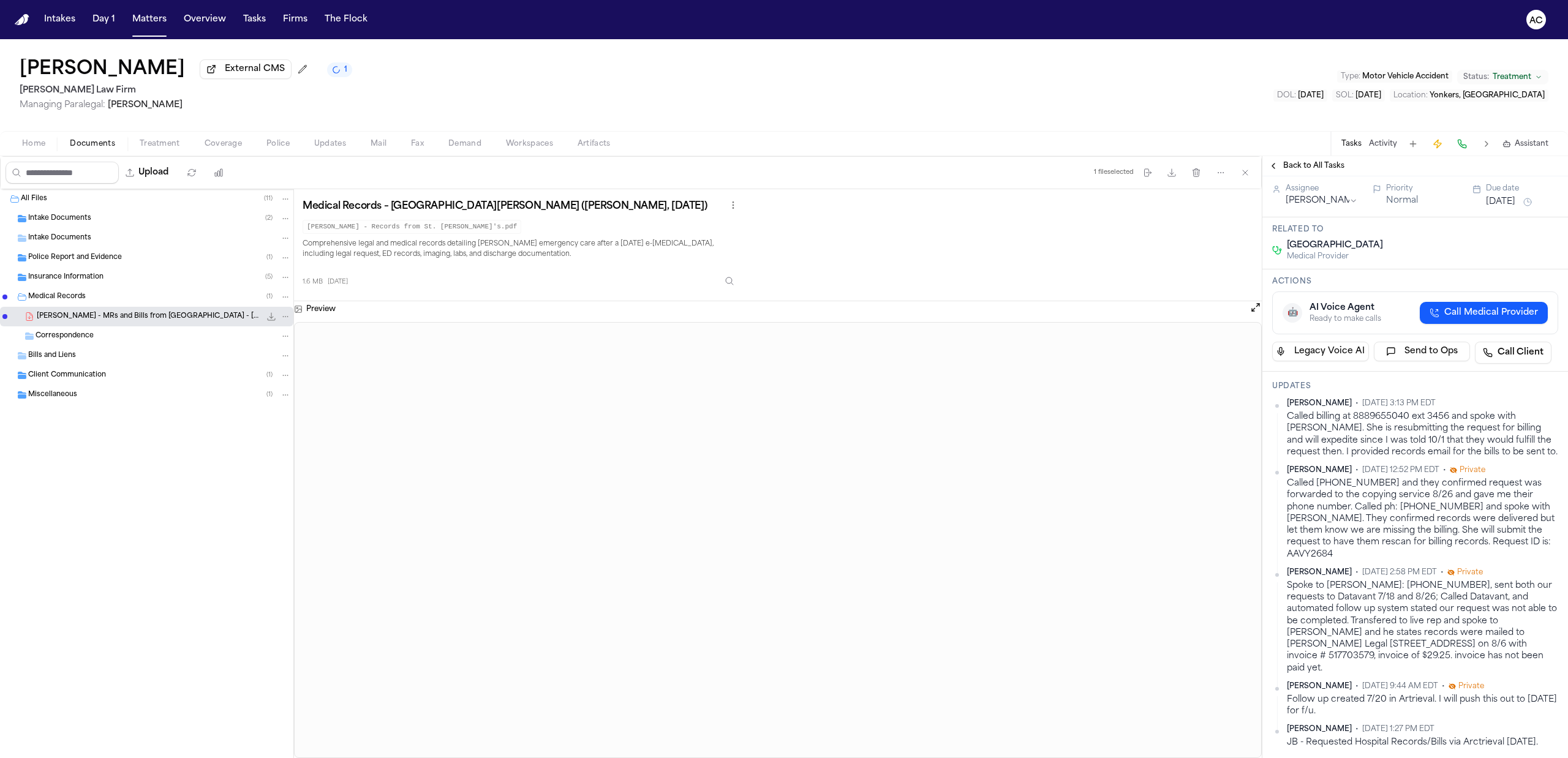
click at [1292, 169] on span "Back to All Tasks" at bounding box center [1313, 166] width 61 height 10
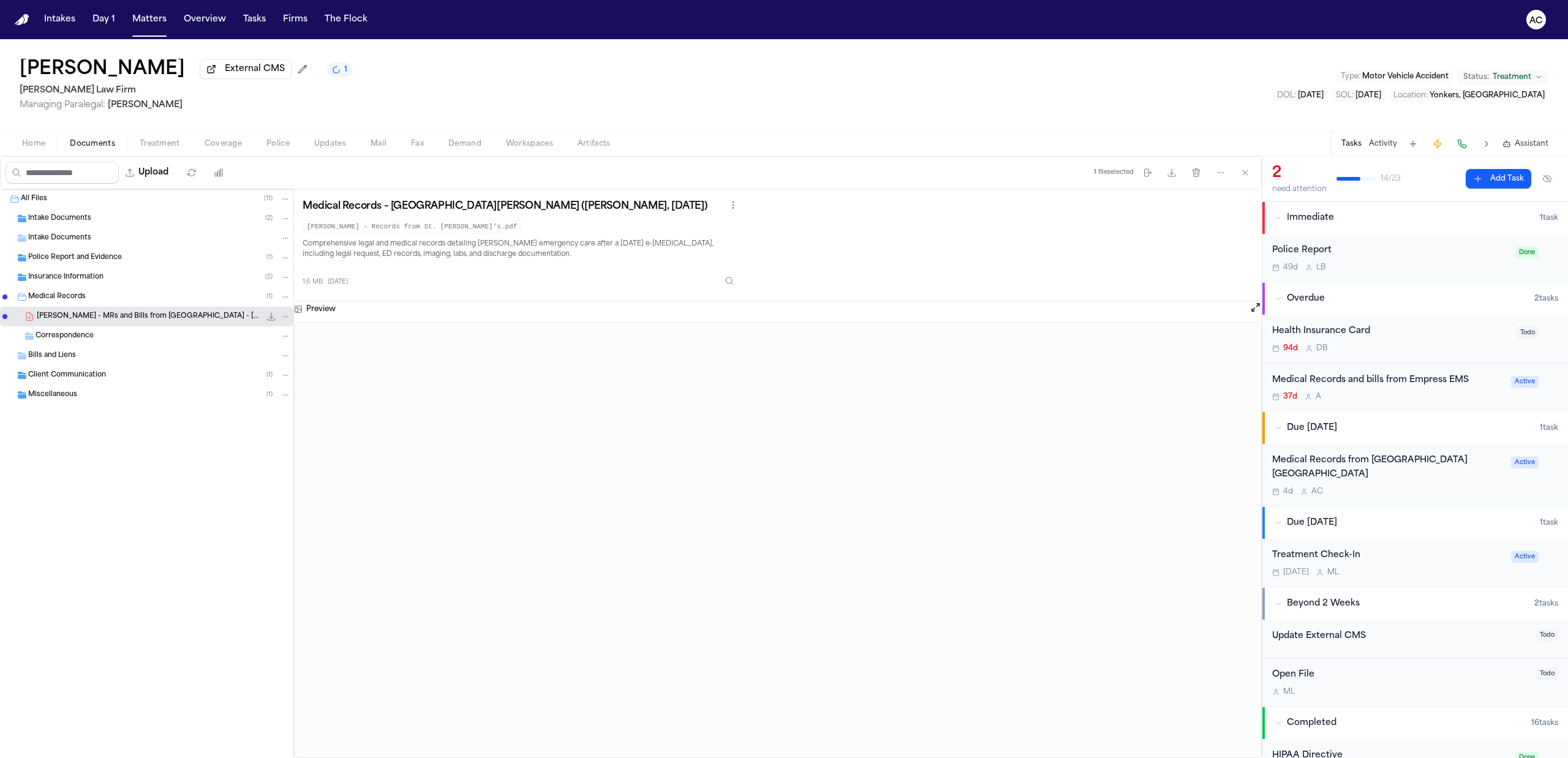
click at [1365, 381] on div "Medical Records and bills from Empress EMS" at bounding box center [1387, 381] width 231 height 14
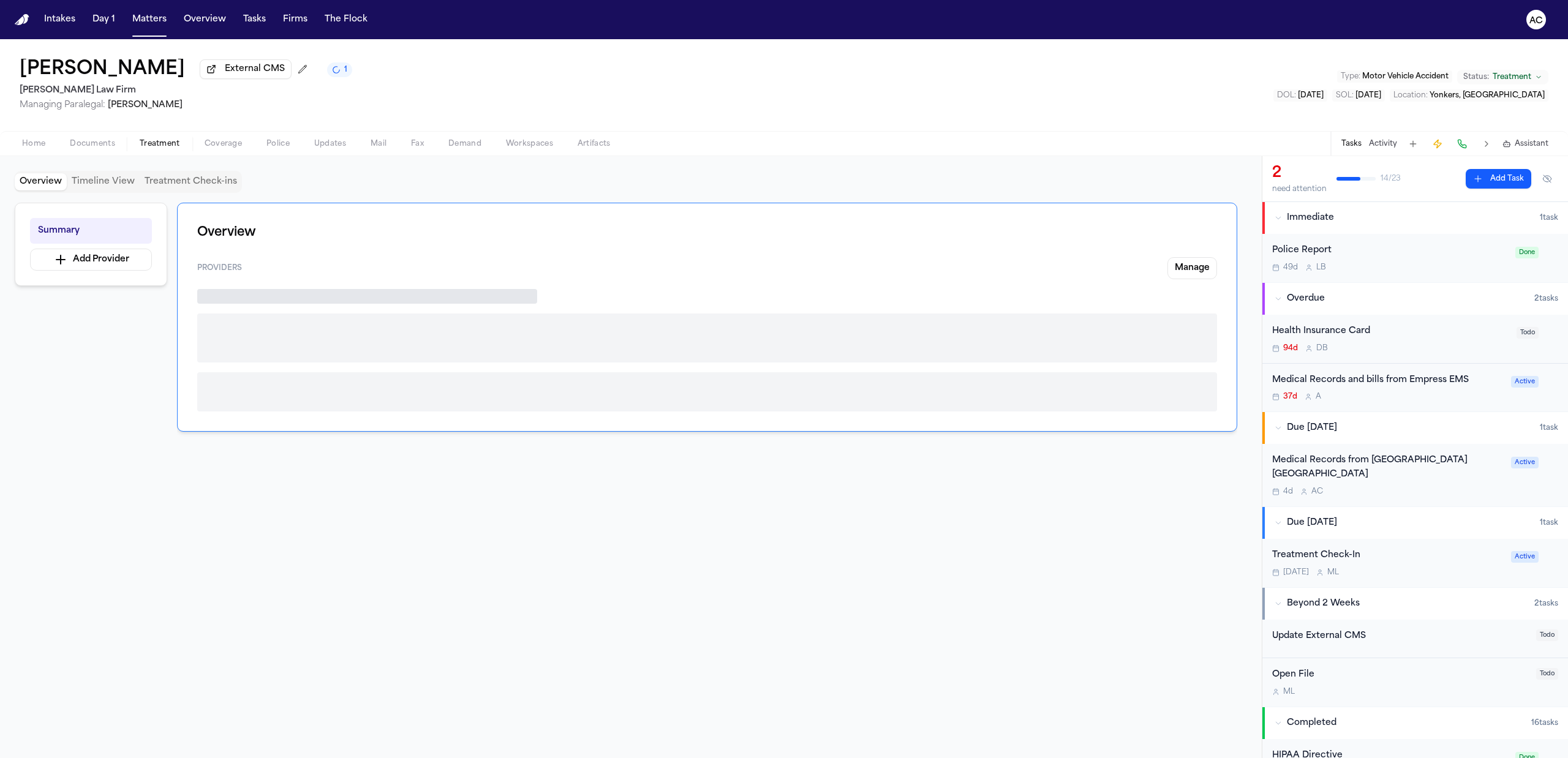
click at [152, 143] on span "Treatment" at bounding box center [160, 144] width 41 height 10
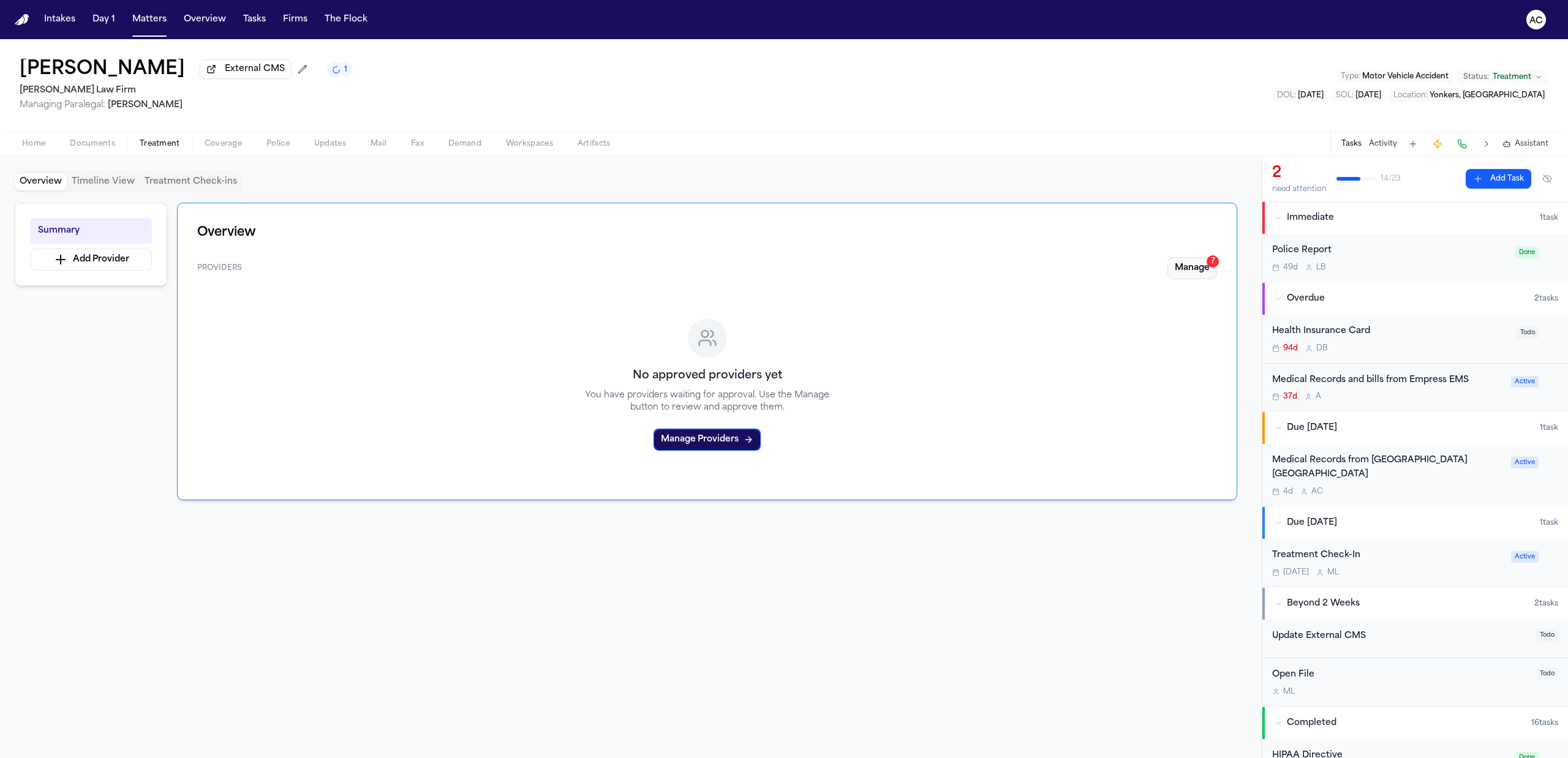
click at [1211, 267] on div "7" at bounding box center [1213, 262] width 12 height 12
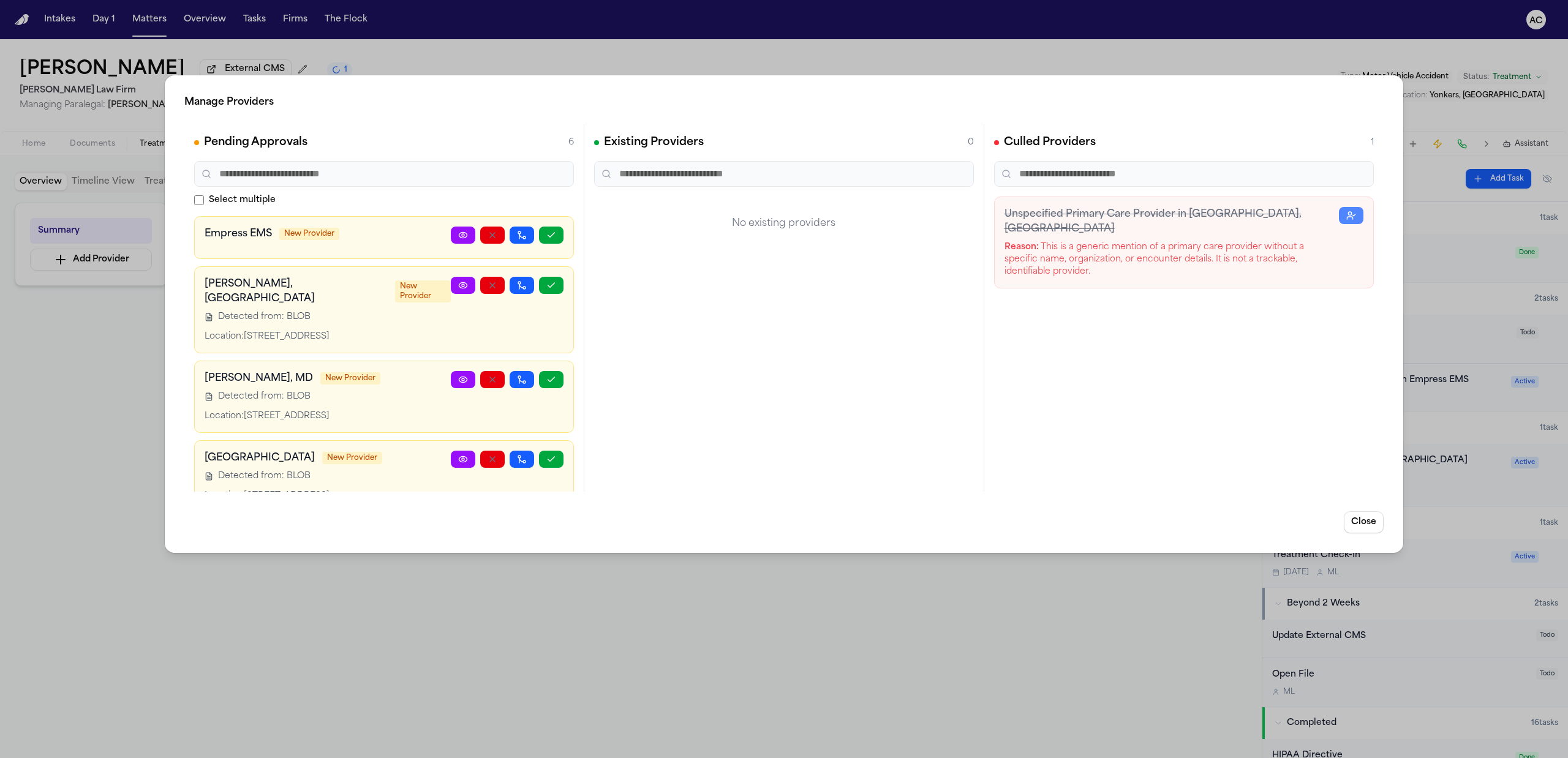
click at [459, 234] on icon at bounding box center [462, 234] width 8 height 5
click at [451, 235] on link at bounding box center [463, 234] width 25 height 17
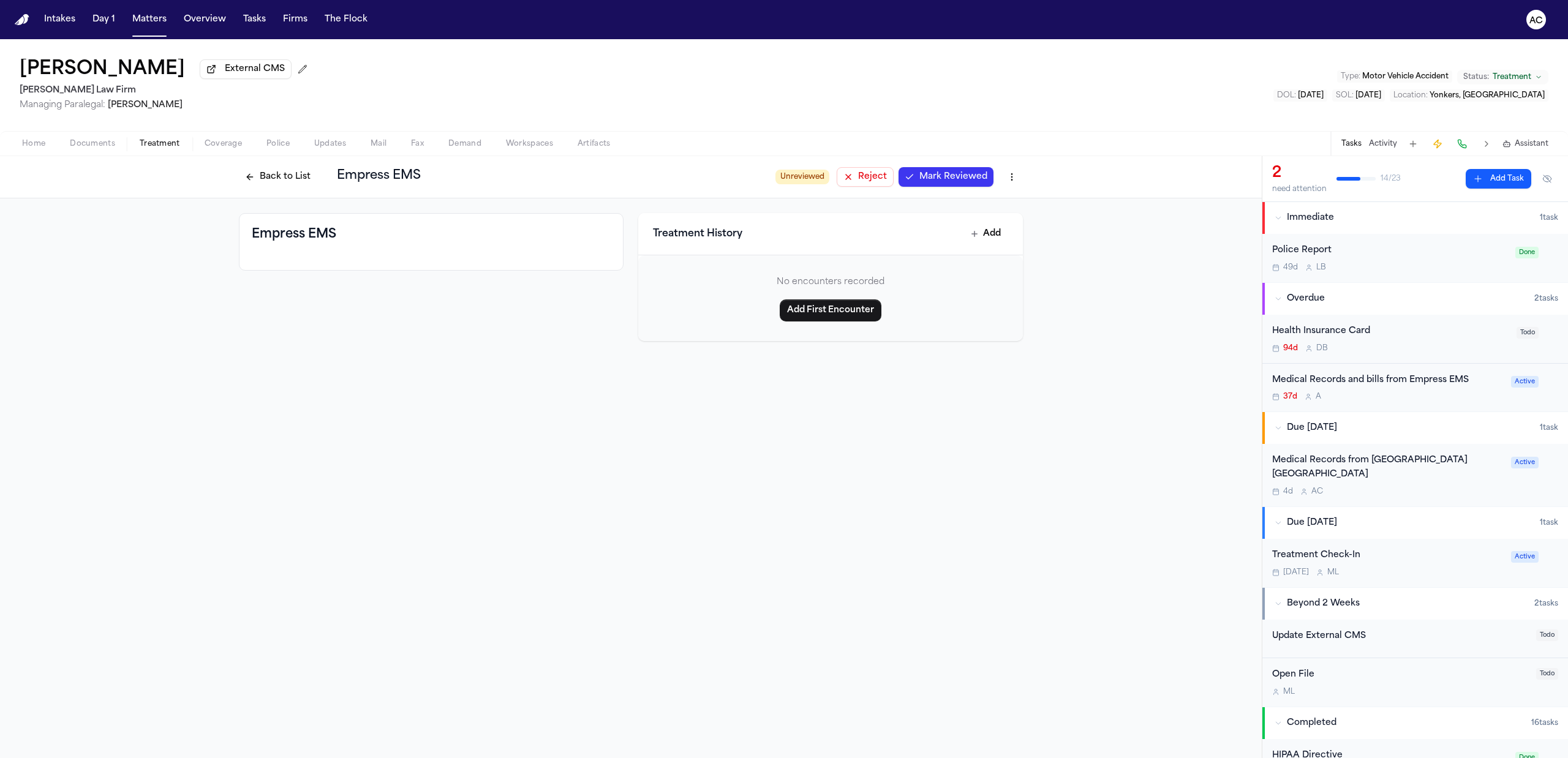
click at [297, 174] on button "Back to List" at bounding box center [278, 177] width 78 height 19
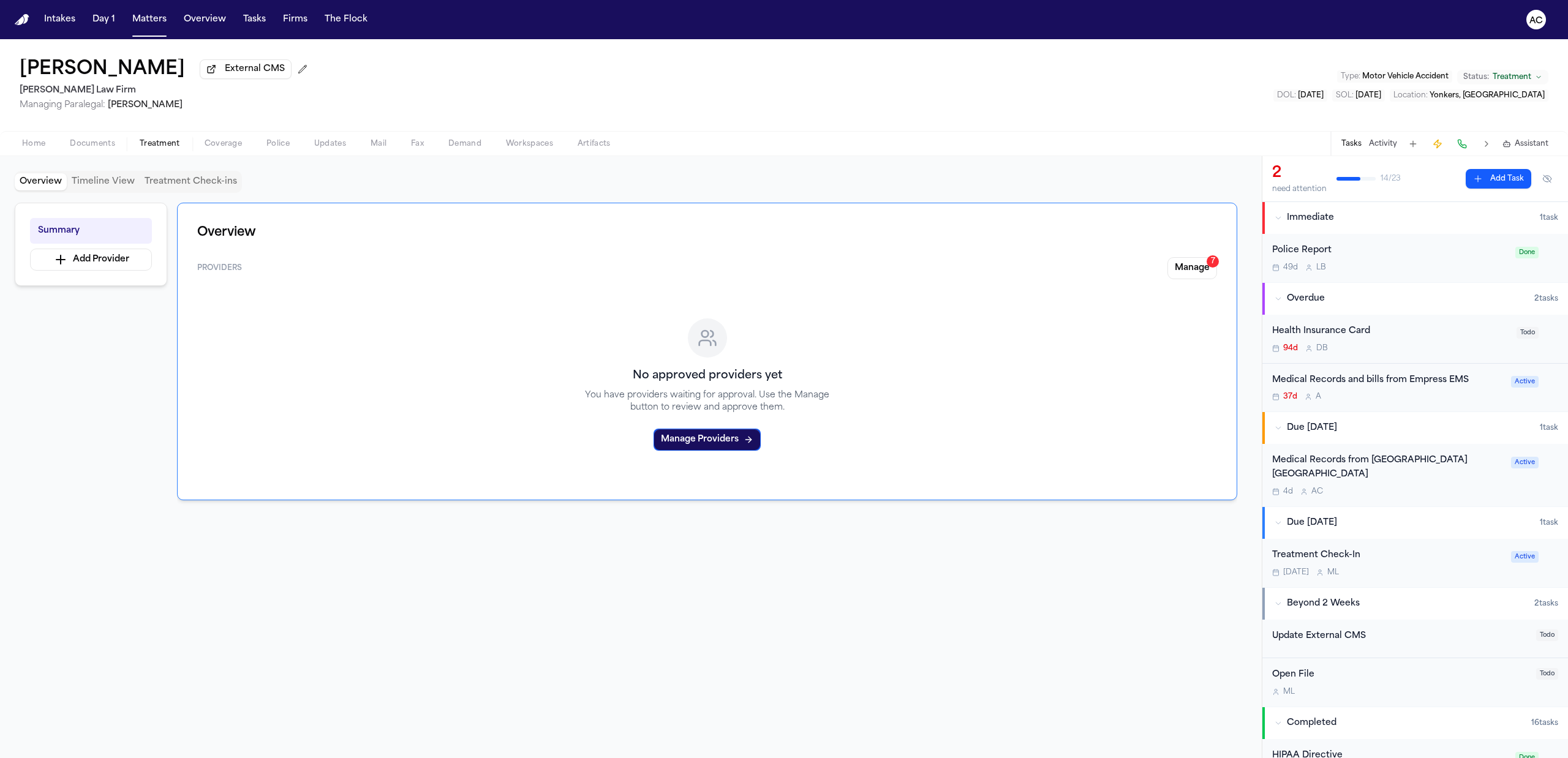
click at [47, 147] on button "Home" at bounding box center [34, 144] width 48 height 15
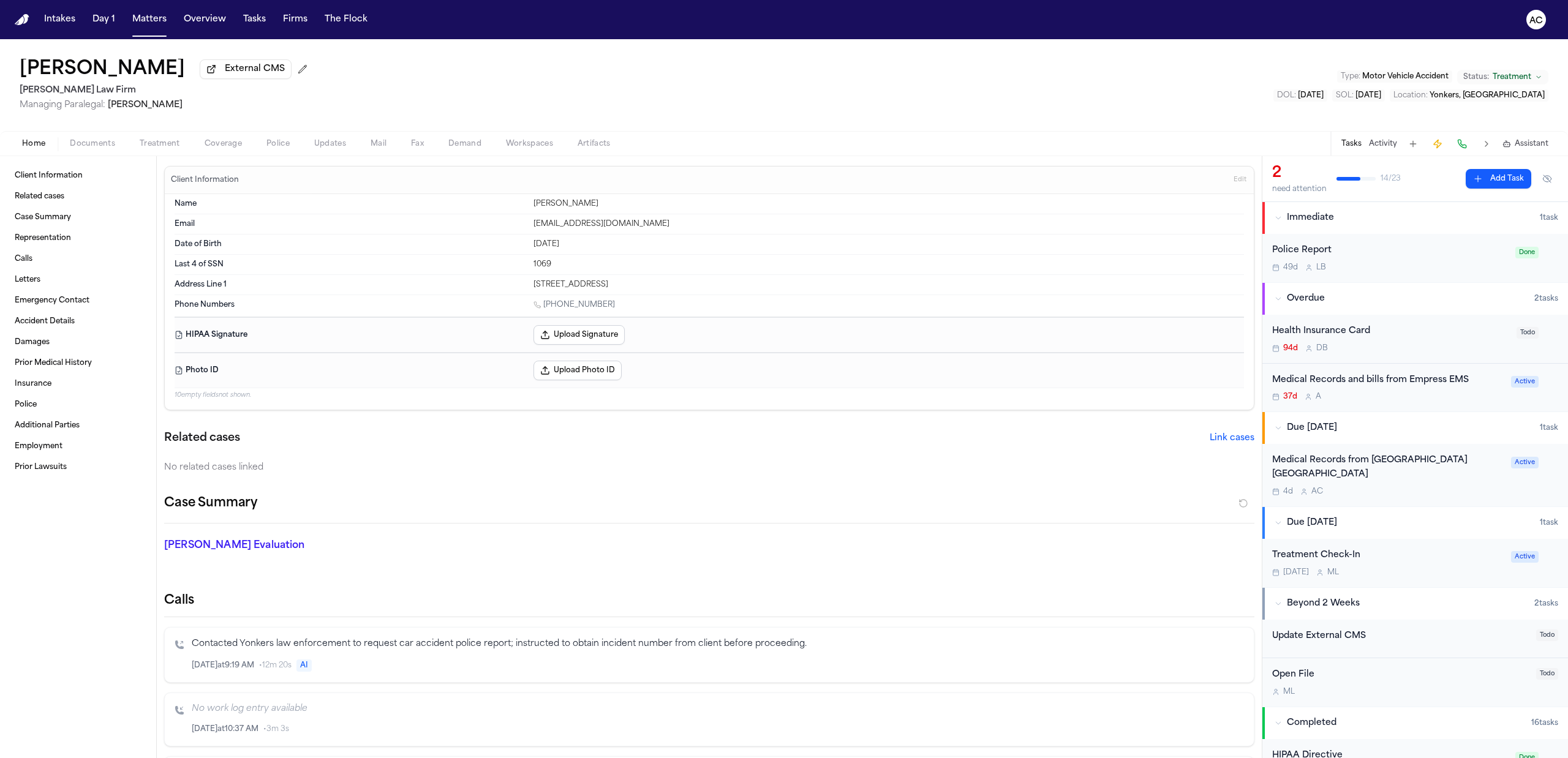
click at [174, 145] on span "Treatment" at bounding box center [160, 144] width 41 height 10
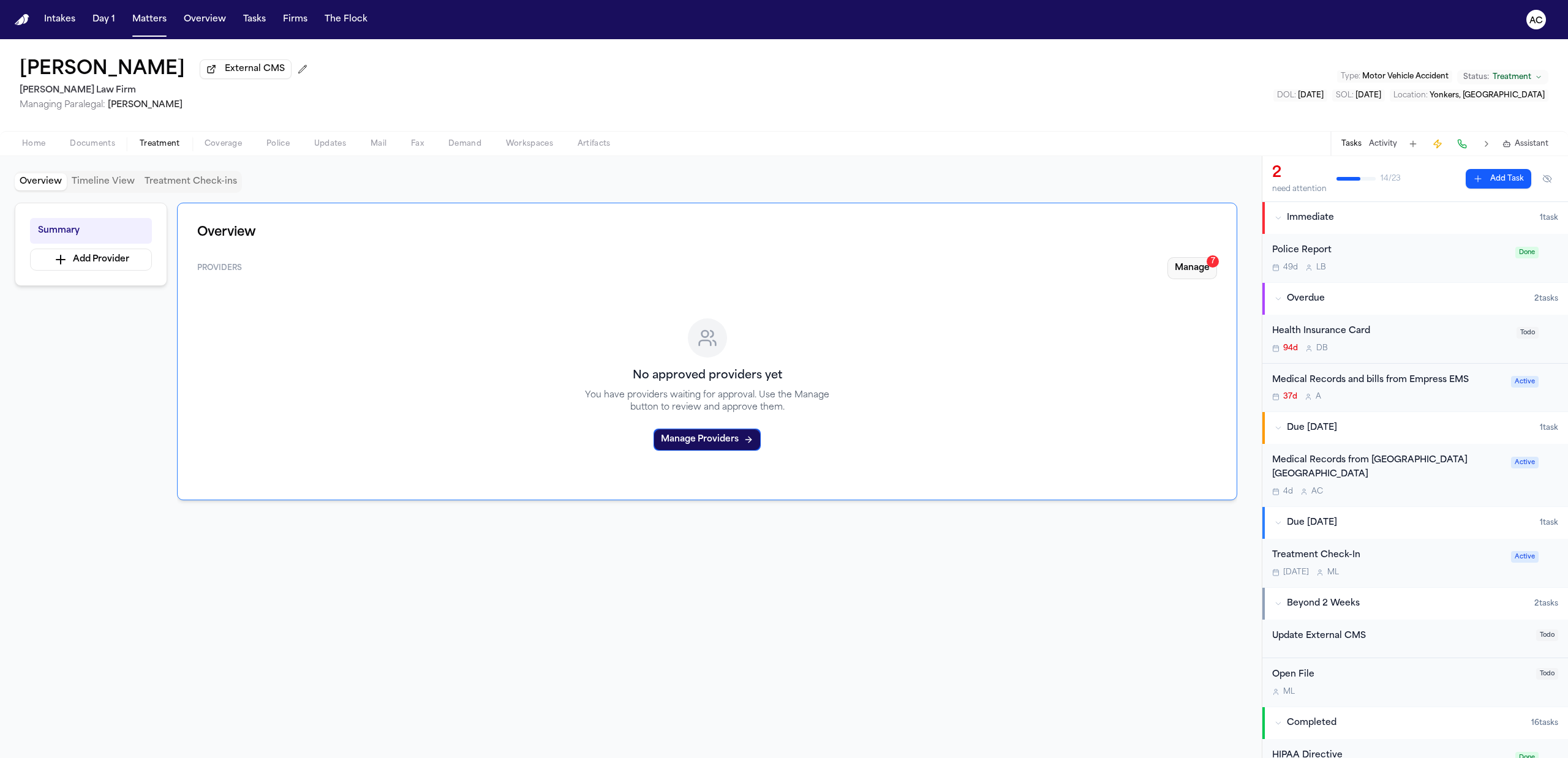
click at [1189, 265] on button "Manage 7" at bounding box center [1191, 268] width 49 height 22
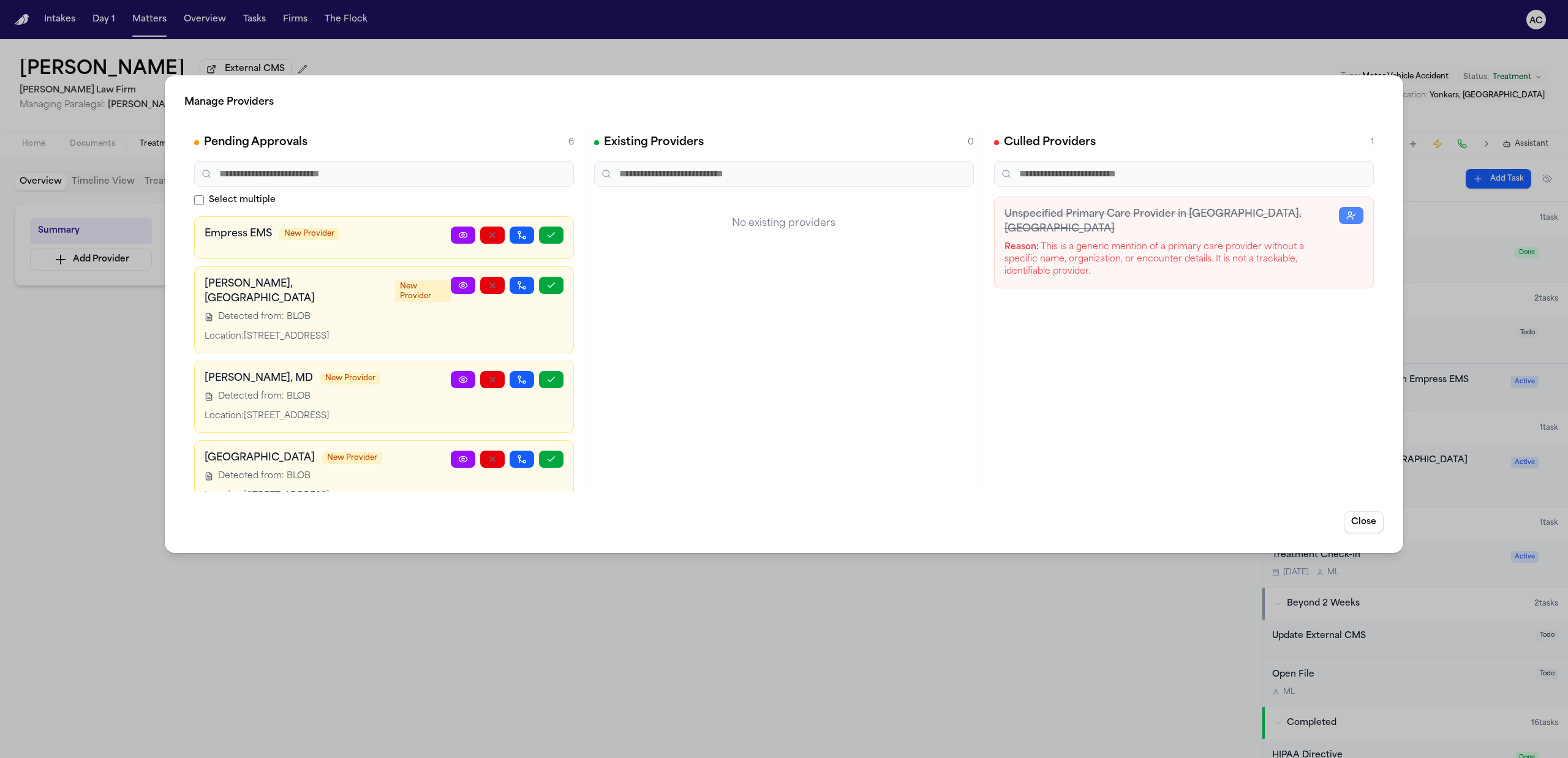
click at [354, 635] on div "Manage Providers Pending Approvals 6 Select multiple Empress EMS New Provider […" at bounding box center [784, 379] width 1568 height 758
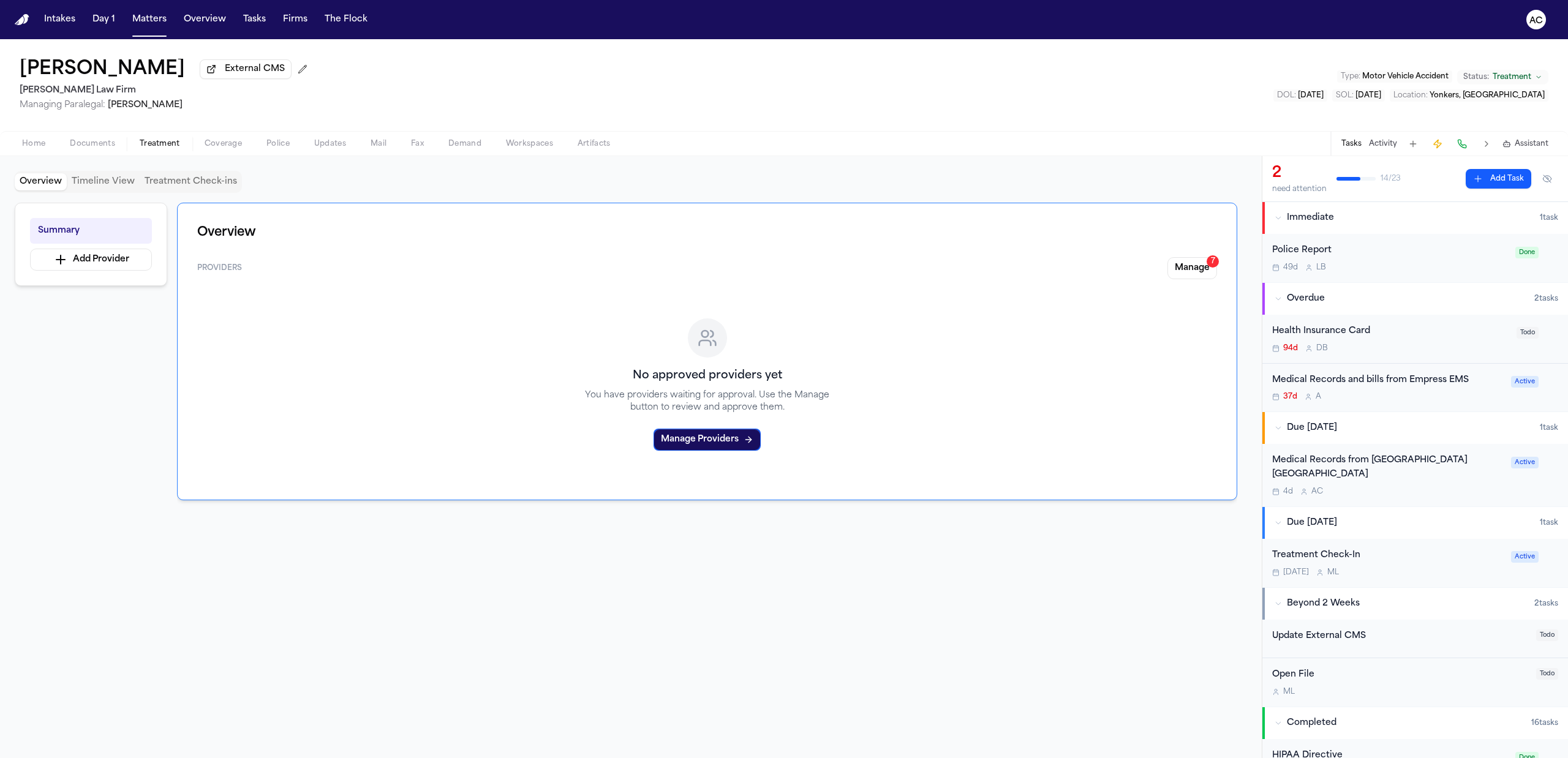
click at [1412, 383] on div "Medical Records and bills from Empress EMS" at bounding box center [1387, 381] width 231 height 14
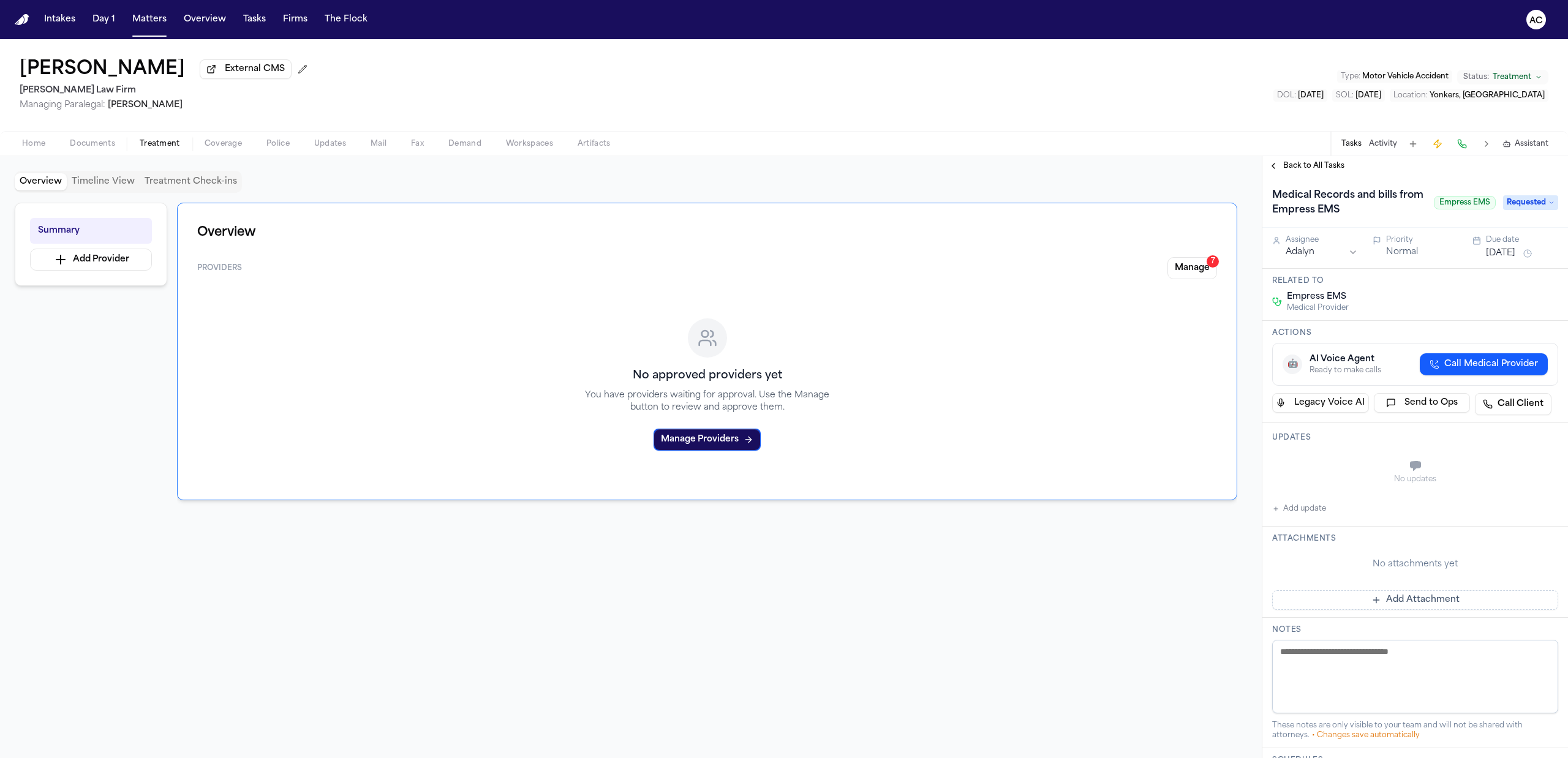
click at [987, 615] on div at bounding box center [707, 608] width 1060 height 157
drag, startPoint x: 946, startPoint y: 107, endPoint x: 1062, endPoint y: 115, distance: 116.3
click at [948, 107] on div "[PERSON_NAME] External CMS [PERSON_NAME] Law Firm Managing Paralegal: [PERSON_N…" at bounding box center [784, 85] width 1568 height 92
drag, startPoint x: 1305, startPoint y: 461, endPoint x: 1314, endPoint y: 463, distance: 9.2
click at [1306, 468] on div "Assignee Adalyn Priority Normal Due date [DATE] Related to Empress EMS Medical …" at bounding box center [1415, 608] width 305 height 762
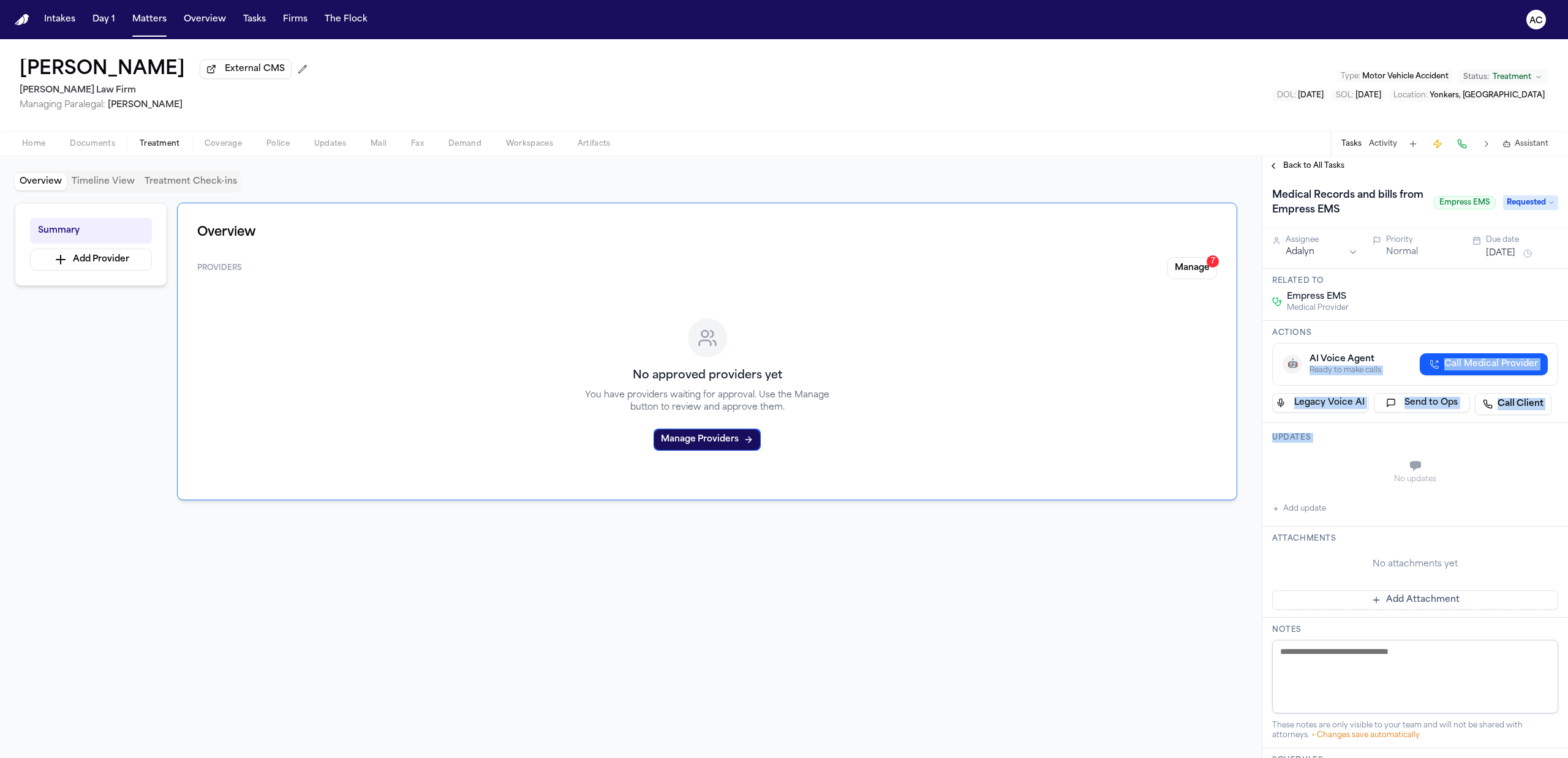
click at [1326, 162] on span "Back to All Tasks" at bounding box center [1313, 166] width 61 height 10
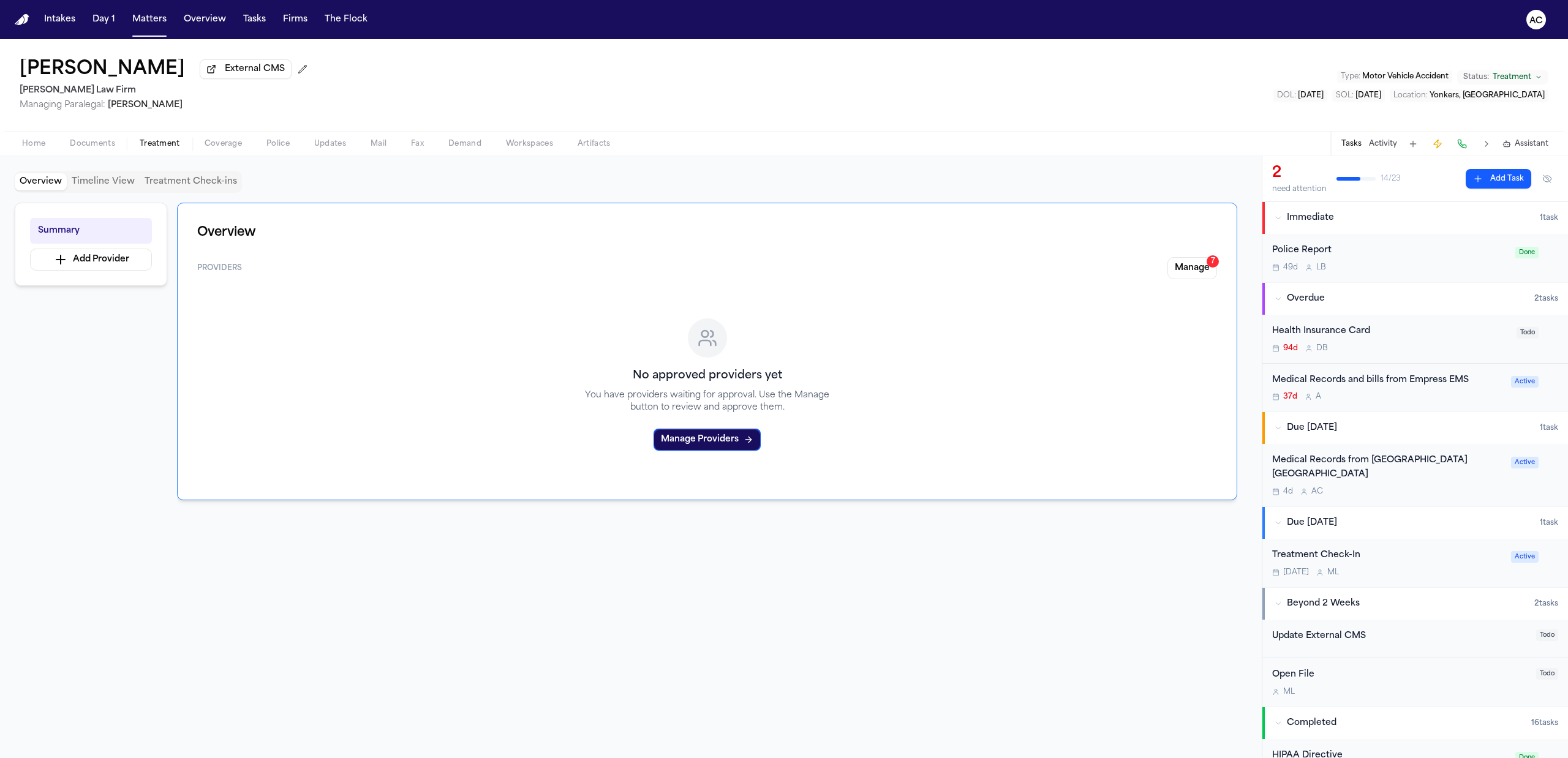
click at [1348, 388] on div "Medical Records and bills from Empress EMS" at bounding box center [1387, 381] width 231 height 14
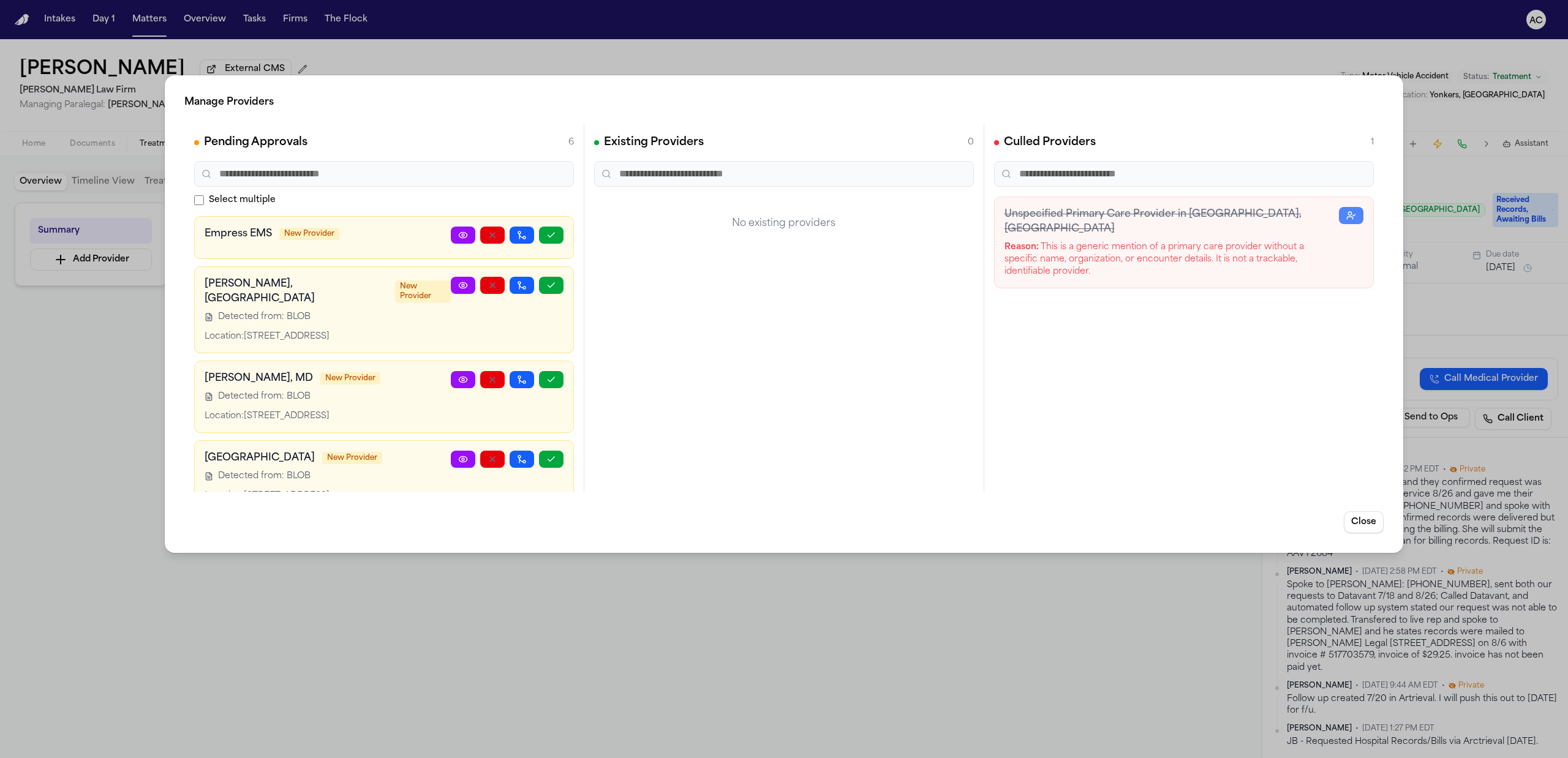
scroll to position [81, 0]
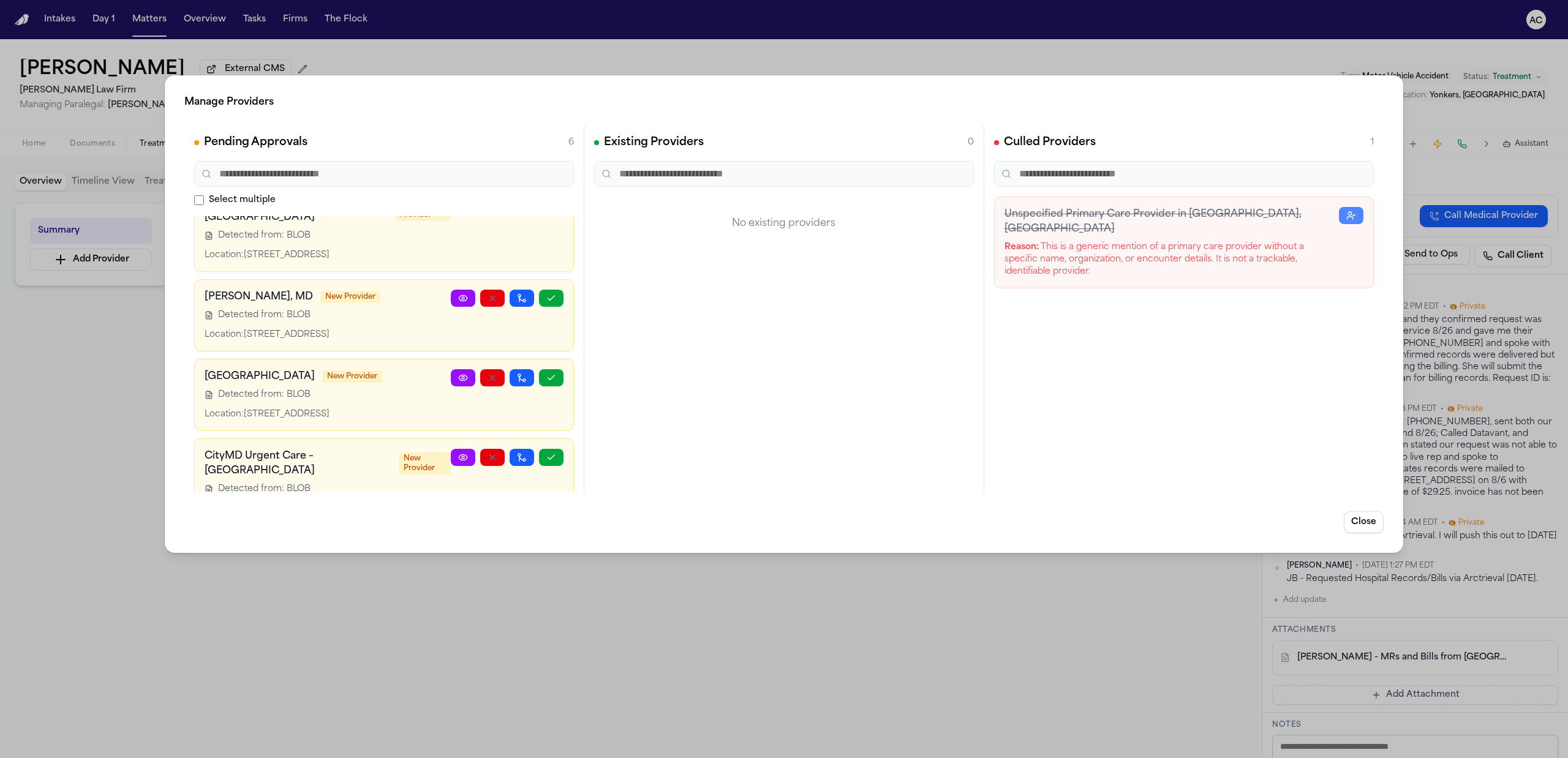
drag, startPoint x: 373, startPoint y: 55, endPoint x: 250, endPoint y: 45, distance: 123.4
click at [366, 57] on div "Manage Providers Pending Approvals 6 Select multiple Empress EMS New Provider […" at bounding box center [784, 379] width 1568 height 758
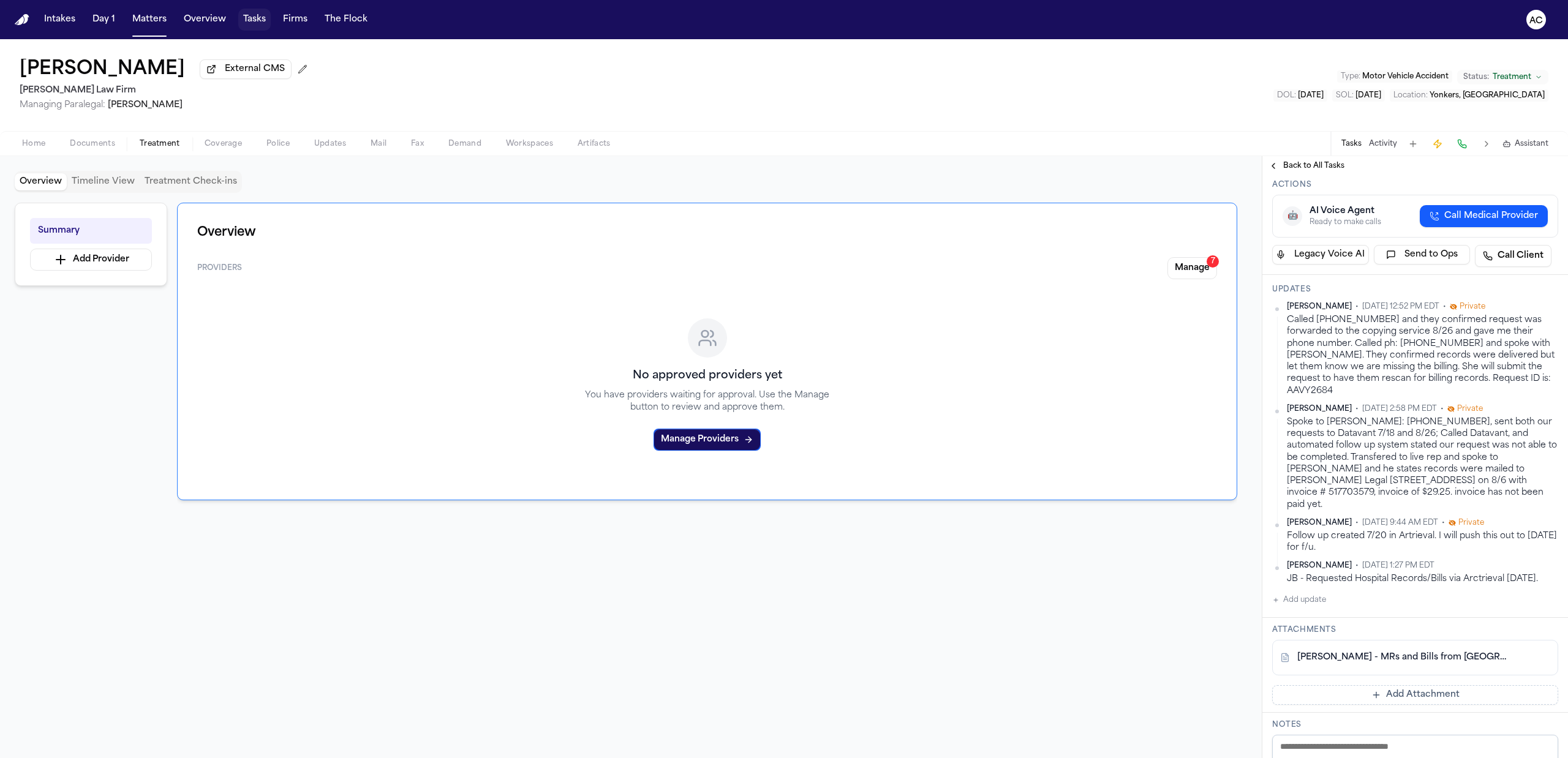
click at [249, 18] on button "Tasks" at bounding box center [254, 19] width 33 height 22
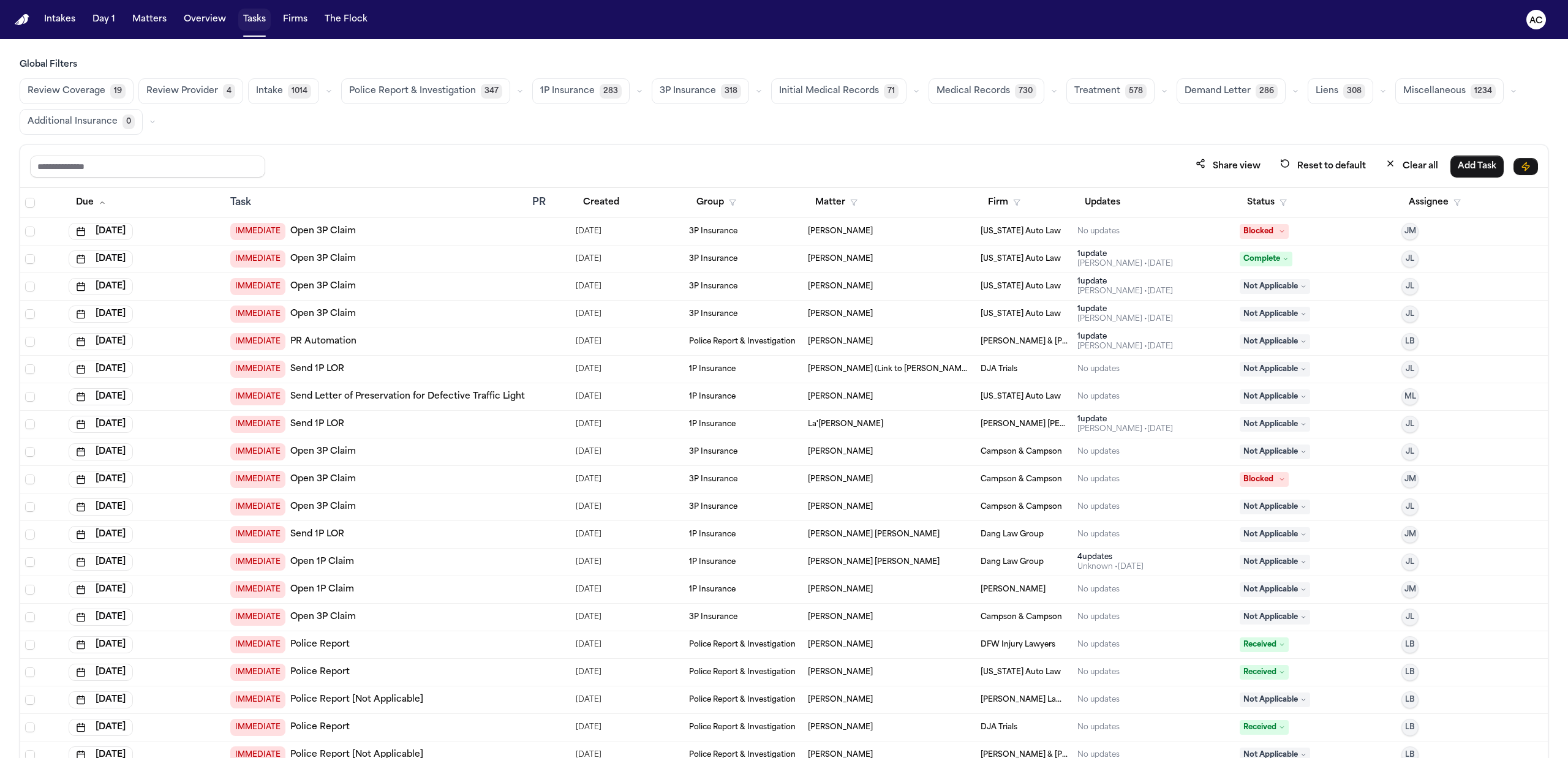
click at [258, 15] on button "Tasks" at bounding box center [254, 19] width 33 height 22
click at [1245, 204] on button "Status" at bounding box center [1266, 202] width 55 height 22
click at [1276, 315] on div "Pending" at bounding box center [1303, 310] width 102 height 15
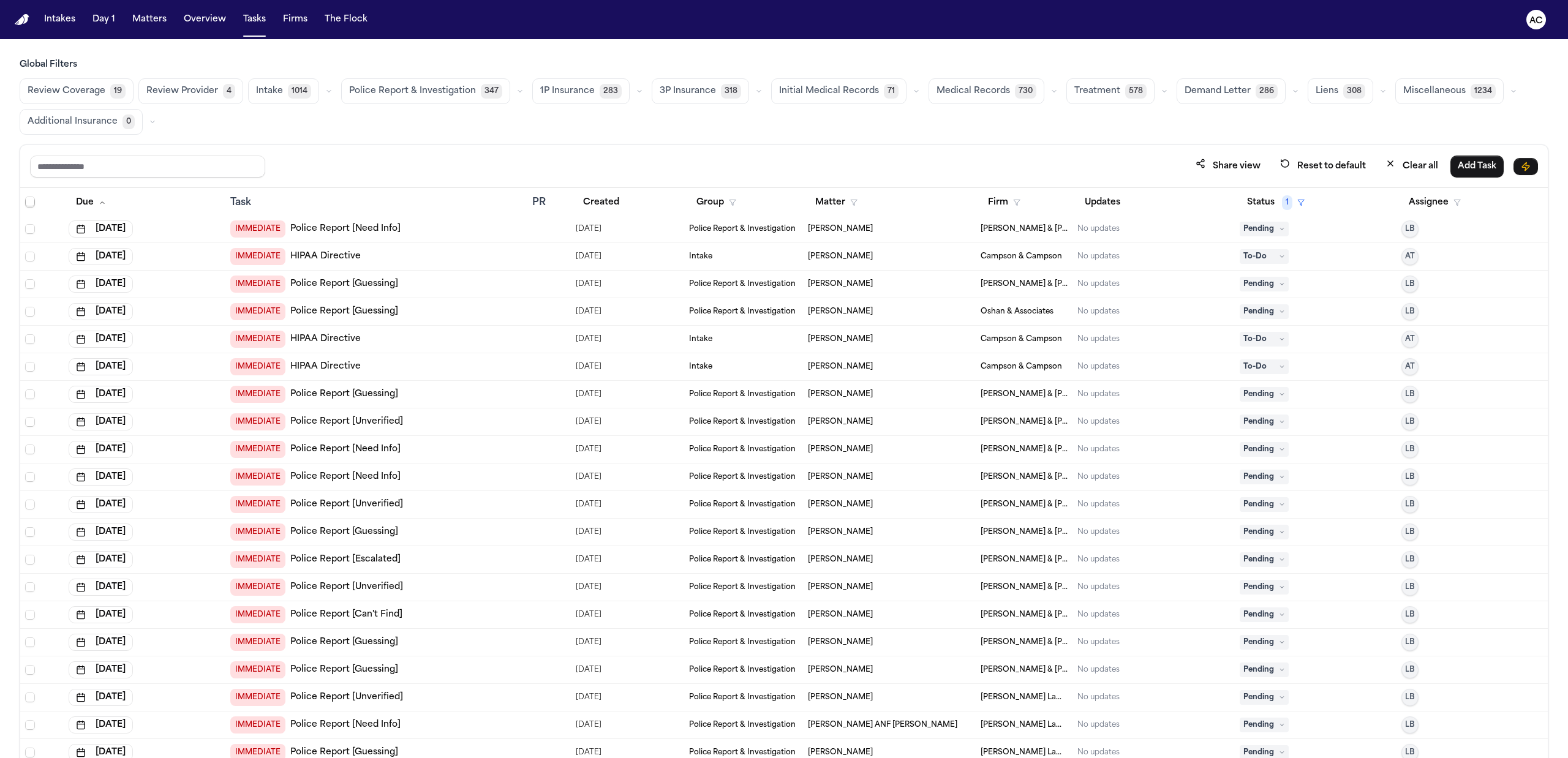
scroll to position [571, 0]
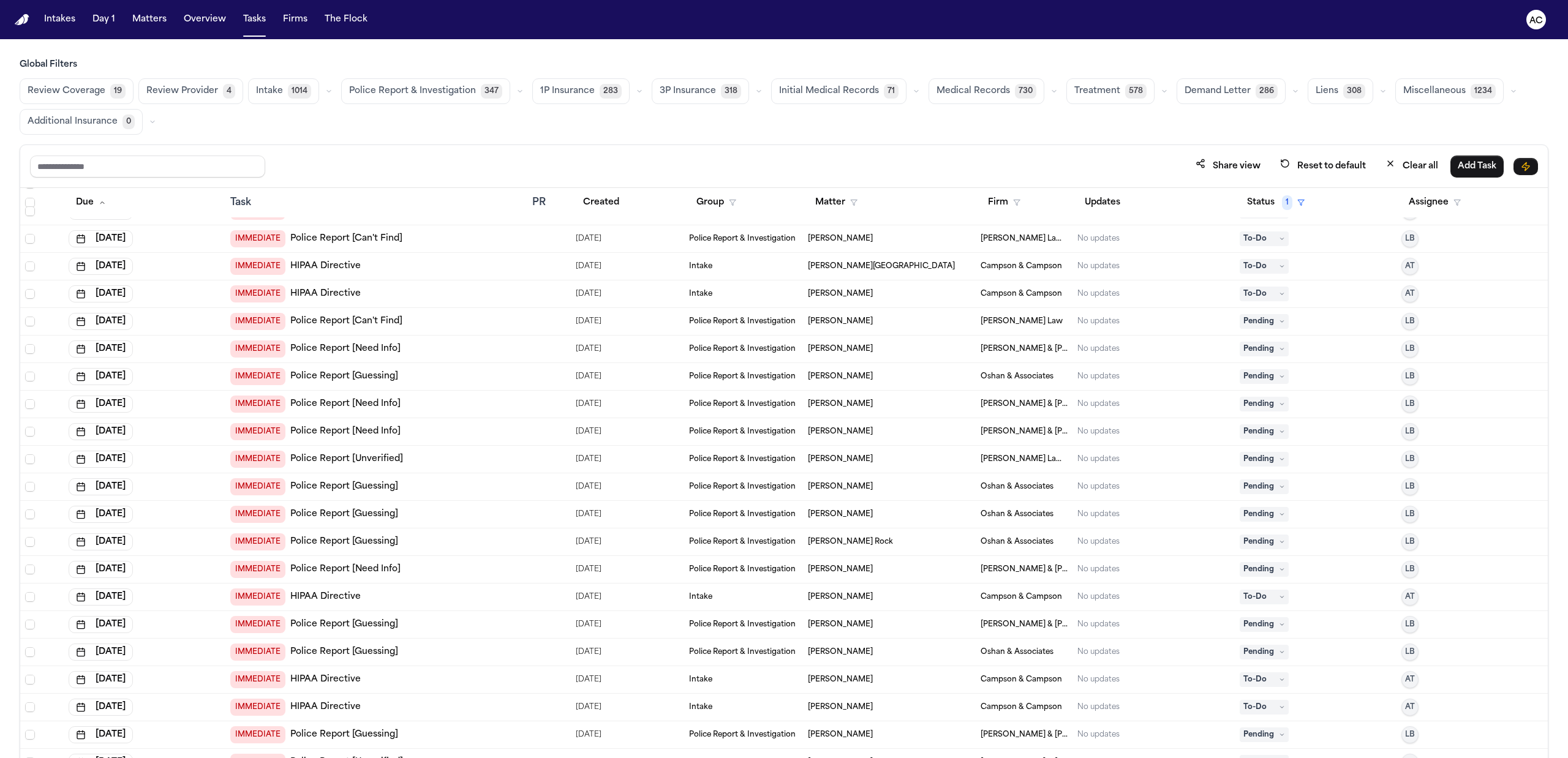
click at [986, 87] on span "Medical Records" at bounding box center [973, 92] width 73 height 12
click at [986, 87] on span "Medical Records" at bounding box center [972, 92] width 73 height 12
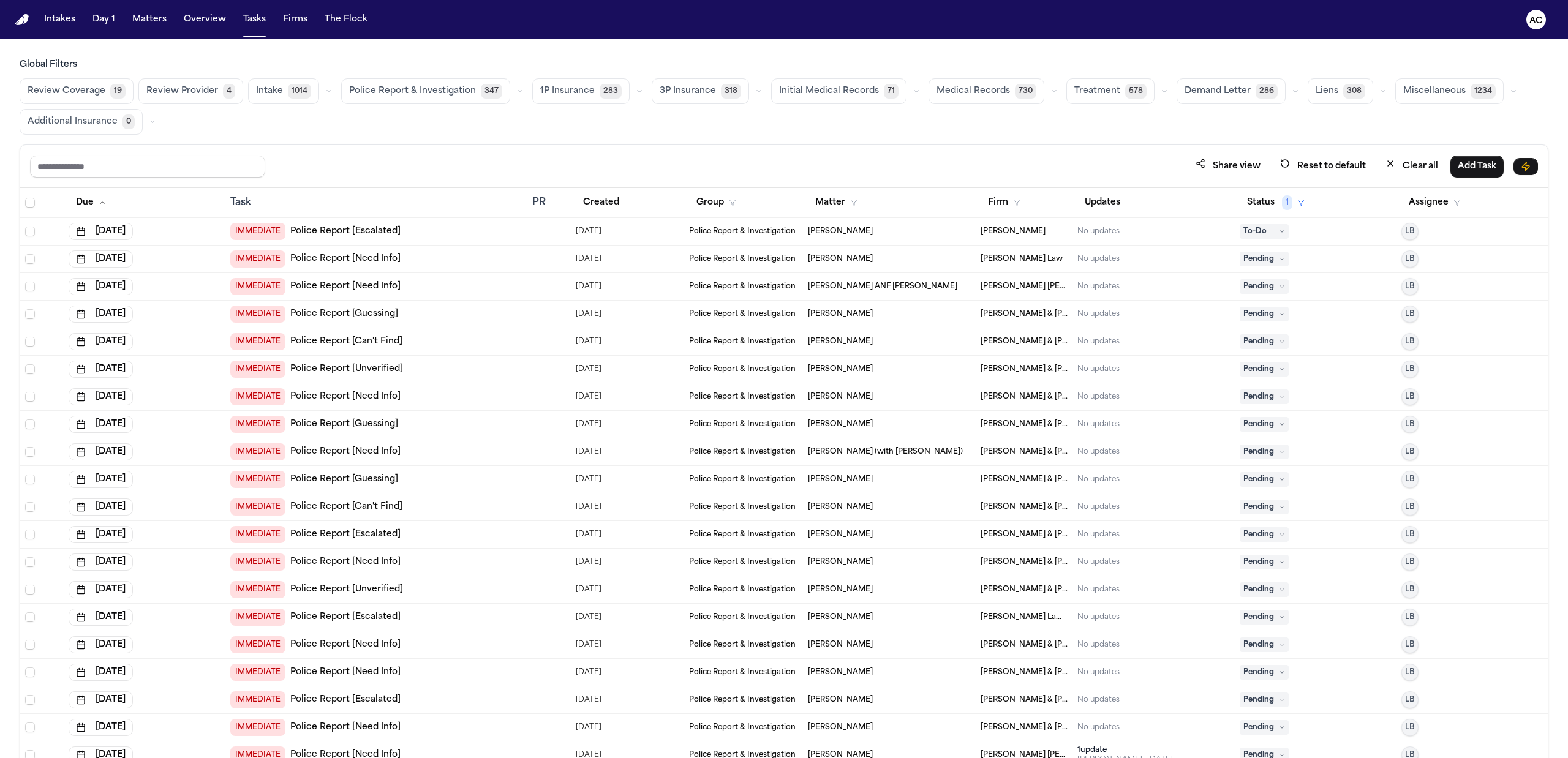
click at [941, 82] on button "Medical Records 730" at bounding box center [986, 91] width 116 height 26
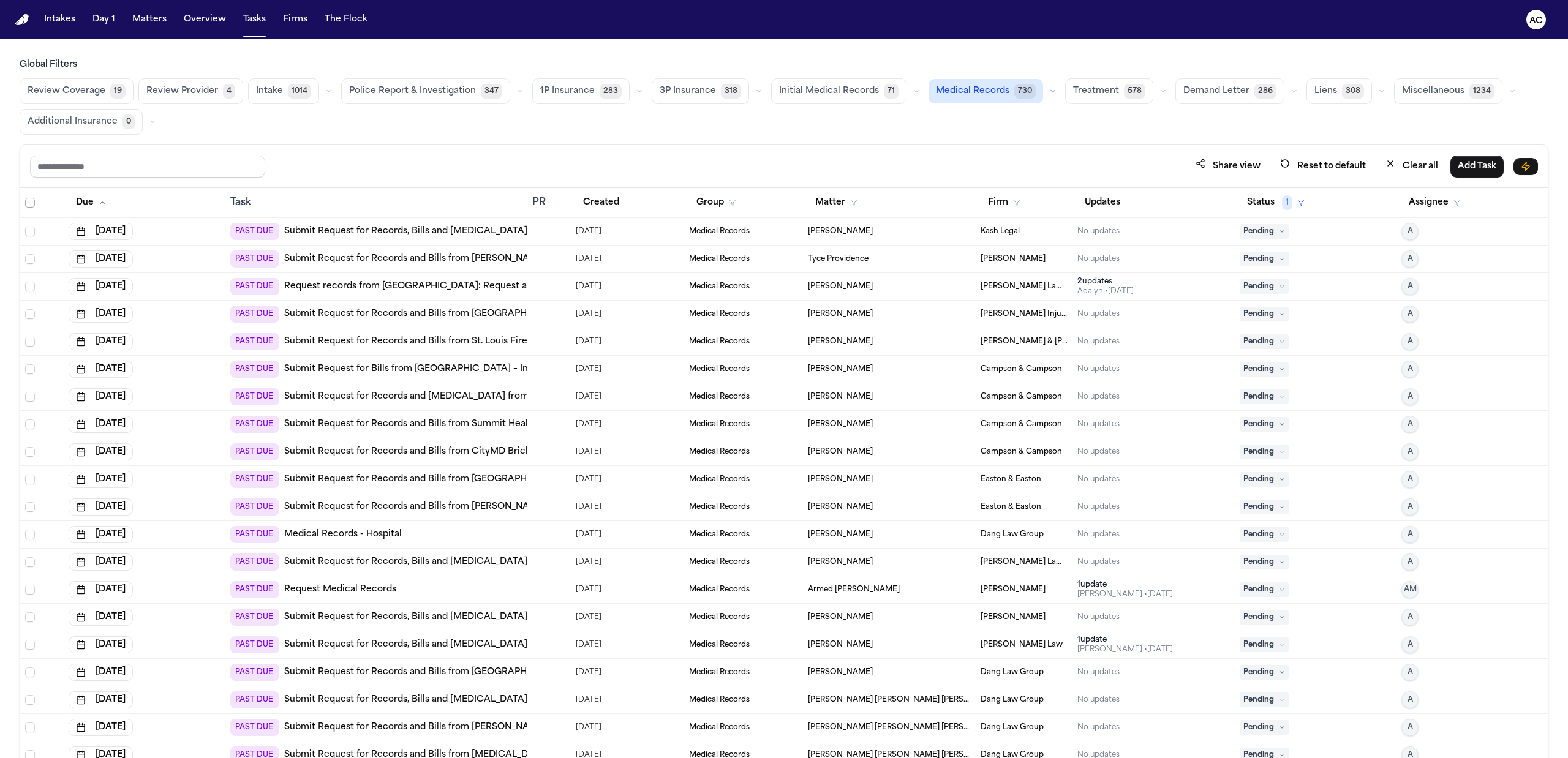
click at [27, 205] on span "Select all" at bounding box center [29, 202] width 10 height 10
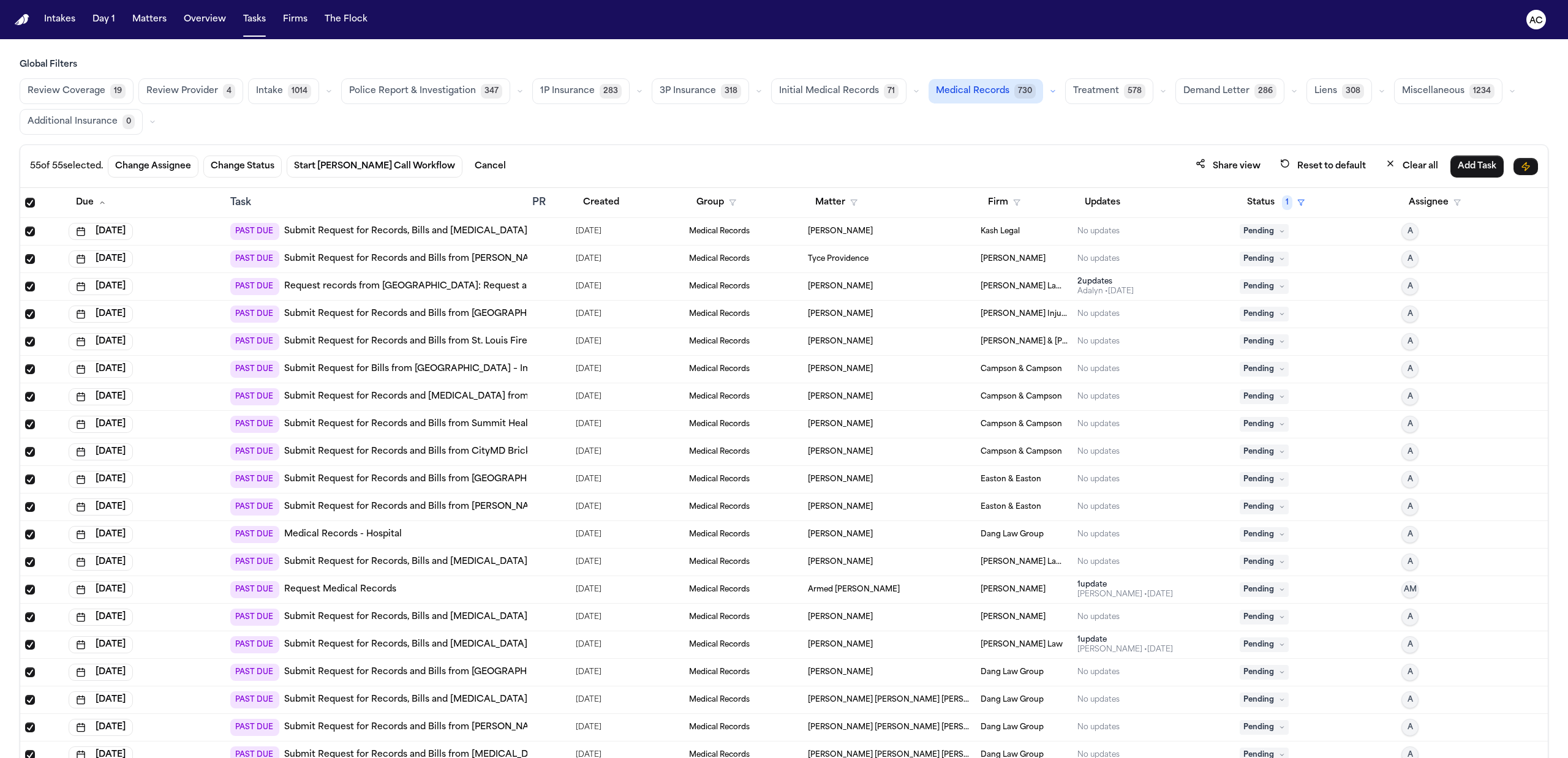
click at [30, 204] on span "Select all" at bounding box center [29, 202] width 10 height 10
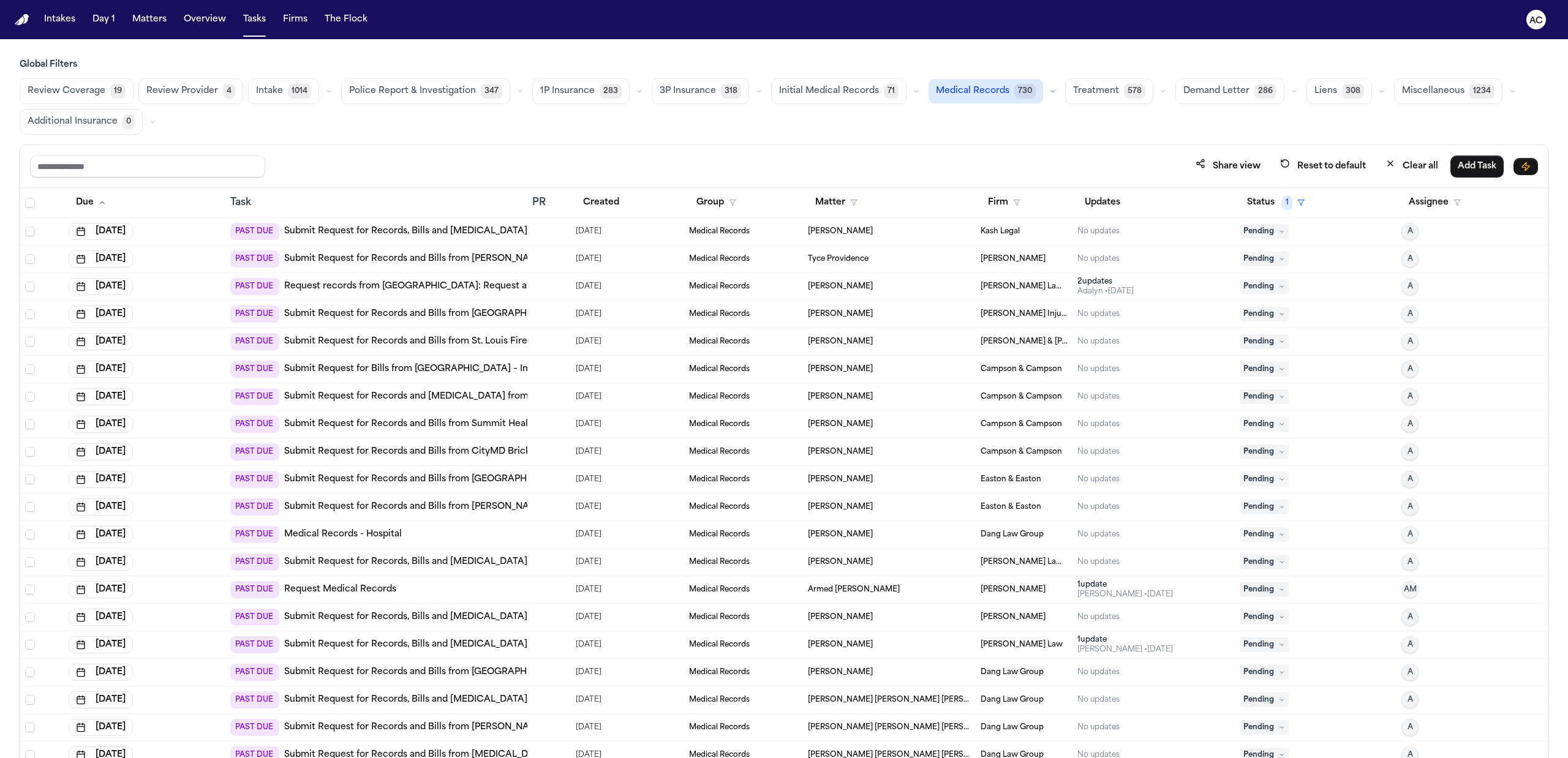
click at [1002, 231] on span "Kash Legal" at bounding box center [1000, 231] width 39 height 10
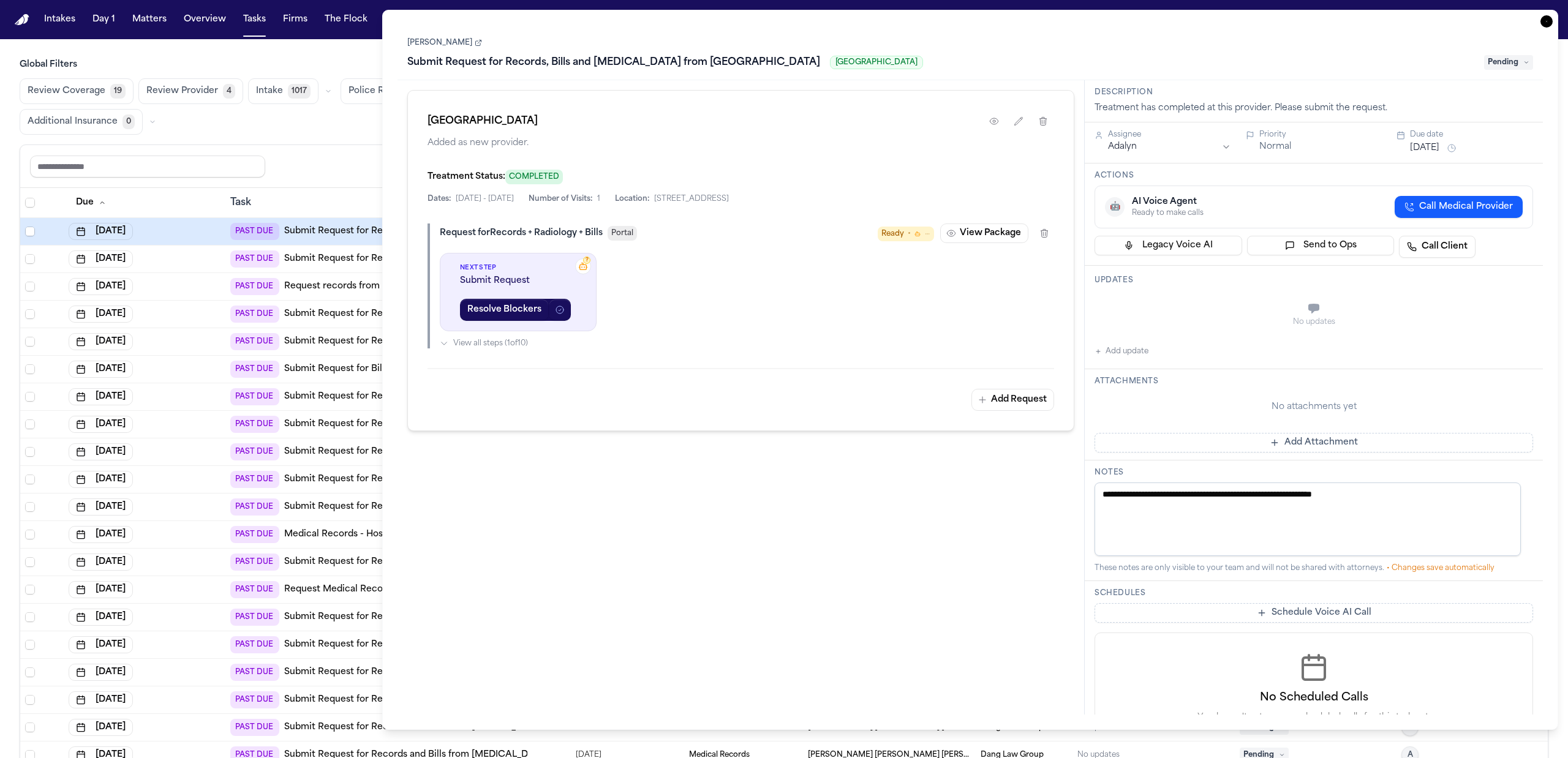
scroll to position [545, 0]
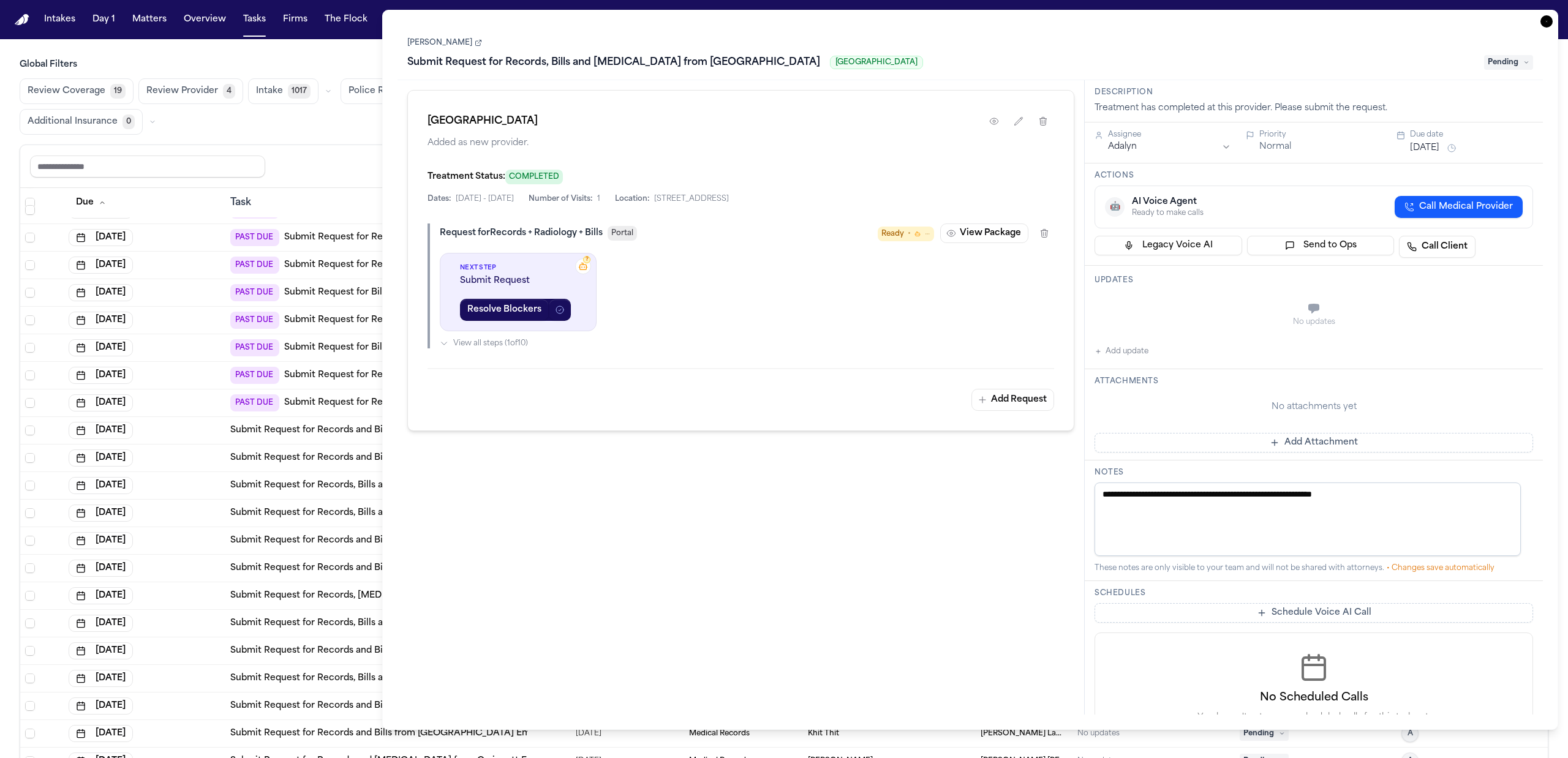
drag, startPoint x: 425, startPoint y: 120, endPoint x: 588, endPoint y: 132, distance: 163.4
click at [588, 132] on div "West Anaheim Medical Center Added as new provider. Treatment Status: COMPLETED …" at bounding box center [741, 260] width 667 height 341
copy h1 "[GEOGRAPHIC_DATA]"
drag, startPoint x: 817, startPoint y: 199, endPoint x: 682, endPoint y: 199, distance: 135.0
click at [682, 199] on div "Treatment Status: COMPLETED Dates: 9/28/2025 - 9/28/2025 Number of Visits: 1 Lo…" at bounding box center [741, 187] width 626 height 35
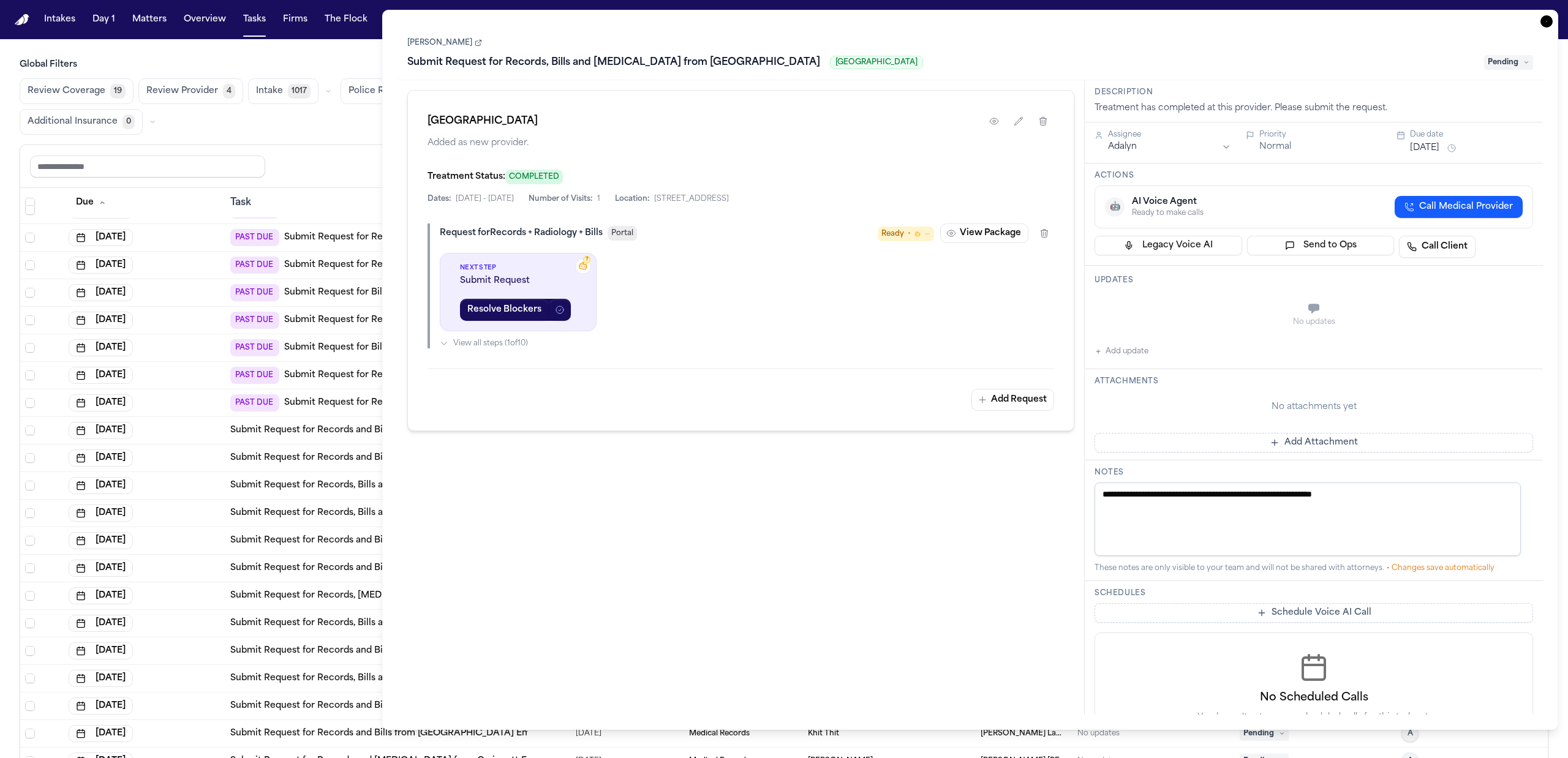
copy span "[STREET_ADDRESS]"
click at [460, 42] on link "[PERSON_NAME]" at bounding box center [444, 42] width 75 height 10
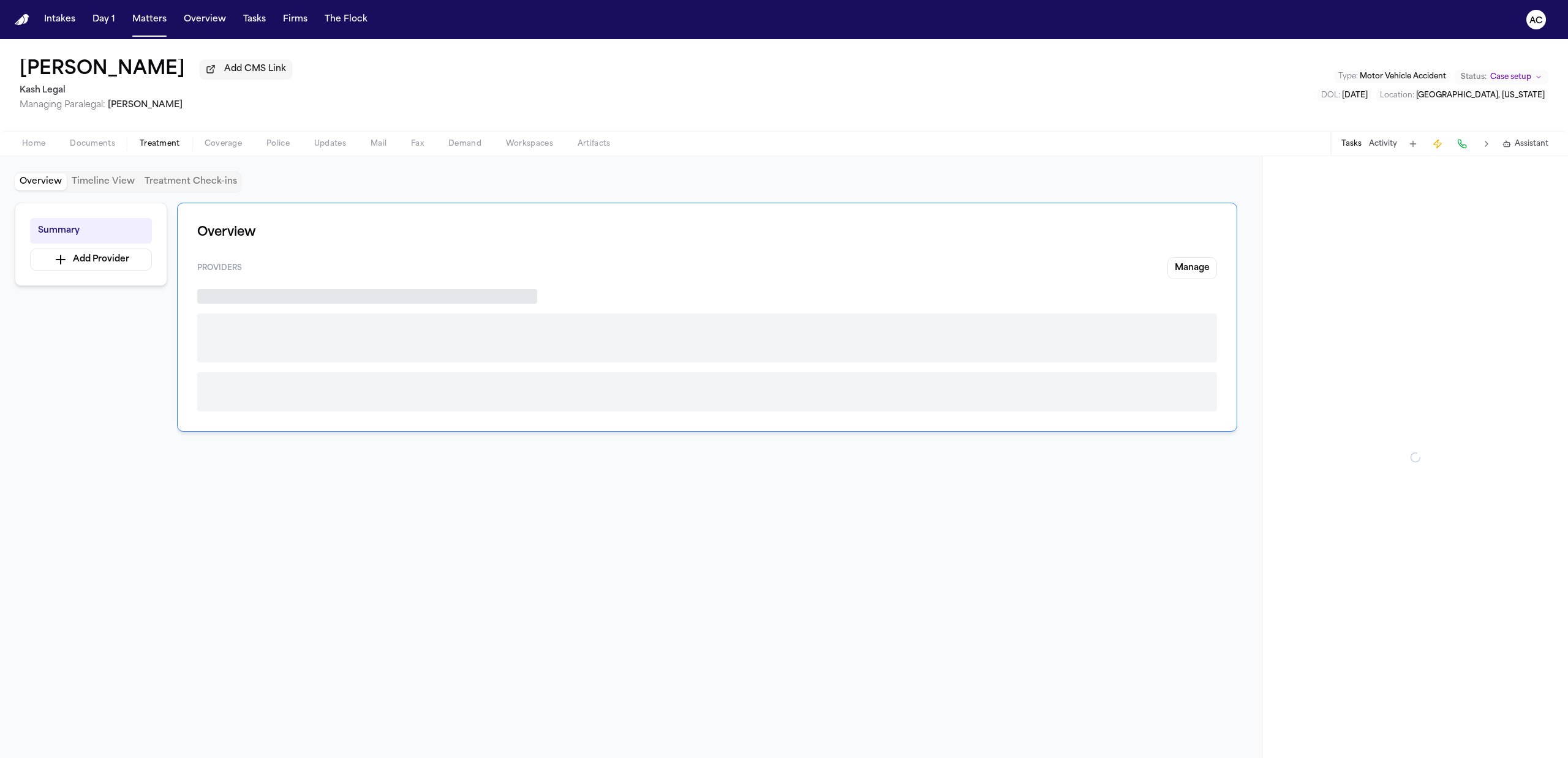
click at [173, 140] on span "Treatment" at bounding box center [160, 144] width 41 height 10
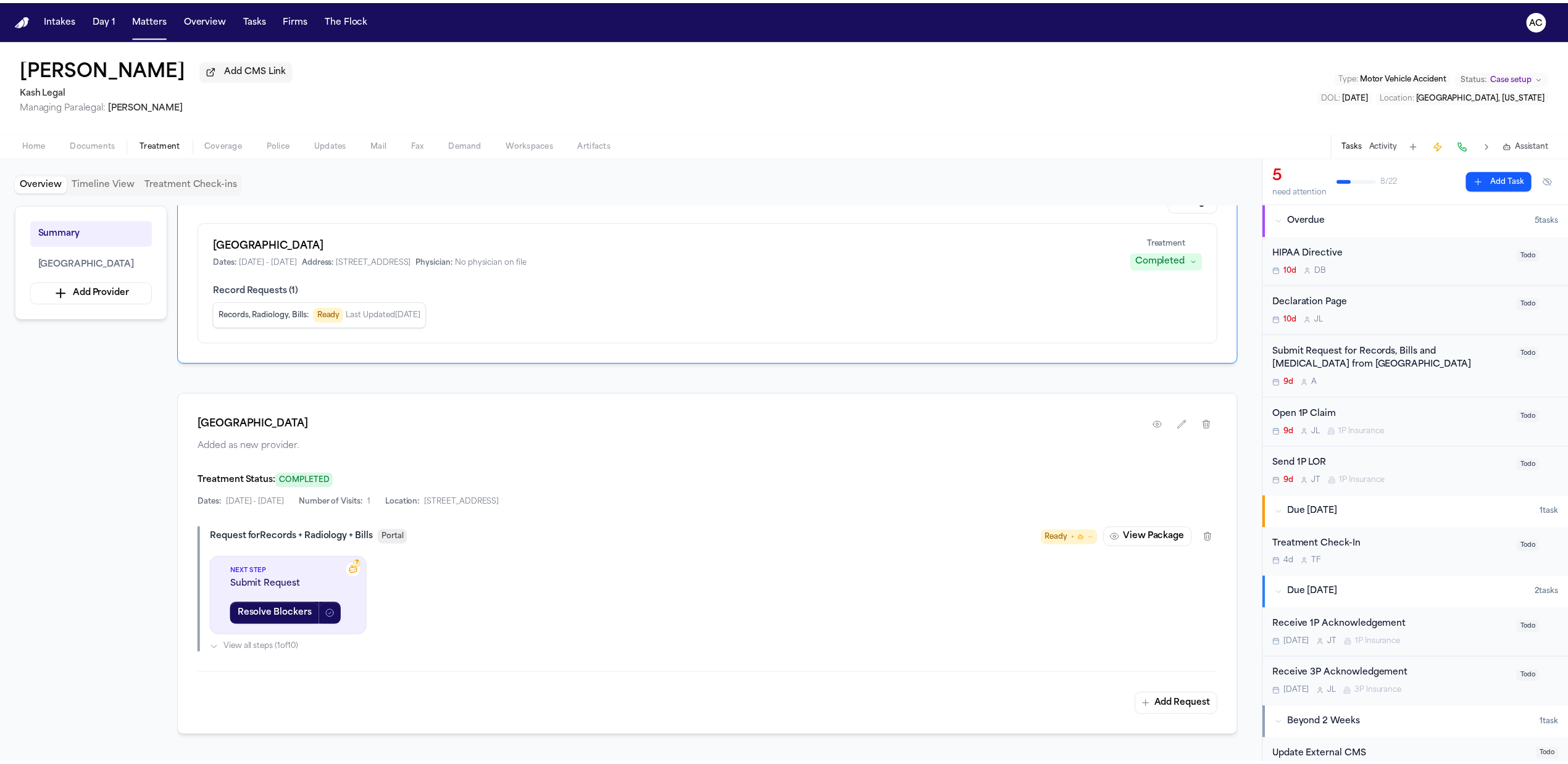
scroll to position [164, 0]
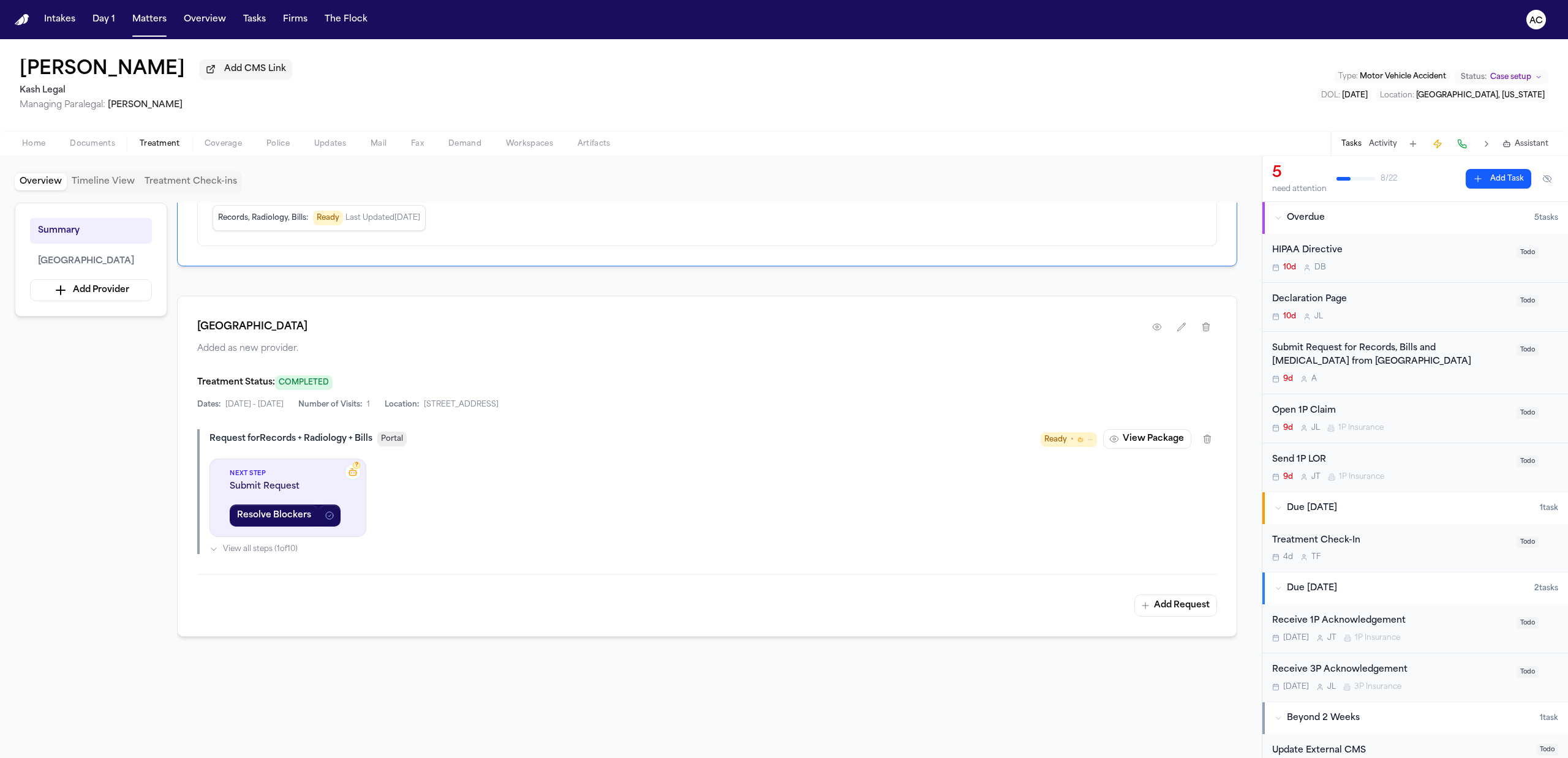
click at [1161, 328] on button "button" at bounding box center [1156, 326] width 22 height 22
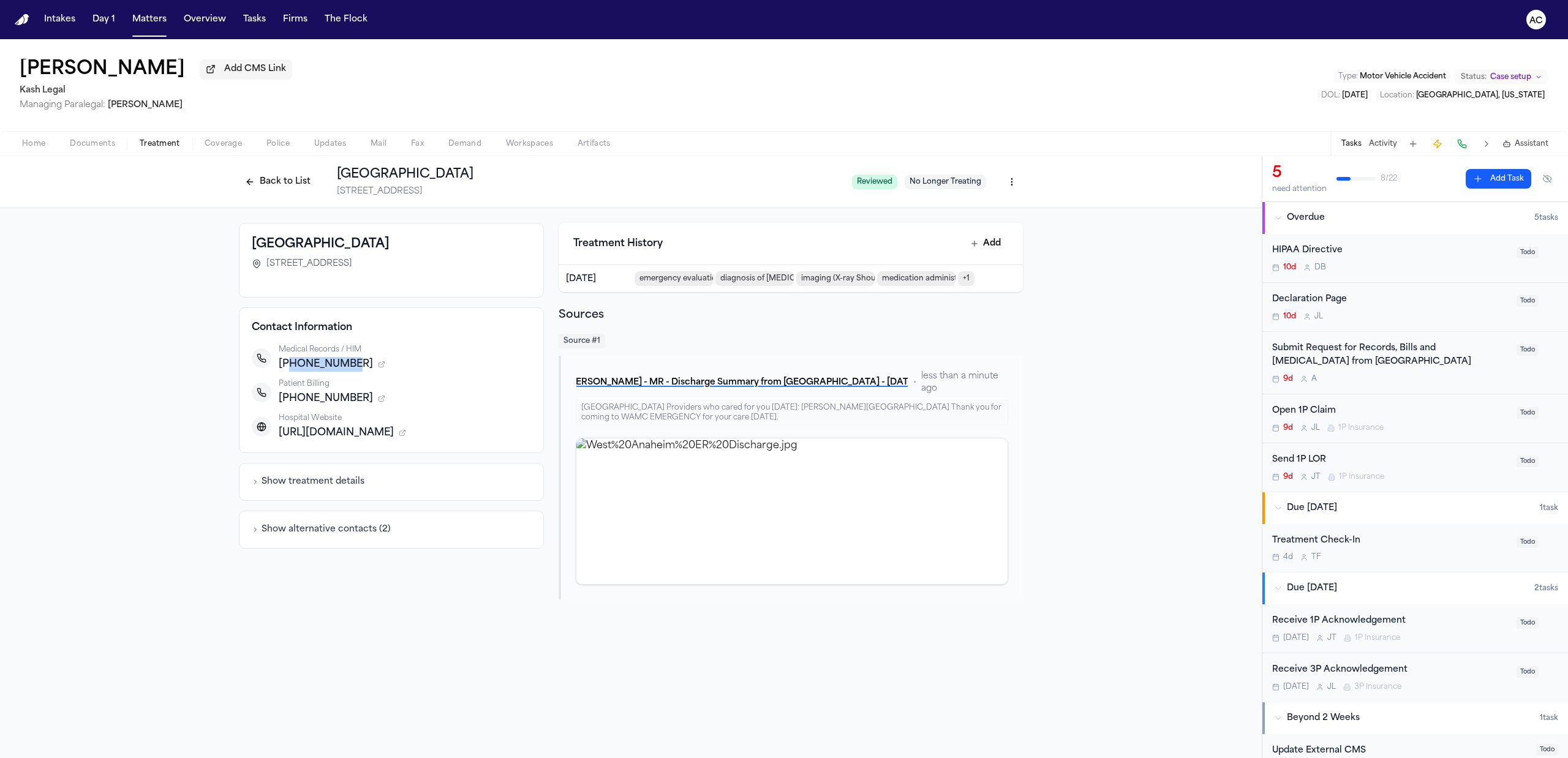
drag, startPoint x: 344, startPoint y: 365, endPoint x: 287, endPoint y: 360, distance: 57.2
click at [287, 360] on span "[PHONE_NUMBER]" at bounding box center [325, 364] width 94 height 15
copy span "7142294018"
drag, startPoint x: 439, startPoint y: 434, endPoint x: 278, endPoint y: 438, distance: 161.0
click at [279, 438] on span "[URL][DOMAIN_NAME]" at bounding box center [336, 433] width 116 height 15
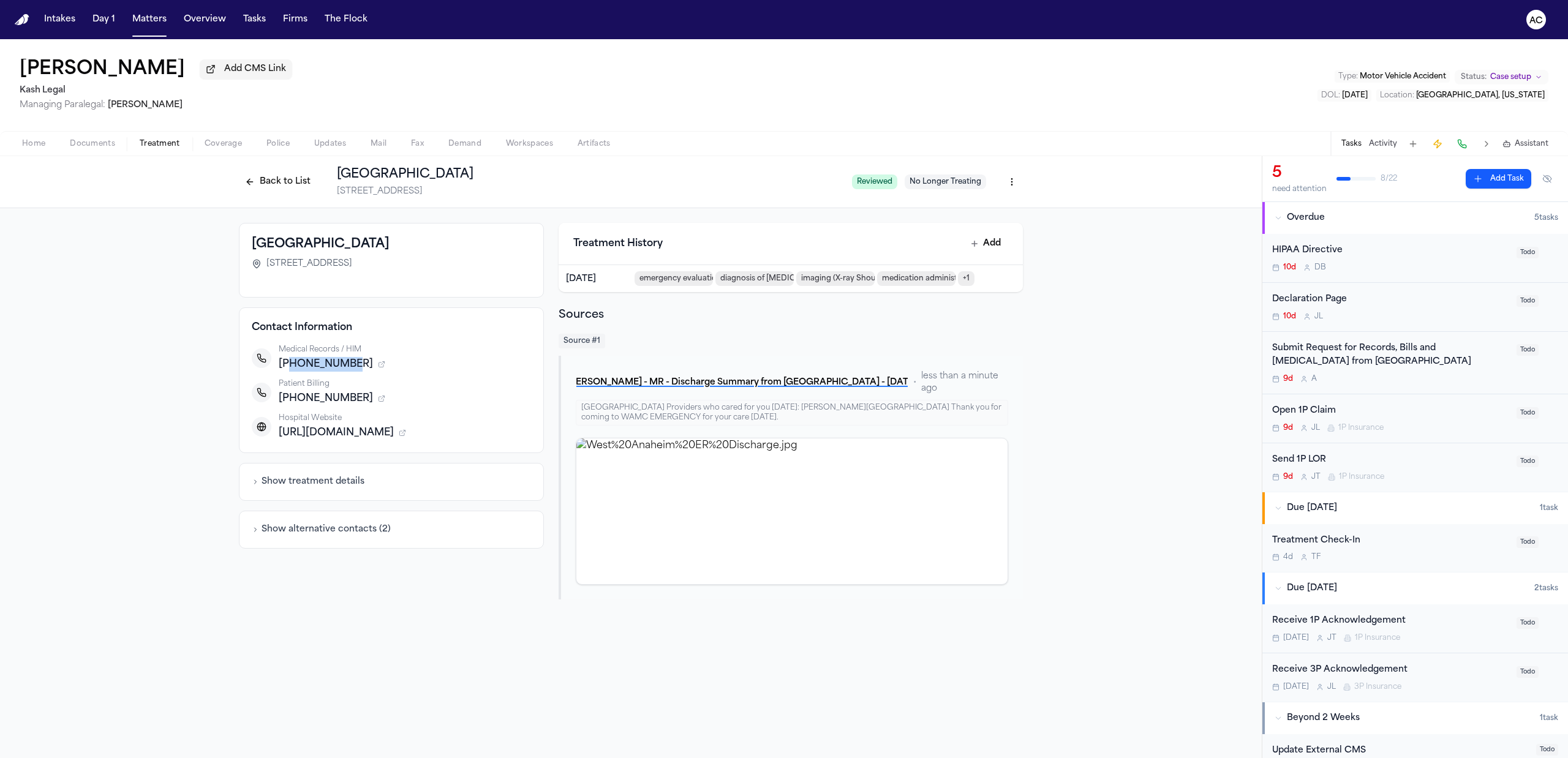
copy span "[URL][DOMAIN_NAME]"
click at [1007, 182] on html "Intakes Day 1 Matters Overview Tasks Firms The Flock AC [PERSON_NAME] Add CMS L…" at bounding box center [784, 379] width 1568 height 758
click at [970, 248] on div "Edit Provider" at bounding box center [966, 248] width 103 height 19
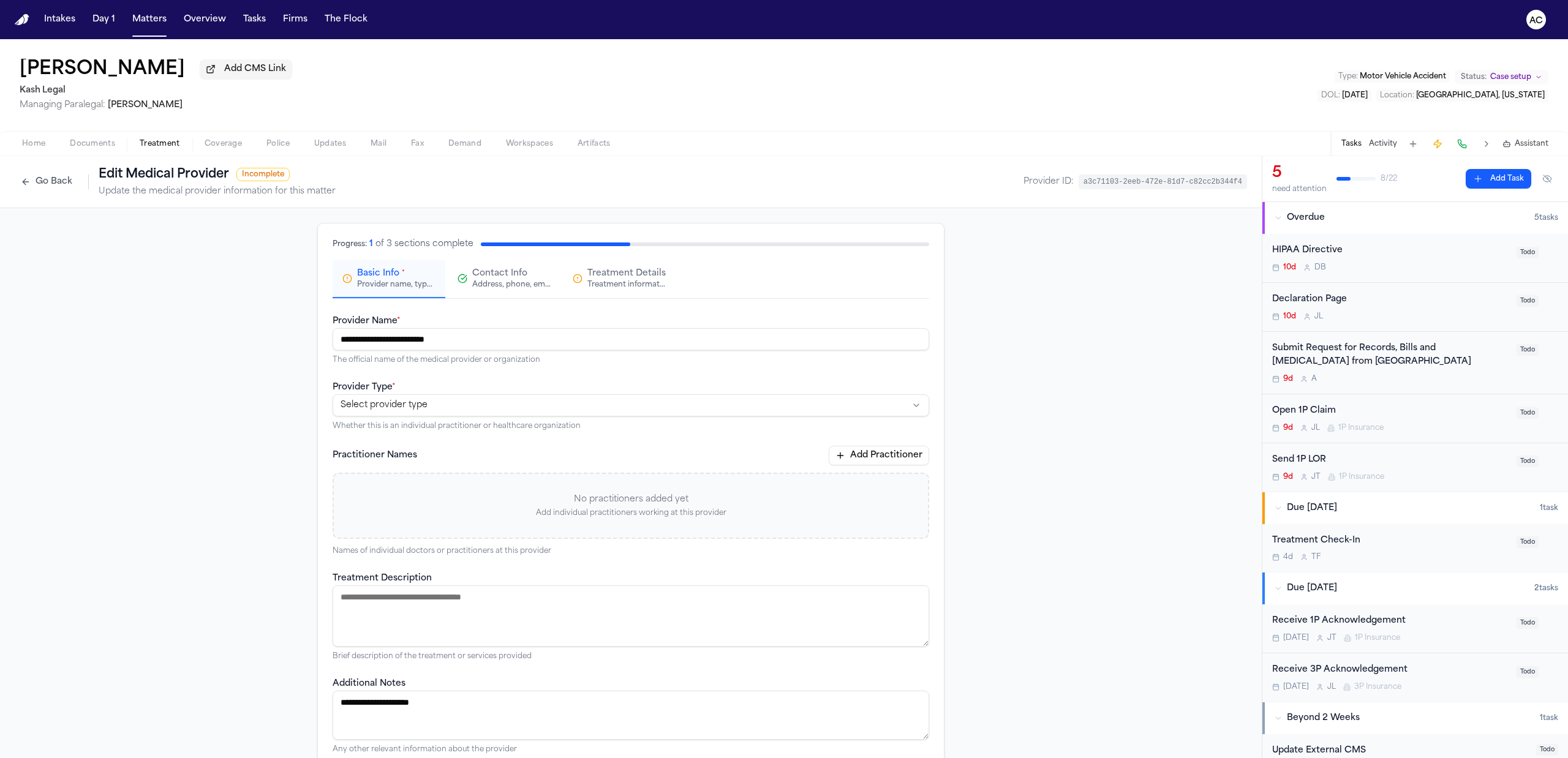
click at [427, 399] on html "**********" at bounding box center [784, 379] width 1568 height 758
click at [494, 281] on div "Address, phone, email, and other contact details" at bounding box center [511, 284] width 78 height 10
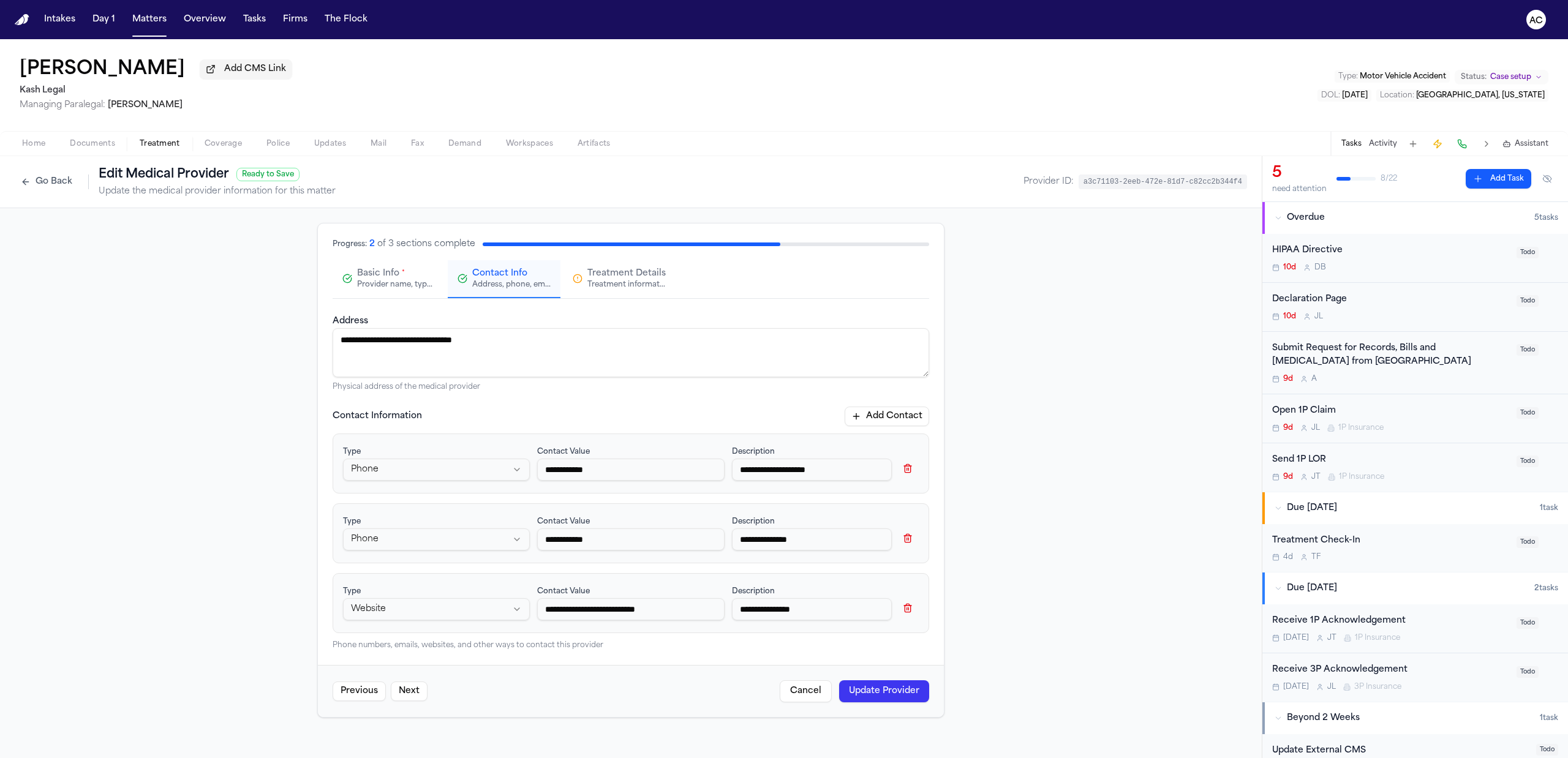
click at [876, 420] on button "Add Contact" at bounding box center [887, 416] width 85 height 19
click at [397, 683] on html "**********" at bounding box center [784, 379] width 1568 height 758
select select "***"
click at [624, 684] on input at bounding box center [631, 679] width 187 height 22
paste input "**********"
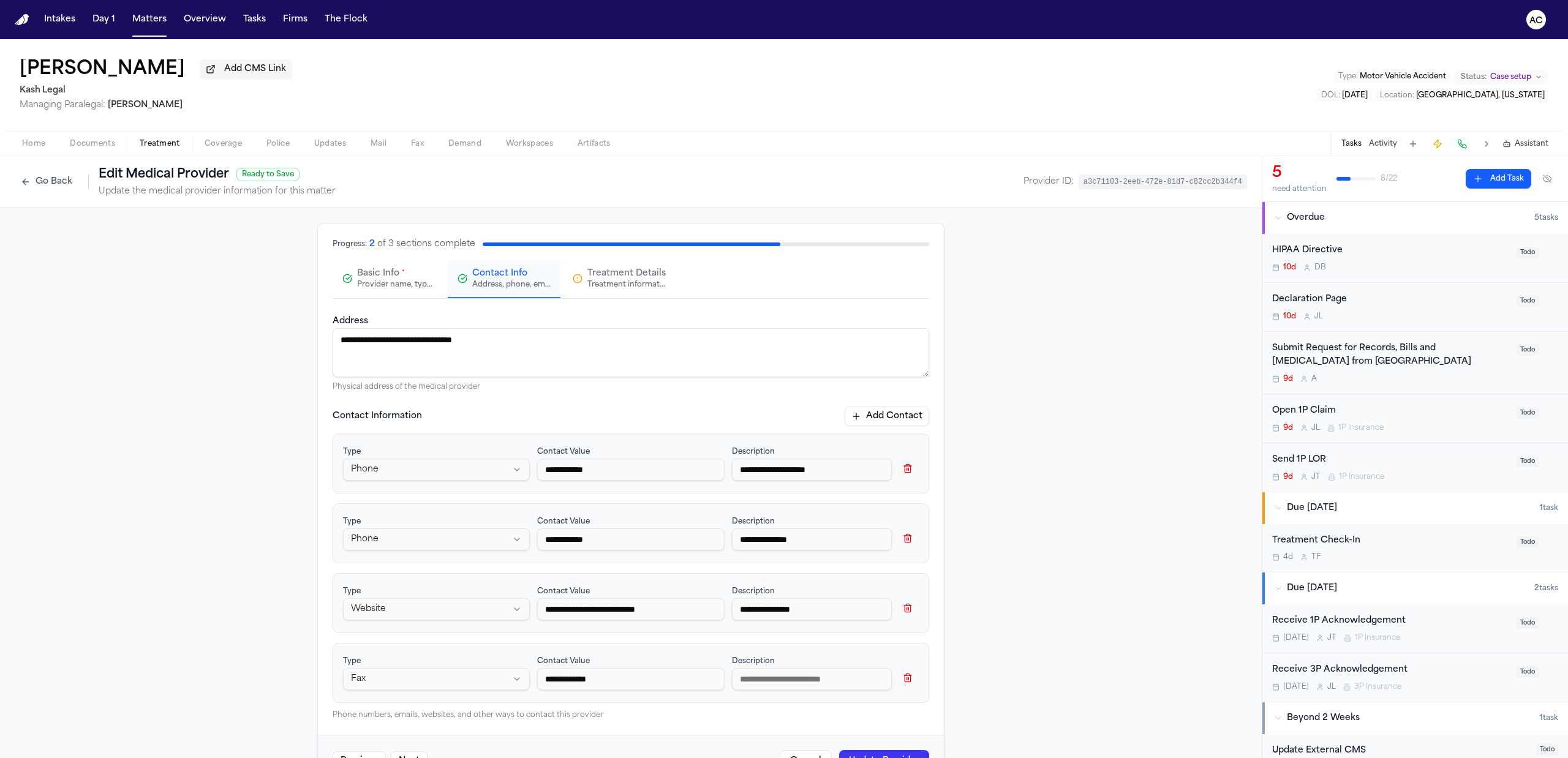
type input "**********"
drag, startPoint x: 738, startPoint y: 680, endPoint x: 712, endPoint y: 651, distance: 38.9
click at [740, 680] on input at bounding box center [811, 679] width 160 height 22
type input "*"
type input "*******"
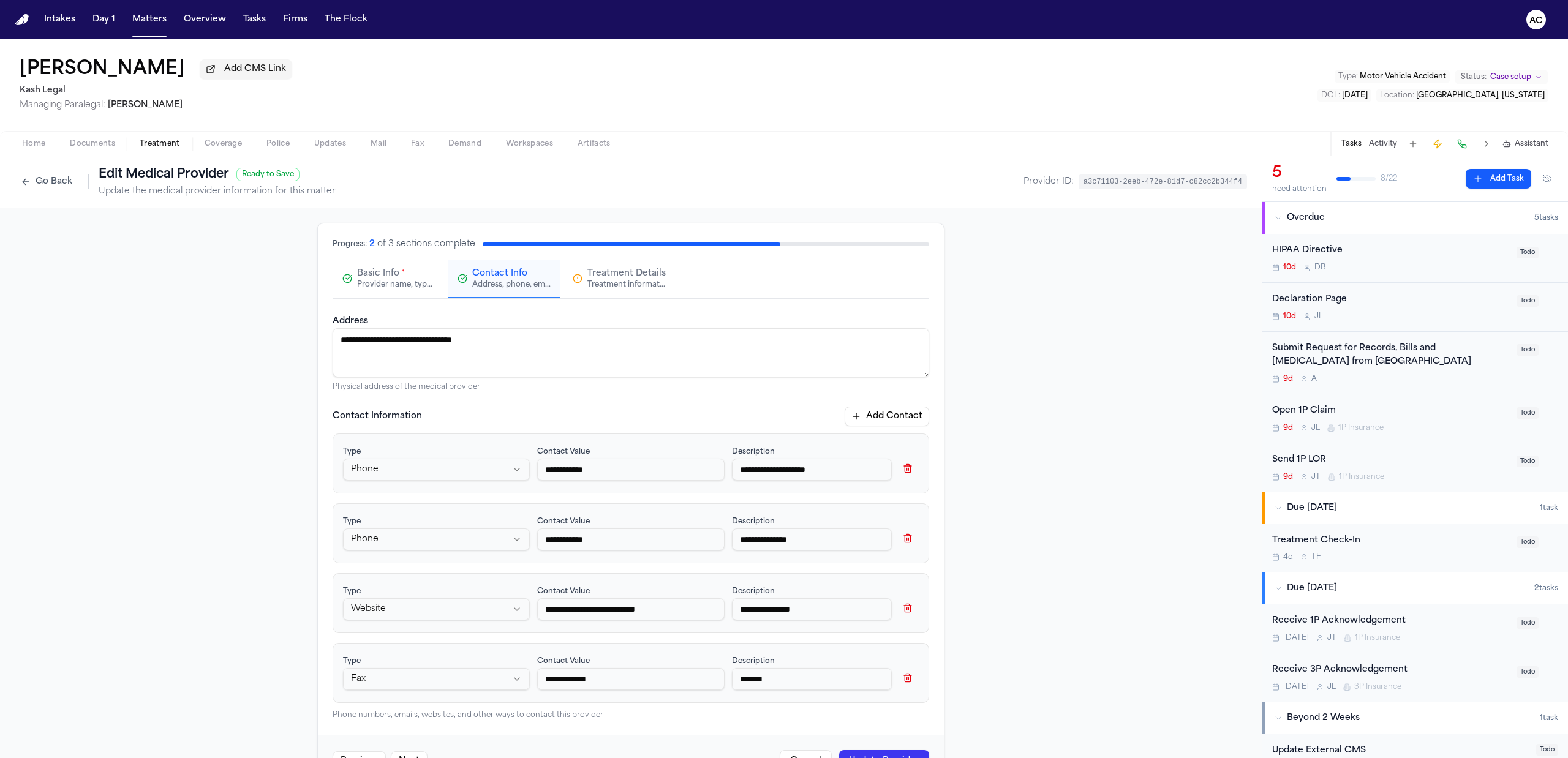
drag, startPoint x: 880, startPoint y: 420, endPoint x: 899, endPoint y: 394, distance: 32.2
click at [882, 420] on button "Add Contact" at bounding box center [887, 416] width 85 height 19
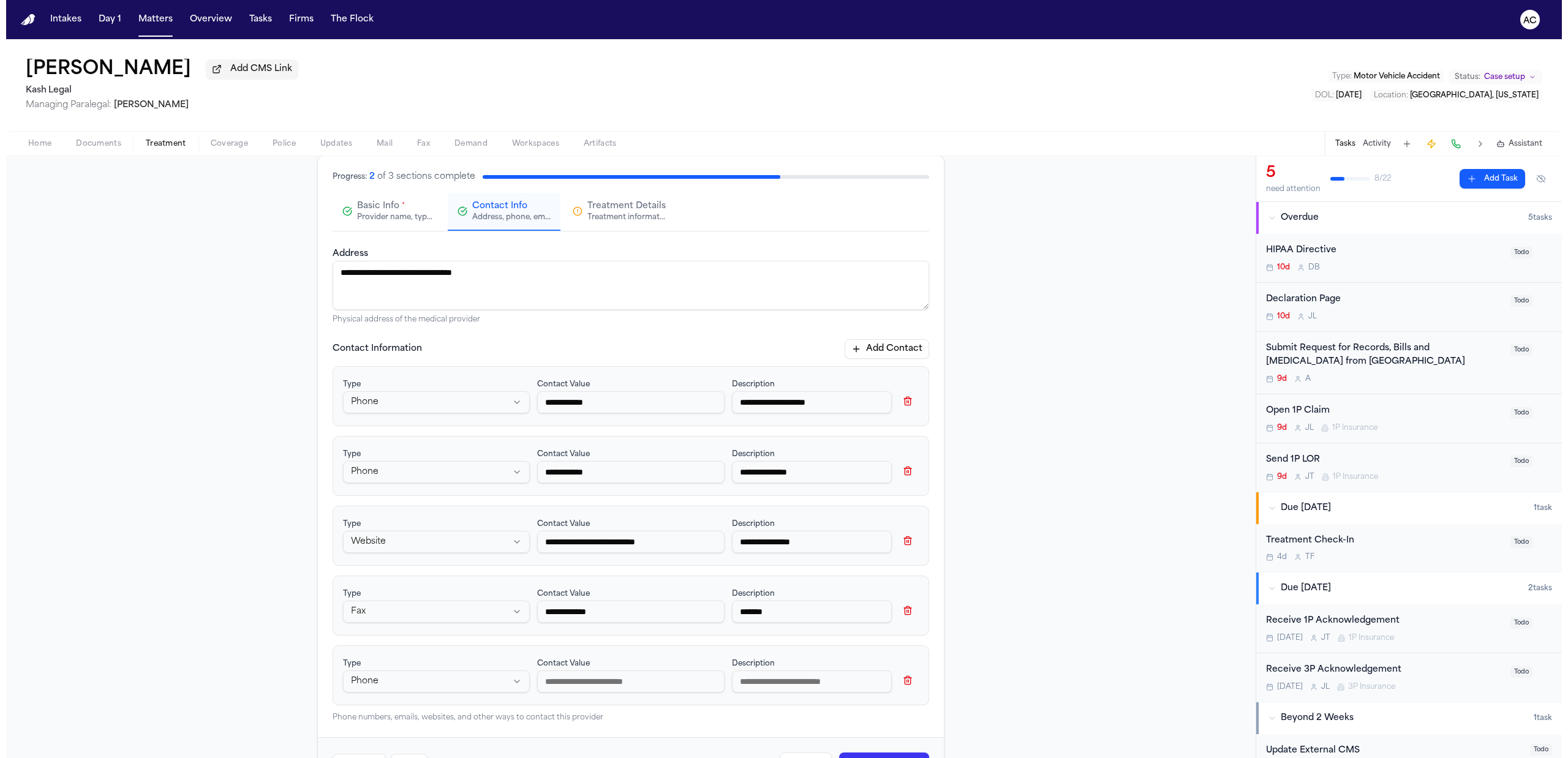
scroll to position [115, 0]
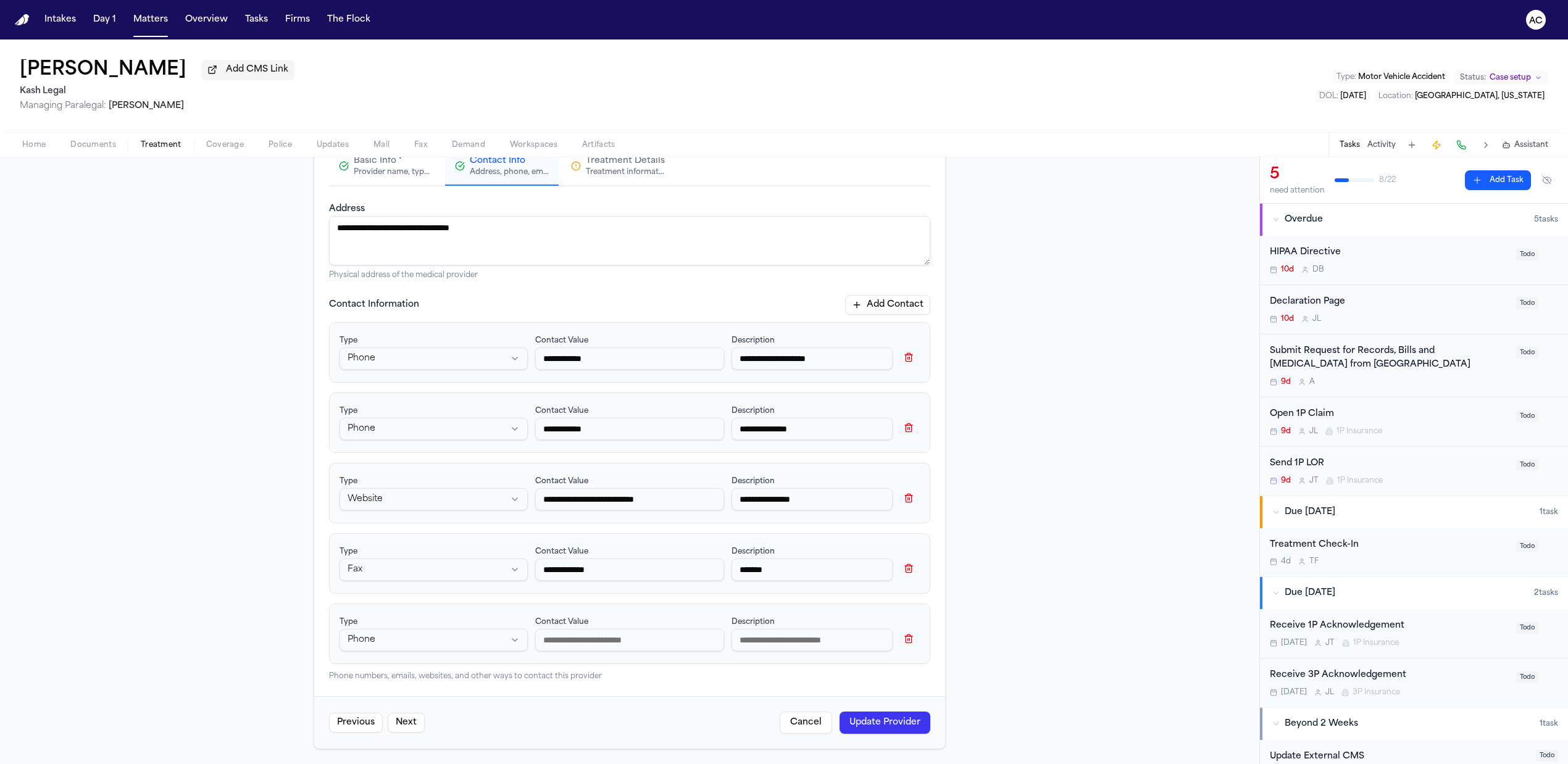
click at [600, 634] on input at bounding box center [629, 640] width 188 height 22
paste input "**********"
type input "**********"
drag, startPoint x: 607, startPoint y: 569, endPoint x: 461, endPoint y: 573, distance: 146.1
click at [461, 573] on div "**********" at bounding box center [629, 563] width 580 height 39
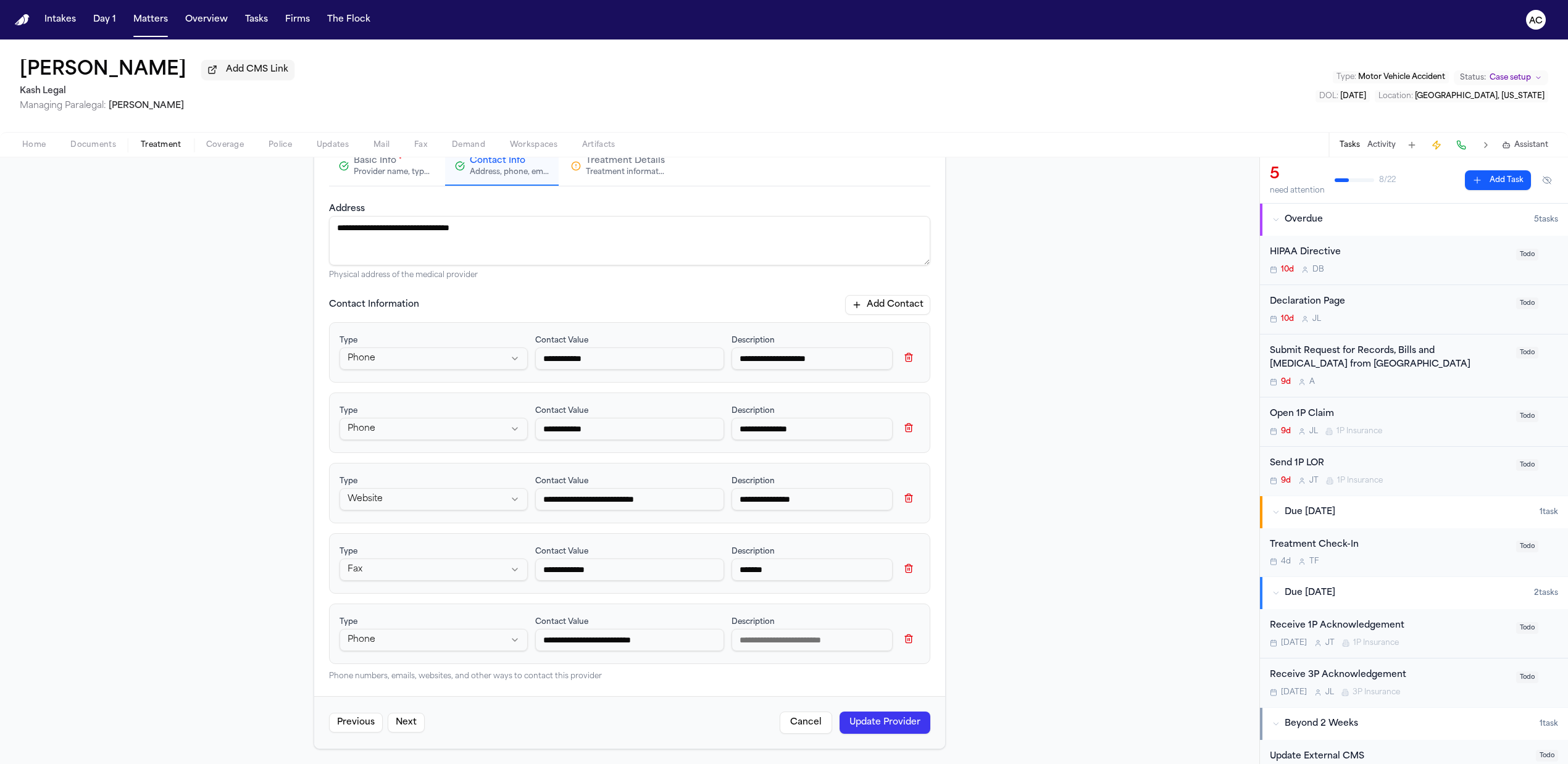
paste input
type input "**********"
click at [791, 640] on input at bounding box center [812, 640] width 161 height 22
type input "*********"
click at [904, 723] on button "Update Provider" at bounding box center [884, 722] width 91 height 22
